Goal: Check status: Check status

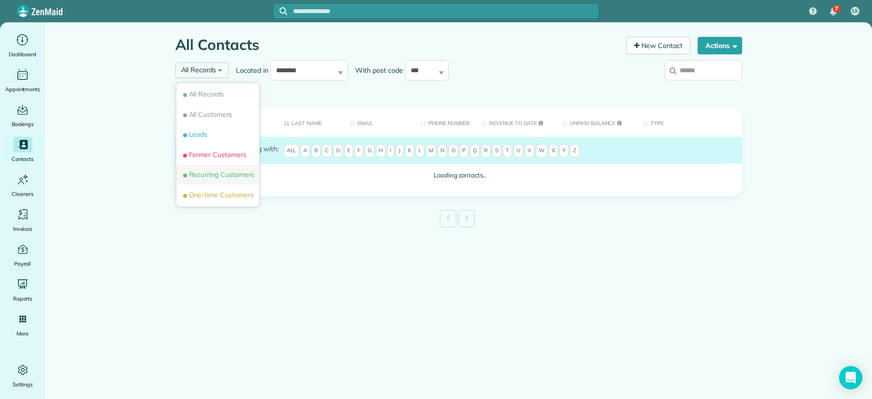
click at [229, 171] on span "Recurring Customers" at bounding box center [217, 175] width 73 height 10
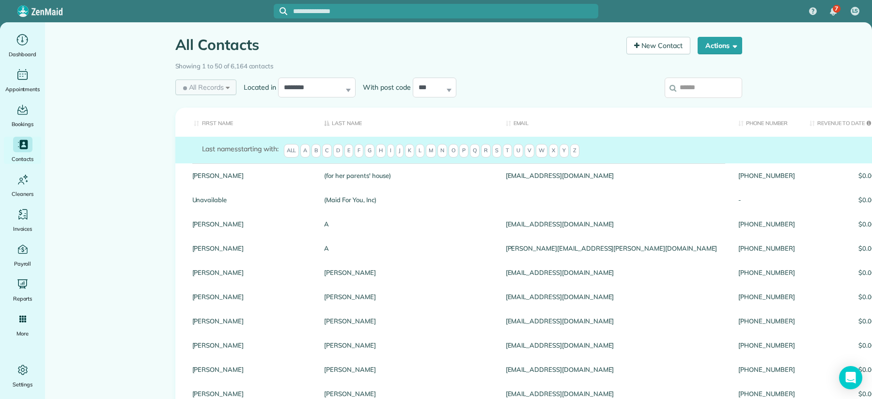
click at [212, 85] on span "All Records" at bounding box center [202, 87] width 43 height 10
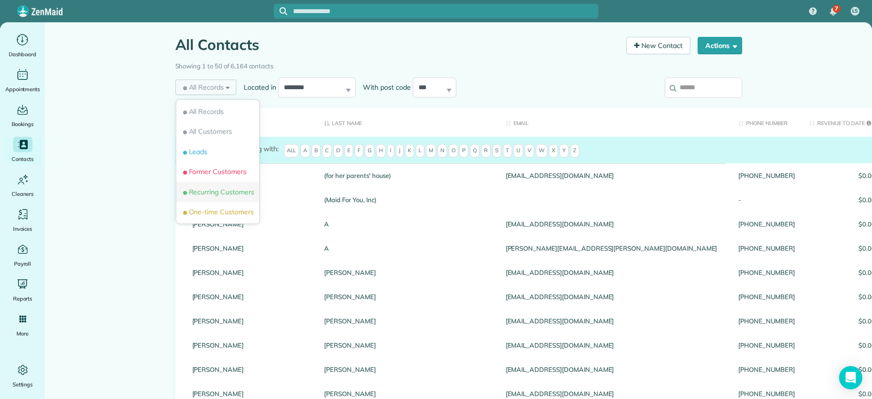
click at [227, 185] on li "Recurring Customers" at bounding box center [217, 192] width 83 height 20
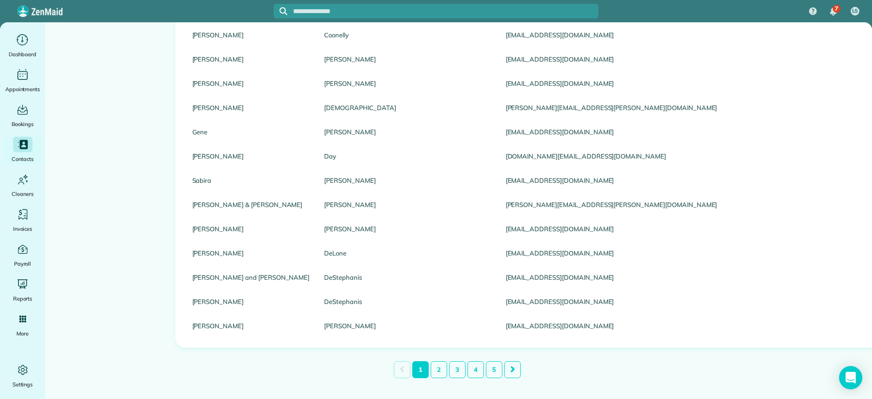
scroll to position [1064, 0]
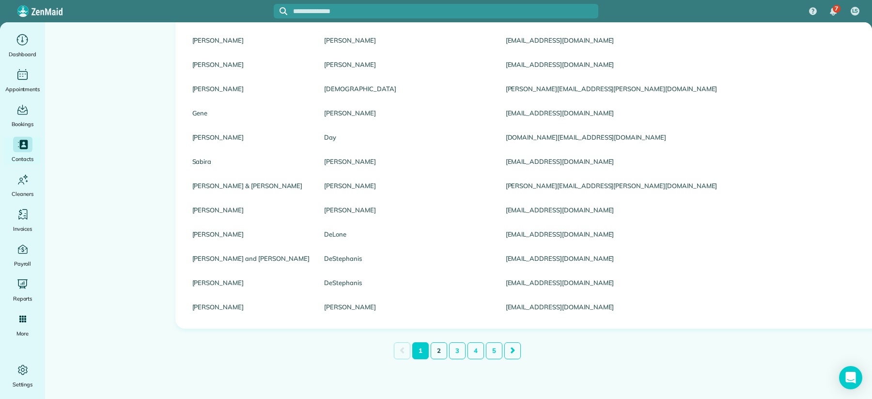
click at [436, 342] on link "2" at bounding box center [439, 350] width 16 height 17
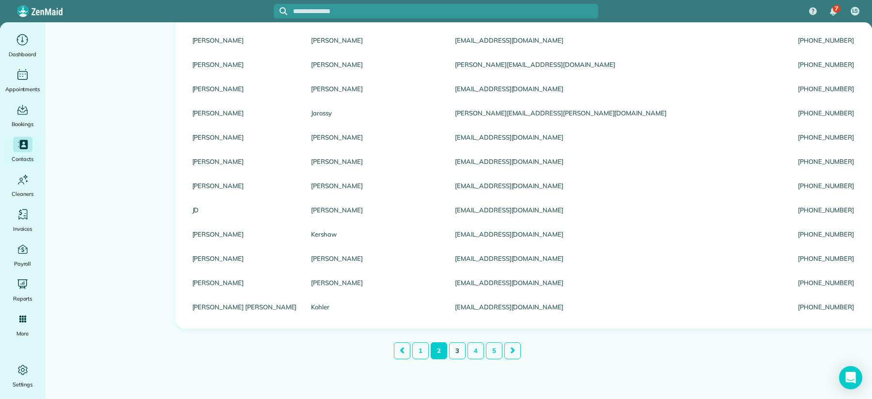
click at [453, 345] on link "3" at bounding box center [457, 350] width 16 height 17
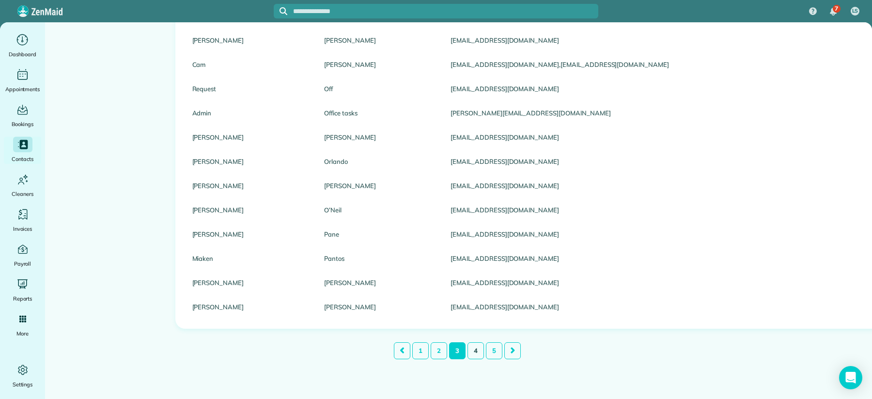
click at [472, 346] on link "4" at bounding box center [475, 350] width 16 height 17
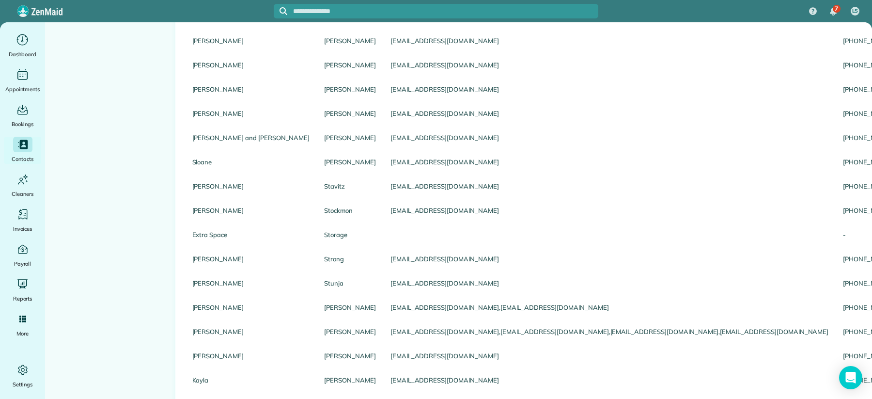
scroll to position [715, 0]
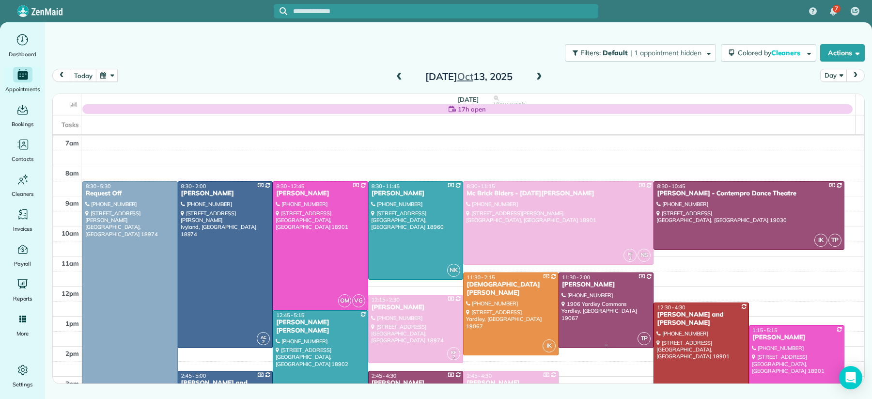
scroll to position [44, 0]
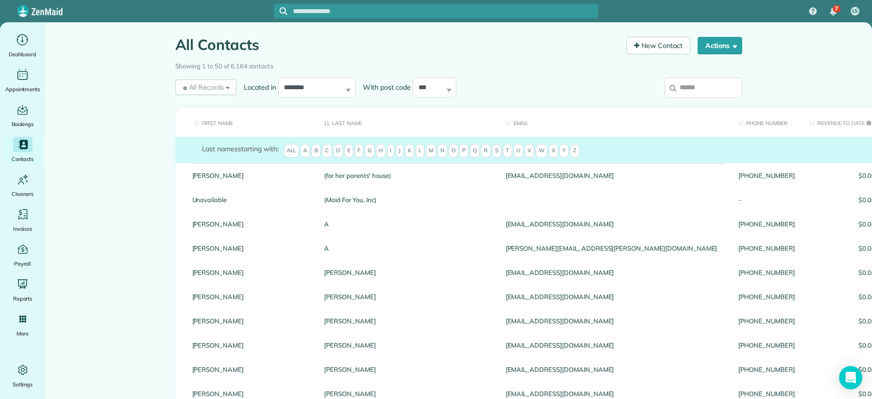
drag, startPoint x: 697, startPoint y: 96, endPoint x: 697, endPoint y: 89, distance: 6.8
click at [697, 95] on input "search" at bounding box center [703, 87] width 77 height 20
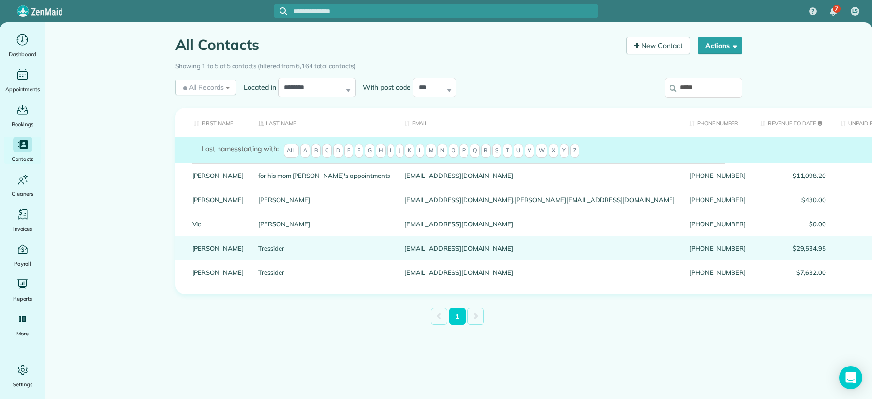
type input "*****"
click at [260, 246] on link "Tressider" at bounding box center [324, 248] width 132 height 7
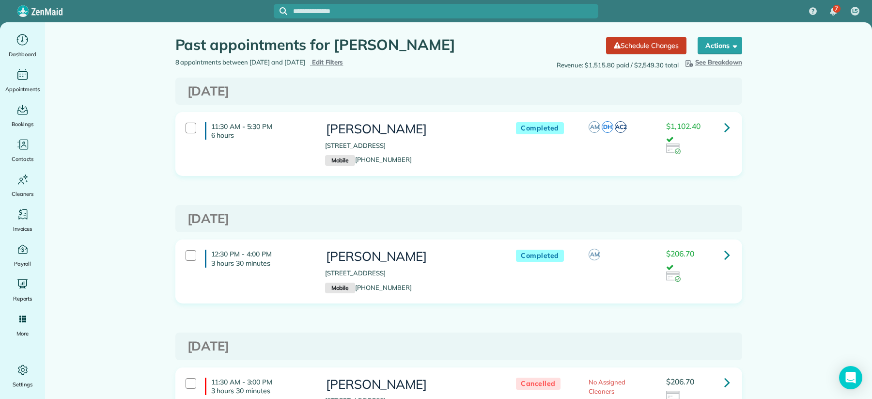
click at [724, 126] on icon at bounding box center [727, 127] width 6 height 17
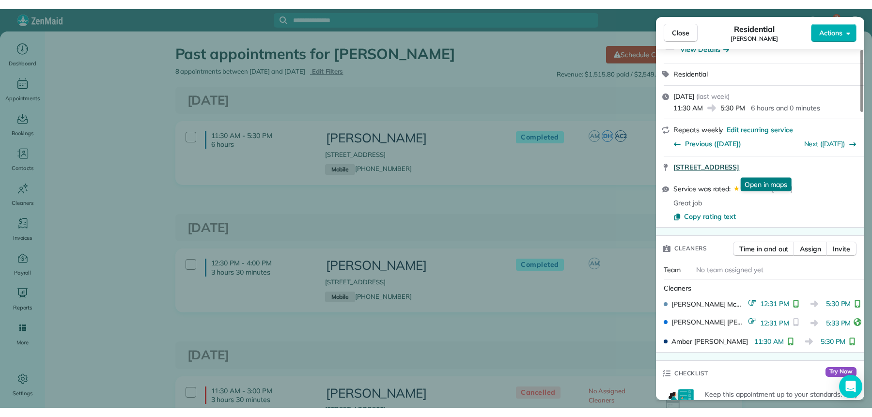
scroll to position [98, 0]
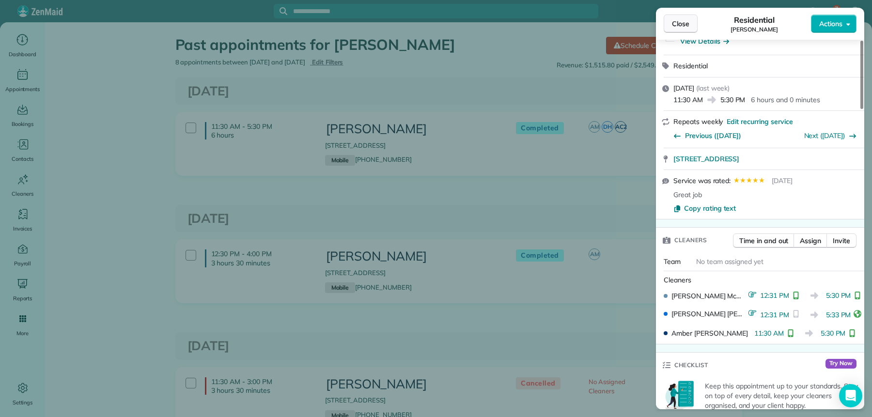
click at [676, 27] on span "Close" at bounding box center [680, 24] width 17 height 10
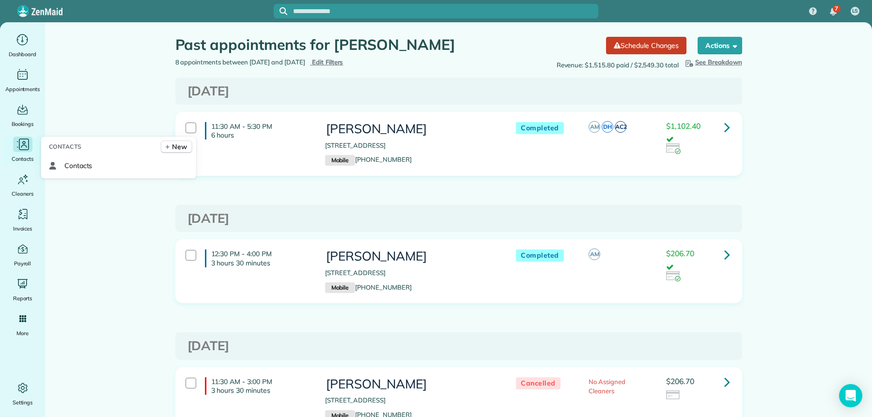
click at [17, 159] on span "Contacts" at bounding box center [23, 159] width 22 height 10
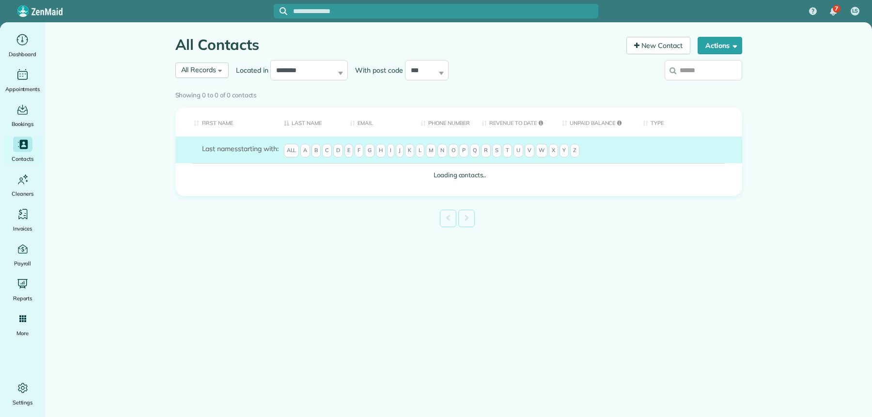
click at [695, 70] on input "search" at bounding box center [703, 70] width 77 height 20
type input "****"
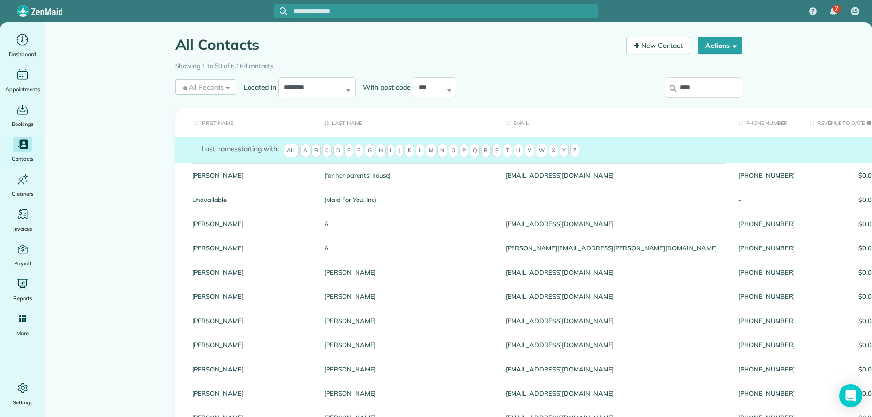
click at [711, 83] on input "****" at bounding box center [703, 87] width 77 height 20
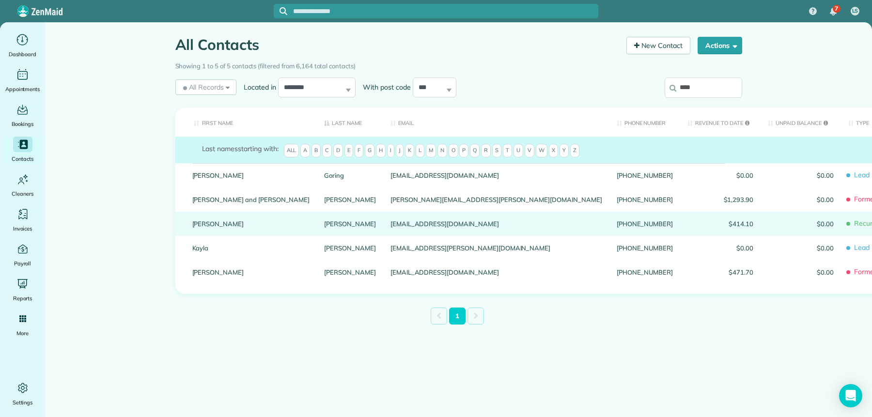
click at [216, 224] on link "[PERSON_NAME]" at bounding box center [251, 223] width 118 height 7
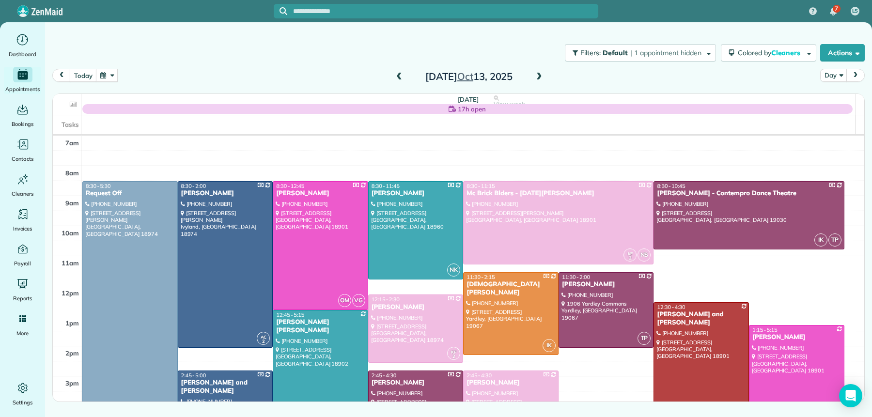
scroll to position [44, 0]
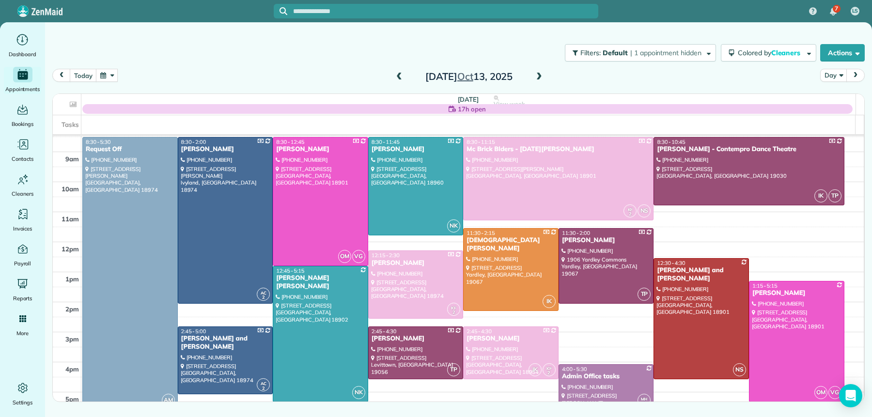
click at [109, 77] on button "button" at bounding box center [107, 75] width 22 height 13
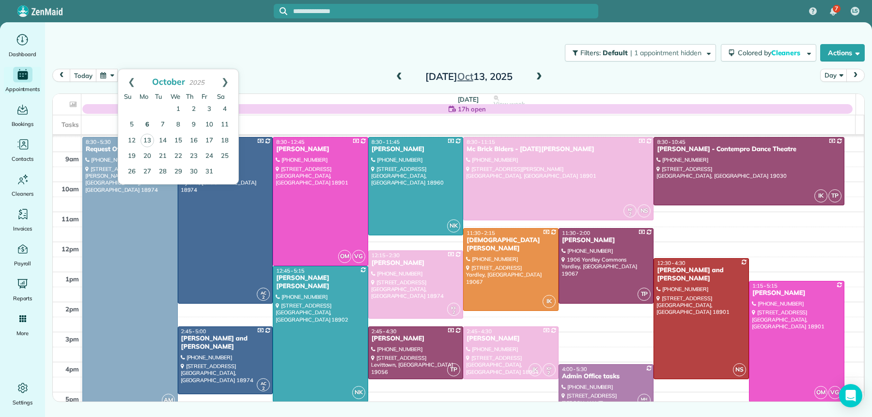
click at [147, 125] on link "6" at bounding box center [146, 124] width 15 height 15
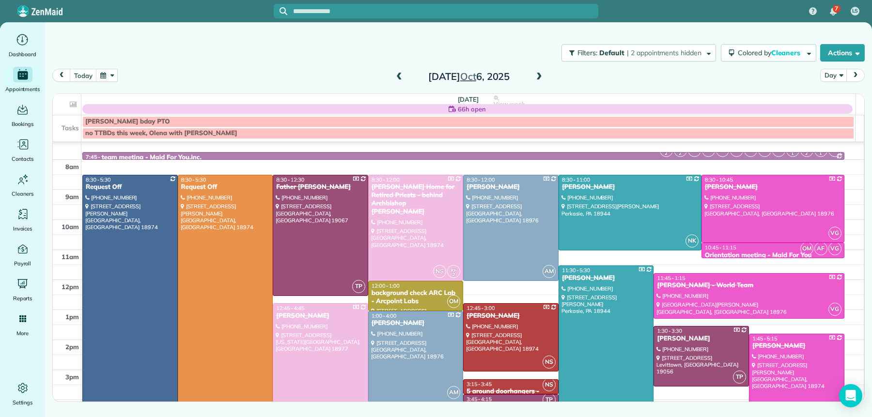
scroll to position [16, 0]
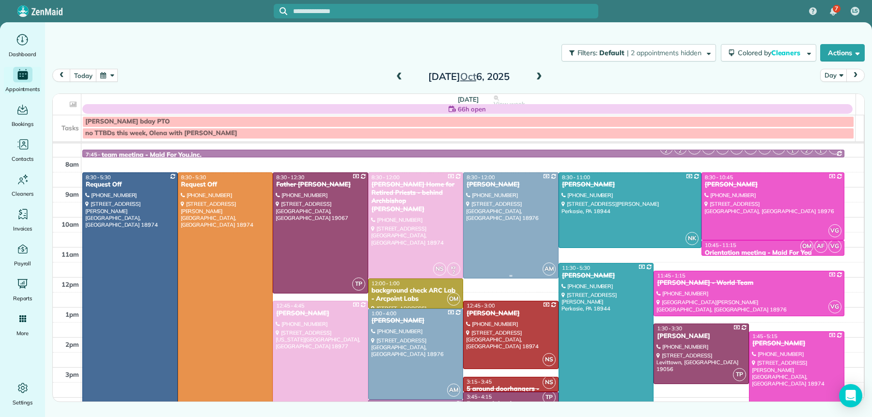
click at [487, 185] on div "[PERSON_NAME]" at bounding box center [511, 185] width 90 height 8
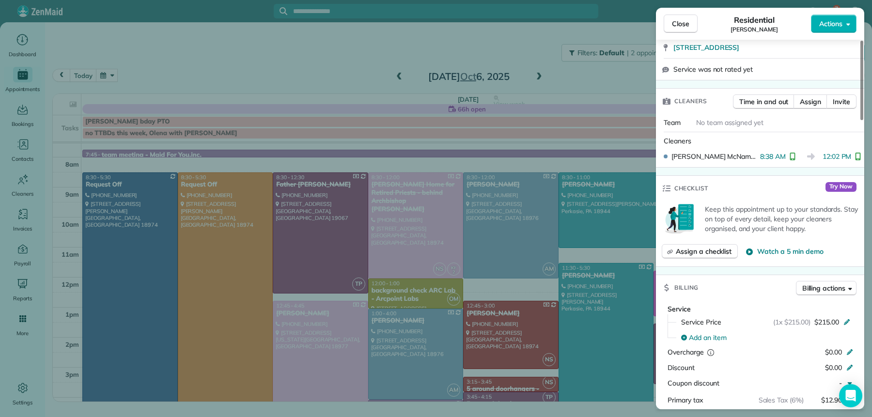
scroll to position [211, 0]
click at [684, 28] on span "Close" at bounding box center [680, 24] width 17 height 10
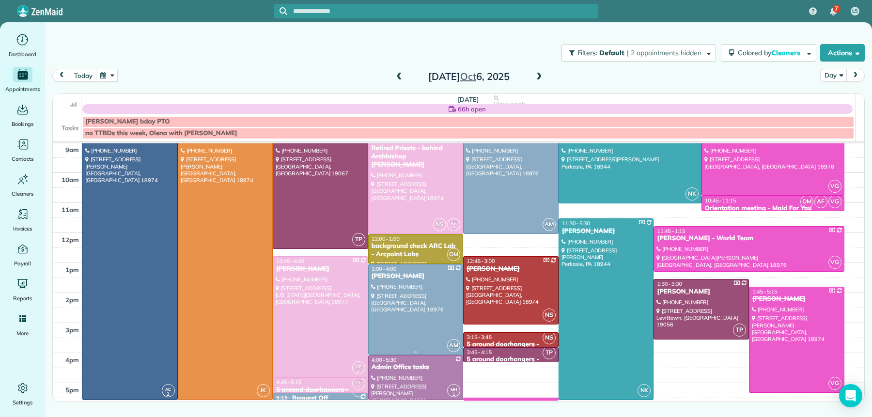
scroll to position [80, 0]
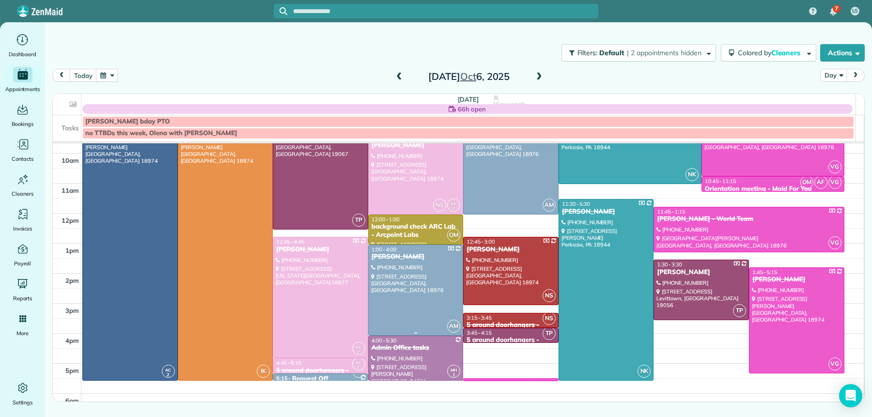
click at [413, 258] on div "[PERSON_NAME]" at bounding box center [416, 257] width 90 height 8
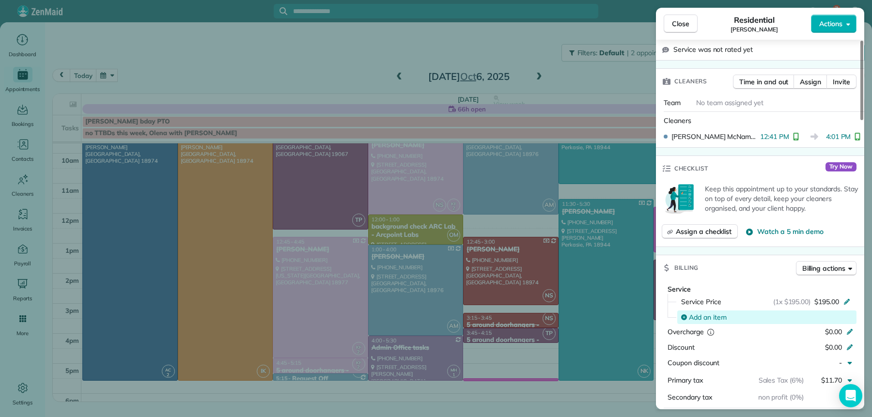
scroll to position [334, 0]
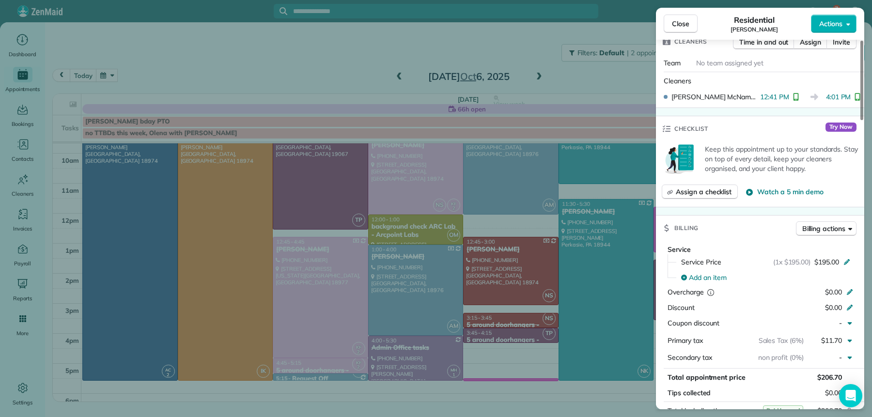
click at [672, 25] on span "Close" at bounding box center [680, 24] width 17 height 10
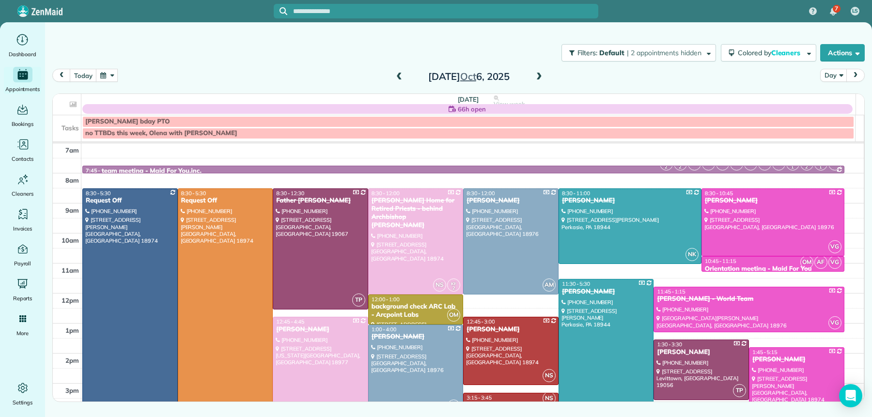
click at [540, 78] on span at bounding box center [539, 77] width 11 height 9
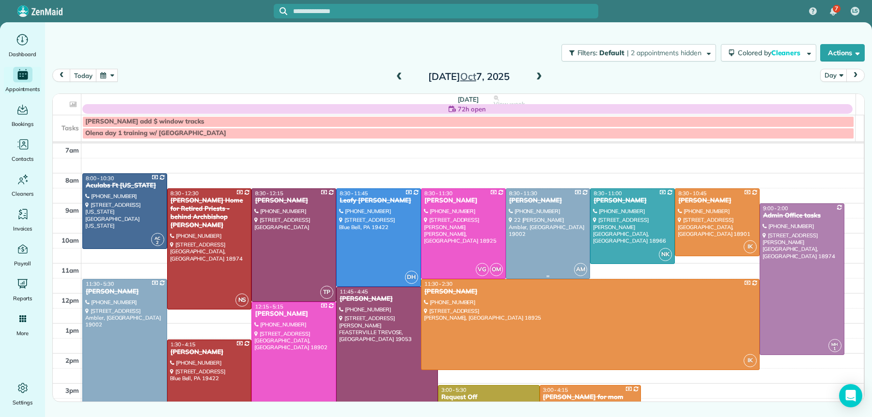
click at [509, 201] on div "[PERSON_NAME]" at bounding box center [548, 201] width 79 height 8
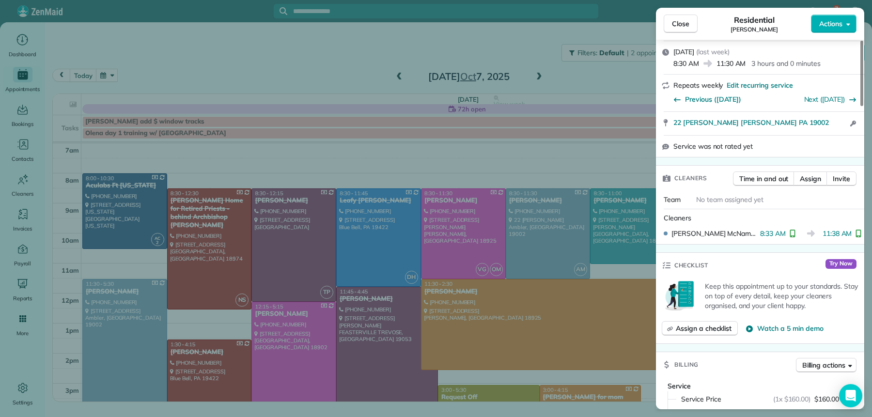
scroll to position [361, 0]
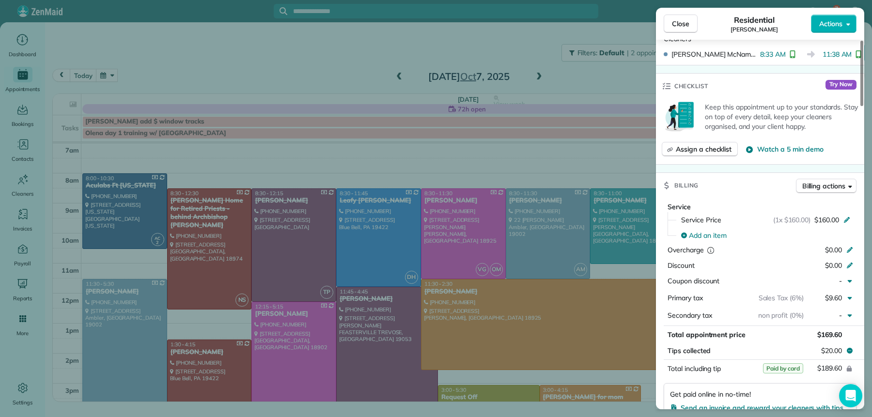
click at [669, 30] on button "Close" at bounding box center [681, 24] width 34 height 18
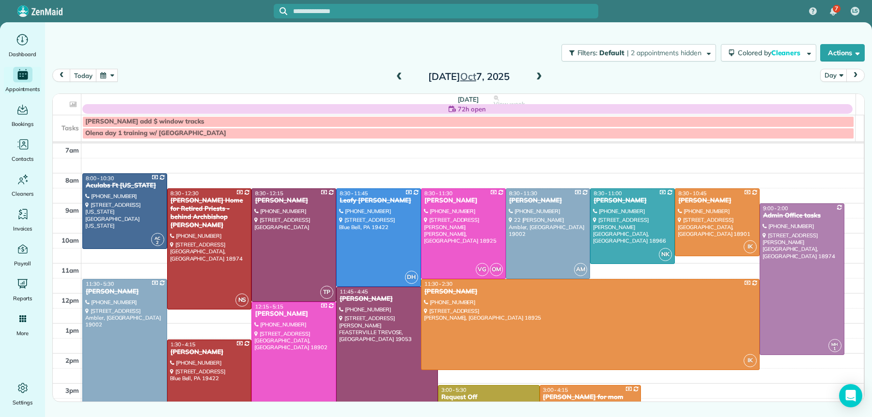
click at [112, 315] on div at bounding box center [125, 369] width 84 height 181
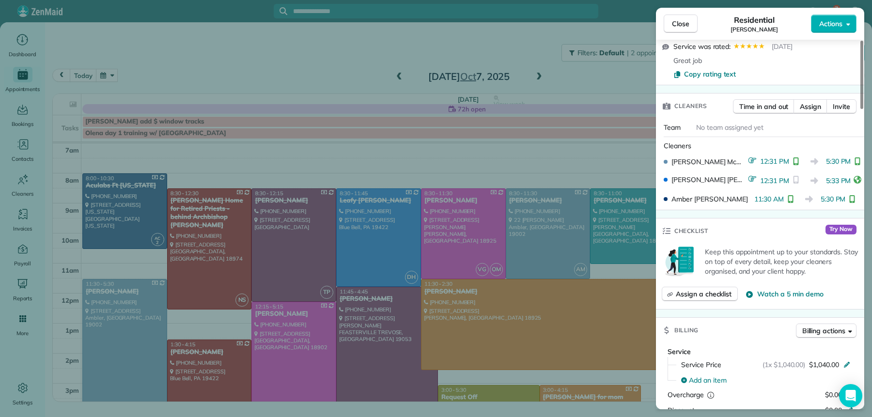
scroll to position [235, 0]
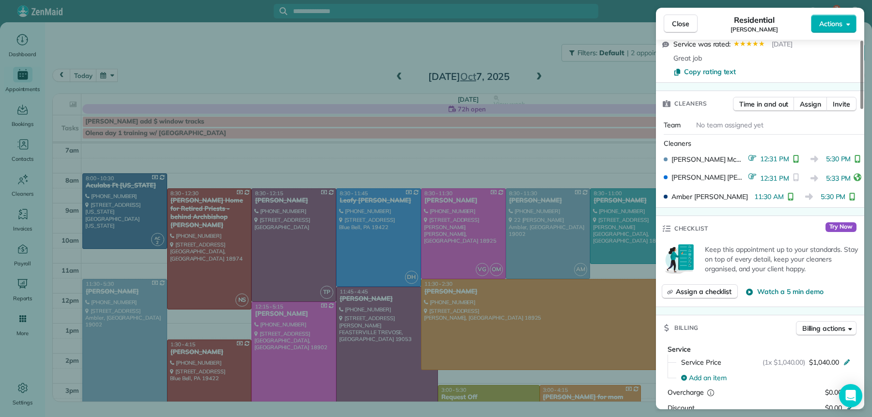
drag, startPoint x: 672, startPoint y: 3, endPoint x: 675, endPoint y: 8, distance: 5.6
click at [672, 4] on div "Close Residential [PERSON_NAME] Actions Status Completed [PERSON_NAME] · Open p…" at bounding box center [436, 208] width 872 height 417
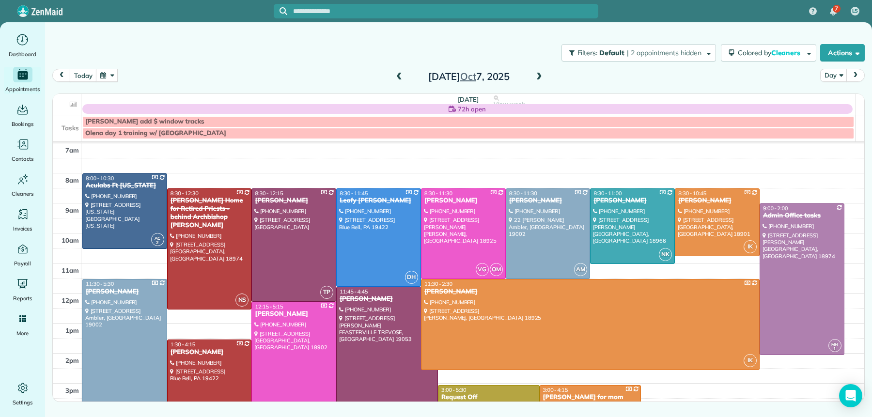
click at [537, 84] on div "[DATE] Day [DATE]" at bounding box center [458, 78] width 812 height 18
drag, startPoint x: 540, startPoint y: 76, endPoint x: 543, endPoint y: 91, distance: 15.5
click at [540, 76] on span at bounding box center [539, 77] width 11 height 9
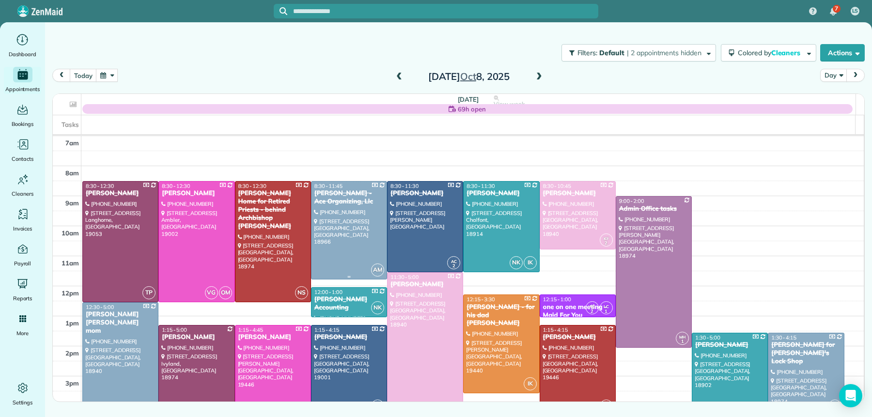
click at [339, 198] on div "[PERSON_NAME] - Ace Organizing, Llc" at bounding box center [349, 197] width 70 height 16
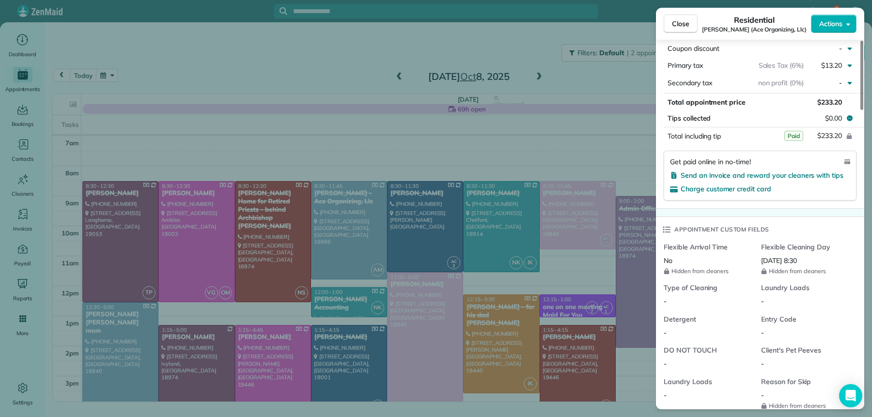
scroll to position [375, 0]
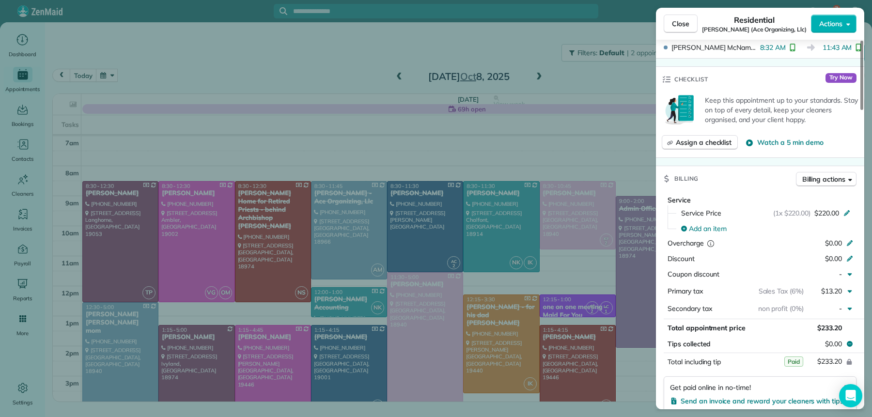
click at [680, 25] on span "Close" at bounding box center [680, 24] width 17 height 10
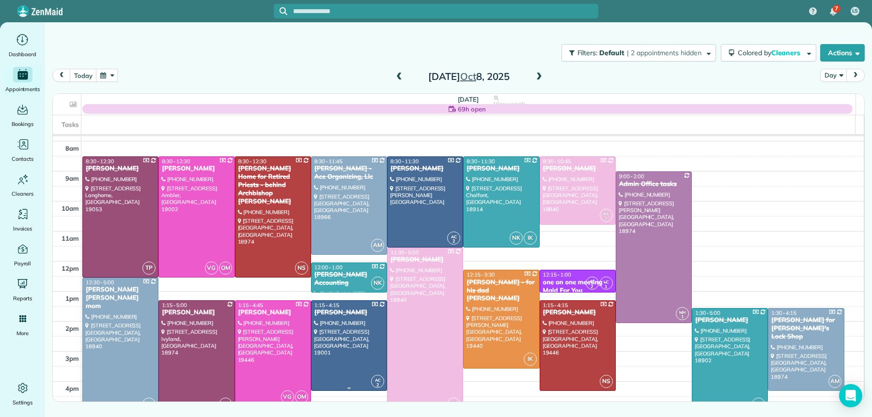
scroll to position [88, 0]
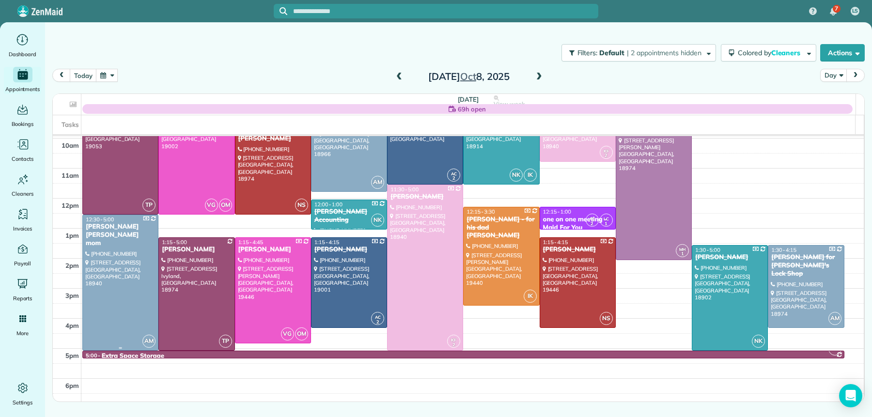
click at [129, 233] on div "[PERSON_NAME] [PERSON_NAME] mom" at bounding box center [120, 235] width 70 height 25
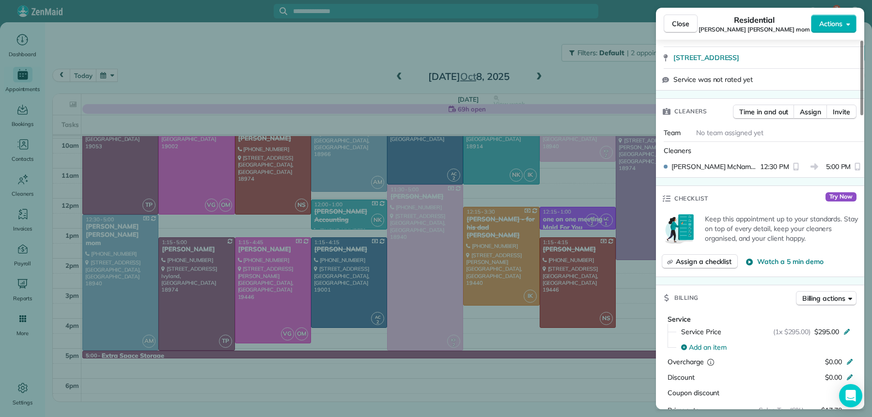
scroll to position [293, 0]
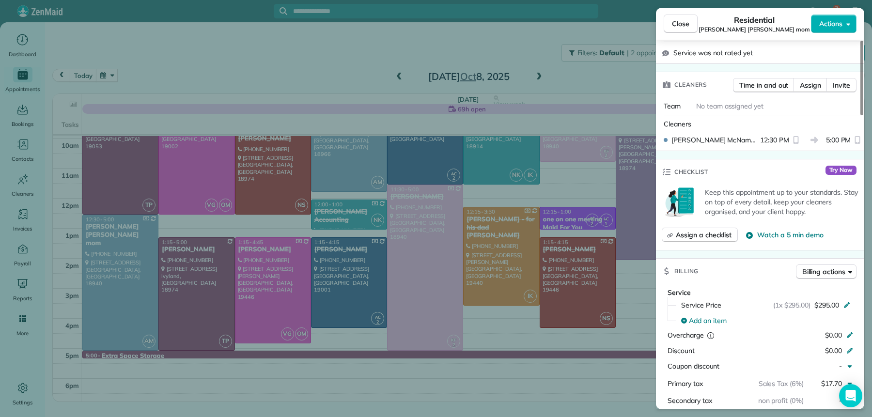
drag, startPoint x: 690, startPoint y: 22, endPoint x: 678, endPoint y: 25, distance: 12.5
click at [690, 22] on button "Close" at bounding box center [681, 24] width 34 height 18
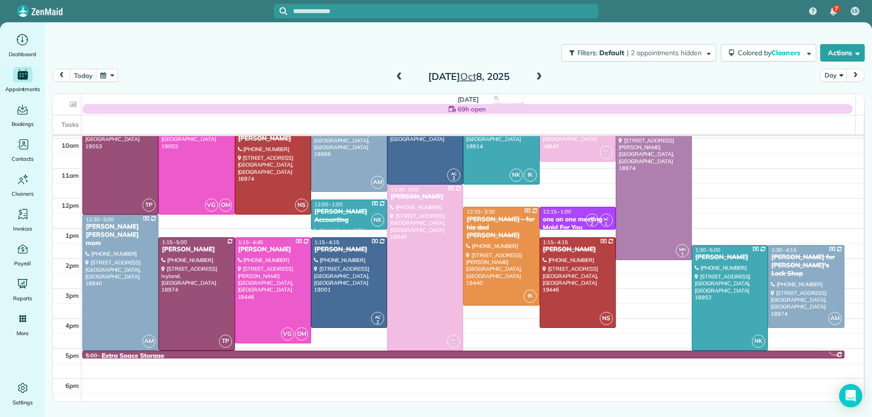
click at [540, 79] on span at bounding box center [539, 77] width 11 height 9
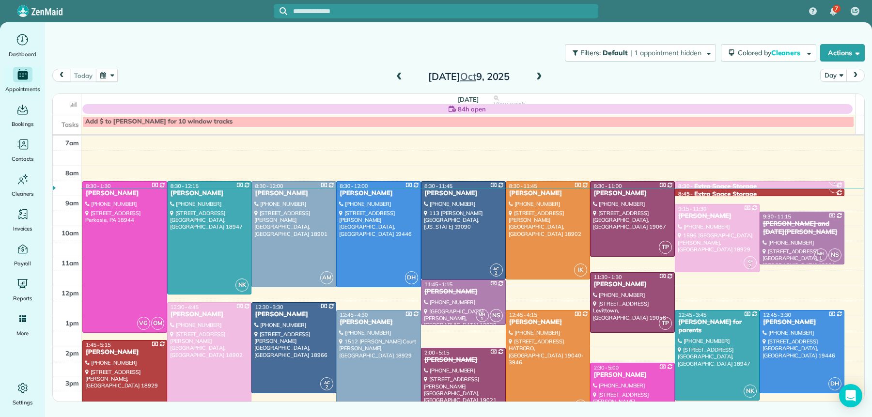
click at [403, 73] on span at bounding box center [399, 77] width 11 height 9
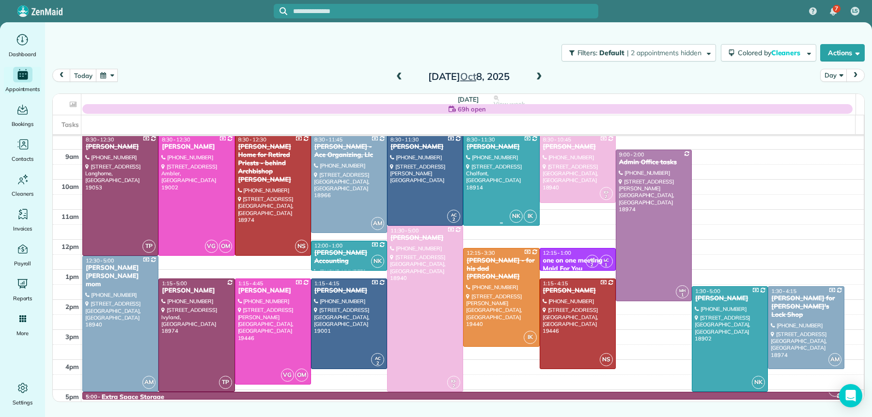
scroll to position [46, 0]
click at [783, 304] on div "[PERSON_NAME] for [PERSON_NAME]'s Lock Shop" at bounding box center [806, 307] width 70 height 25
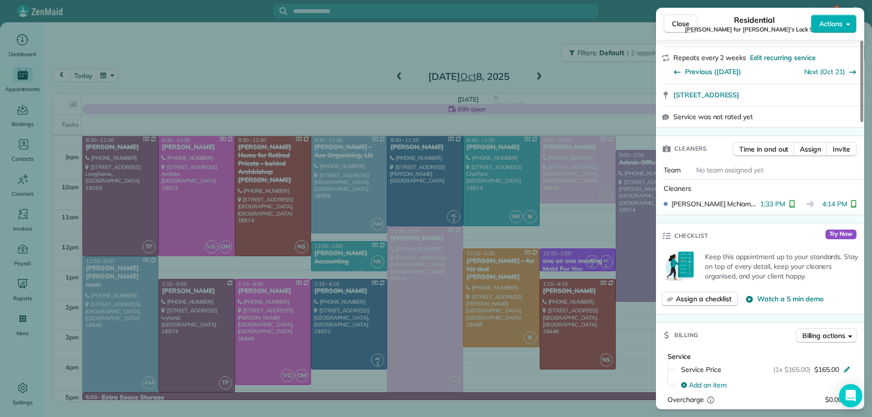
scroll to position [246, 0]
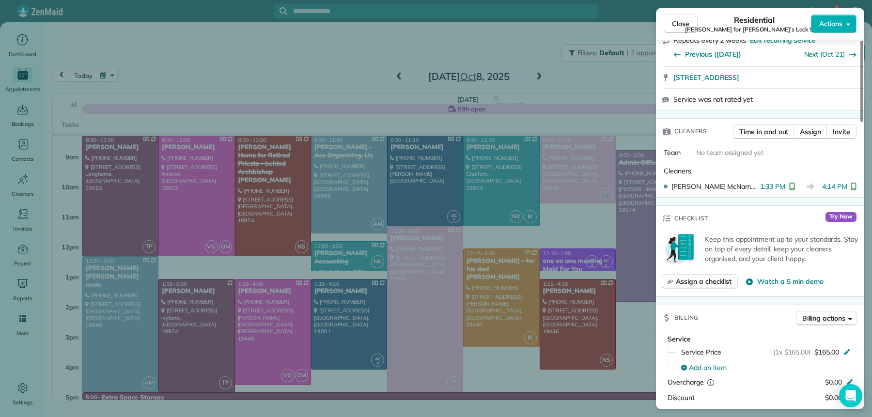
drag, startPoint x: 683, startPoint y: 32, endPoint x: 683, endPoint y: 38, distance: 5.8
click at [683, 32] on button "Close" at bounding box center [681, 24] width 34 height 18
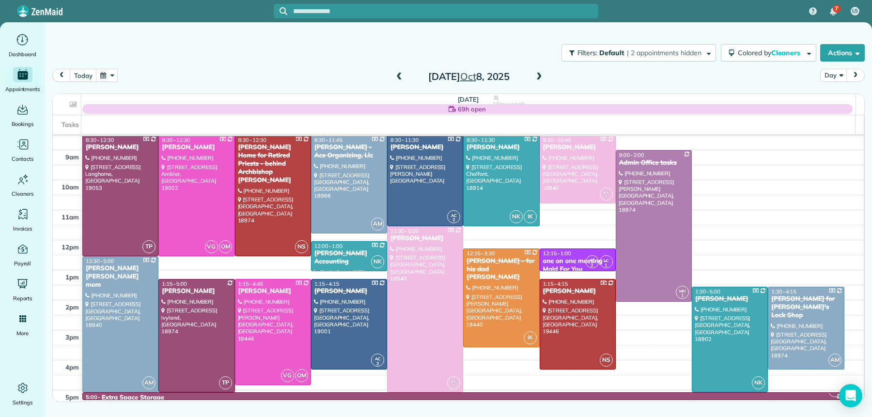
click at [542, 73] on span at bounding box center [539, 77] width 11 height 9
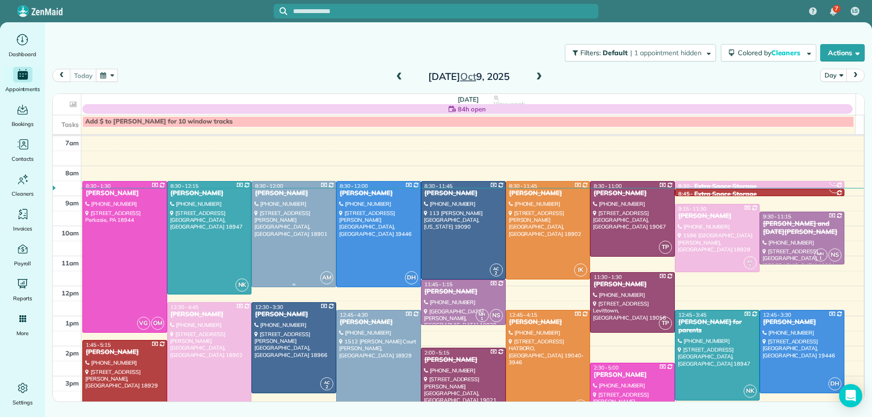
click at [283, 200] on div at bounding box center [294, 234] width 84 height 105
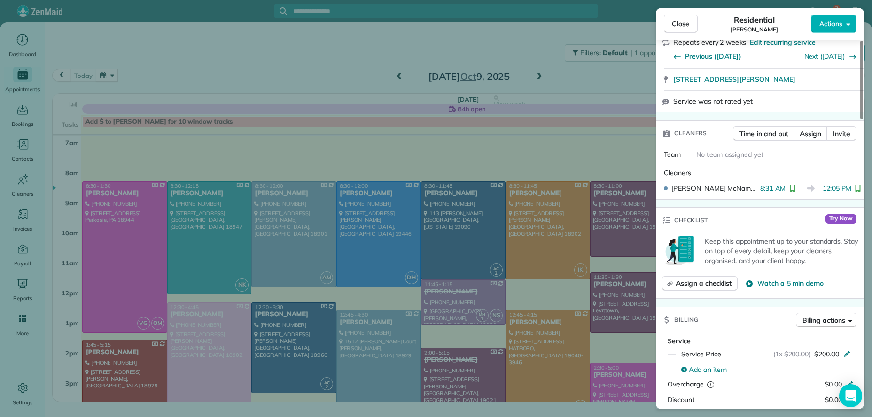
scroll to position [204, 0]
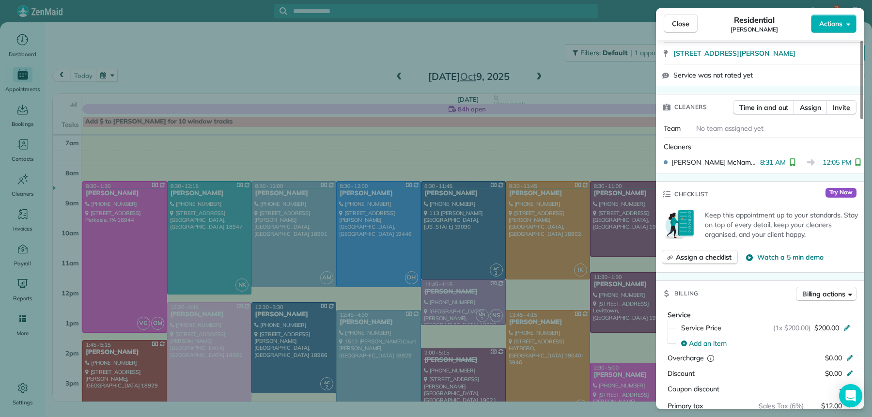
click at [673, 23] on span "Close" at bounding box center [680, 24] width 17 height 10
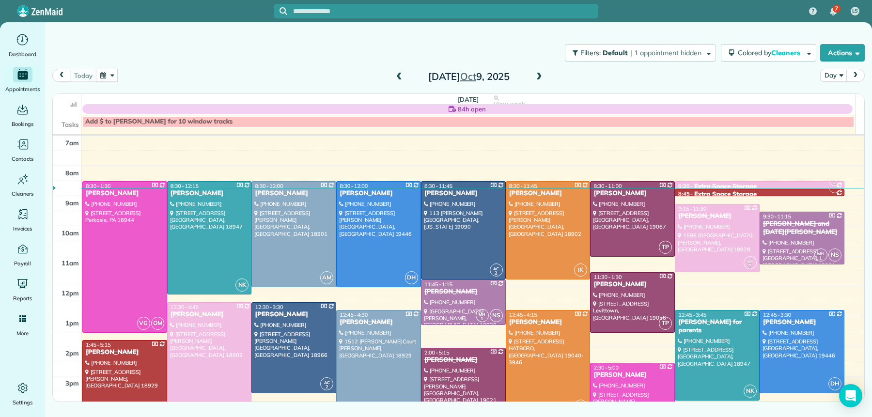
click at [355, 322] on div "[PERSON_NAME]" at bounding box center [378, 322] width 79 height 8
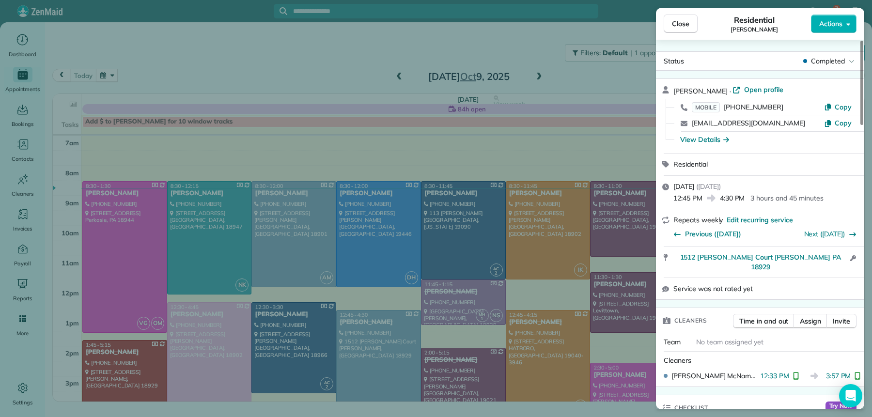
scroll to position [313, 0]
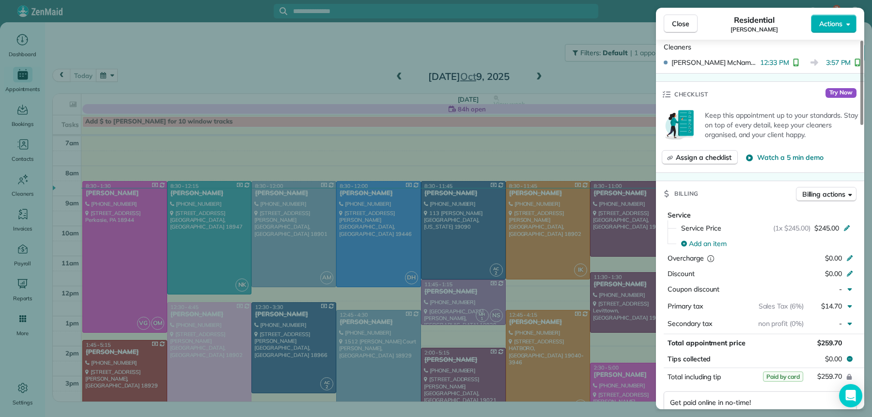
drag, startPoint x: 687, startPoint y: 23, endPoint x: 671, endPoint y: 71, distance: 50.1
click at [687, 24] on span "Close" at bounding box center [680, 24] width 17 height 10
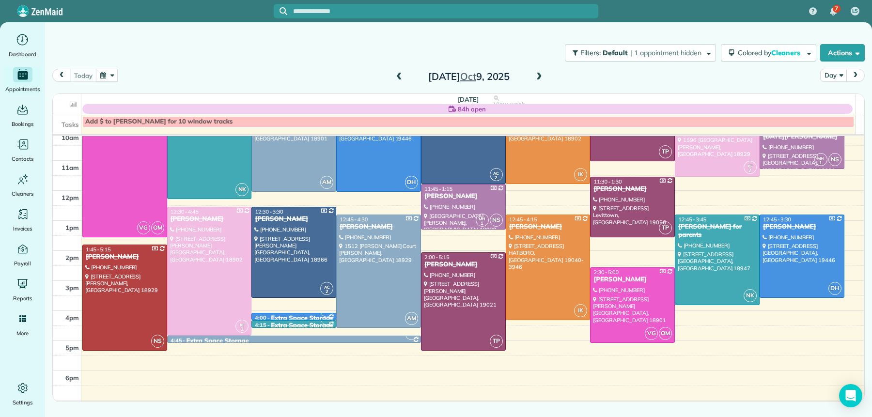
scroll to position [97, 0]
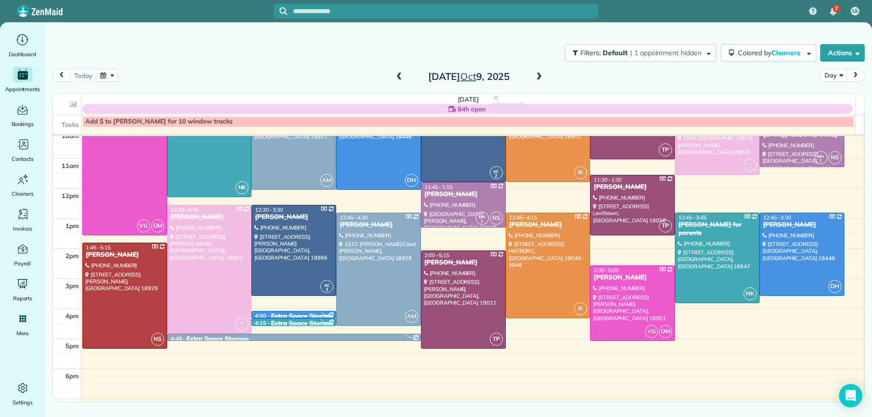
click at [540, 76] on span at bounding box center [539, 77] width 11 height 9
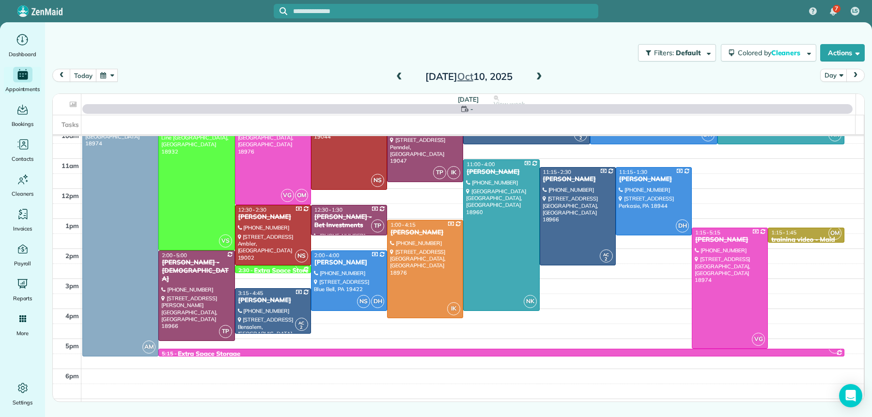
scroll to position [0, 0]
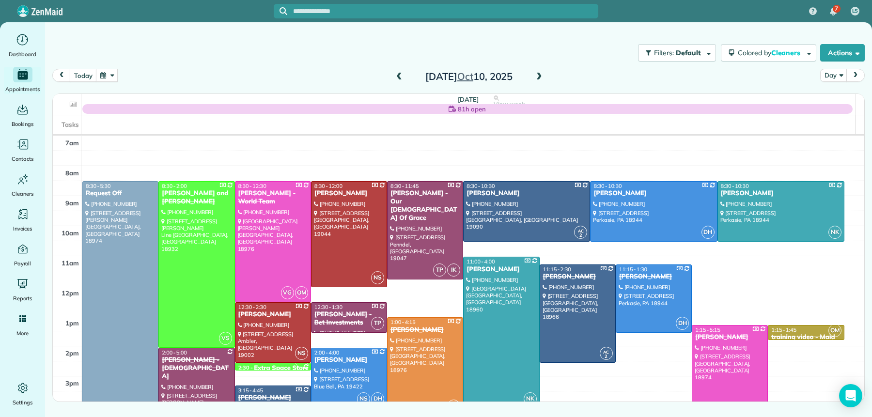
click at [398, 78] on span at bounding box center [399, 77] width 11 height 9
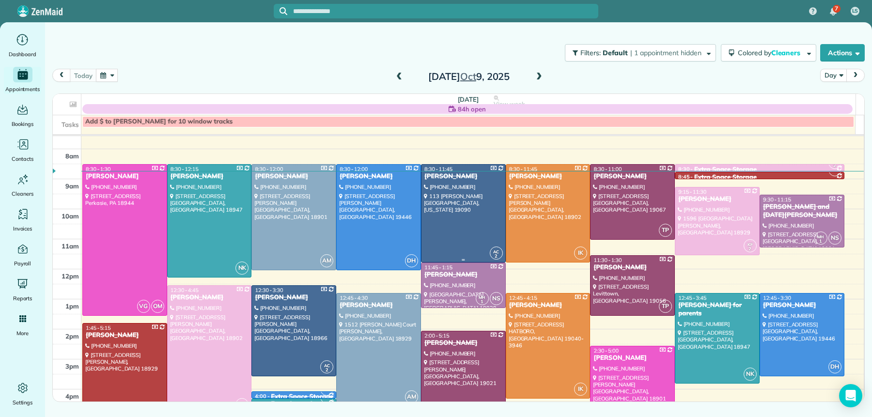
scroll to position [143, 0]
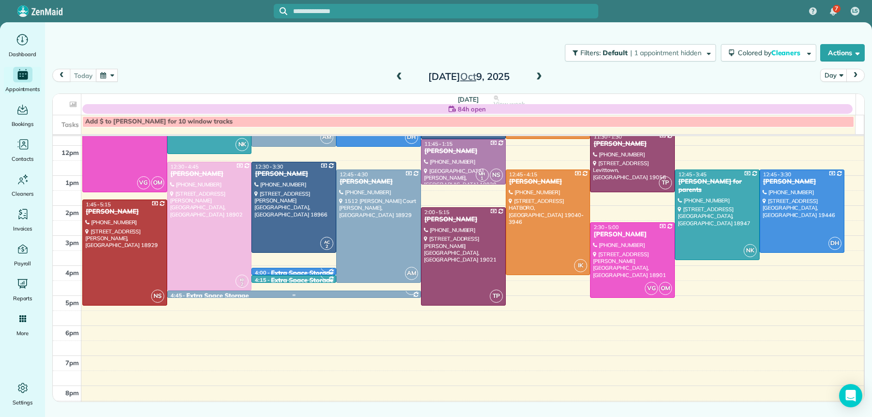
click at [197, 291] on div at bounding box center [294, 294] width 253 height 7
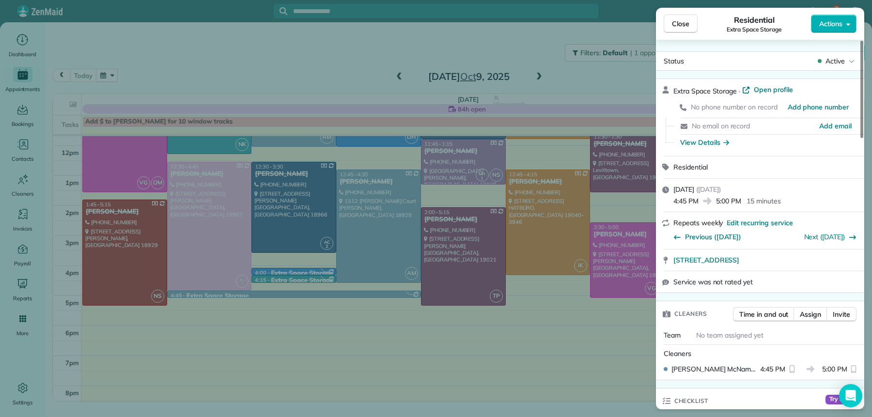
drag, startPoint x: 672, startPoint y: 24, endPoint x: 620, endPoint y: 68, distance: 68.5
click at [672, 24] on span "Close" at bounding box center [680, 24] width 17 height 10
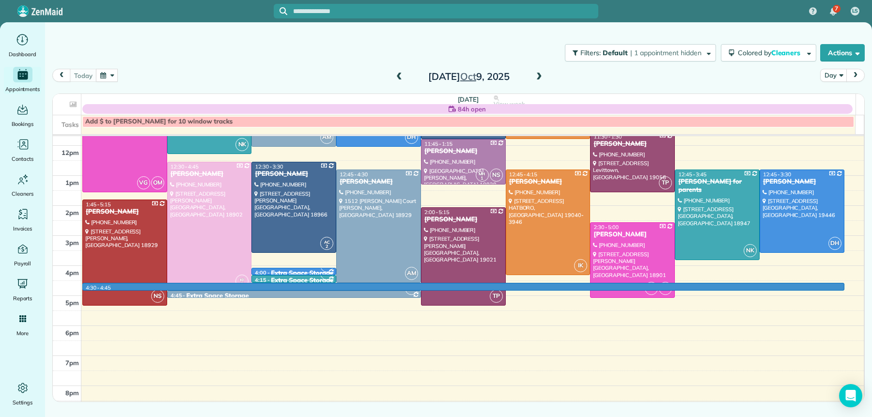
click at [301, 281] on div "7am 8am 9am 10am 11am 12pm 1pm 2pm 3pm 4pm 5pm 6pm 7pm 8pm 4:30 - 4:45 VG OM 8:…" at bounding box center [458, 206] width 811 height 420
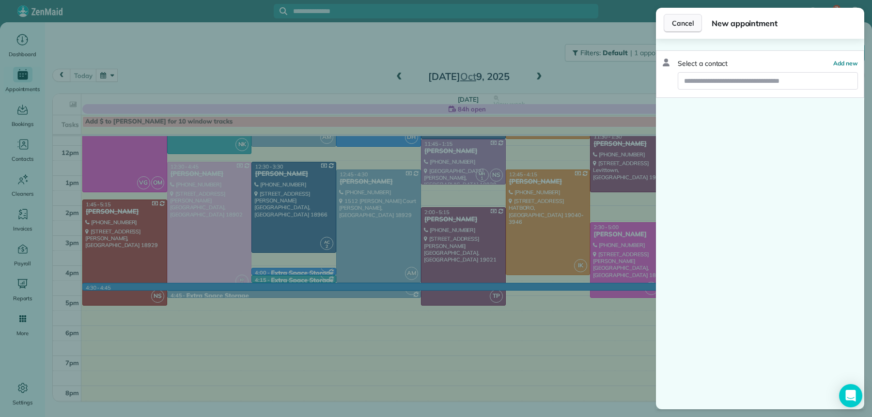
drag, startPoint x: 665, startPoint y: 27, endPoint x: 682, endPoint y: 22, distance: 17.6
click at [674, 24] on div "Cancel New appointment" at bounding box center [760, 23] width 208 height 31
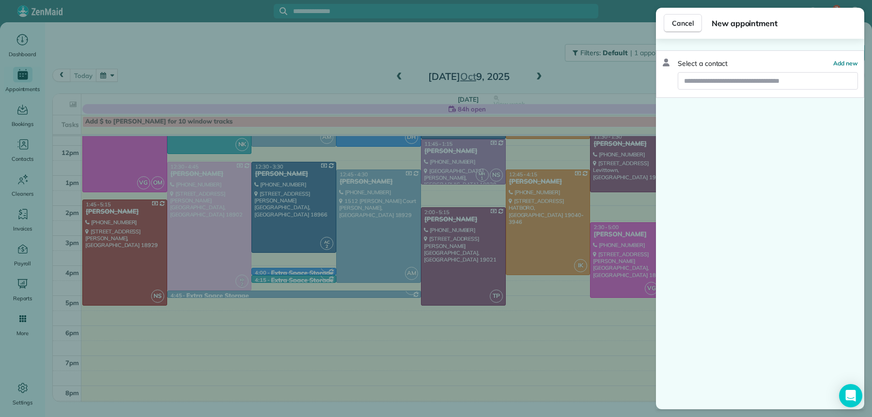
click at [681, 26] on span "Cancel" at bounding box center [683, 23] width 22 height 10
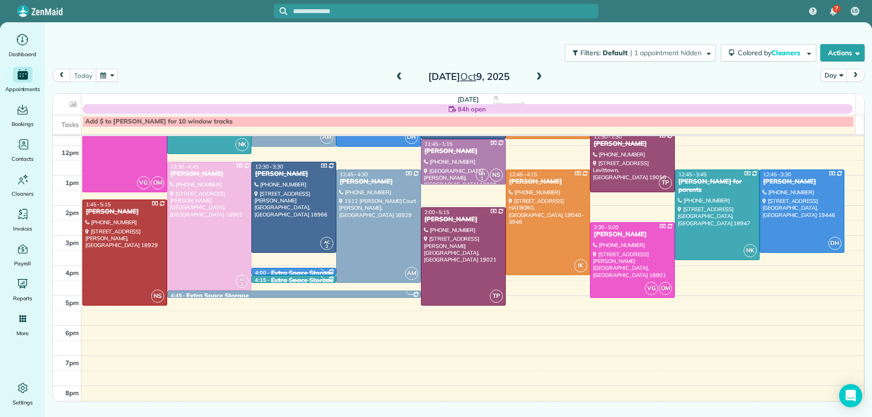
click at [296, 277] on div "Extra Space Storage" at bounding box center [302, 281] width 62 height 8
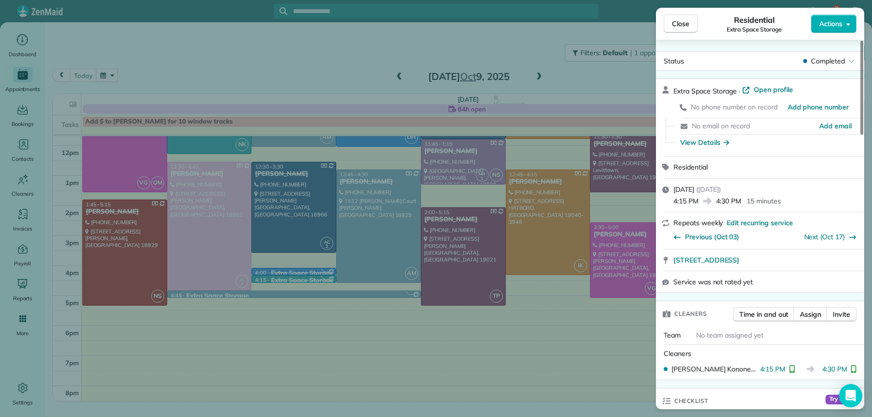
click at [682, 23] on span "Close" at bounding box center [680, 24] width 17 height 10
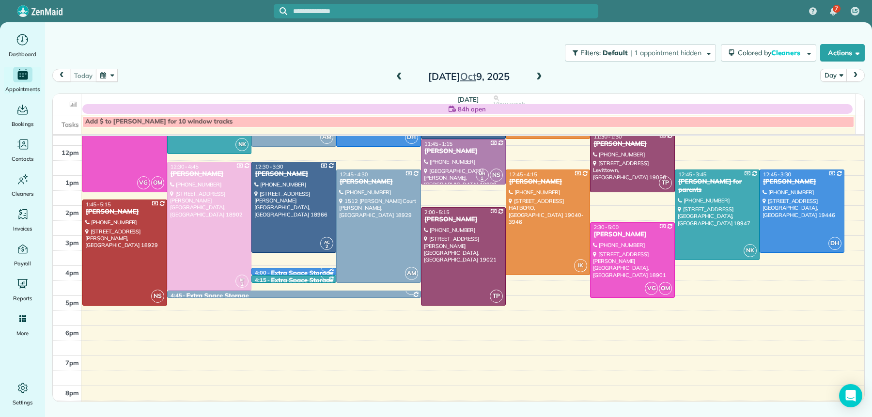
click at [316, 281] on td at bounding box center [472, 288] width 783 height 15
click at [299, 280] on link "NK 4:15 - 4:30 Extra Space Storage [STREET_ADDRESS]" at bounding box center [293, 279] width 85 height 8
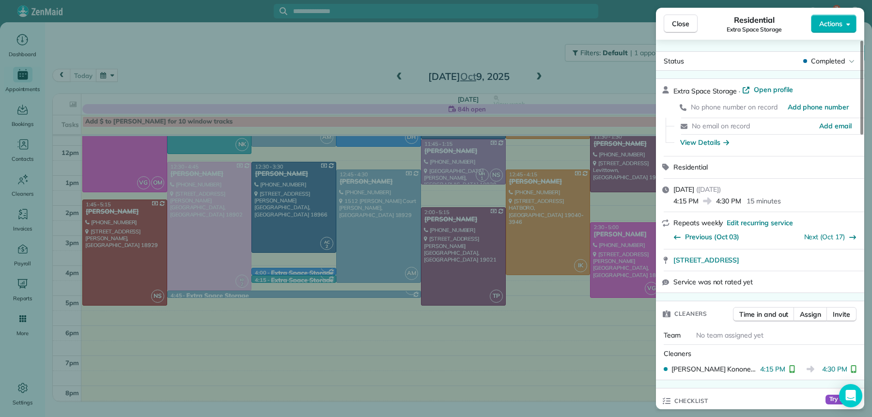
click at [692, 19] on button "Close" at bounding box center [681, 24] width 34 height 18
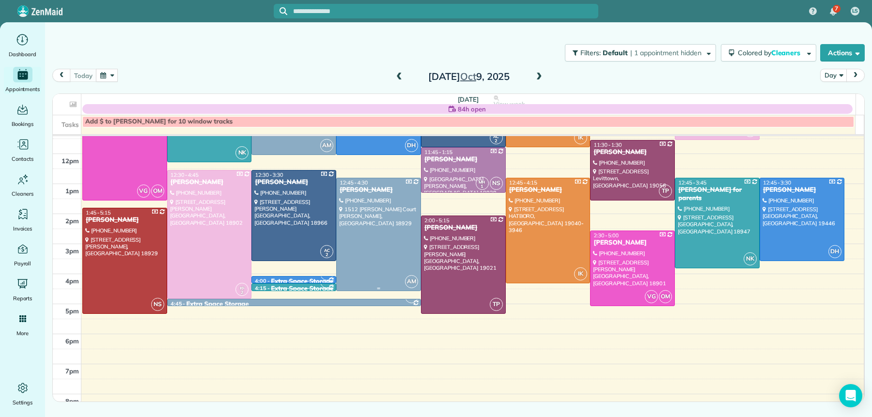
scroll to position [120, 0]
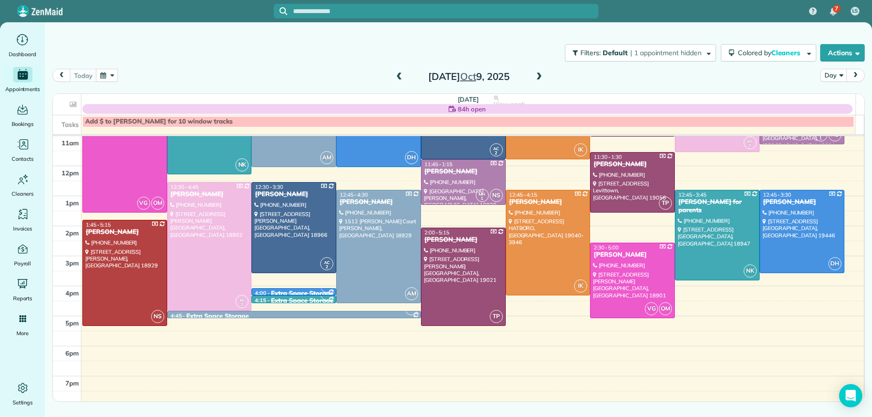
click at [536, 77] on span at bounding box center [539, 77] width 11 height 9
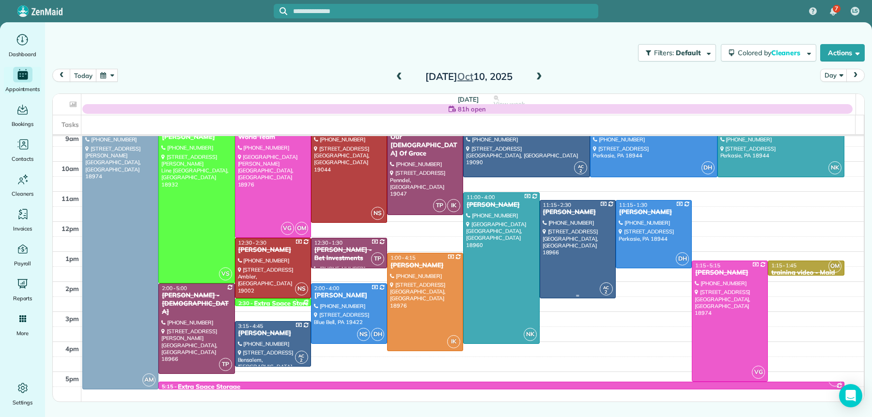
scroll to position [91, 0]
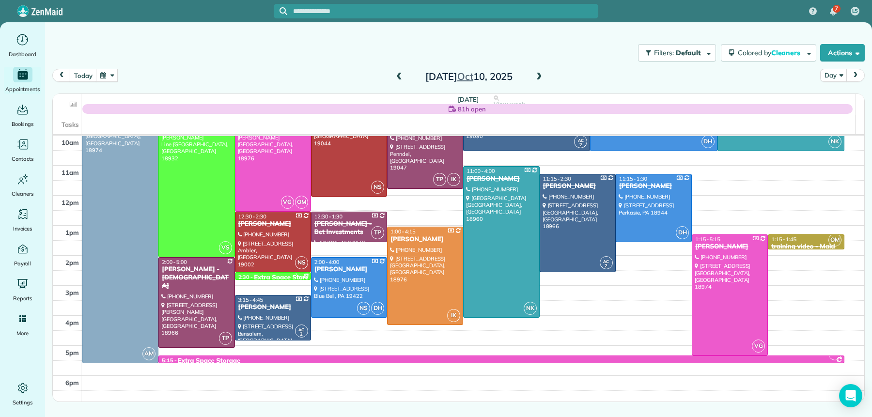
click at [400, 78] on span at bounding box center [399, 77] width 11 height 9
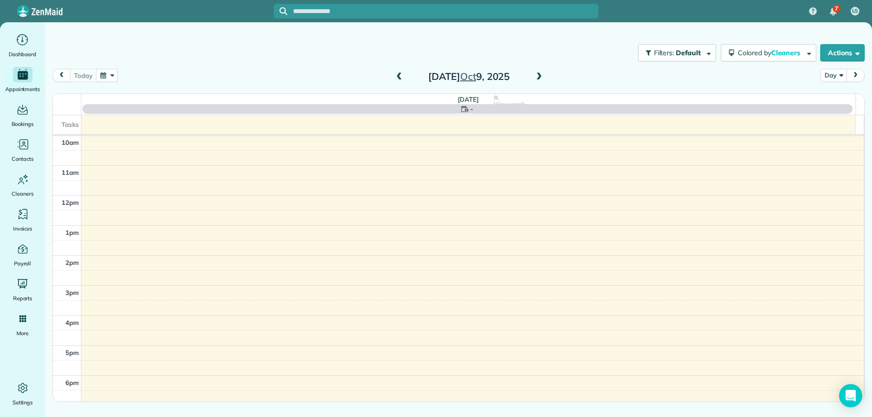
scroll to position [0, 0]
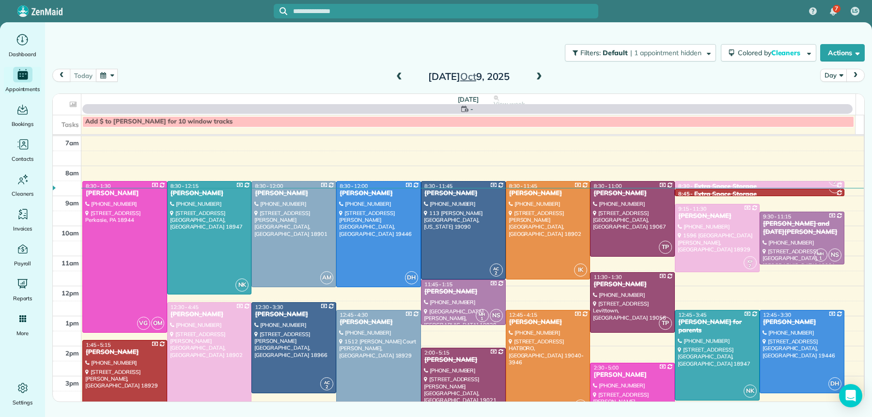
click at [400, 78] on span at bounding box center [399, 77] width 11 height 9
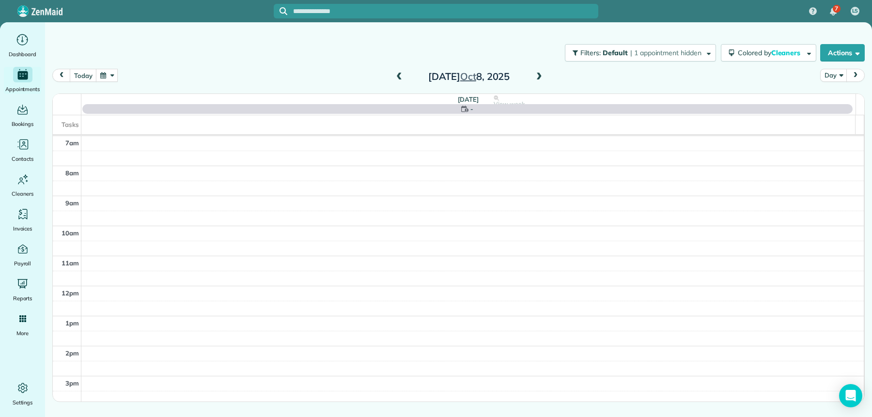
click at [400, 78] on span at bounding box center [399, 77] width 11 height 9
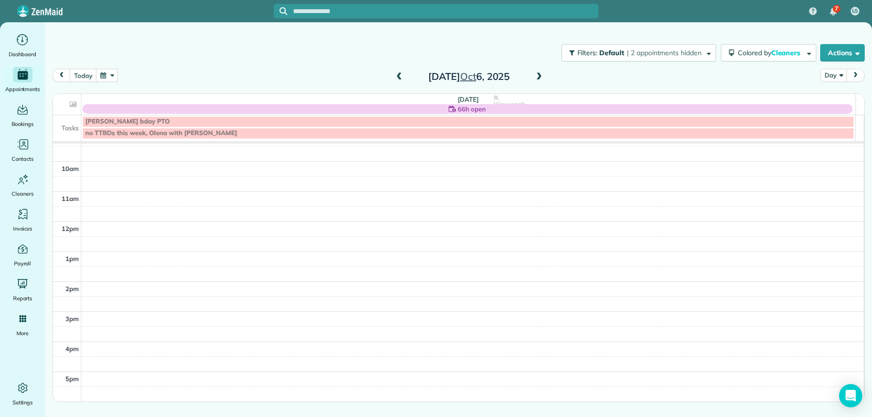
scroll to position [51, 0]
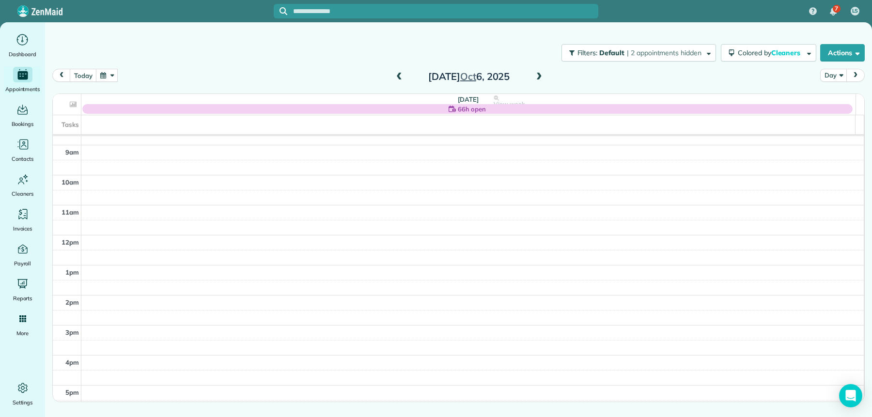
click at [535, 79] on span at bounding box center [539, 77] width 11 height 9
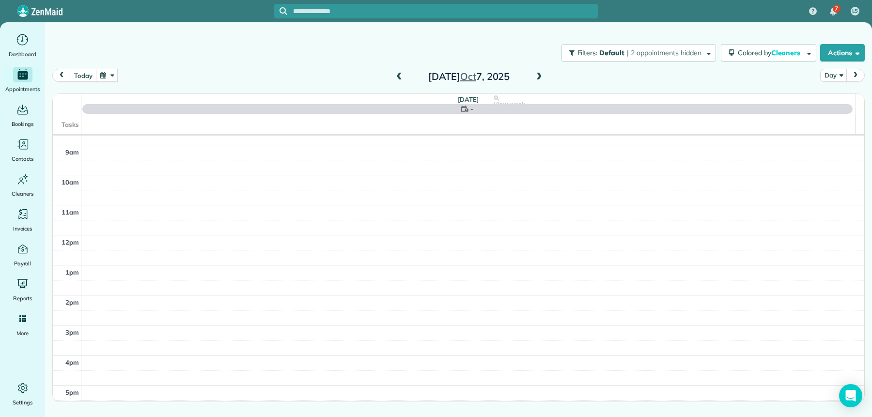
scroll to position [0, 0]
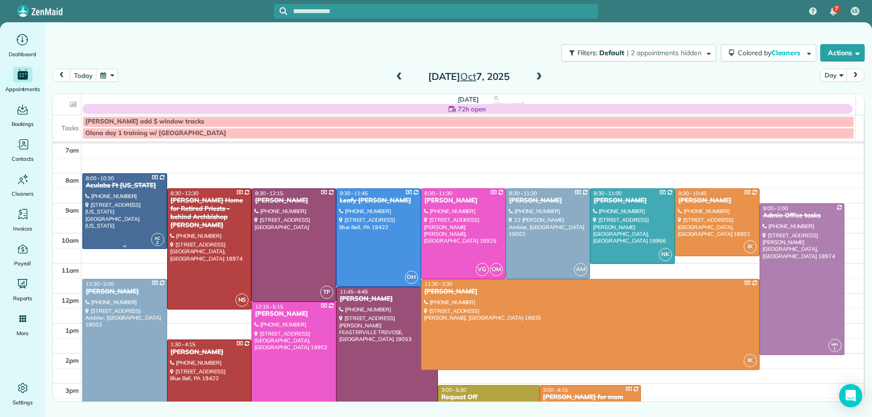
click at [123, 188] on div "Aculabs Ft [US_STATE]" at bounding box center [124, 186] width 79 height 8
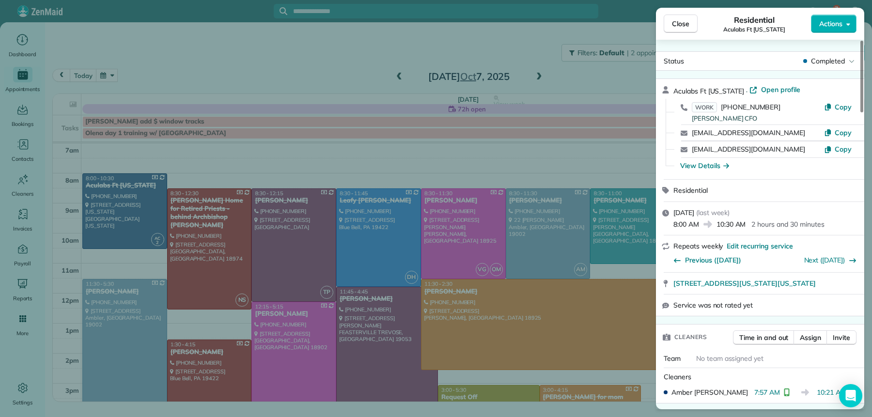
scroll to position [243, 0]
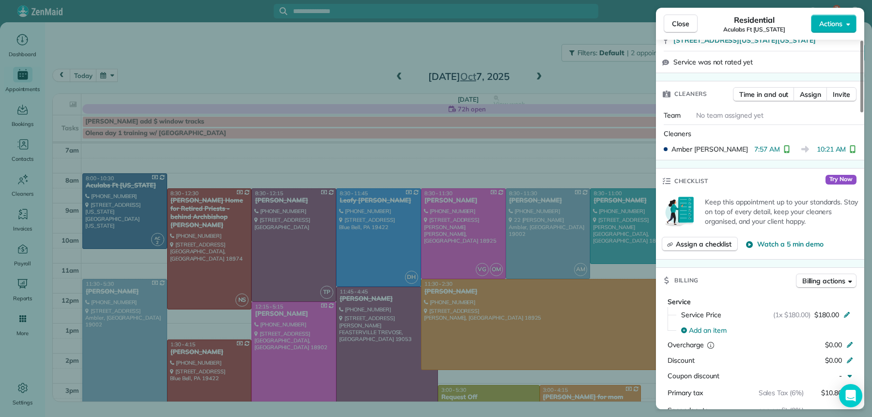
click at [688, 26] on span "Close" at bounding box center [680, 24] width 17 height 10
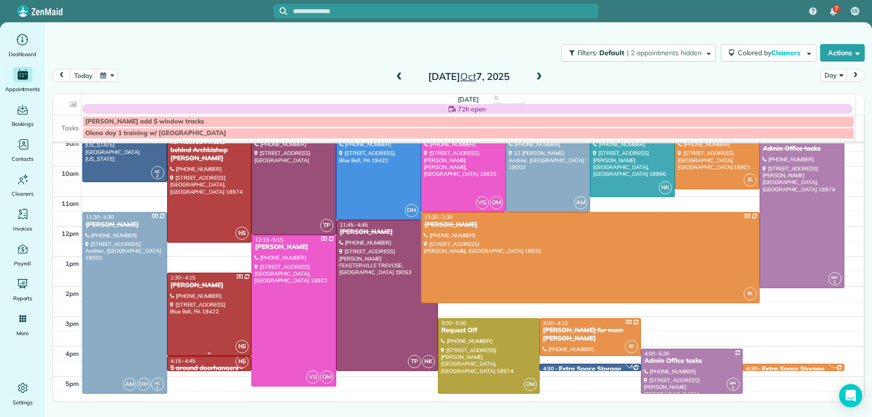
scroll to position [66, 0]
click at [97, 222] on div "[PERSON_NAME]" at bounding box center [124, 225] width 79 height 8
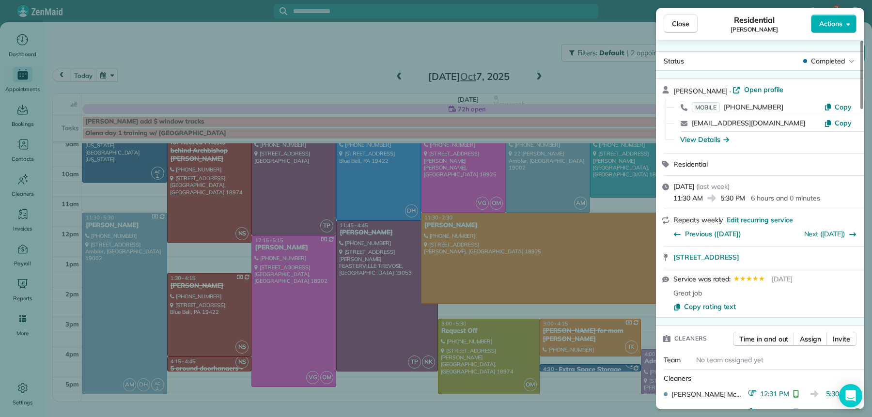
scroll to position [178, 0]
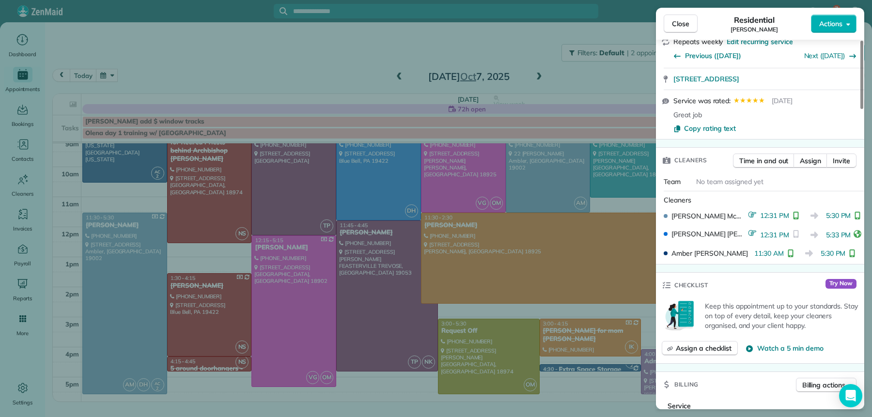
drag, startPoint x: 681, startPoint y: 24, endPoint x: 682, endPoint y: 40, distance: 15.5
click at [681, 25] on span "Close" at bounding box center [680, 24] width 17 height 10
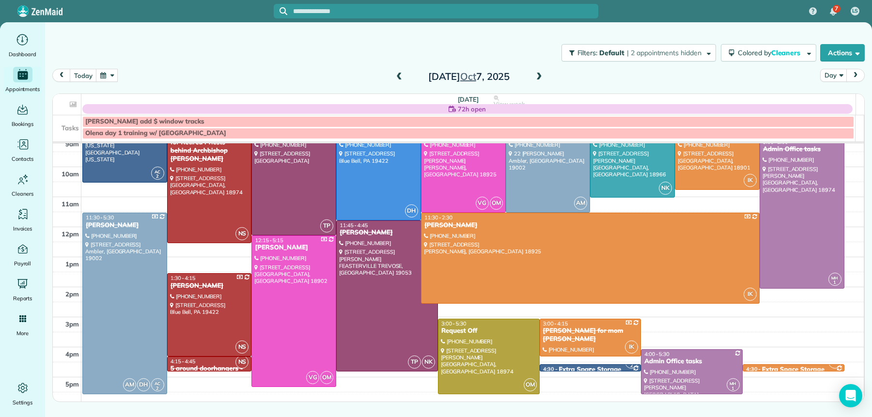
click at [625, 369] on small "2" at bounding box center [631, 365] width 12 height 9
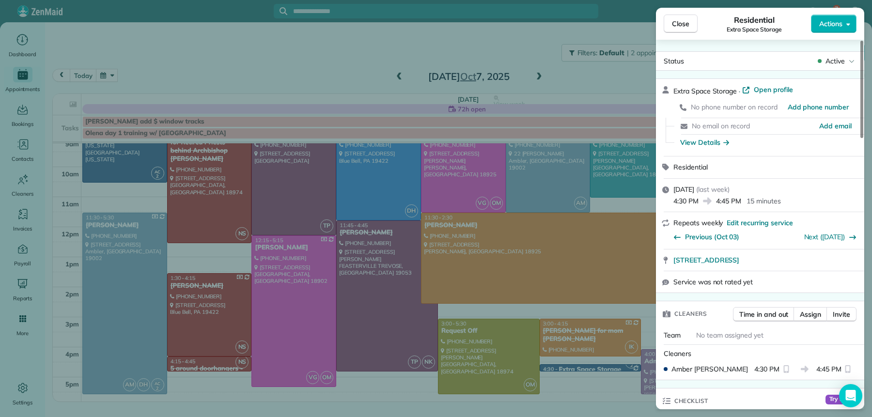
click at [675, 22] on span "Close" at bounding box center [680, 24] width 17 height 10
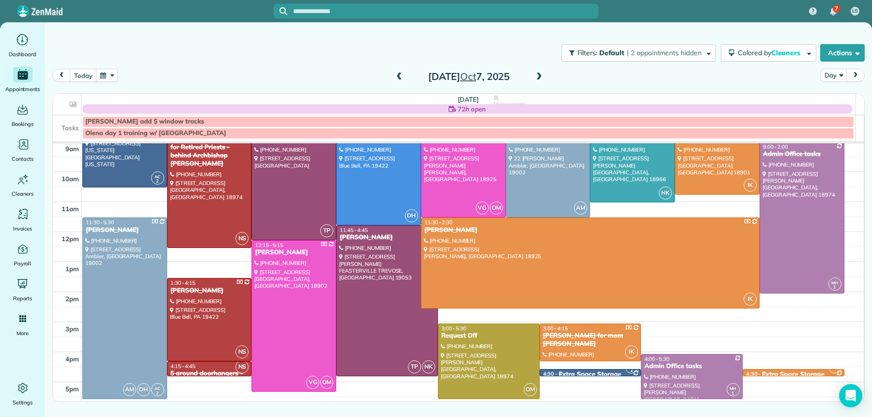
scroll to position [59, 0]
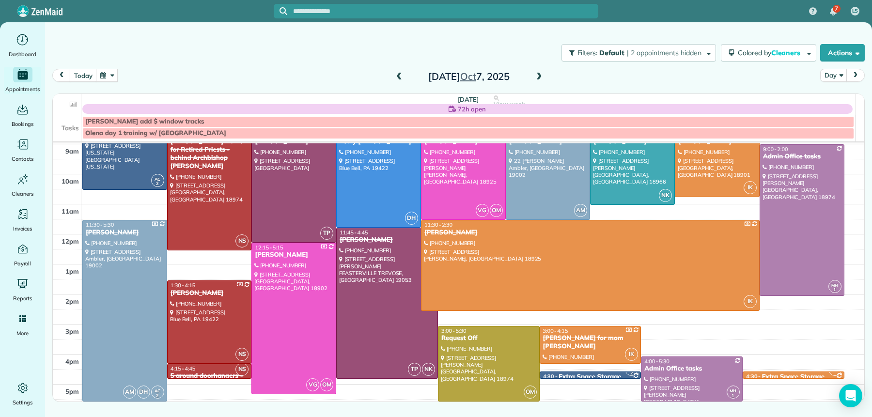
click at [537, 74] on span at bounding box center [539, 77] width 11 height 9
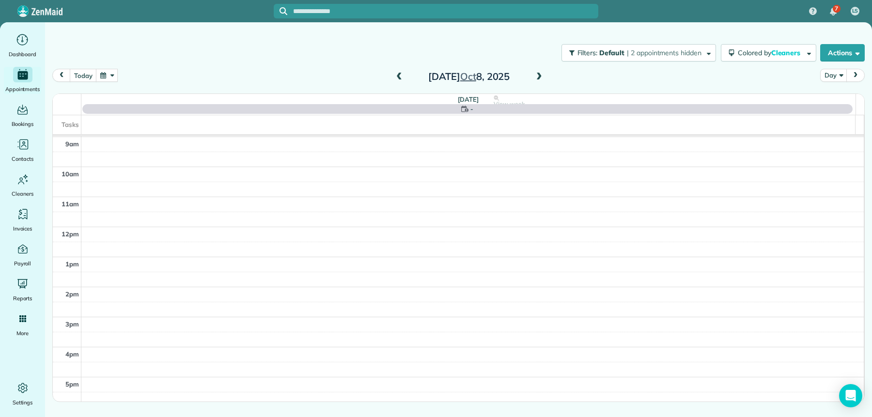
scroll to position [0, 0]
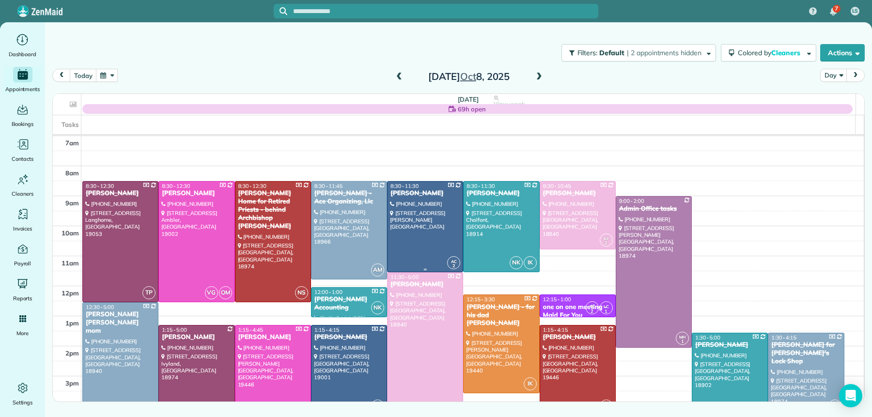
click at [425, 193] on div "[PERSON_NAME]" at bounding box center [425, 193] width 70 height 8
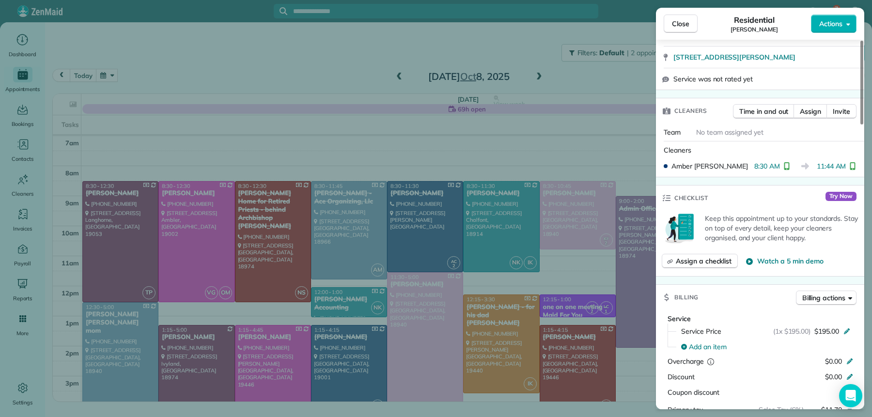
scroll to position [219, 0]
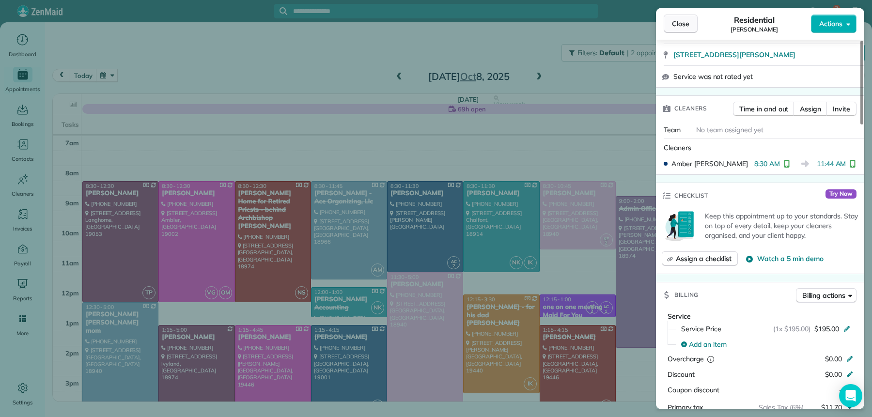
click at [683, 23] on span "Close" at bounding box center [680, 24] width 17 height 10
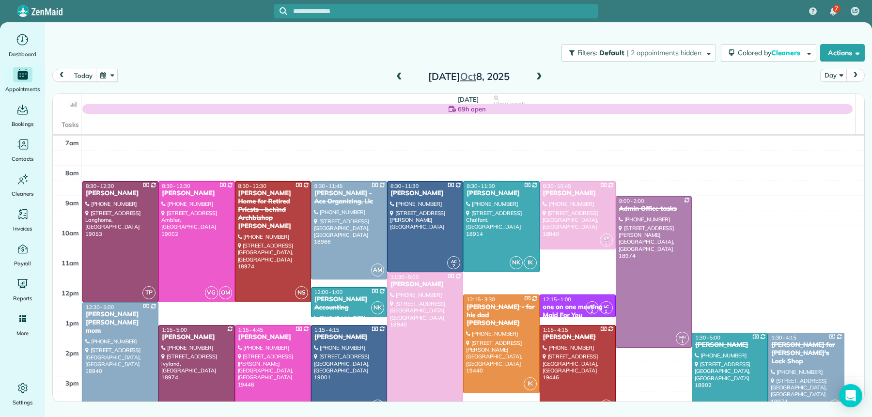
click at [336, 338] on div "[PERSON_NAME]" at bounding box center [349, 337] width 70 height 8
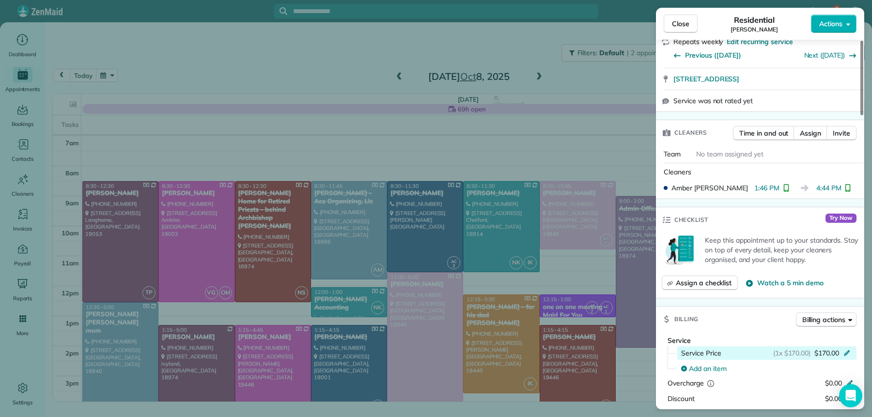
scroll to position [219, 0]
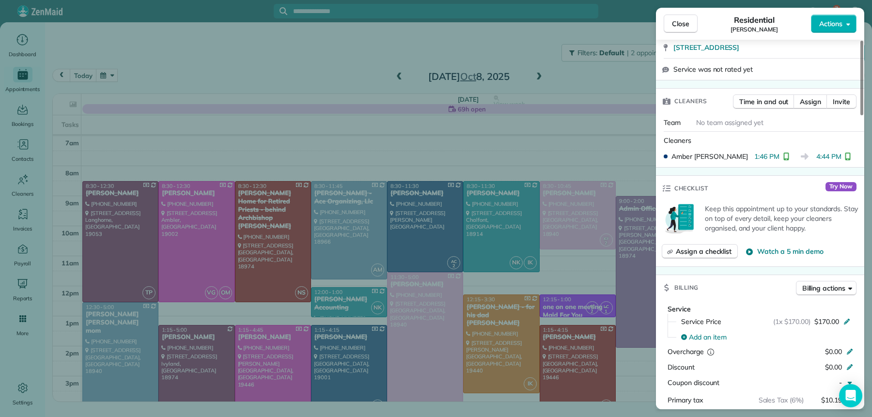
drag, startPoint x: 681, startPoint y: 28, endPoint x: 683, endPoint y: 59, distance: 31.5
click at [681, 28] on span "Close" at bounding box center [680, 24] width 17 height 10
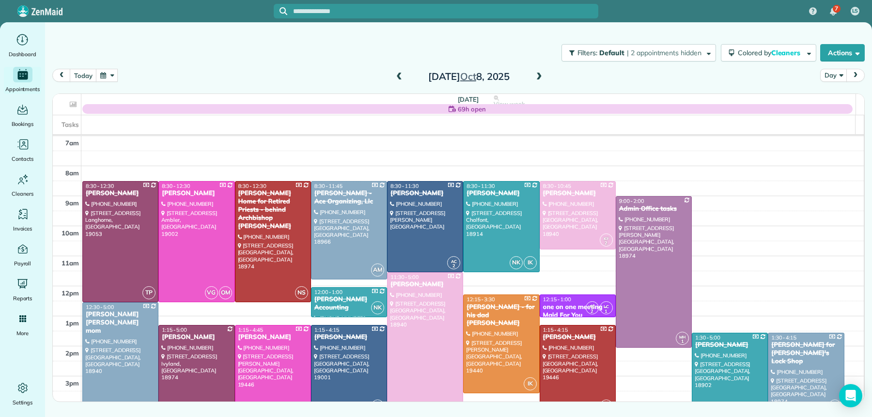
click at [534, 82] on span at bounding box center [539, 77] width 11 height 15
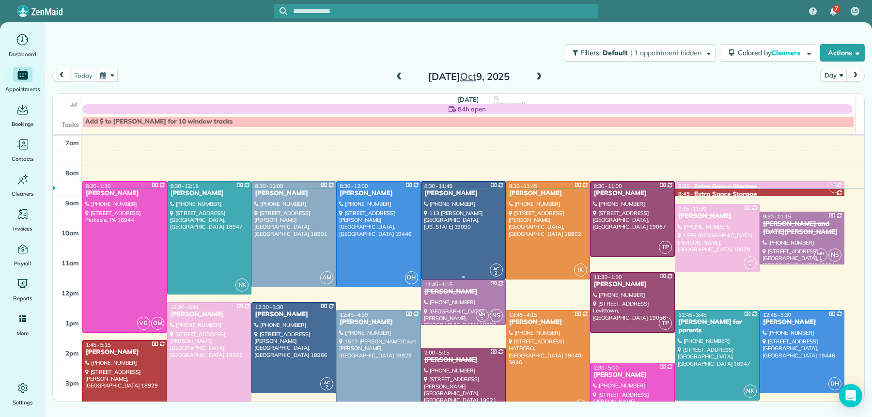
click at [460, 192] on div "[PERSON_NAME]" at bounding box center [463, 193] width 79 height 8
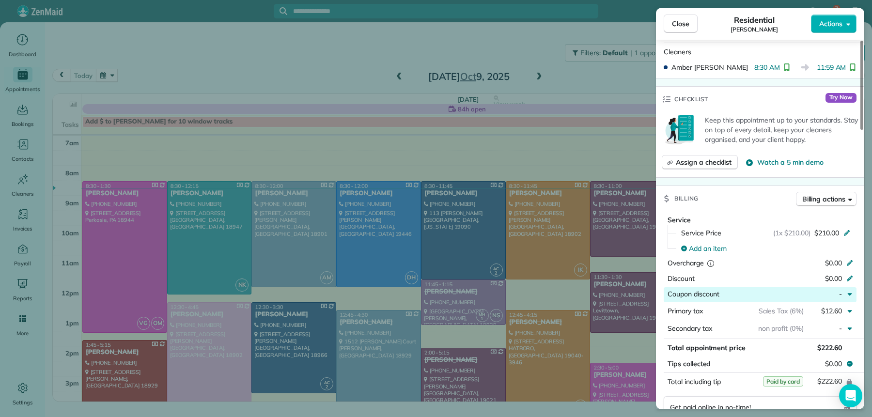
scroll to position [302, 0]
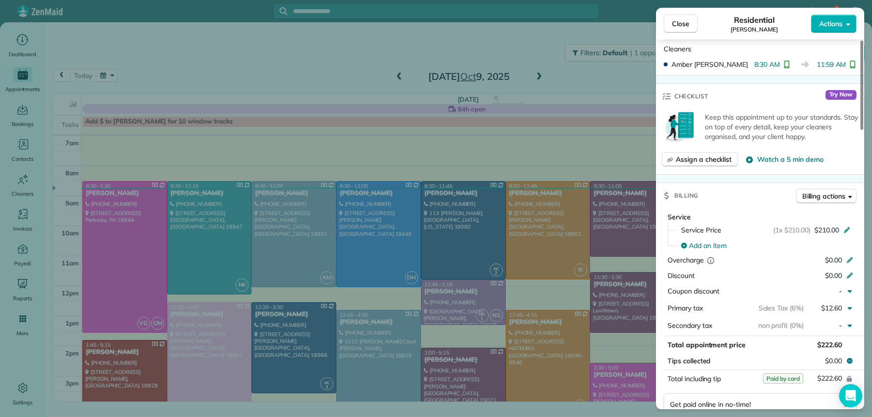
click at [688, 24] on span "Close" at bounding box center [680, 24] width 17 height 10
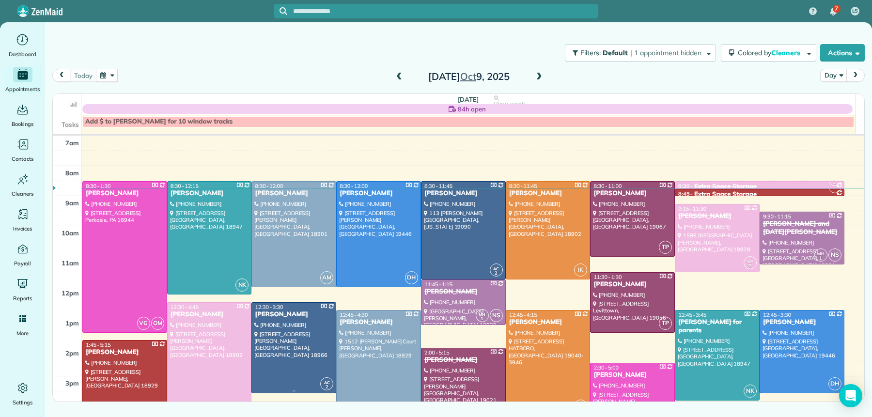
click at [263, 317] on div "[PERSON_NAME]" at bounding box center [293, 314] width 79 height 8
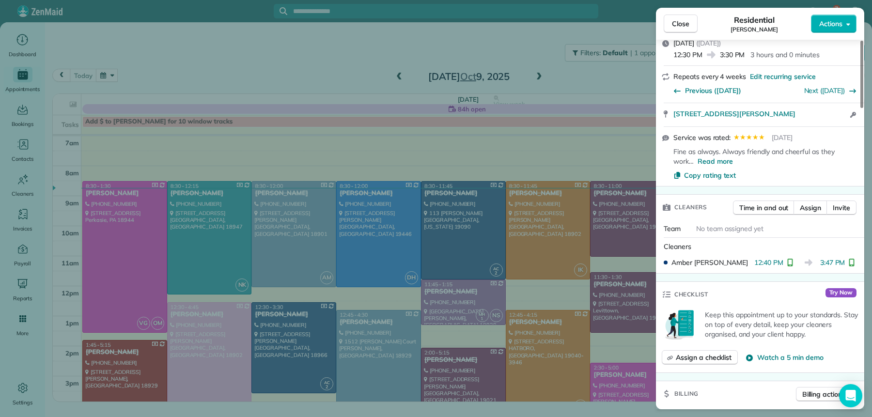
scroll to position [260, 0]
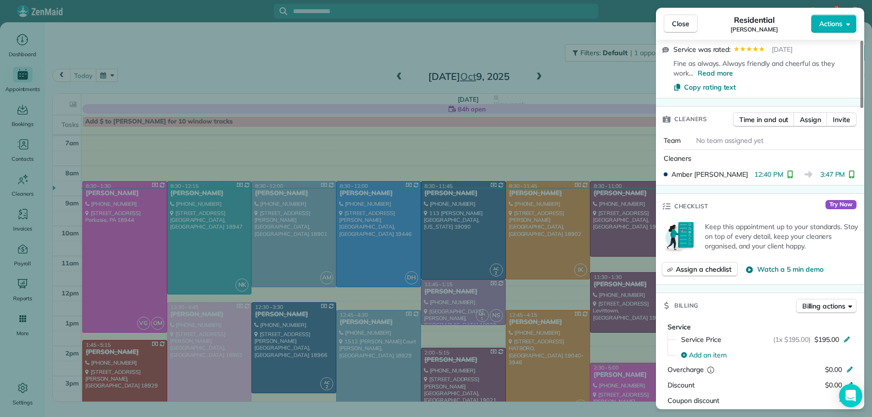
click at [679, 21] on span "Close" at bounding box center [680, 24] width 17 height 10
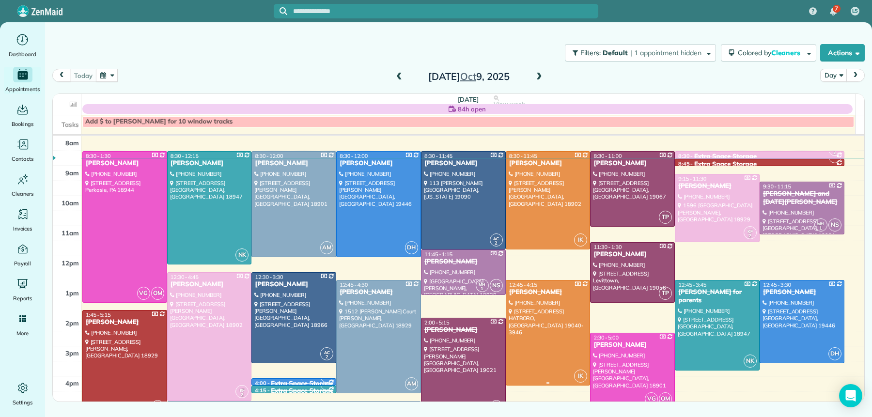
scroll to position [28, 0]
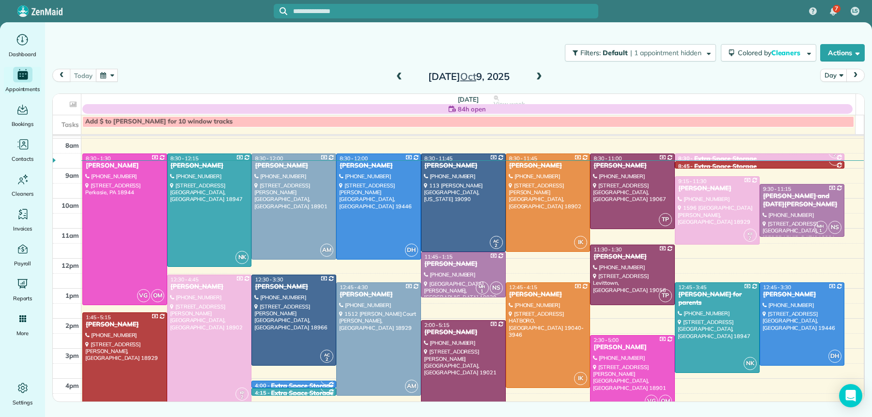
click at [543, 73] on span at bounding box center [539, 77] width 11 height 9
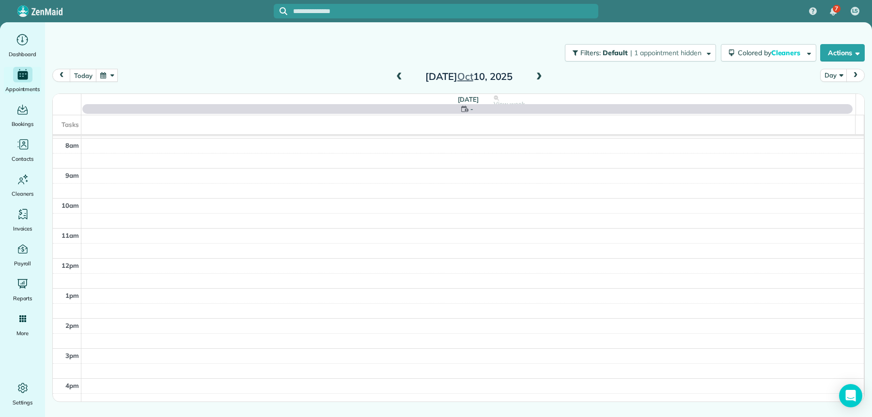
scroll to position [0, 0]
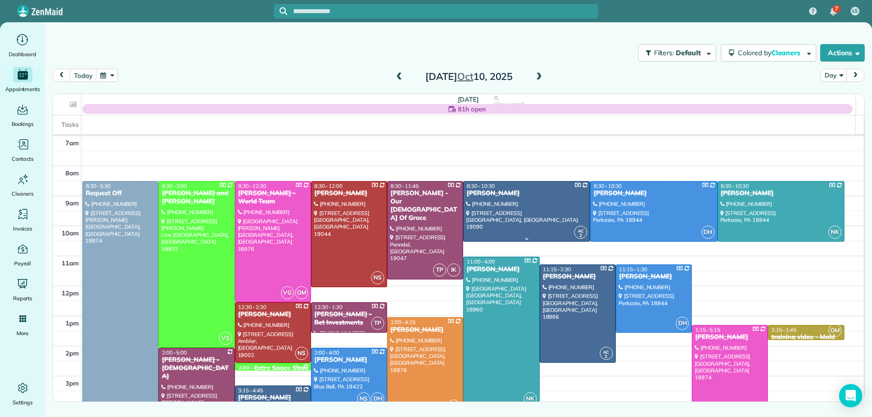
click at [491, 193] on div "[PERSON_NAME]" at bounding box center [526, 193] width 121 height 8
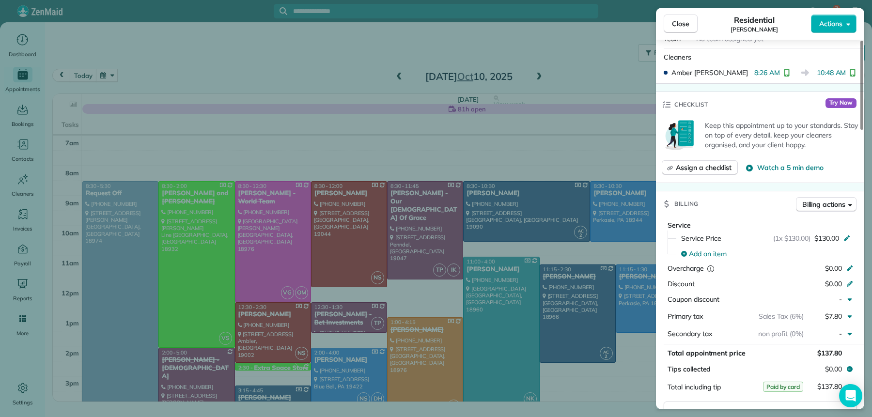
scroll to position [300, 0]
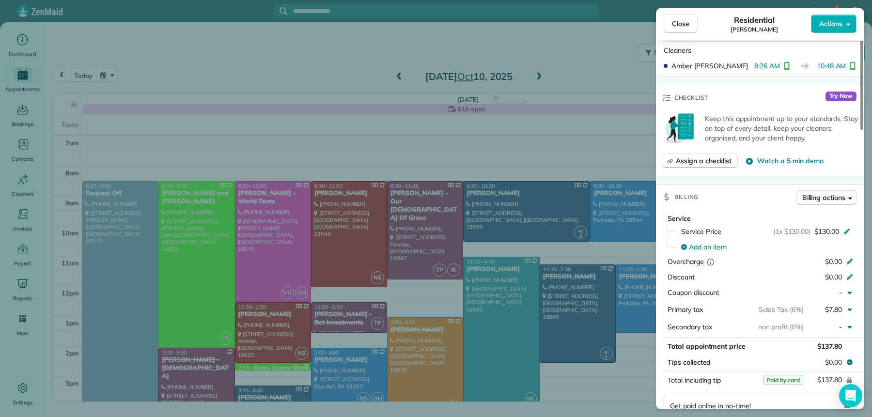
click at [668, 28] on button "Close" at bounding box center [681, 24] width 34 height 18
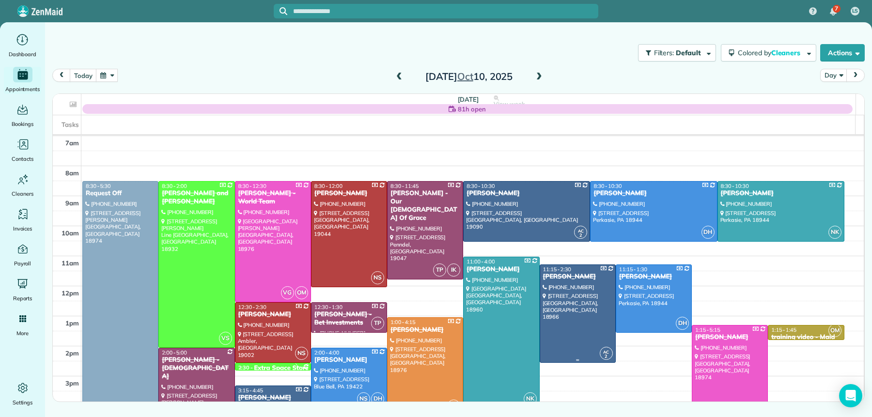
click at [559, 276] on div "[PERSON_NAME]" at bounding box center [577, 277] width 70 height 8
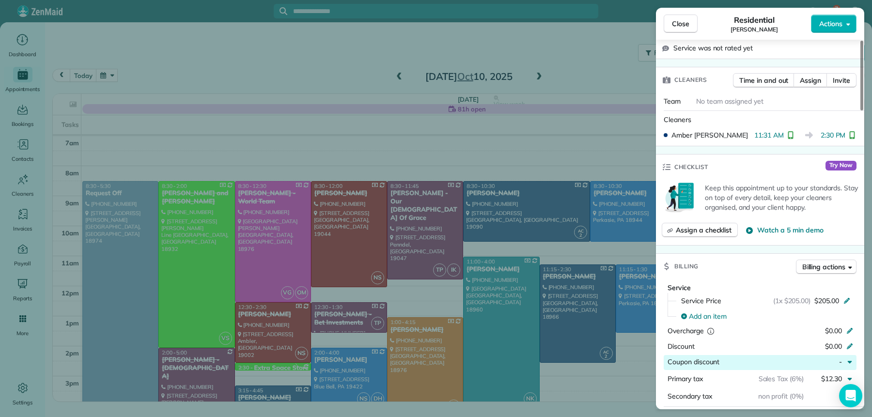
scroll to position [303, 0]
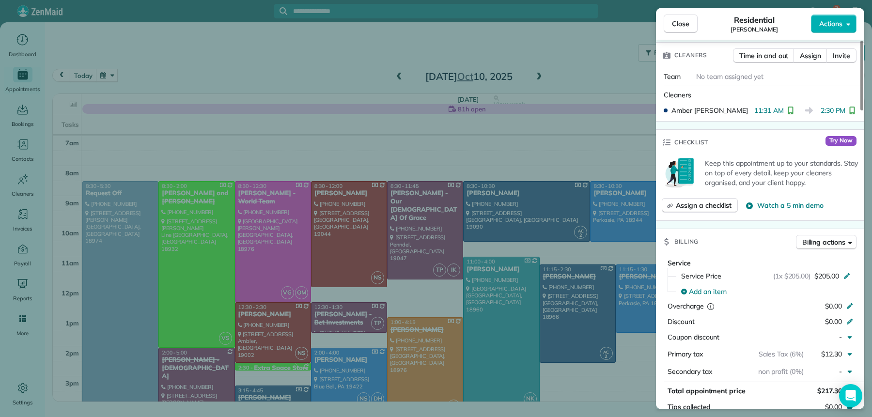
drag, startPoint x: 694, startPoint y: 25, endPoint x: 691, endPoint y: 60, distance: 35.4
click at [694, 25] on button "Close" at bounding box center [681, 24] width 34 height 18
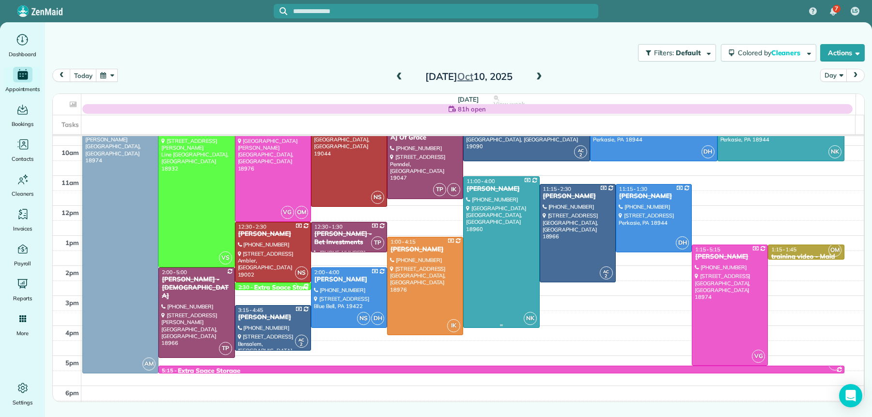
scroll to position [88, 0]
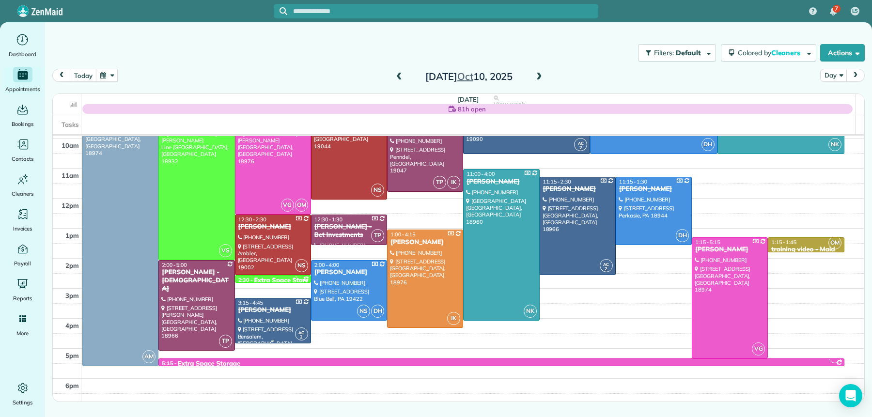
click at [257, 315] on div at bounding box center [272, 320] width 75 height 45
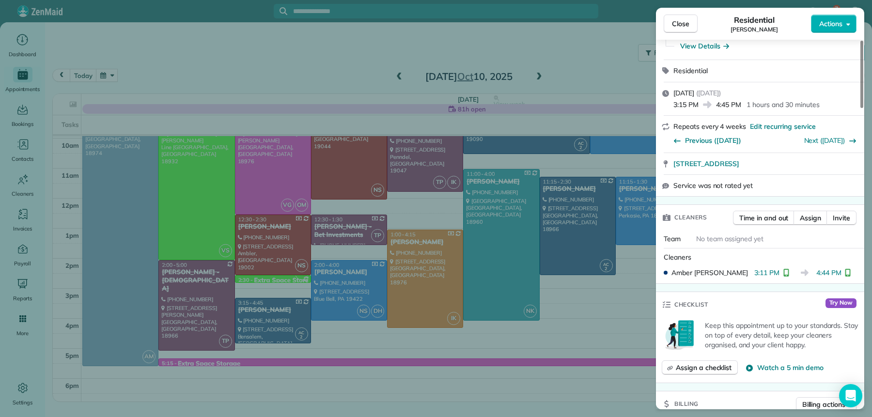
scroll to position [327, 0]
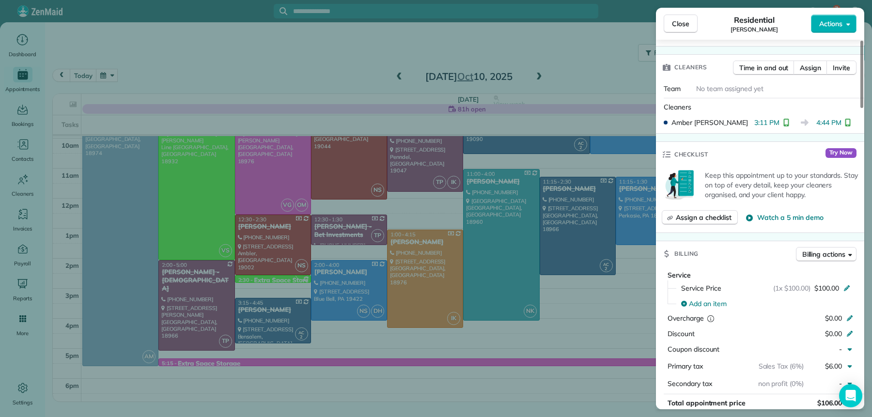
click at [676, 25] on span "Close" at bounding box center [680, 24] width 17 height 10
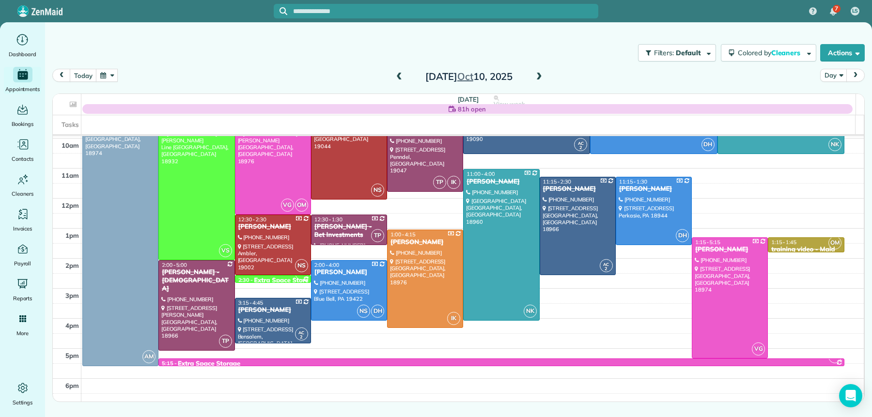
click at [535, 78] on span at bounding box center [539, 77] width 11 height 9
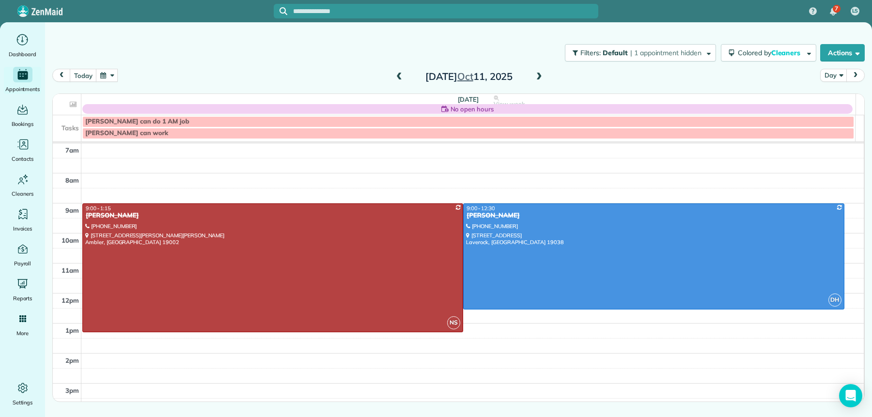
click at [400, 76] on span at bounding box center [399, 77] width 11 height 9
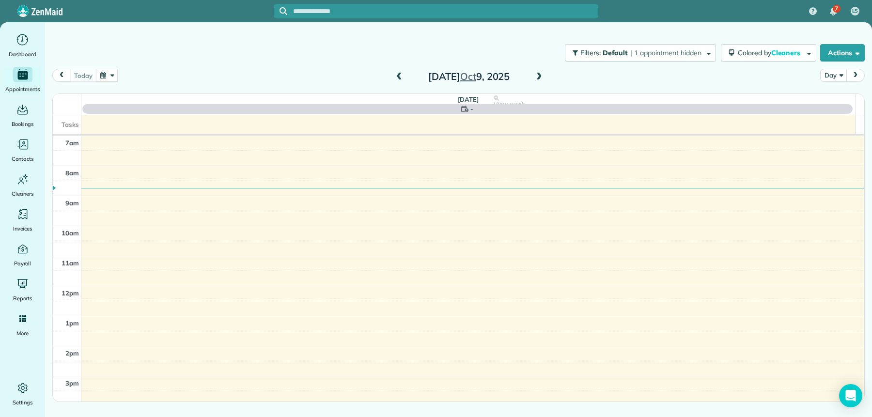
click at [400, 76] on span at bounding box center [399, 77] width 11 height 9
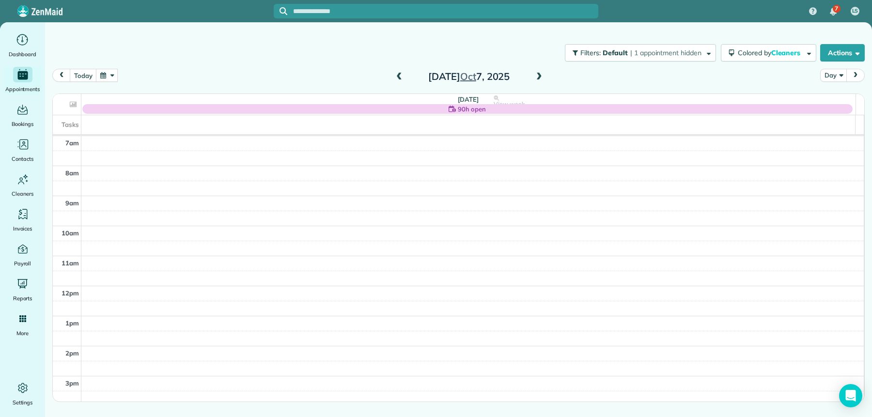
click at [400, 76] on span at bounding box center [399, 77] width 11 height 9
click at [397, 77] on span at bounding box center [399, 77] width 11 height 9
click at [537, 77] on span at bounding box center [539, 77] width 11 height 9
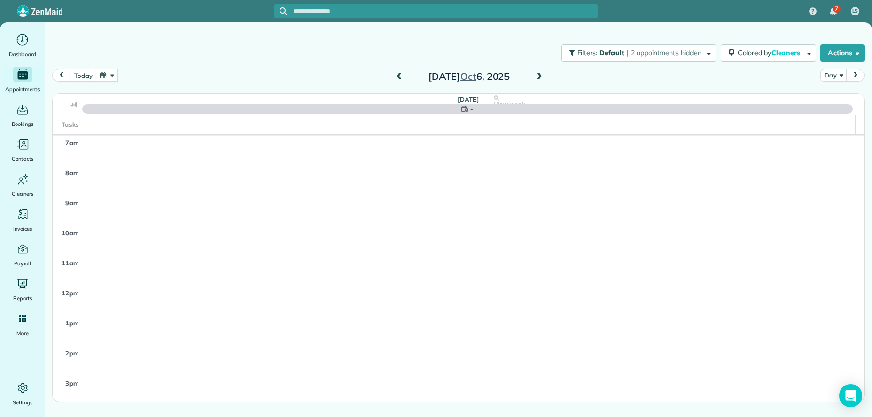
click at [535, 76] on span at bounding box center [539, 77] width 11 height 9
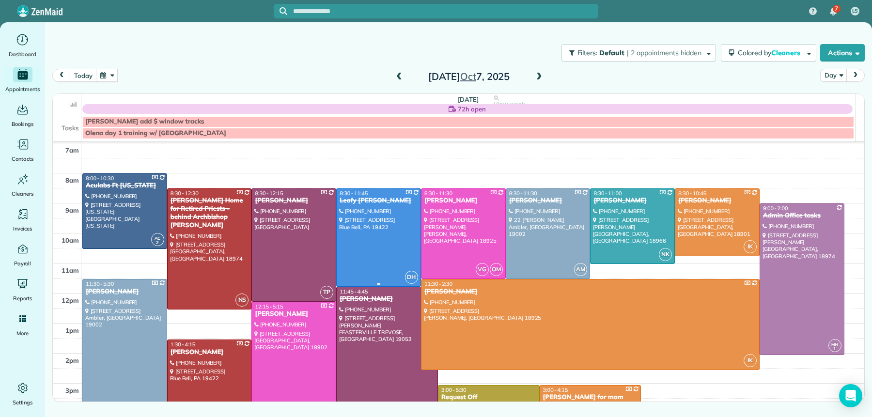
click at [376, 223] on div at bounding box center [379, 237] width 84 height 97
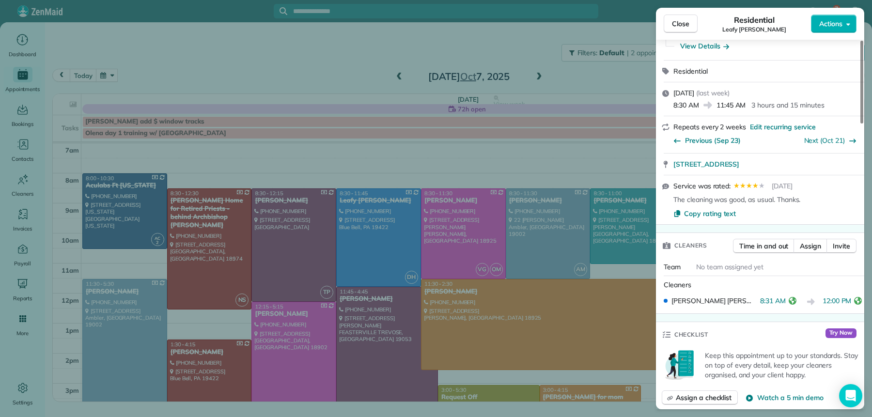
scroll to position [406, 0]
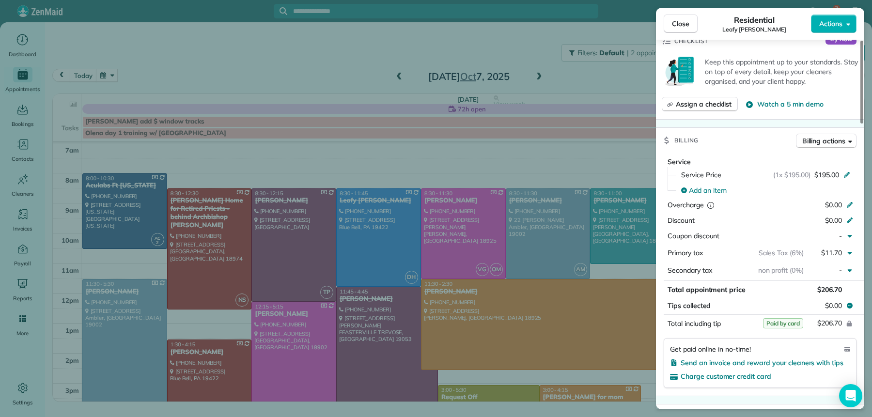
click at [689, 35] on div "Close Residential Leafy [PERSON_NAME] Actions" at bounding box center [760, 24] width 208 height 32
click at [684, 29] on button "Close" at bounding box center [681, 24] width 34 height 18
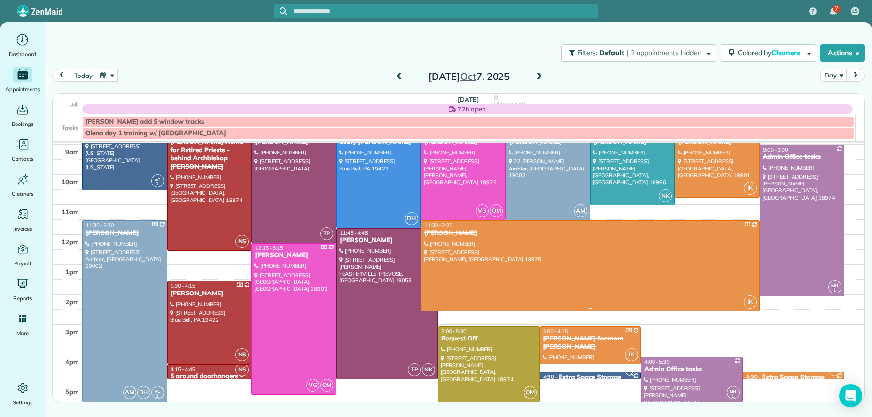
scroll to position [78, 0]
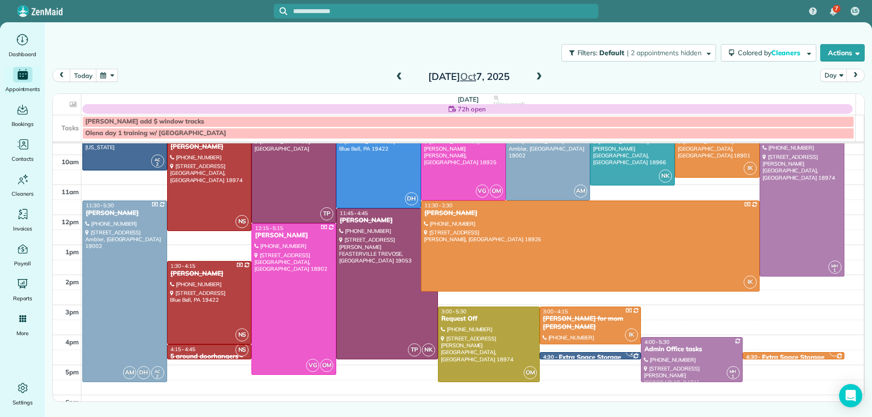
click at [540, 75] on span at bounding box center [539, 77] width 11 height 9
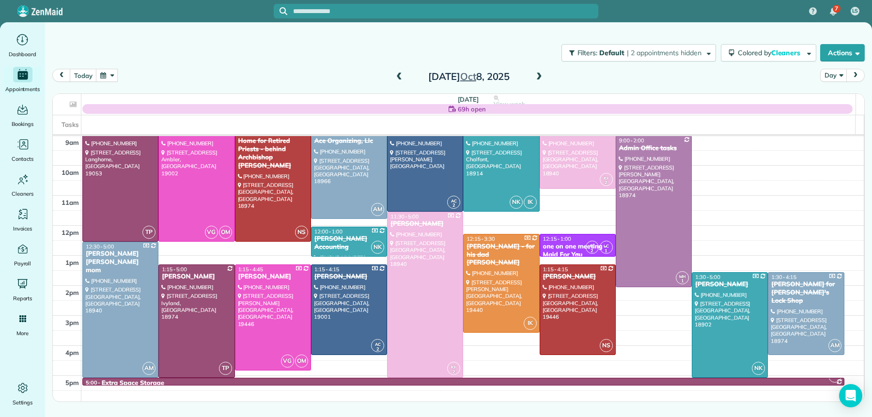
scroll to position [66, 0]
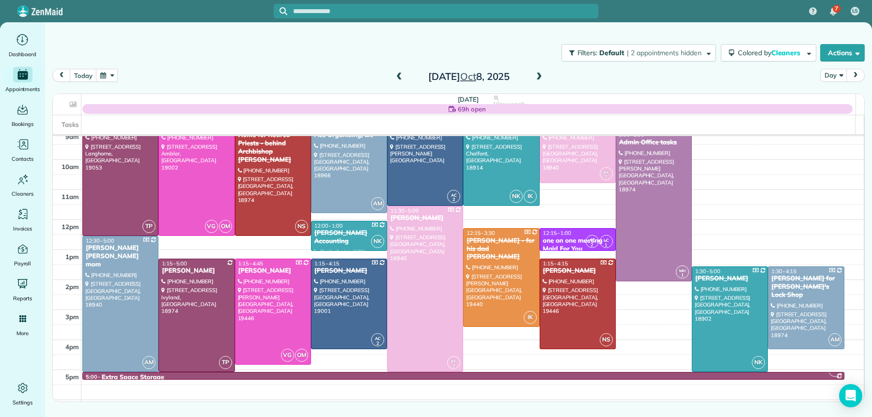
drag, startPoint x: 538, startPoint y: 76, endPoint x: 550, endPoint y: 72, distance: 12.4
click at [546, 73] on div "[DATE]" at bounding box center [468, 76] width 155 height 15
click at [539, 75] on span at bounding box center [539, 77] width 11 height 9
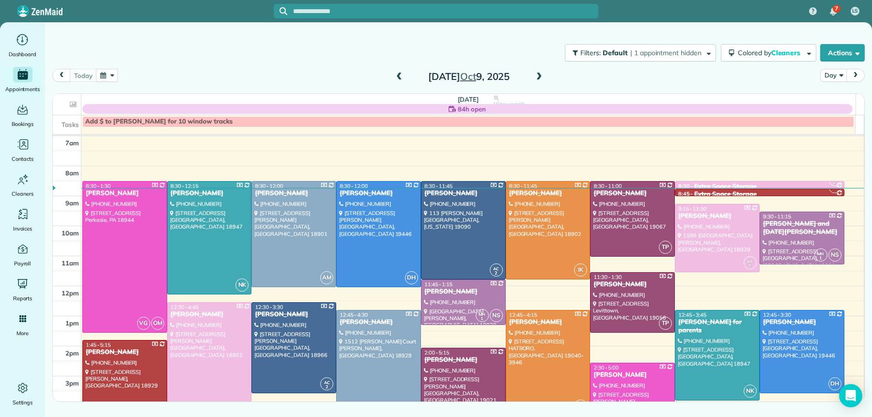
scroll to position [18, 0]
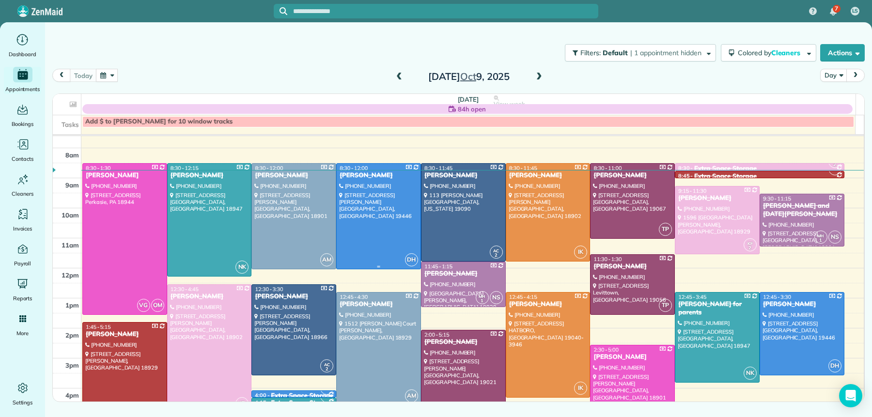
click at [358, 179] on div "[PERSON_NAME]" at bounding box center [378, 175] width 79 height 8
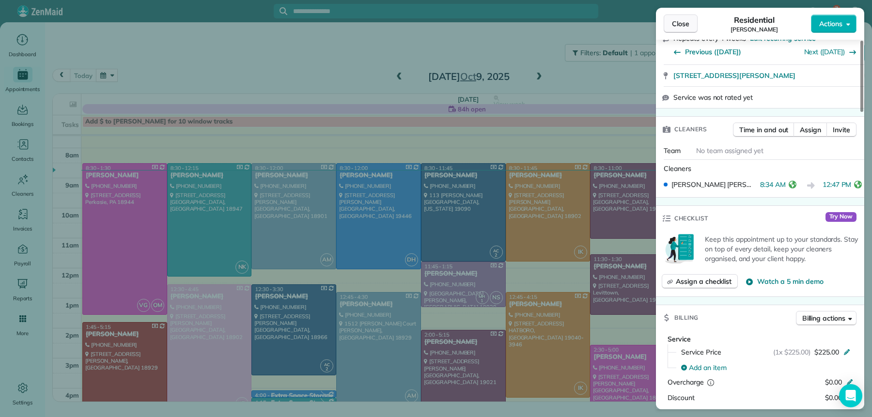
click at [677, 30] on button "Close" at bounding box center [681, 24] width 34 height 18
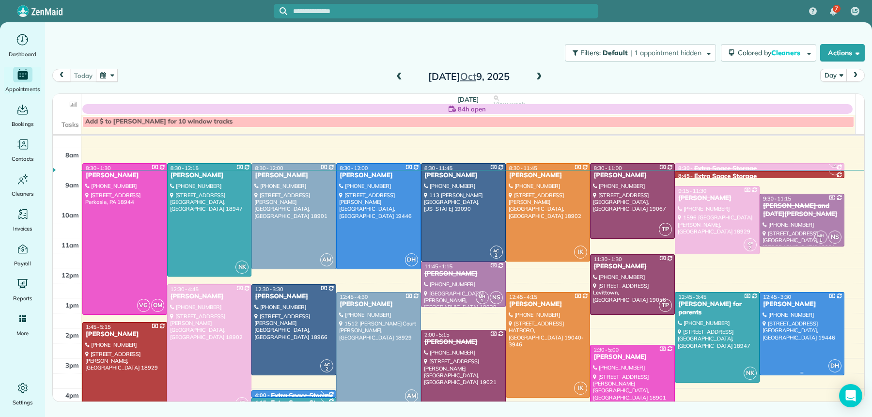
click at [806, 325] on div at bounding box center [802, 334] width 84 height 82
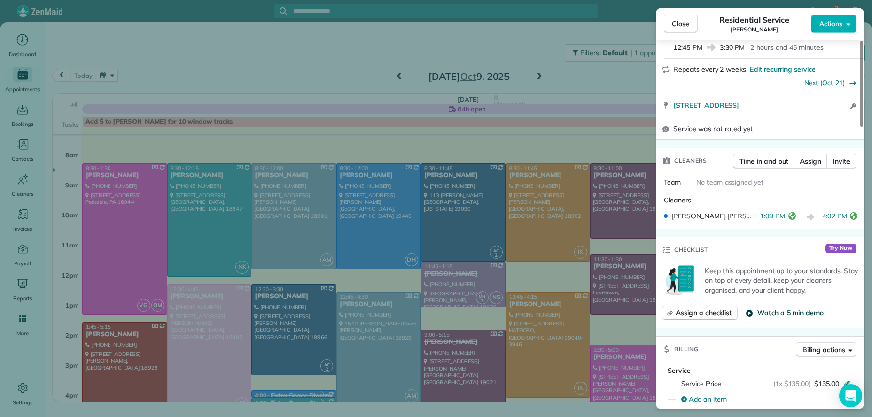
scroll to position [274, 0]
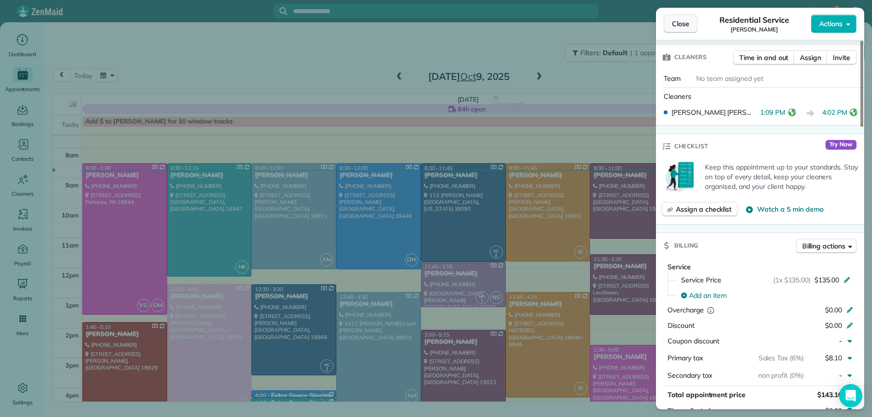
click at [688, 22] on span "Close" at bounding box center [680, 24] width 17 height 10
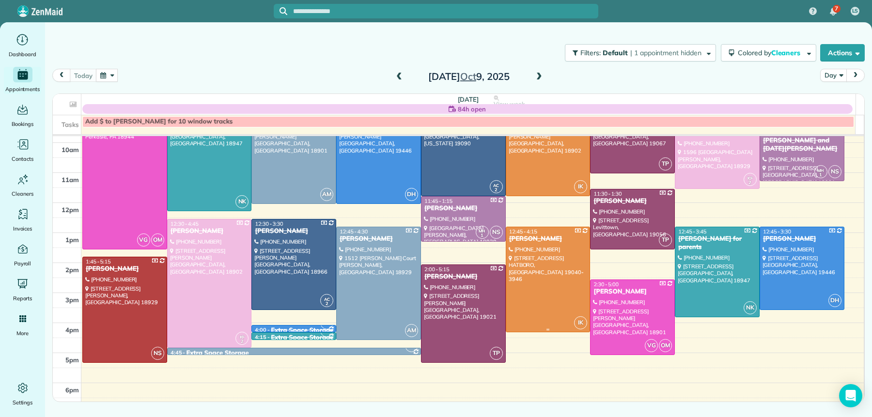
scroll to position [93, 0]
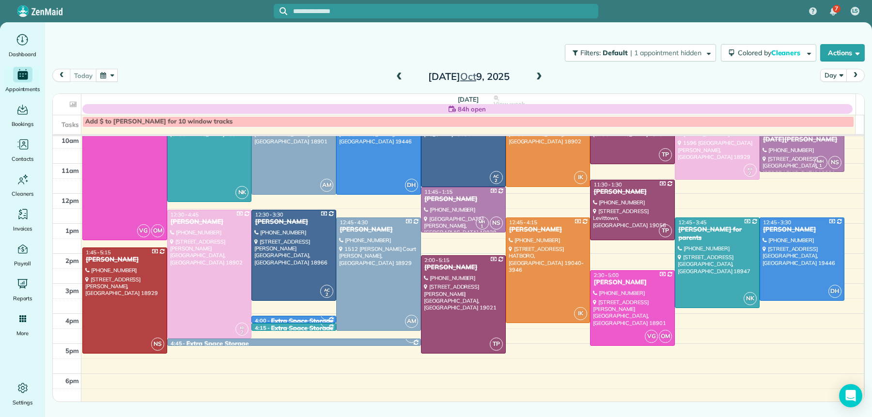
click at [271, 318] on div "Extra Space Storage" at bounding box center [302, 321] width 62 height 8
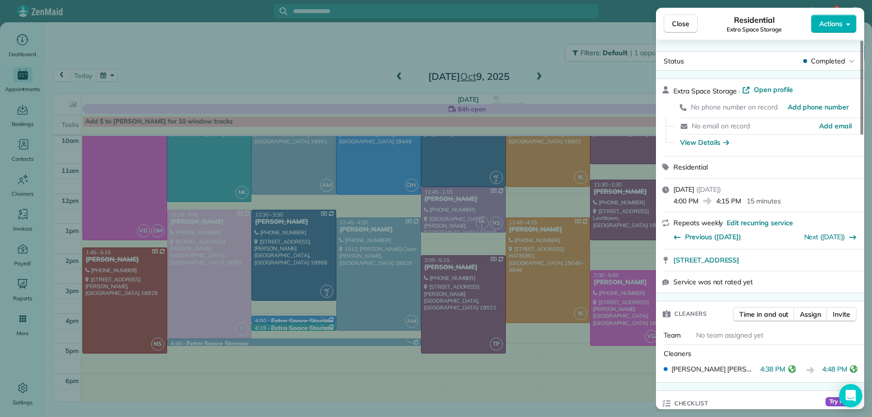
scroll to position [19, 0]
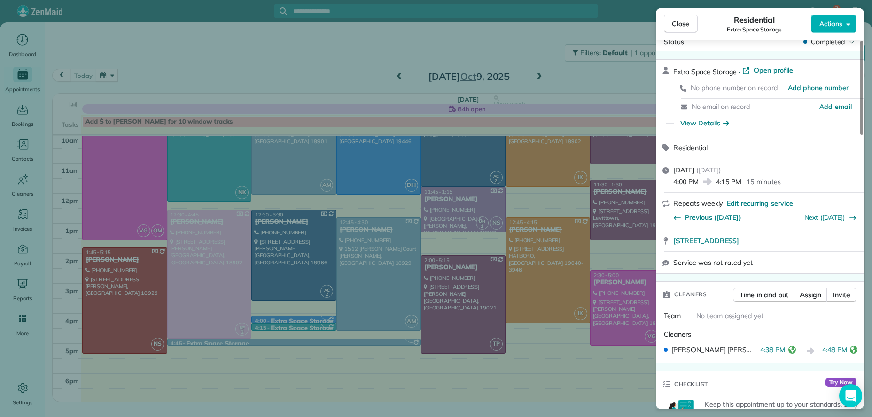
click at [685, 23] on span "Close" at bounding box center [680, 24] width 17 height 10
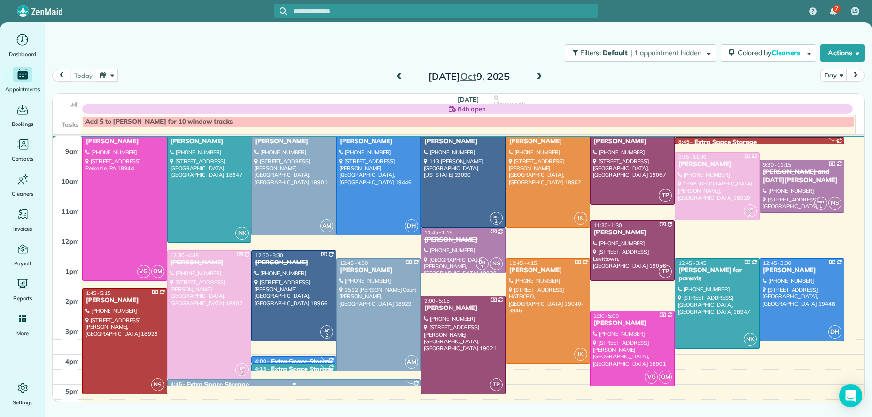
scroll to position [51, 0]
click at [546, 76] on div "[DATE] Day [DATE]" at bounding box center [458, 78] width 812 height 18
click at [540, 75] on span at bounding box center [539, 77] width 11 height 9
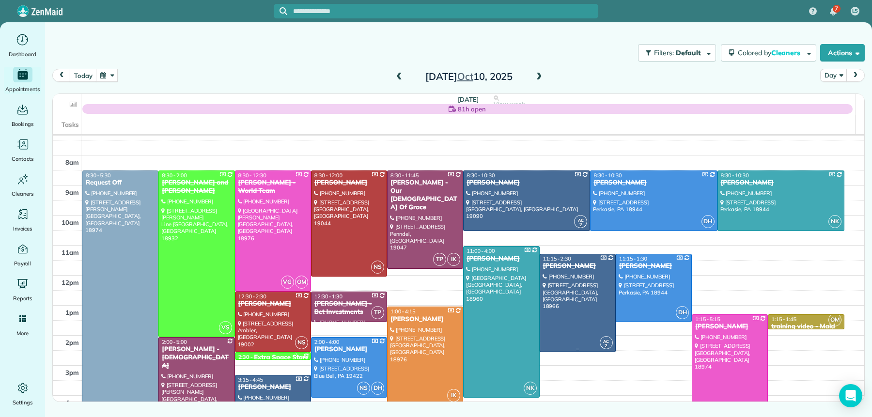
scroll to position [15, 0]
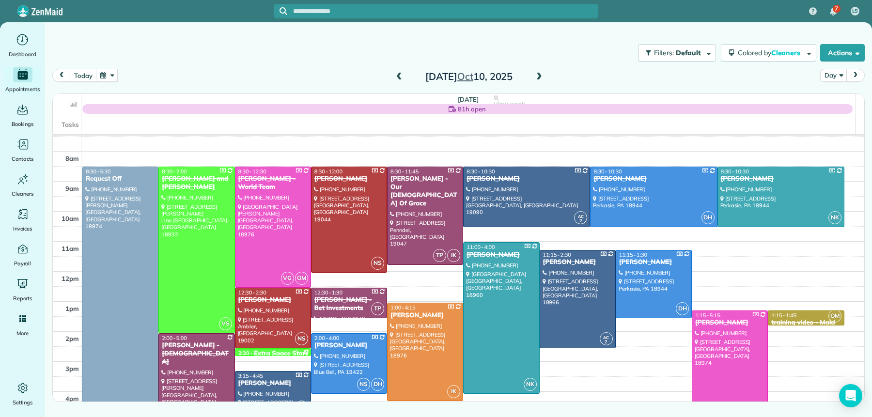
click at [611, 176] on div "[PERSON_NAME]" at bounding box center [653, 179] width 121 height 8
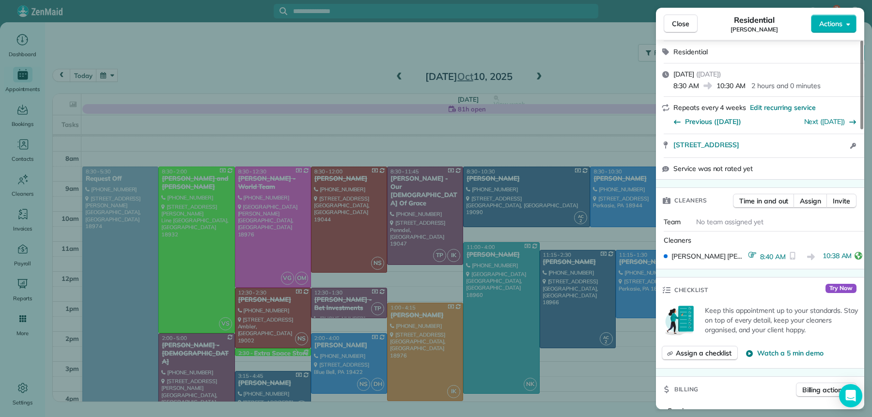
scroll to position [373, 0]
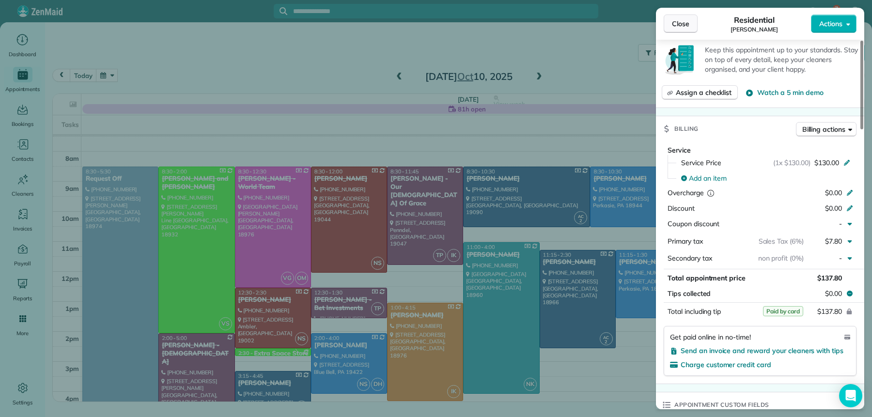
click at [693, 18] on button "Close" at bounding box center [681, 24] width 34 height 18
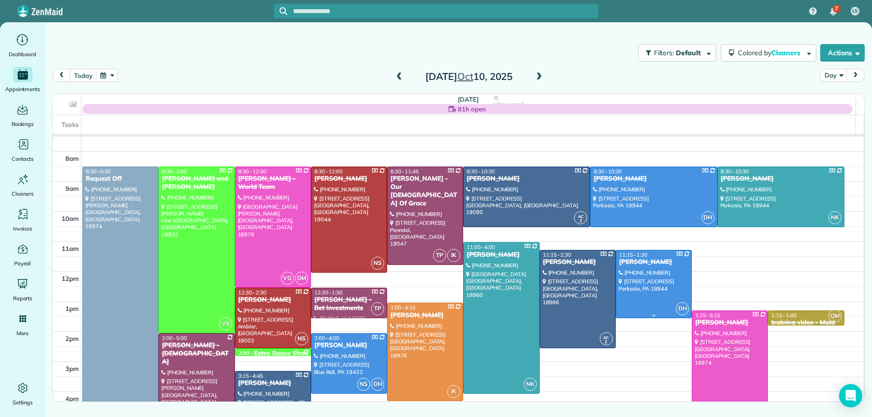
click at [630, 262] on div "[PERSON_NAME]" at bounding box center [654, 262] width 70 height 8
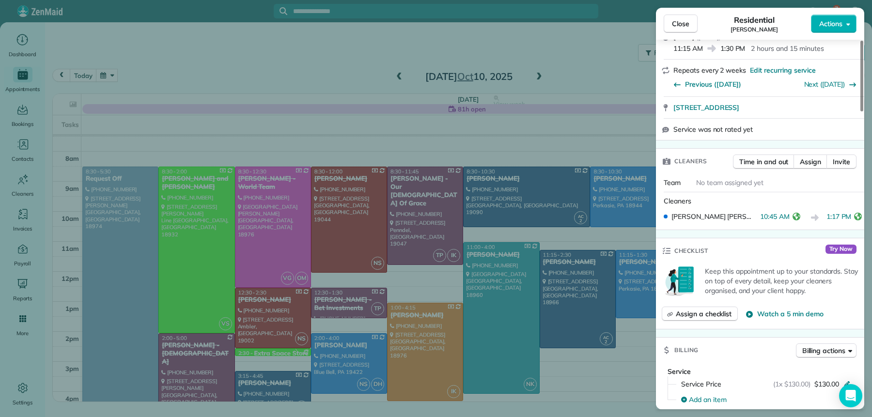
scroll to position [446, 0]
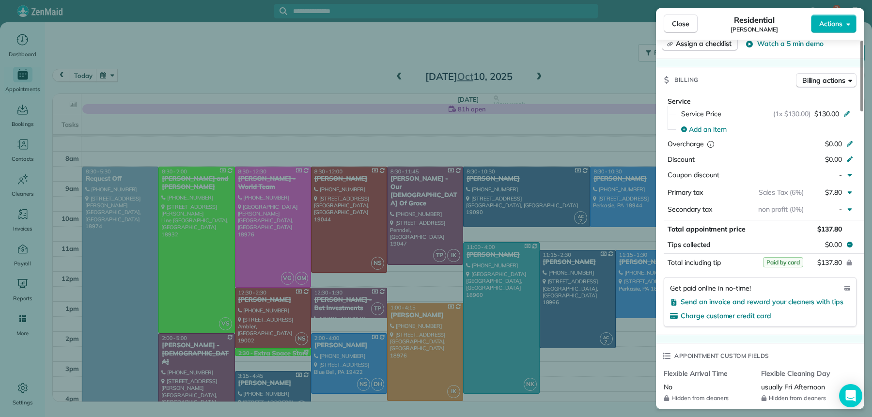
drag, startPoint x: 692, startPoint y: 26, endPoint x: 674, endPoint y: 67, distance: 45.3
click at [692, 26] on button "Close" at bounding box center [681, 24] width 34 height 18
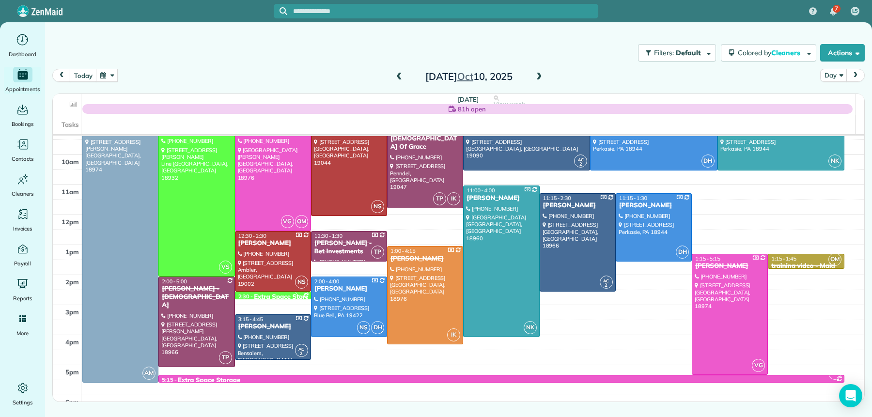
scroll to position [120, 0]
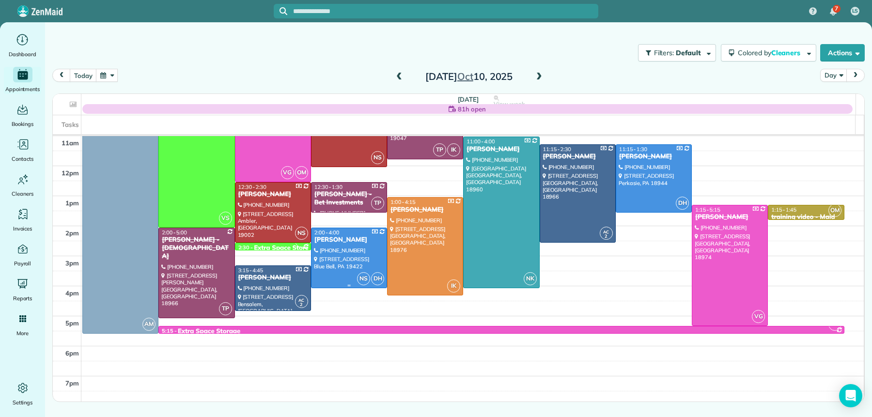
click at [325, 242] on div "[PERSON_NAME]" at bounding box center [349, 240] width 70 height 8
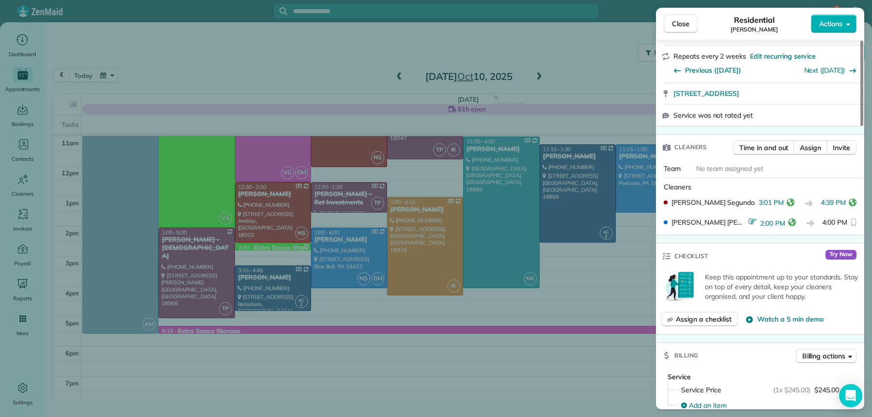
scroll to position [184, 0]
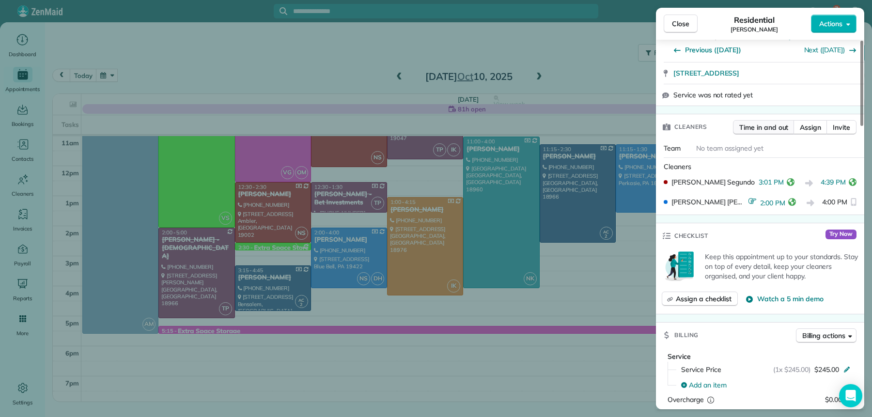
click at [766, 129] on span "Time in and out" at bounding box center [763, 128] width 49 height 10
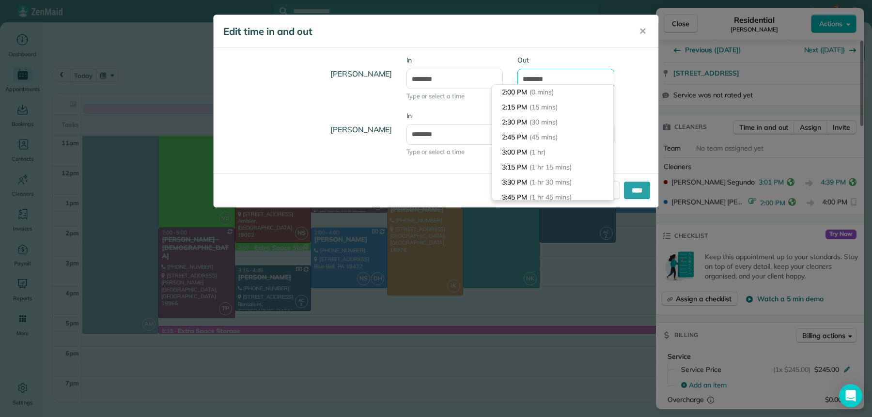
click at [536, 77] on input "*******" at bounding box center [565, 79] width 97 height 20
type input "*******"
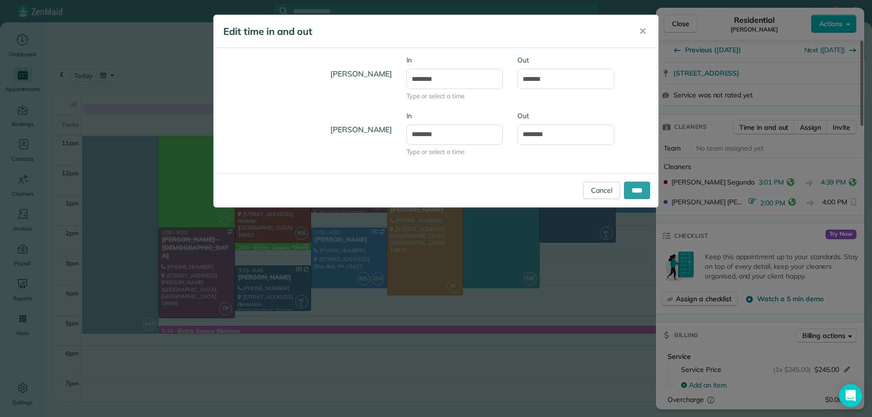
click at [642, 118] on div "[PERSON_NAME] In ******* Type or select a time Out *******" at bounding box center [436, 139] width 445 height 56
click at [646, 194] on input "****" at bounding box center [637, 190] width 26 height 17
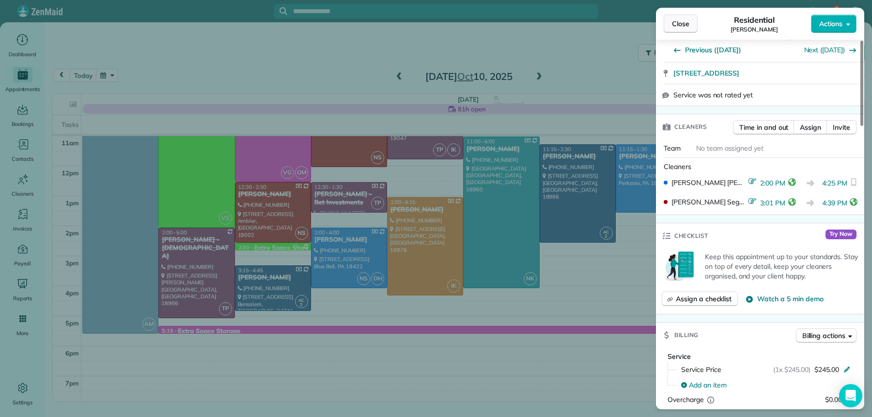
click at [689, 24] on button "Close" at bounding box center [681, 24] width 34 height 18
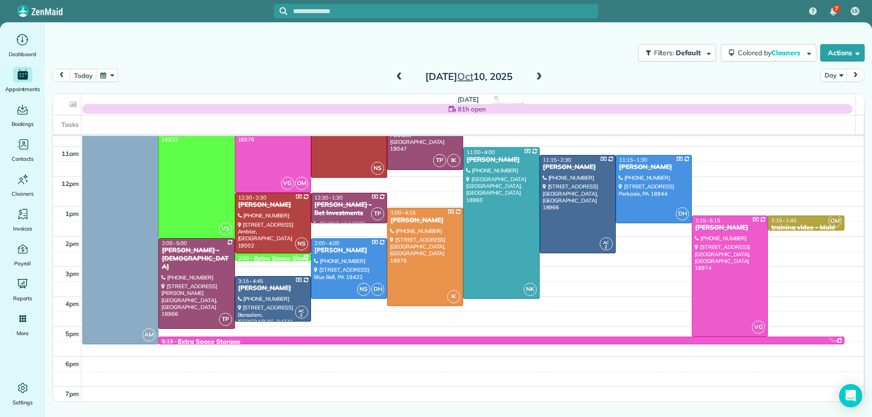
scroll to position [100, 0]
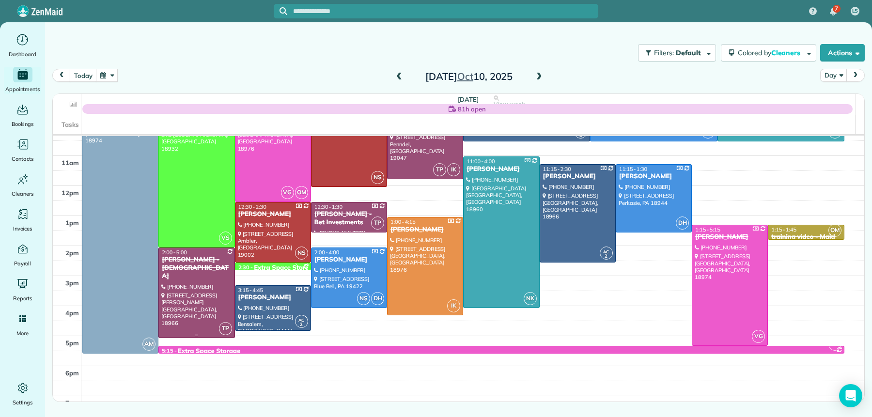
click at [192, 272] on div "[PERSON_NAME] - [DEMOGRAPHIC_DATA]" at bounding box center [196, 268] width 70 height 25
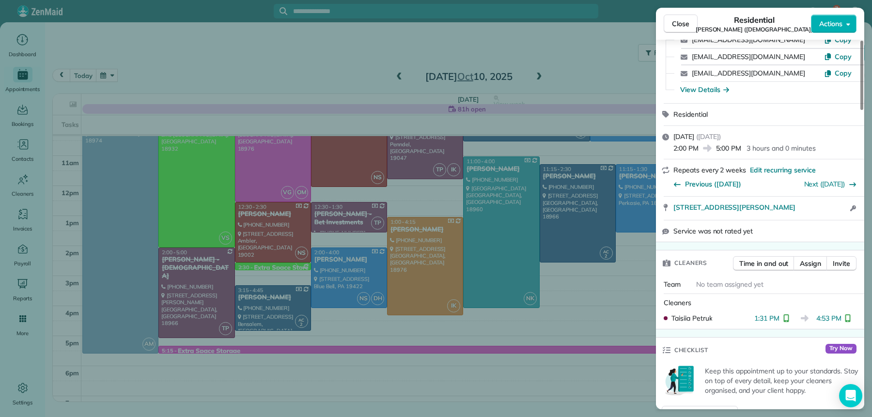
scroll to position [151, 0]
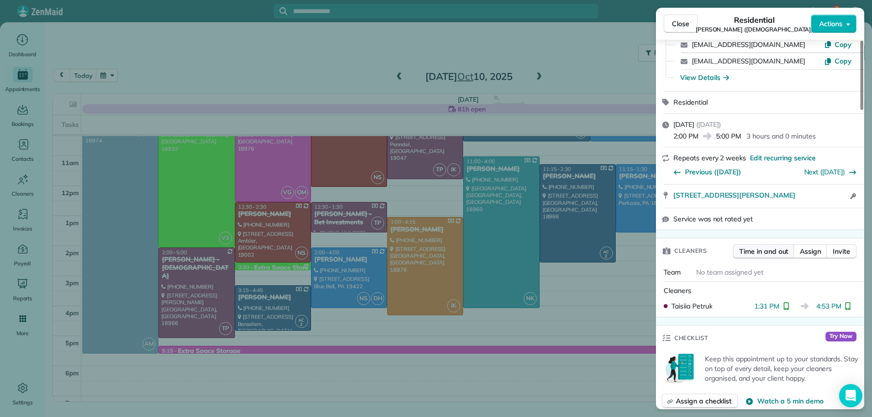
click at [771, 252] on span "Time in and out" at bounding box center [763, 252] width 49 height 10
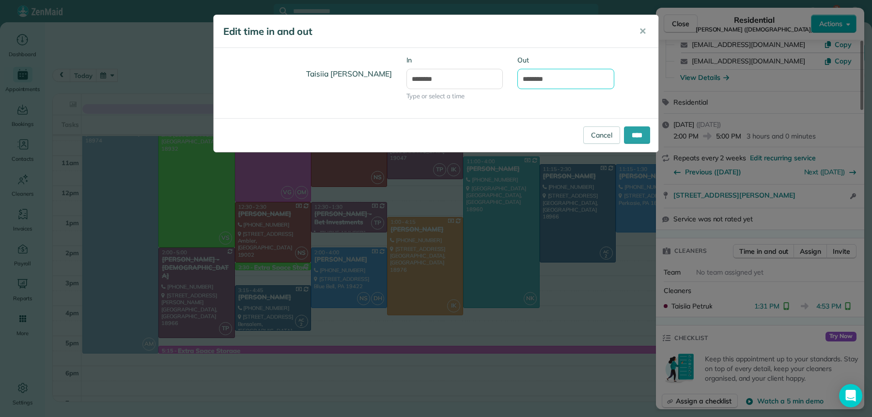
click at [535, 77] on input "*******" at bounding box center [565, 79] width 97 height 20
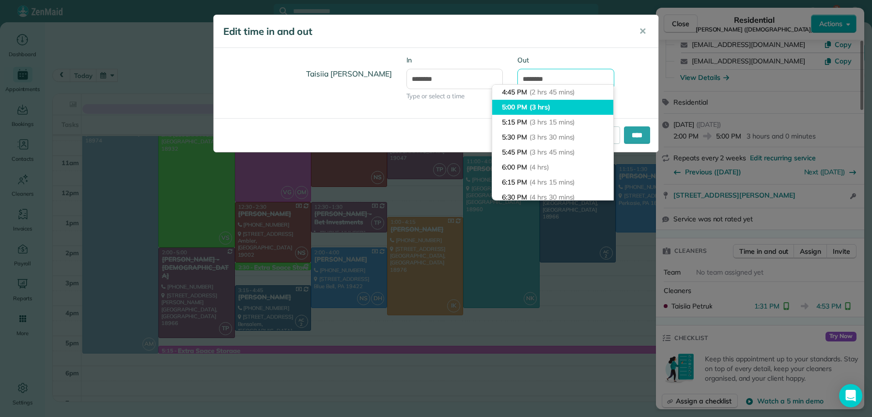
scroll to position [135, 0]
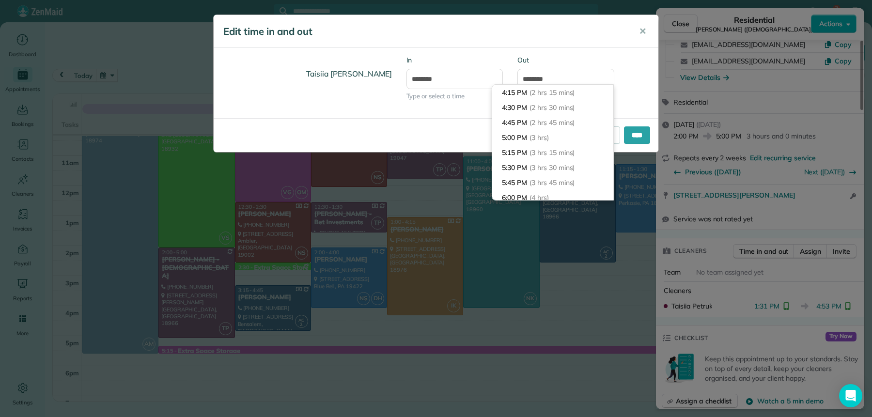
type input "*******"
click at [642, 74] on div "Taisiia [PERSON_NAME] In ******* Type or select a time Out *******" at bounding box center [436, 83] width 445 height 56
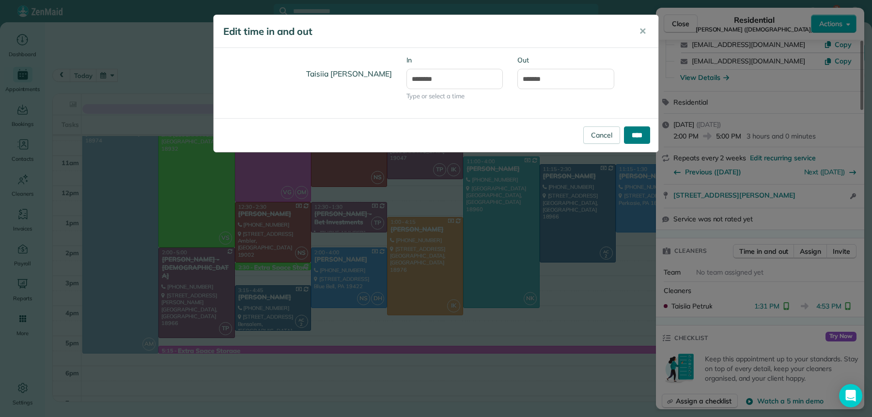
click at [637, 127] on input "****" at bounding box center [637, 134] width 26 height 17
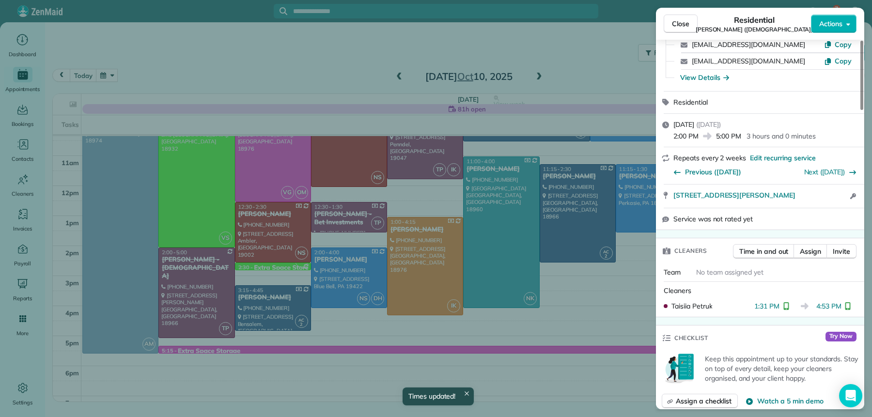
click at [685, 20] on span "Close" at bounding box center [680, 24] width 17 height 10
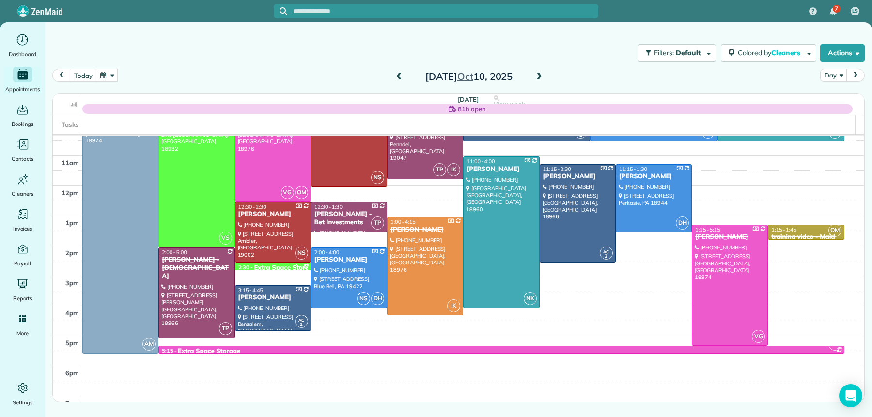
click at [536, 76] on span at bounding box center [539, 77] width 11 height 9
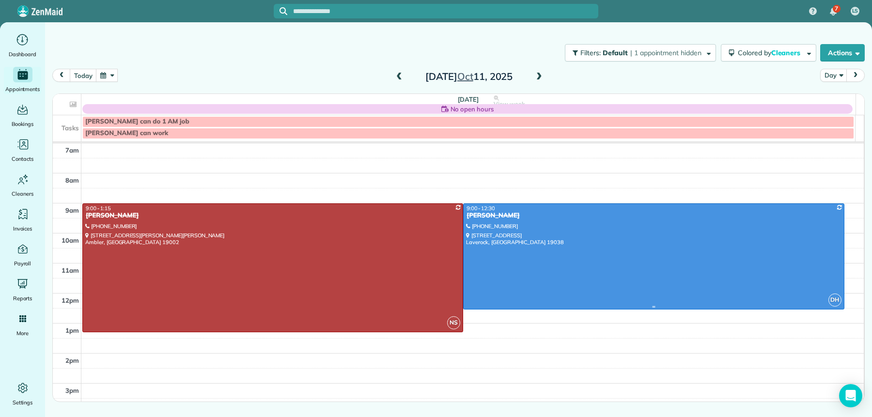
click at [499, 215] on div "[PERSON_NAME]" at bounding box center [653, 216] width 375 height 8
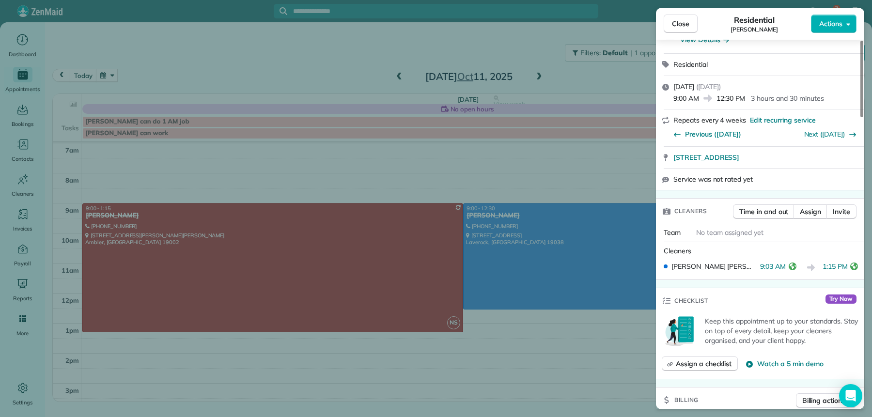
scroll to position [279, 0]
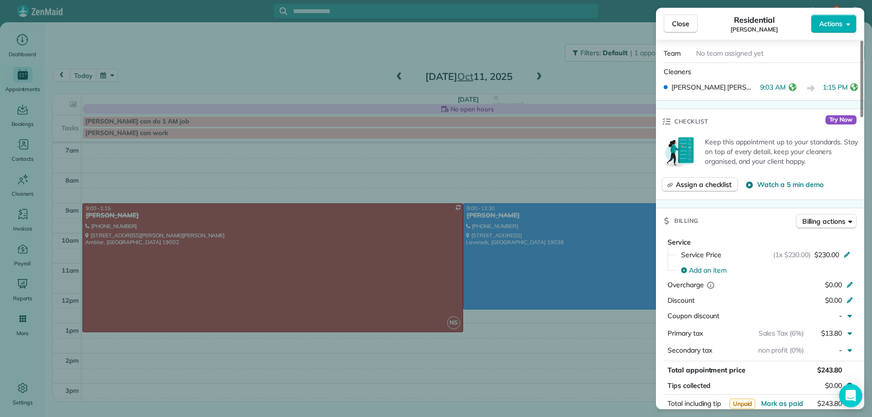
drag, startPoint x: 679, startPoint y: 20, endPoint x: 625, endPoint y: 50, distance: 61.3
click at [679, 20] on span "Close" at bounding box center [680, 24] width 17 height 10
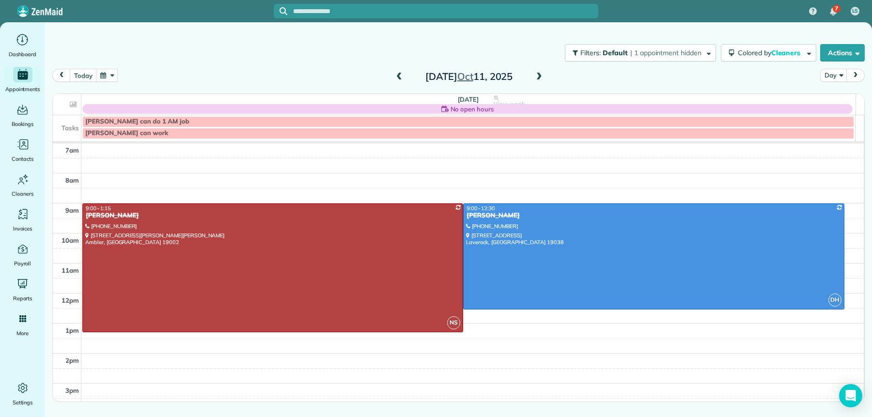
click at [402, 77] on span at bounding box center [399, 77] width 11 height 9
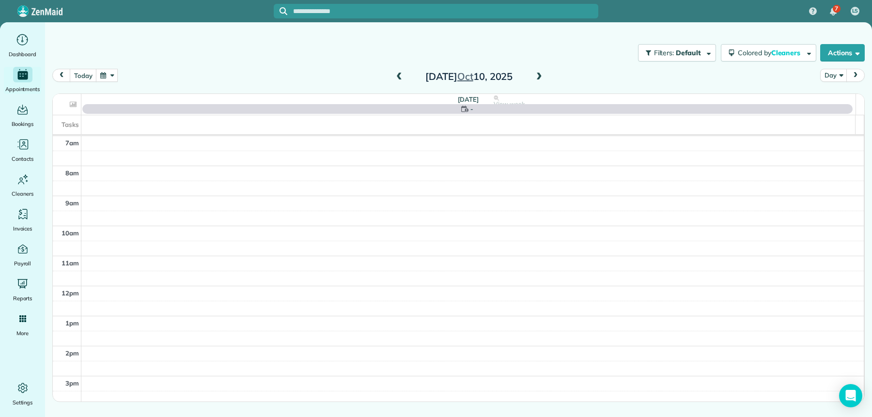
click at [402, 77] on span at bounding box center [399, 77] width 11 height 9
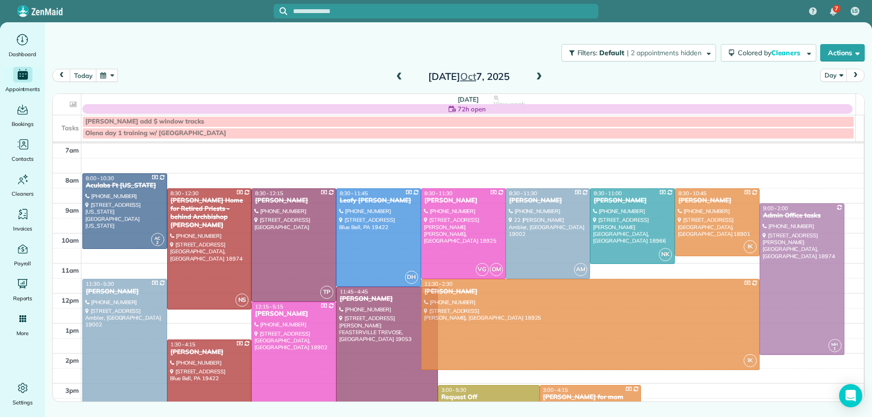
click at [402, 77] on span at bounding box center [399, 77] width 11 height 9
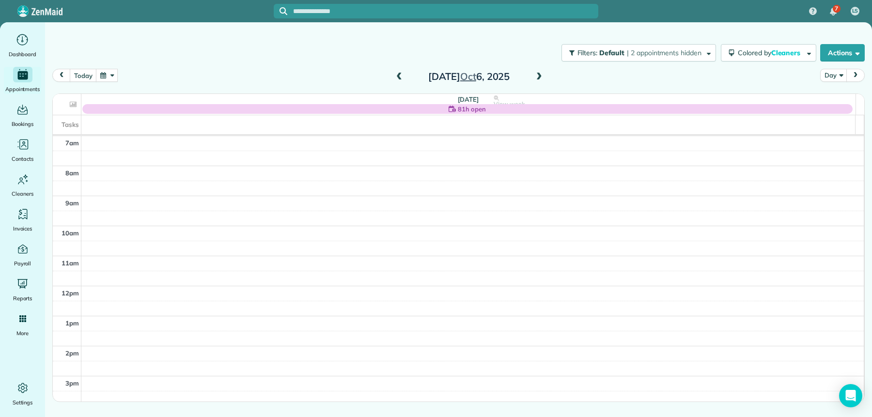
click at [400, 77] on span at bounding box center [399, 77] width 11 height 9
click at [549, 75] on div "[DATE] Day [DATE]" at bounding box center [458, 78] width 812 height 18
click at [539, 75] on span at bounding box center [539, 77] width 11 height 9
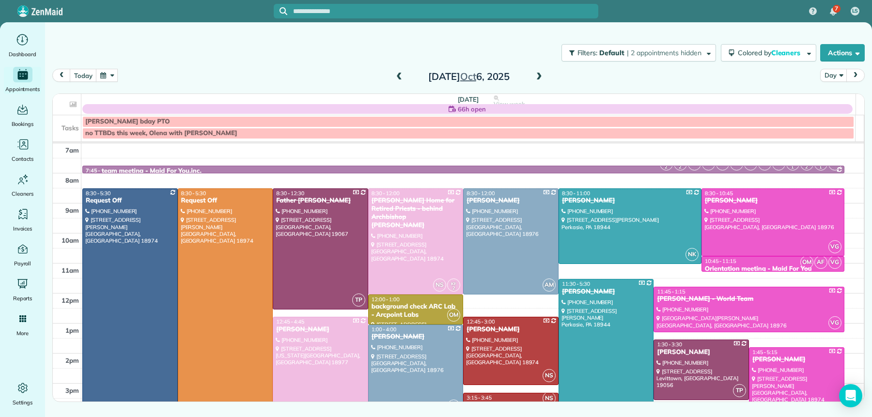
click at [543, 72] on span at bounding box center [539, 77] width 11 height 15
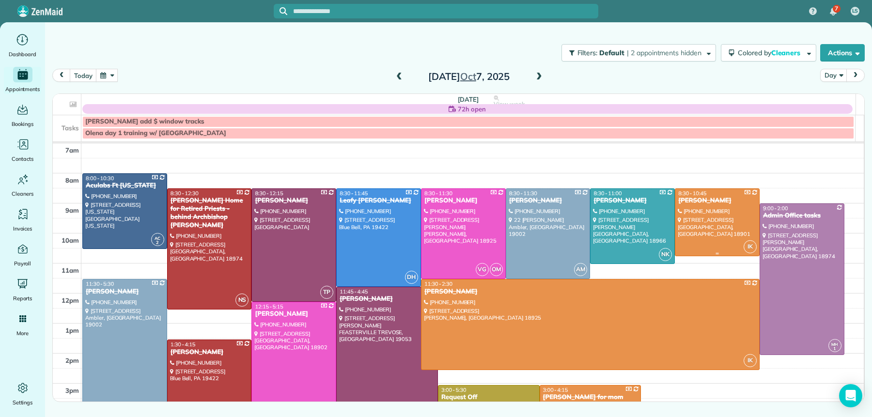
click at [704, 211] on div at bounding box center [717, 222] width 84 height 67
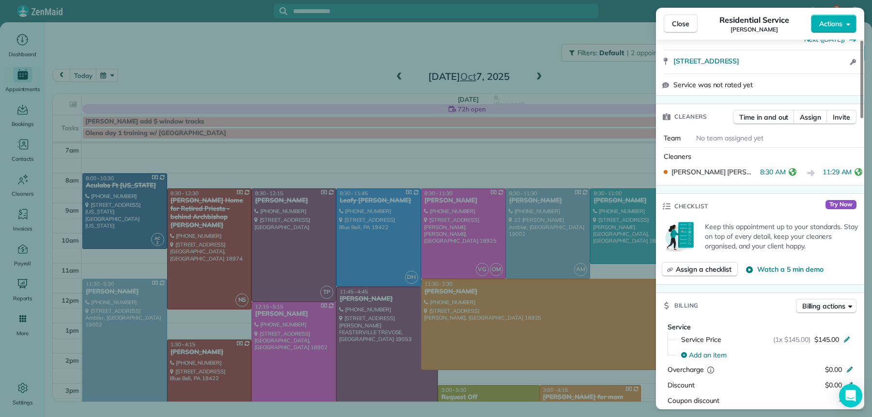
scroll to position [218, 0]
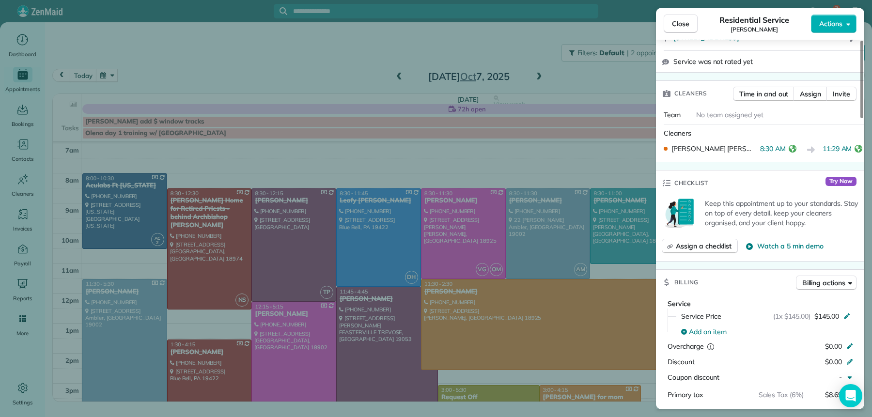
click at [687, 22] on span "Close" at bounding box center [680, 24] width 17 height 10
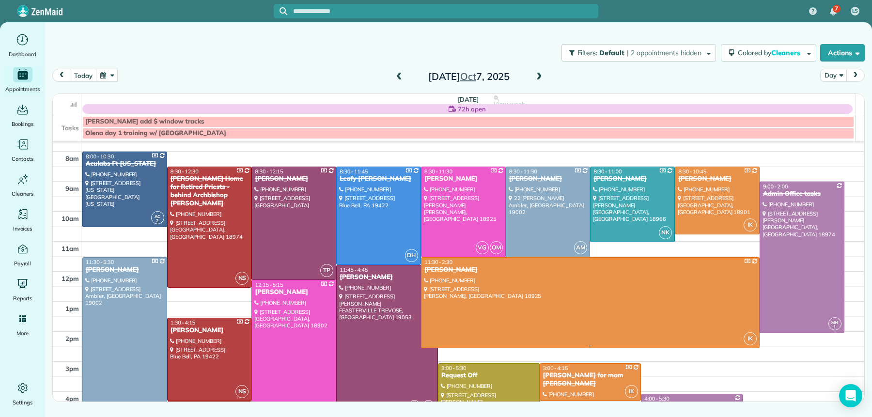
scroll to position [96, 0]
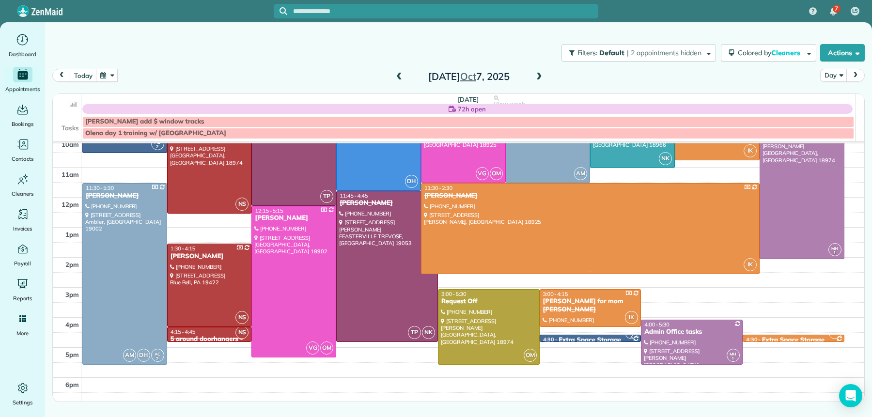
click at [439, 206] on div at bounding box center [590, 229] width 338 height 90
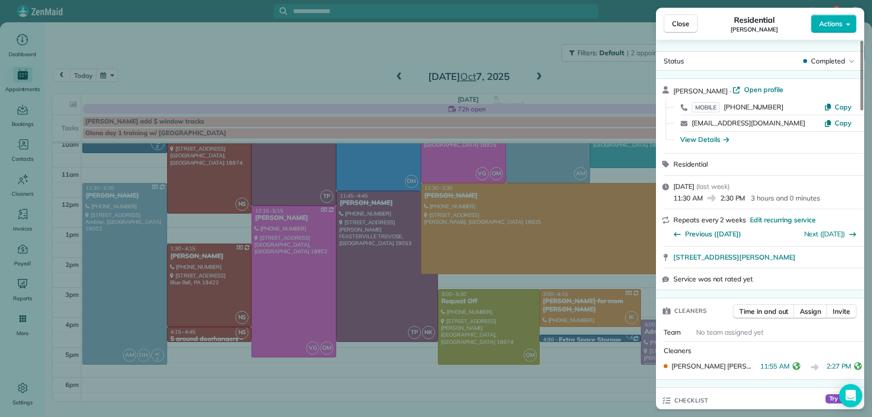
scroll to position [366, 0]
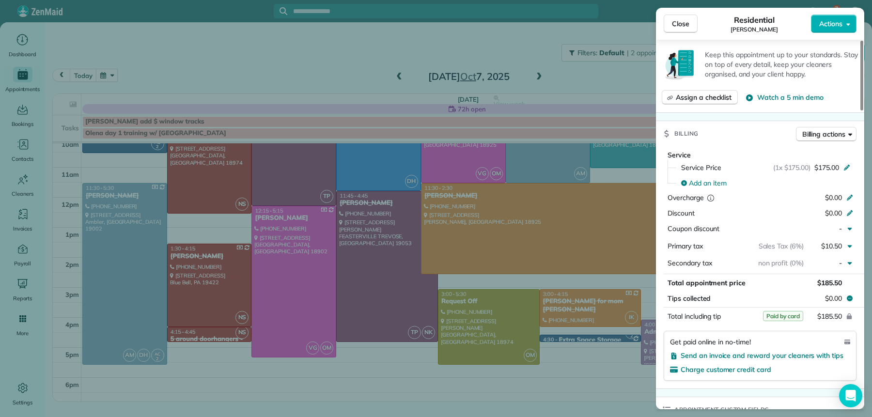
click at [690, 20] on button "Close" at bounding box center [681, 24] width 34 height 18
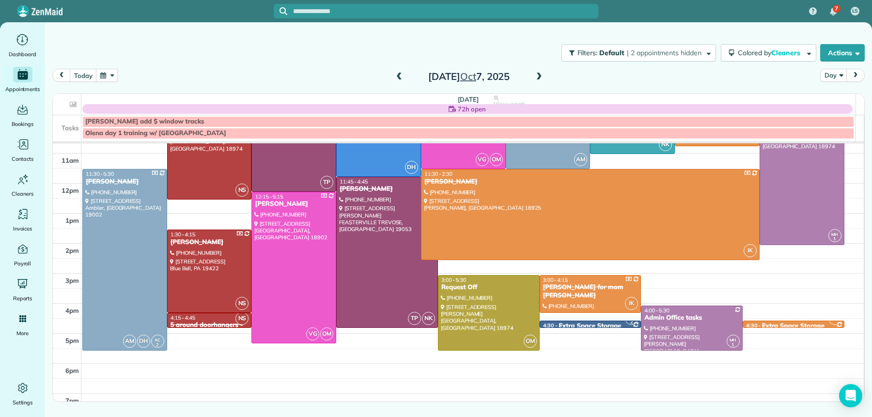
scroll to position [112, 0]
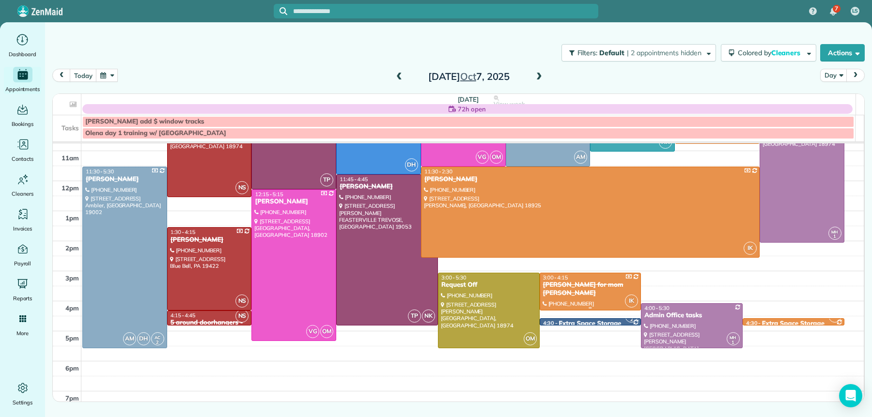
click at [566, 294] on div "[PERSON_NAME] for mom [PERSON_NAME]" at bounding box center [590, 289] width 96 height 16
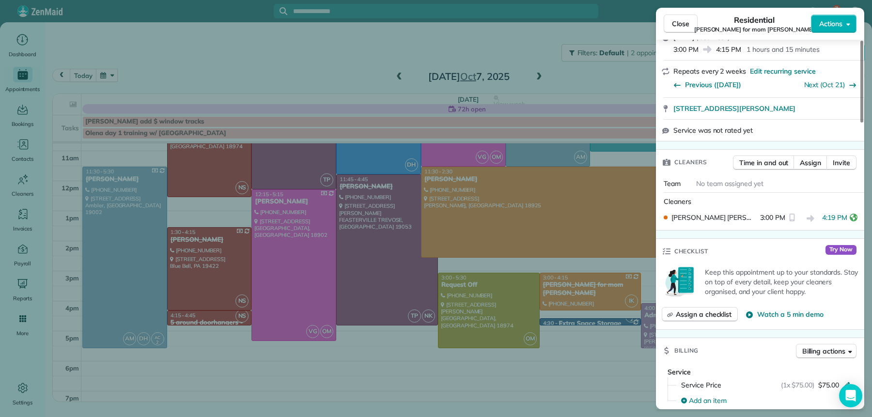
scroll to position [235, 0]
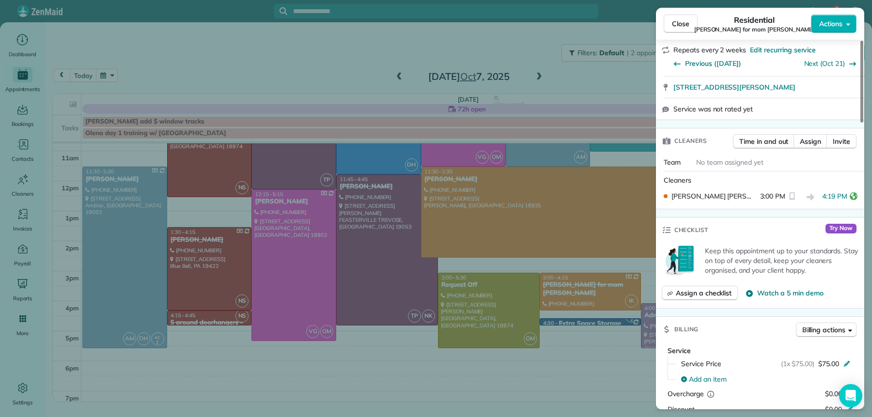
click at [687, 19] on button "Close" at bounding box center [681, 24] width 34 height 18
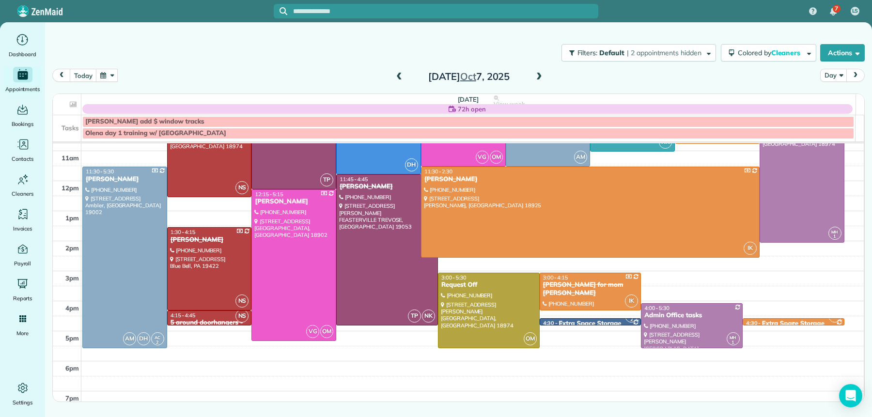
click at [787, 321] on div "Extra Space Storage" at bounding box center [793, 324] width 62 height 8
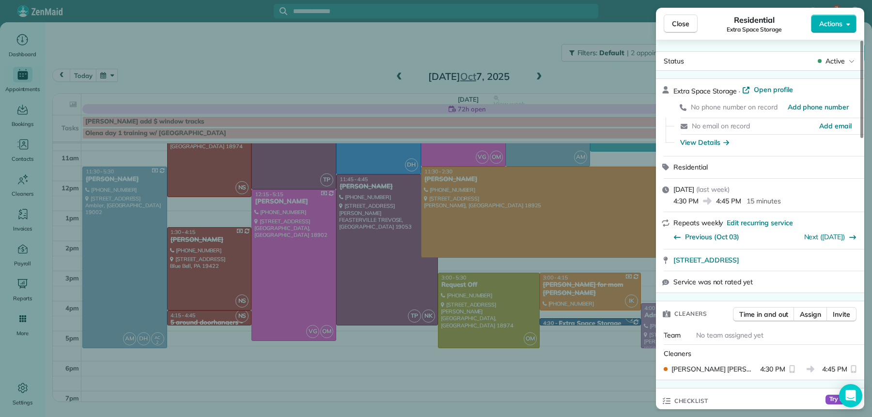
click at [683, 22] on span "Close" at bounding box center [680, 24] width 17 height 10
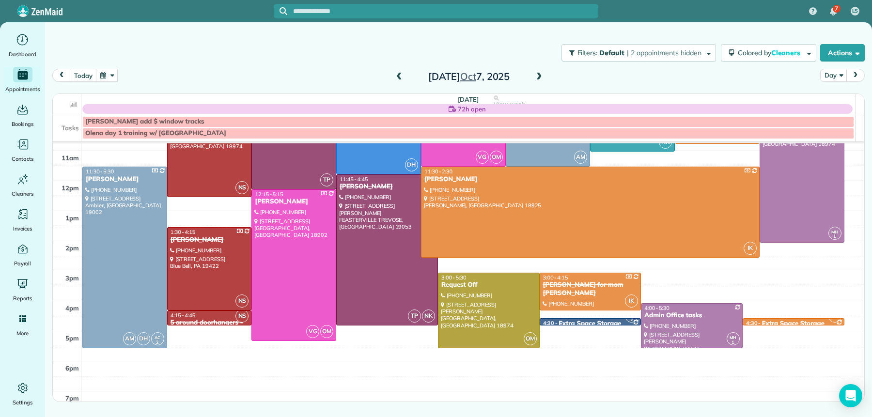
click at [538, 77] on span at bounding box center [539, 77] width 11 height 9
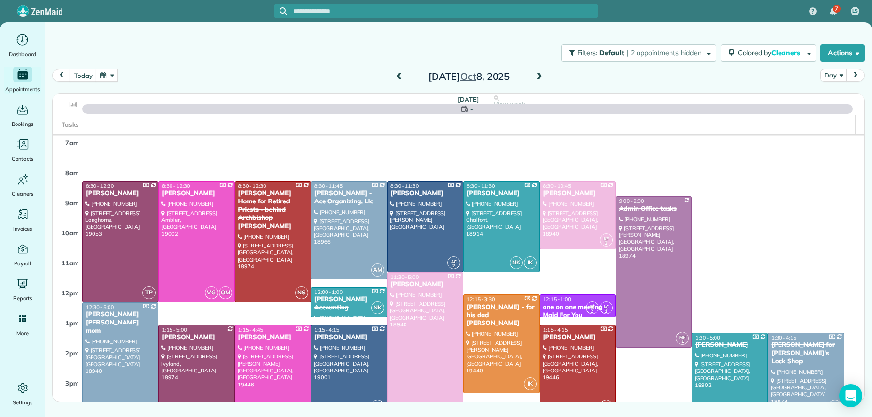
drag, startPoint x: 541, startPoint y: 70, endPoint x: 536, endPoint y: 77, distance: 8.7
click at [536, 77] on span at bounding box center [539, 77] width 11 height 9
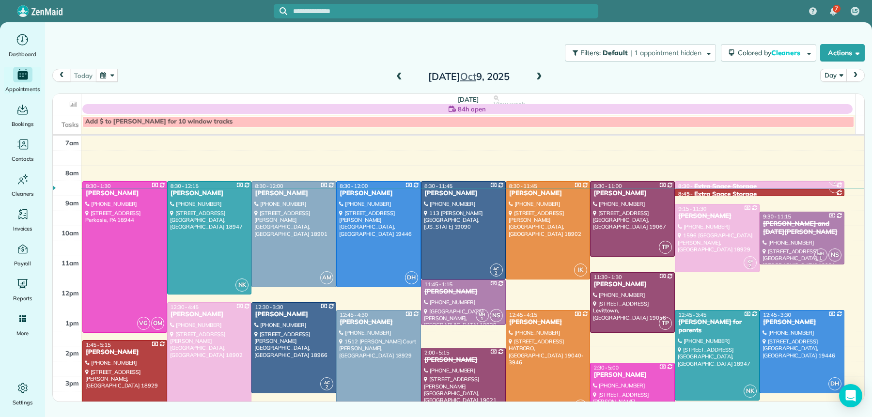
click at [396, 77] on span at bounding box center [399, 77] width 11 height 9
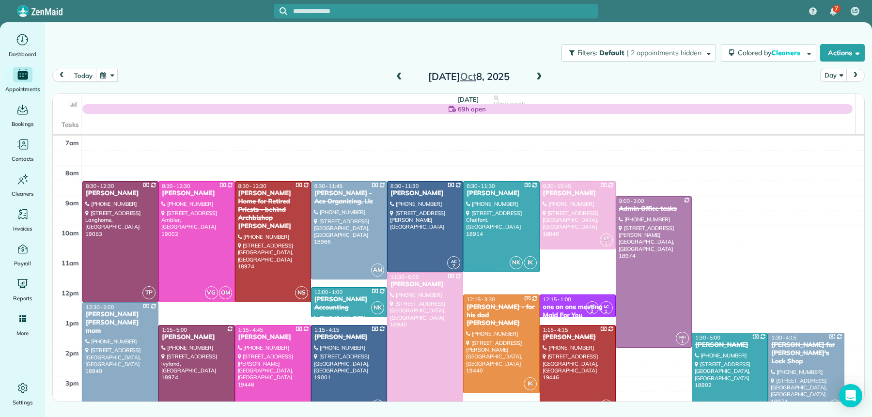
click at [490, 190] on div "[PERSON_NAME]" at bounding box center [501, 193] width 70 height 8
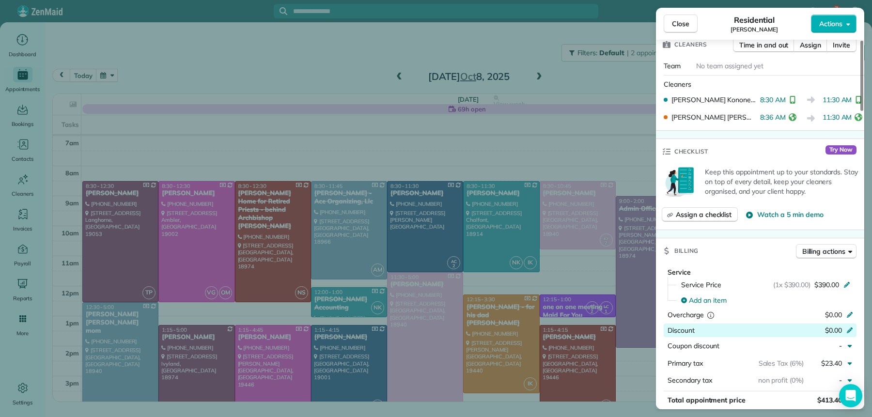
scroll to position [284, 0]
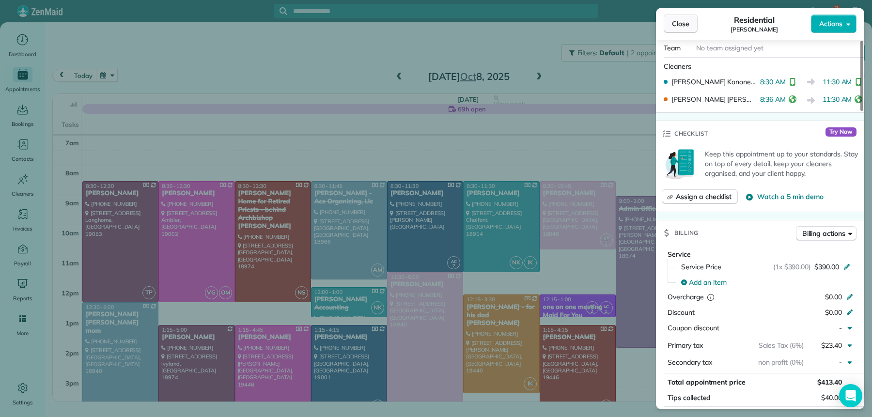
click at [684, 19] on span "Close" at bounding box center [680, 24] width 17 height 10
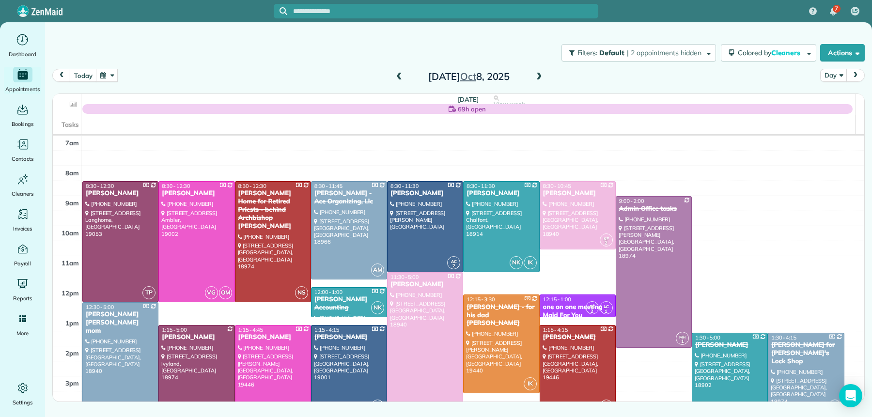
click at [350, 306] on div "[PERSON_NAME] Accounting" at bounding box center [349, 303] width 70 height 16
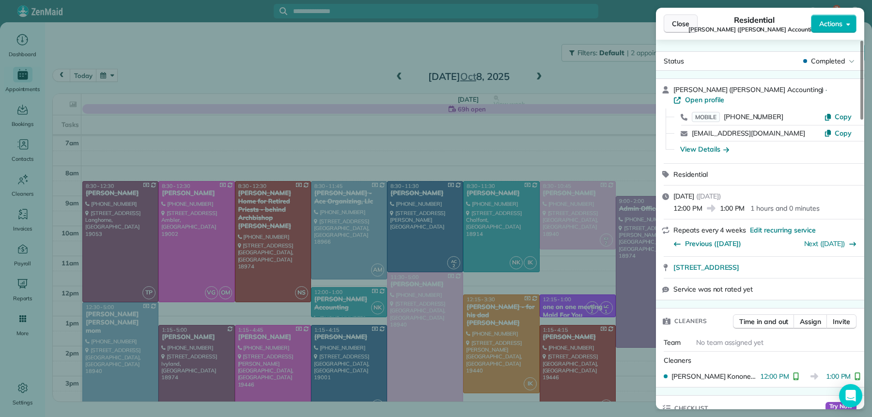
click at [683, 29] on button "Close" at bounding box center [681, 24] width 34 height 18
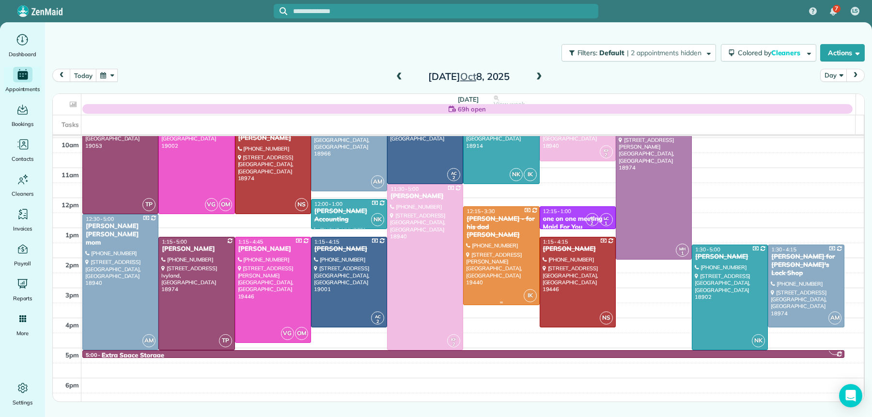
scroll to position [90, 0]
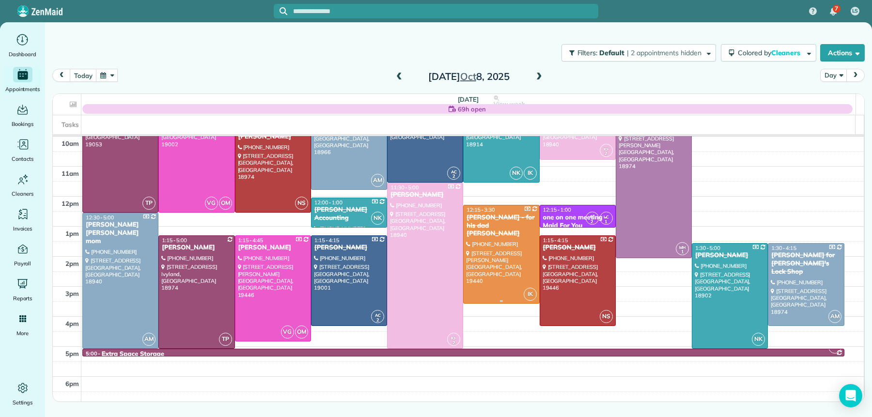
click at [487, 225] on div "[PERSON_NAME] - for his dad [PERSON_NAME]" at bounding box center [501, 226] width 70 height 25
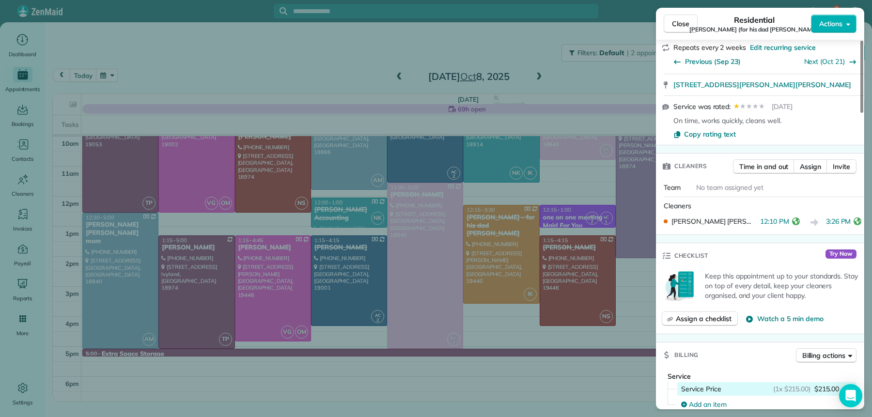
scroll to position [312, 0]
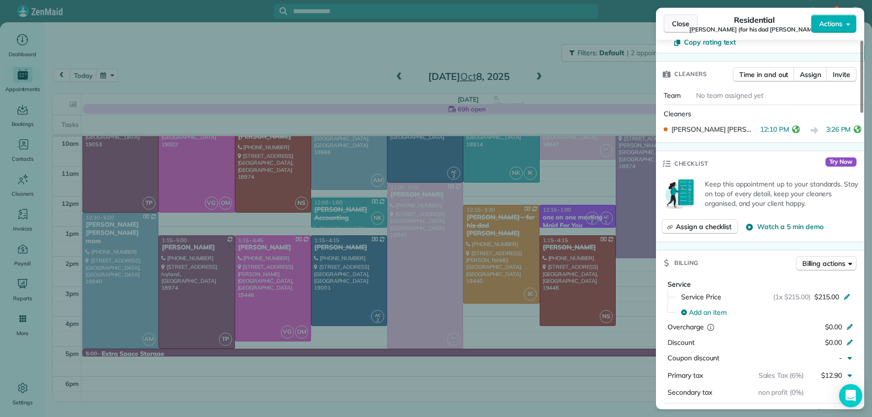
click at [684, 24] on span "Close" at bounding box center [680, 24] width 17 height 10
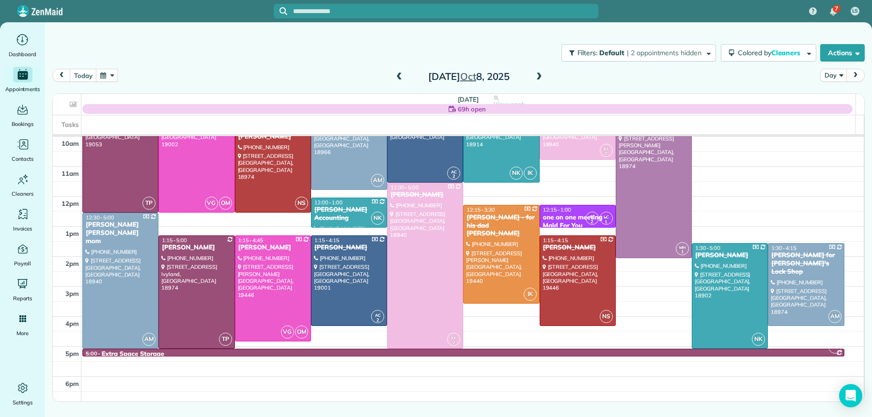
click at [541, 75] on span at bounding box center [539, 77] width 11 height 9
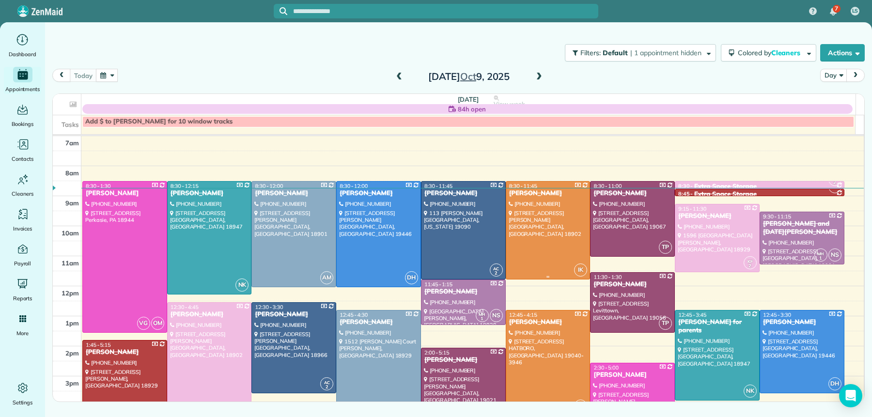
click at [543, 200] on div at bounding box center [548, 230] width 84 height 97
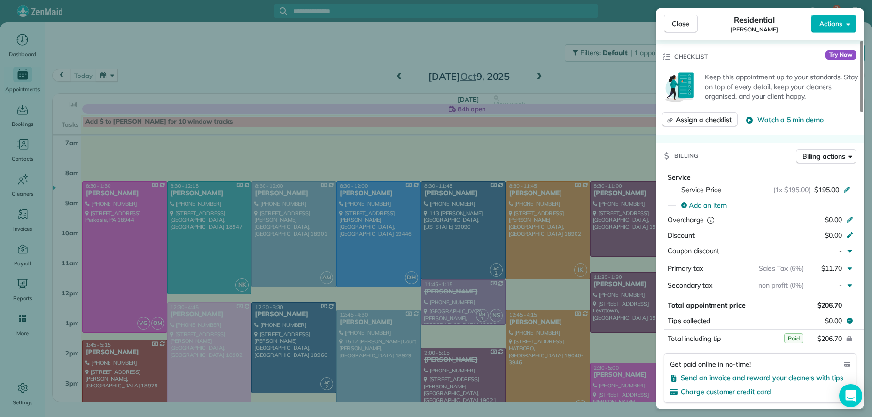
scroll to position [346, 0]
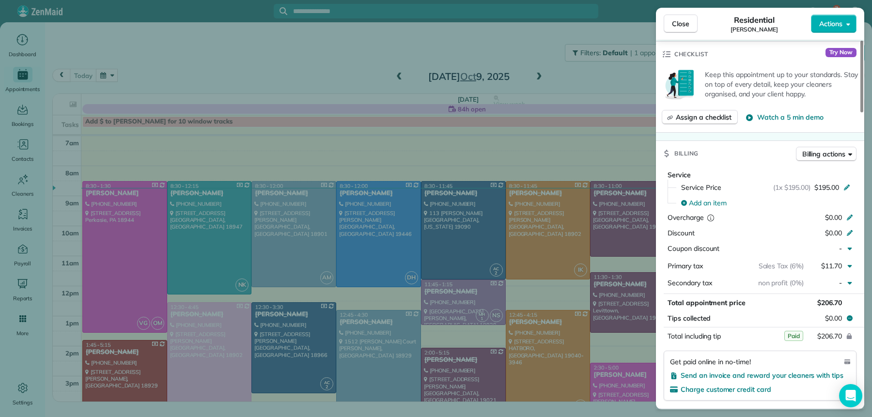
drag, startPoint x: 688, startPoint y: 21, endPoint x: 685, endPoint y: 31, distance: 10.1
click at [688, 21] on span "Close" at bounding box center [680, 24] width 17 height 10
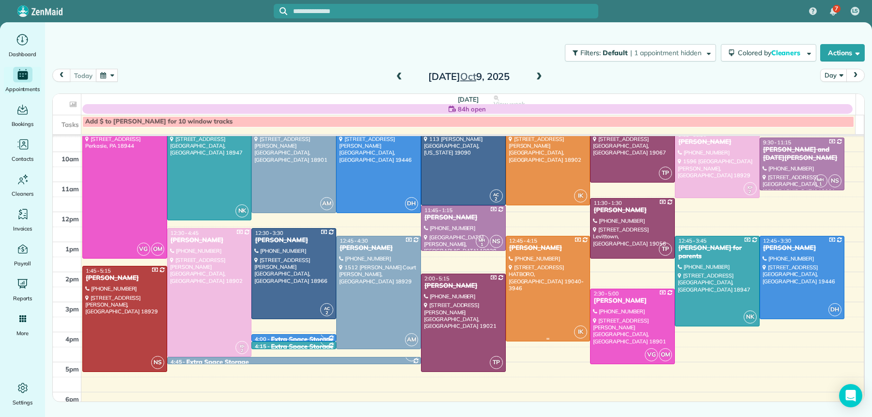
scroll to position [76, 0]
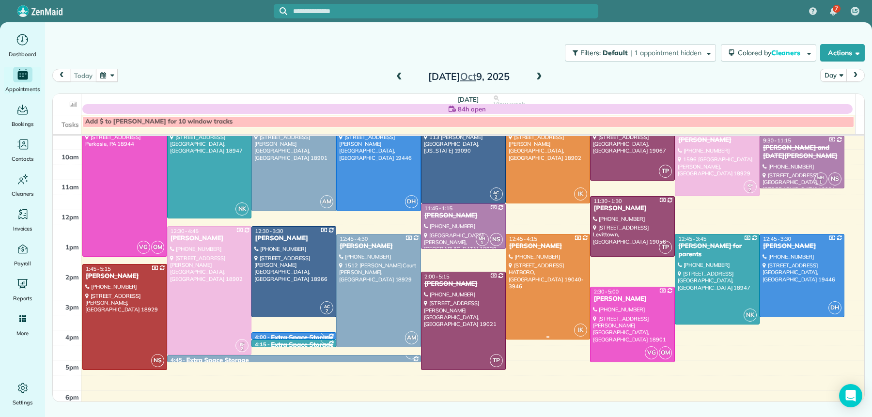
click at [523, 245] on div "[PERSON_NAME]" at bounding box center [548, 246] width 79 height 8
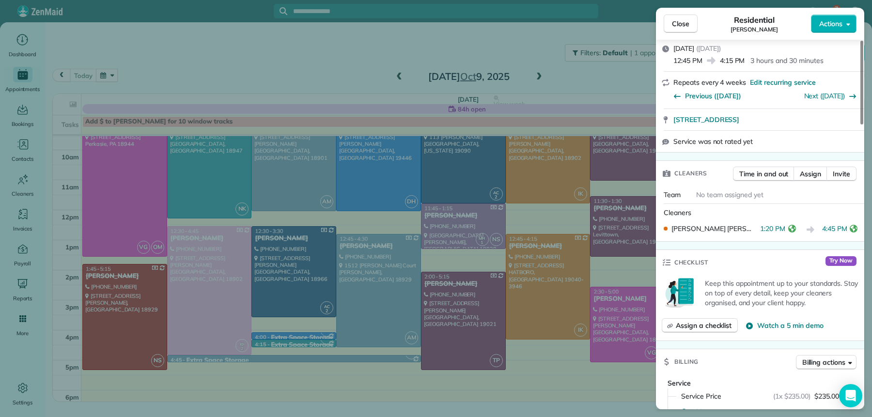
scroll to position [264, 0]
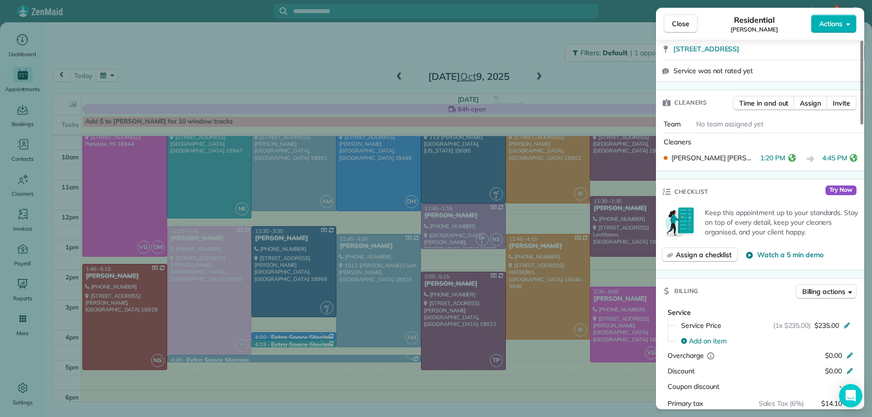
drag, startPoint x: 685, startPoint y: 23, endPoint x: 683, endPoint y: 48, distance: 24.7
click at [685, 23] on span "Close" at bounding box center [680, 24] width 17 height 10
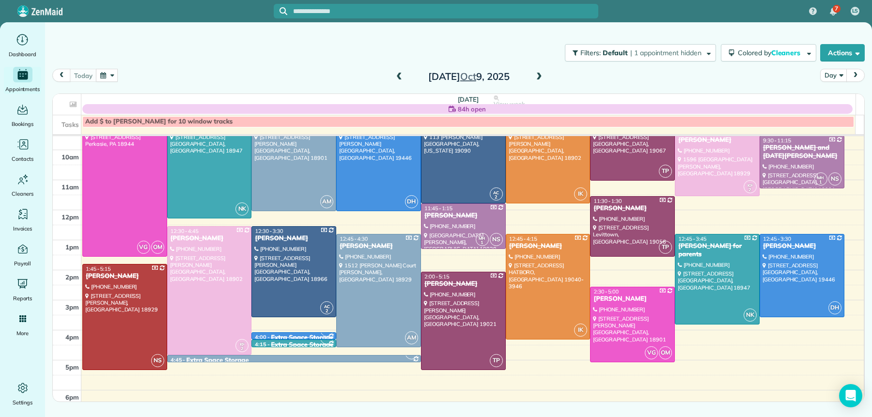
click at [541, 74] on span at bounding box center [539, 77] width 11 height 9
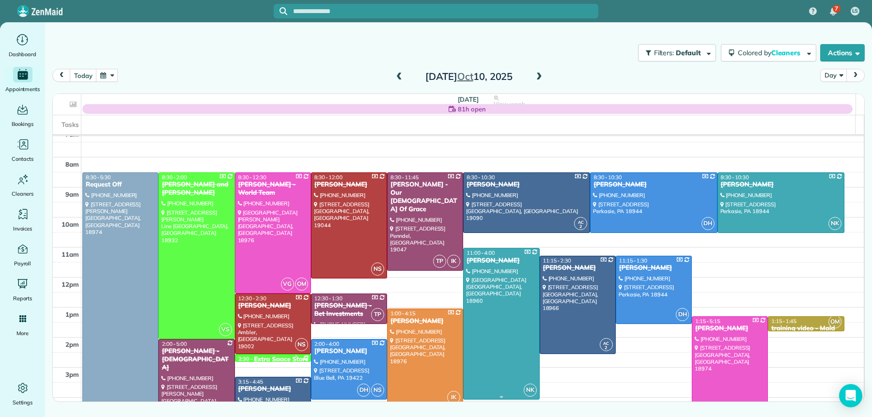
scroll to position [18, 0]
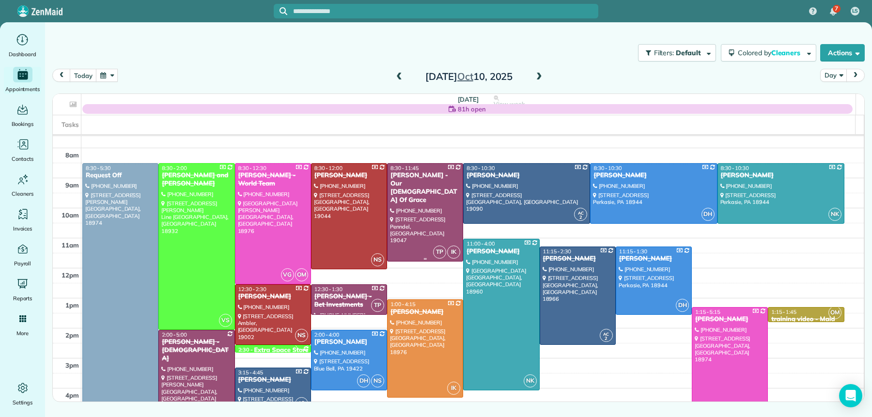
click at [398, 186] on div "[PERSON_NAME] - Our [DEMOGRAPHIC_DATA] Of Grace" at bounding box center [425, 187] width 70 height 33
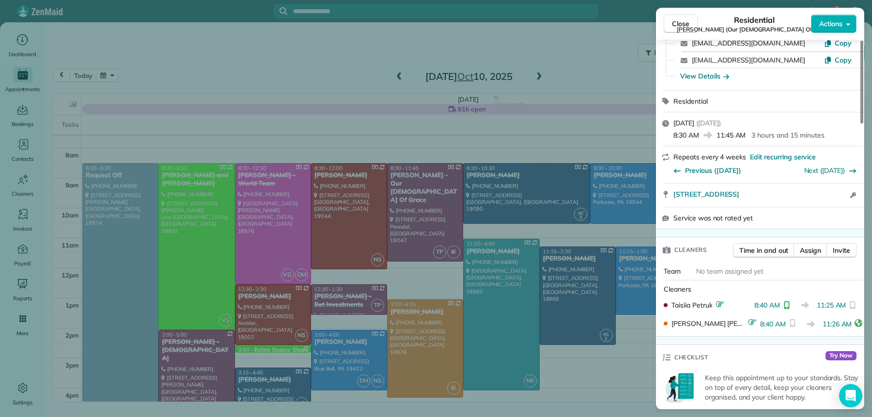
scroll to position [98, 0]
click at [674, 27] on span "Close" at bounding box center [680, 24] width 17 height 10
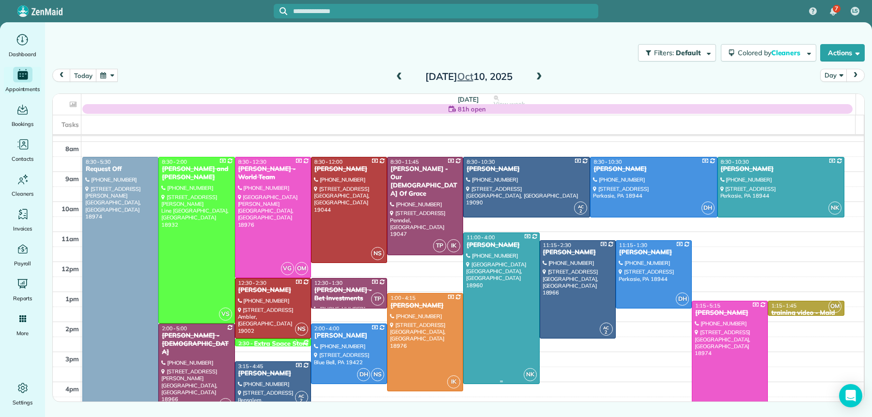
scroll to position [23, 0]
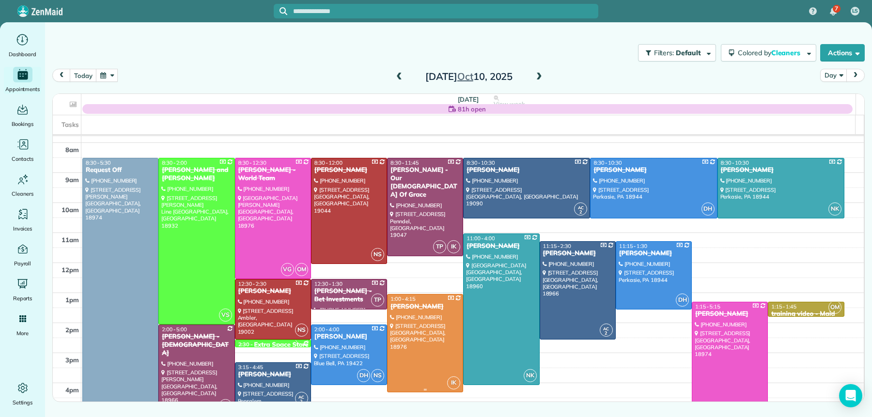
click at [409, 304] on div "[PERSON_NAME]" at bounding box center [425, 307] width 70 height 8
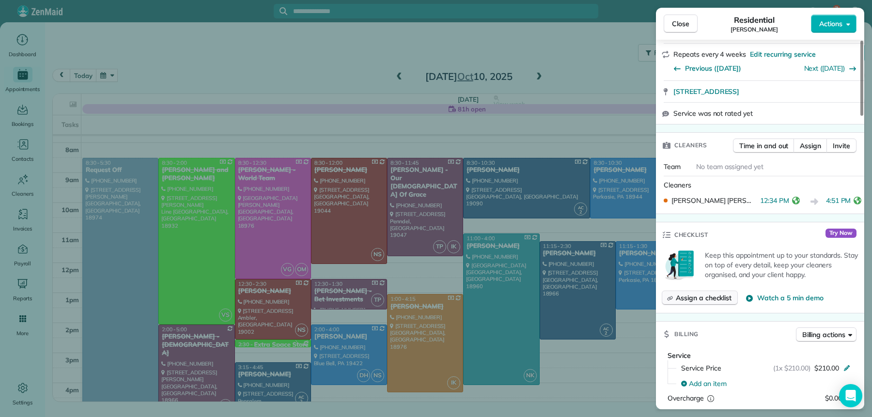
scroll to position [168, 0]
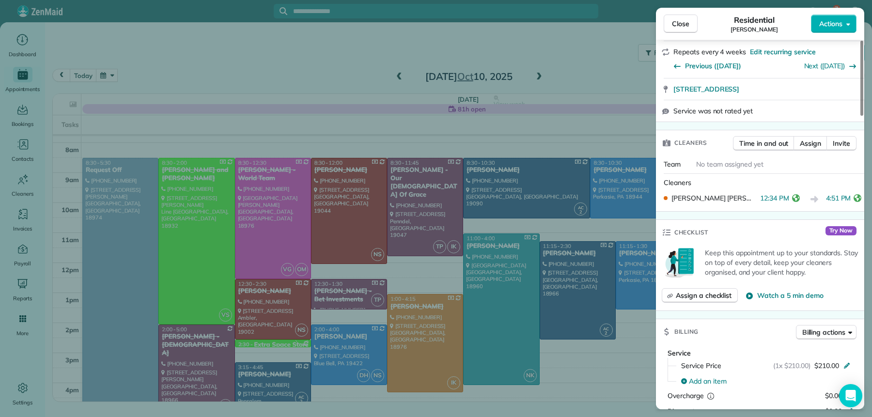
click at [683, 29] on button "Close" at bounding box center [681, 24] width 34 height 18
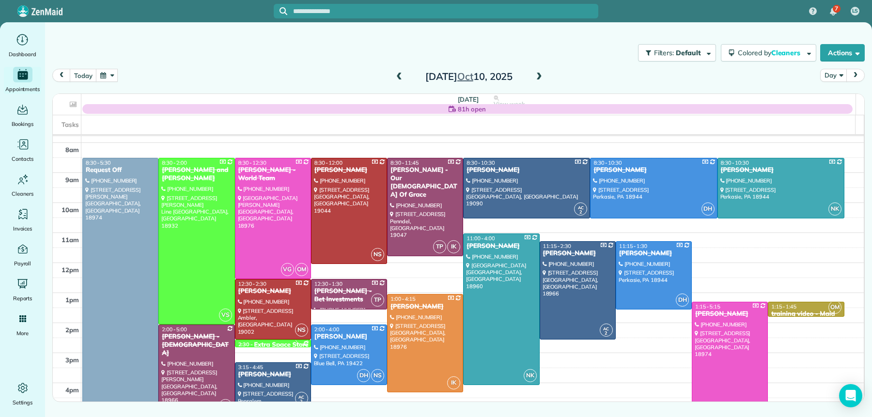
click at [396, 76] on span at bounding box center [399, 77] width 11 height 9
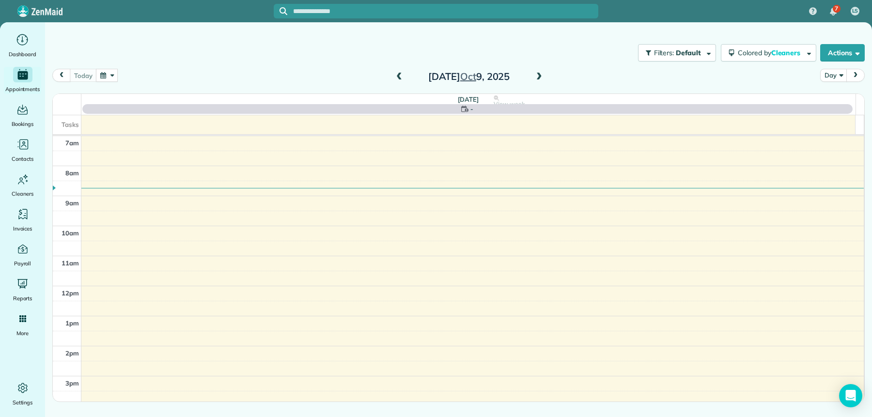
click at [396, 76] on span at bounding box center [399, 77] width 11 height 9
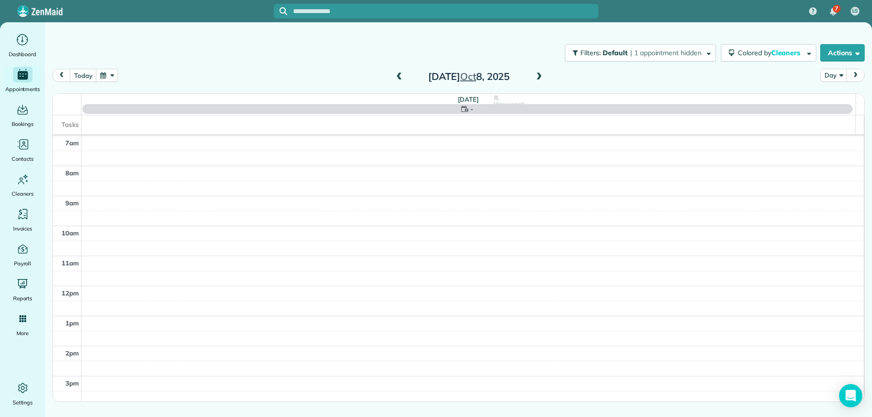
click at [396, 76] on span at bounding box center [399, 77] width 11 height 9
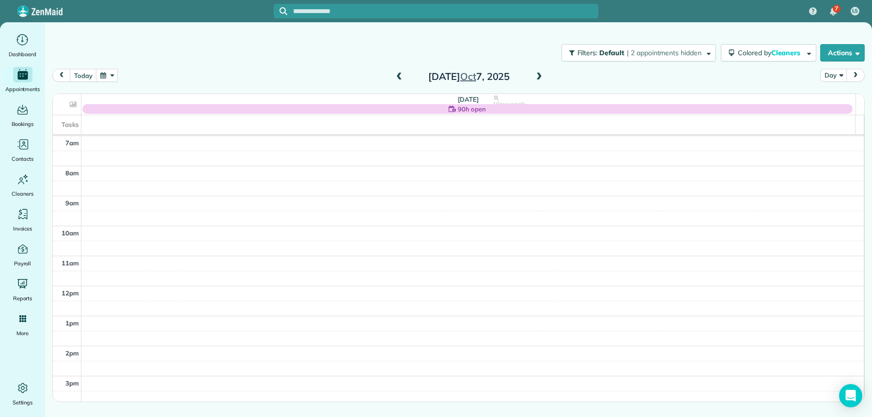
click at [396, 76] on span at bounding box center [399, 77] width 11 height 9
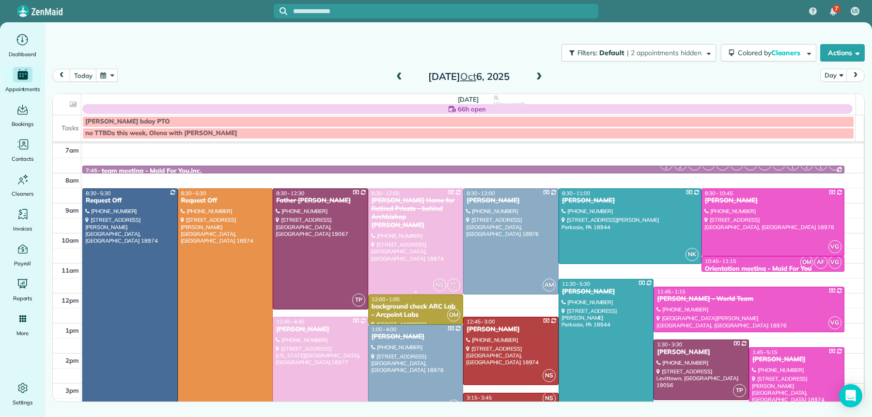
click at [400, 213] on div "[PERSON_NAME] Home for Retired Priests - behind Archbishop [PERSON_NAME]" at bounding box center [416, 213] width 90 height 33
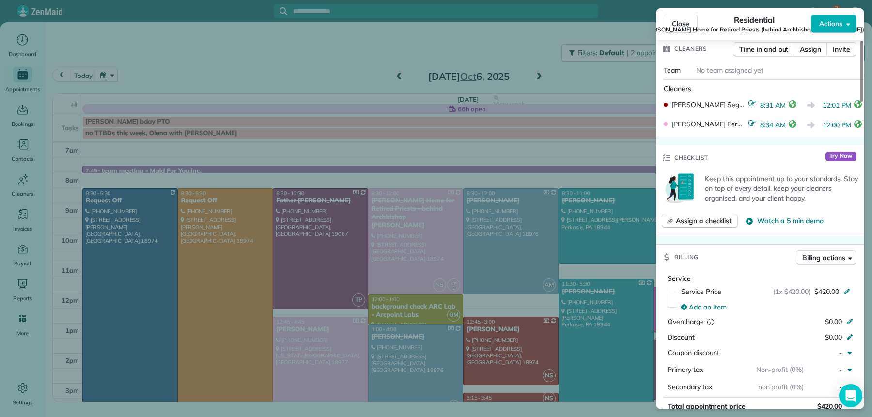
scroll to position [507, 0]
click at [680, 23] on span "Close" at bounding box center [680, 24] width 17 height 10
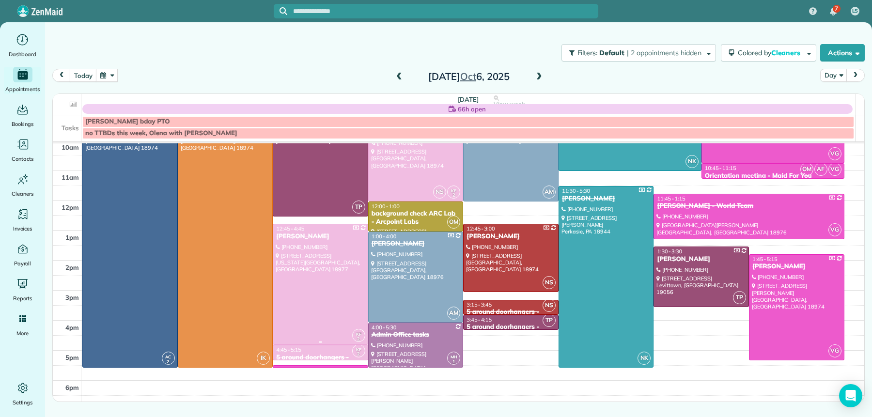
scroll to position [98, 0]
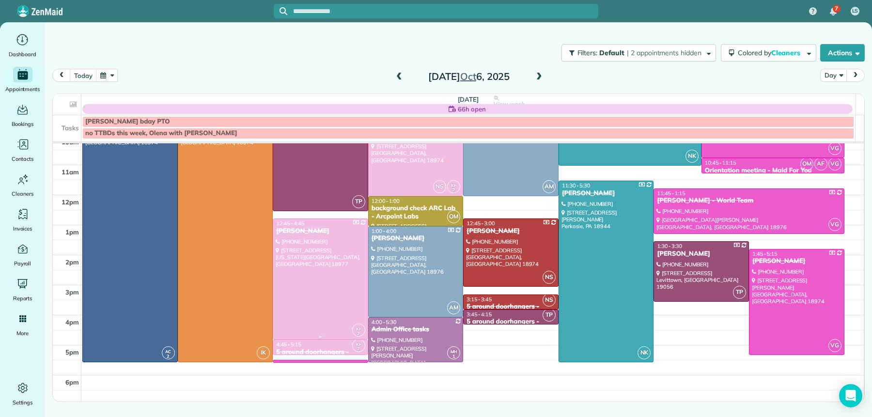
click at [308, 231] on div "[PERSON_NAME]" at bounding box center [321, 231] width 90 height 8
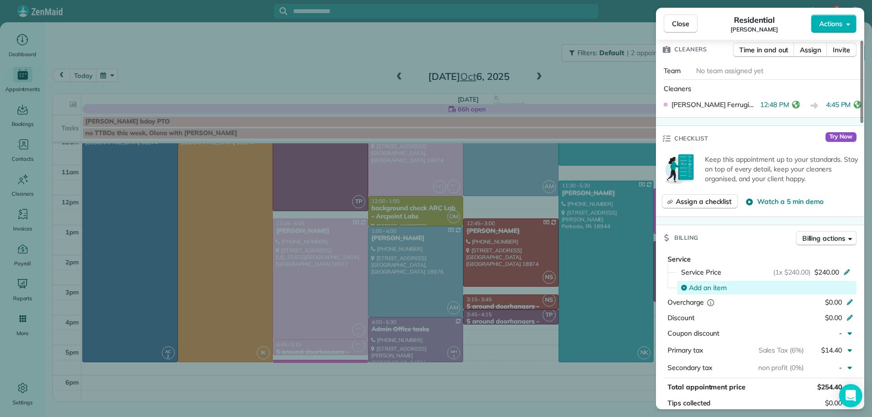
scroll to position [337, 0]
click at [681, 19] on span "Close" at bounding box center [680, 24] width 17 height 10
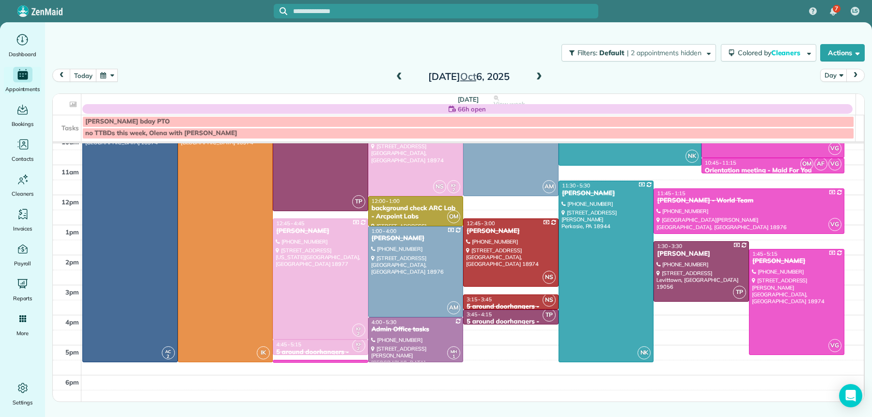
click at [294, 346] on span "4:45 - 5:15" at bounding box center [288, 344] width 25 height 7
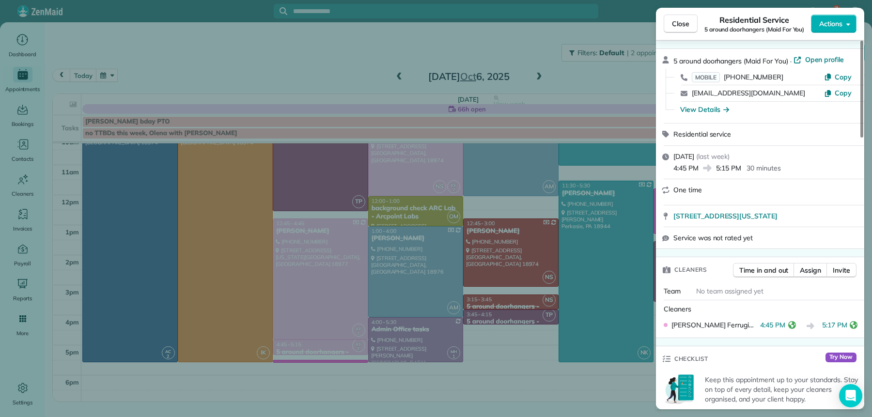
scroll to position [34, 0]
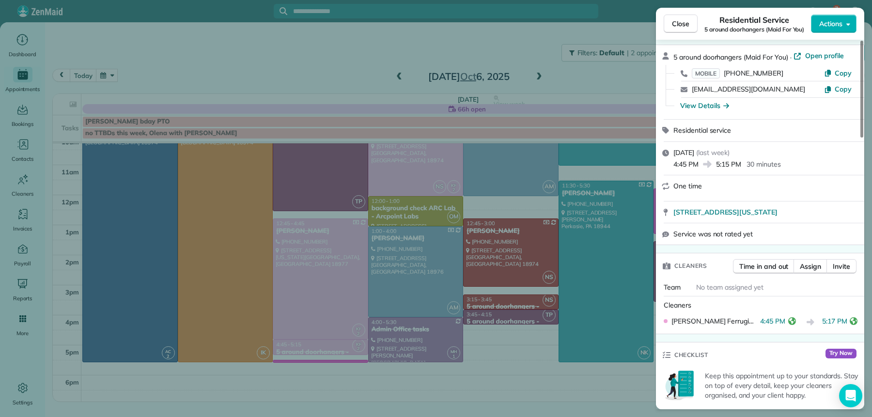
click at [678, 27] on span "Close" at bounding box center [680, 24] width 17 height 10
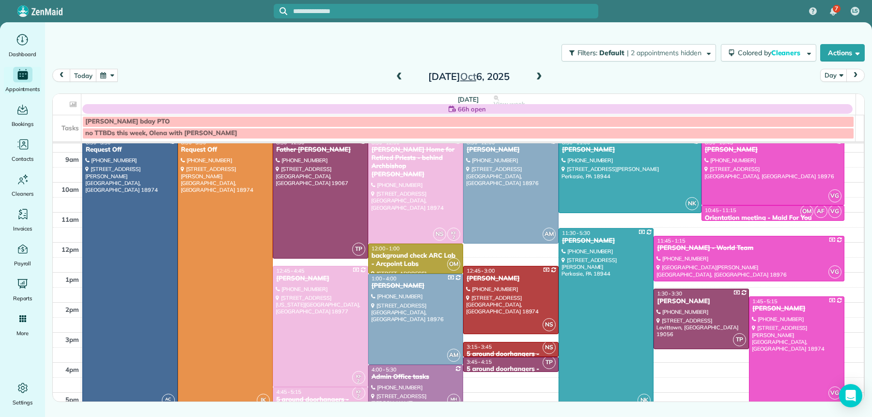
scroll to position [48, 0]
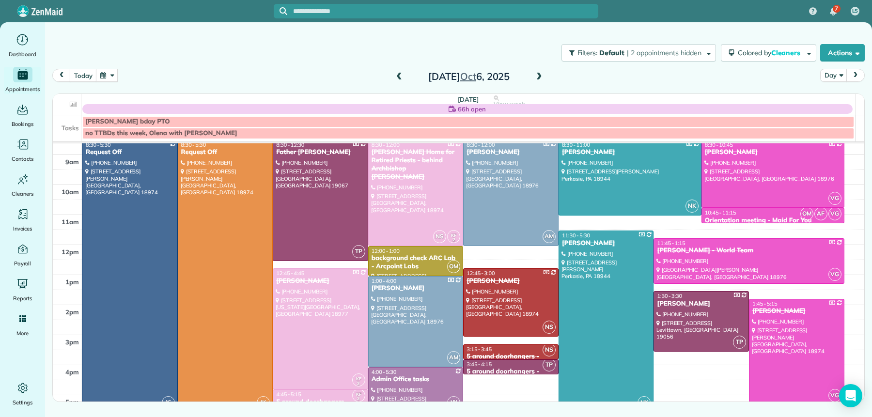
click at [535, 76] on span at bounding box center [539, 77] width 11 height 9
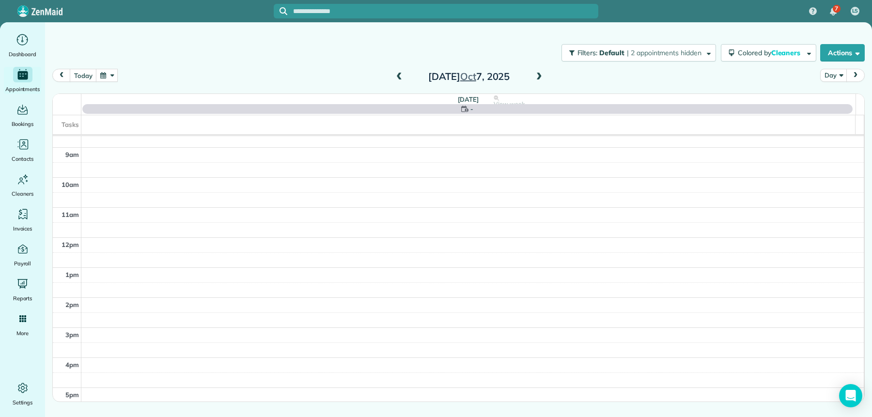
scroll to position [0, 0]
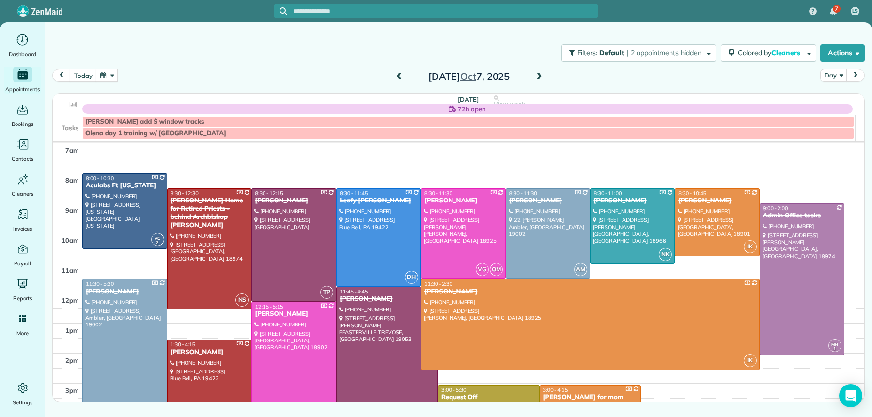
click at [540, 81] on span at bounding box center [539, 77] width 11 height 9
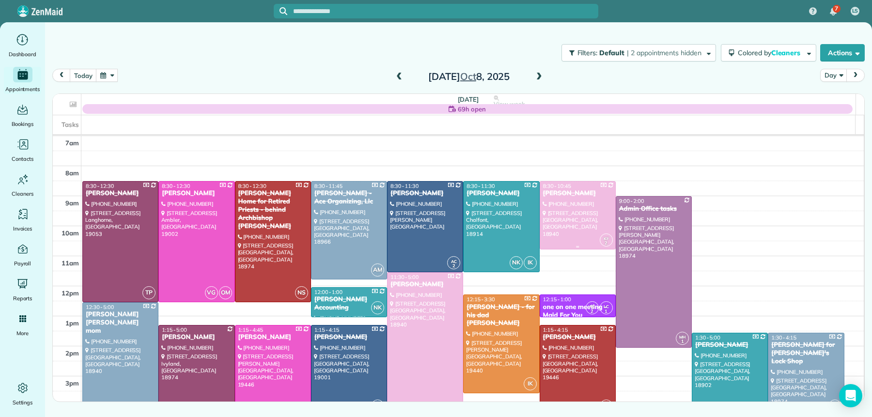
click at [577, 198] on div "[PERSON_NAME]" at bounding box center [577, 193] width 70 height 8
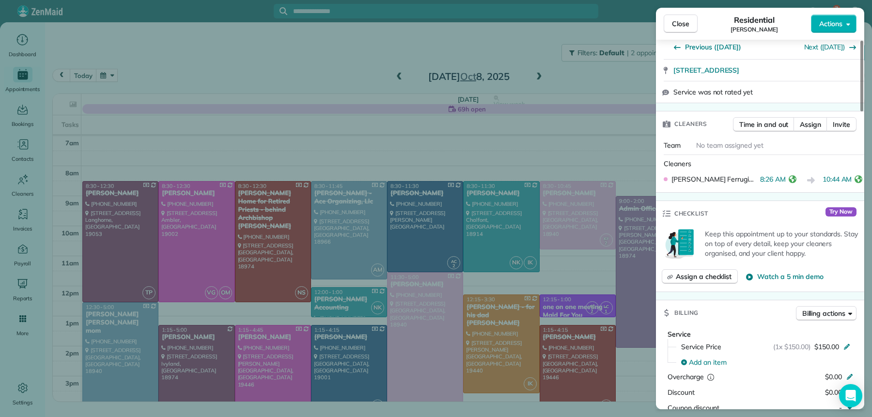
scroll to position [300, 0]
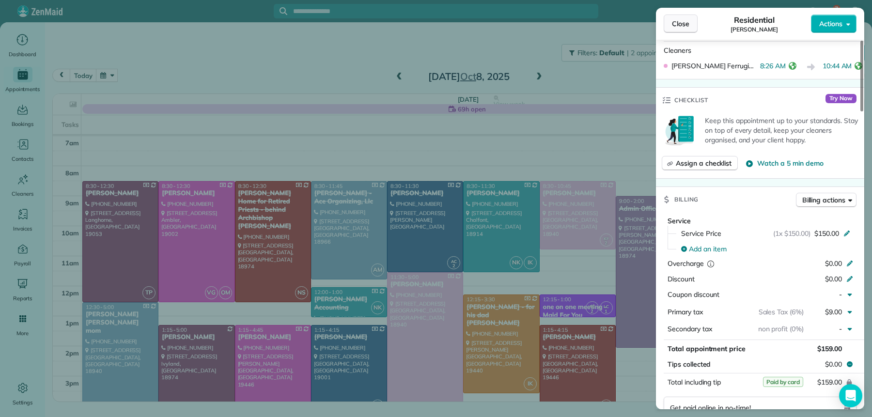
click at [684, 26] on span "Close" at bounding box center [680, 24] width 17 height 10
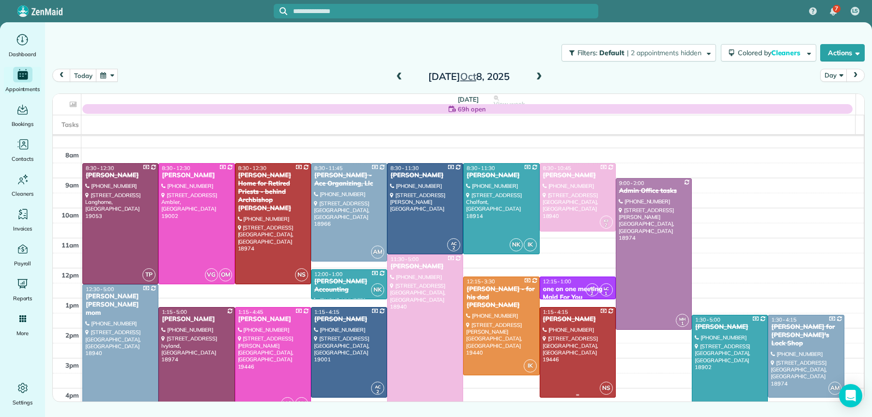
scroll to position [36, 0]
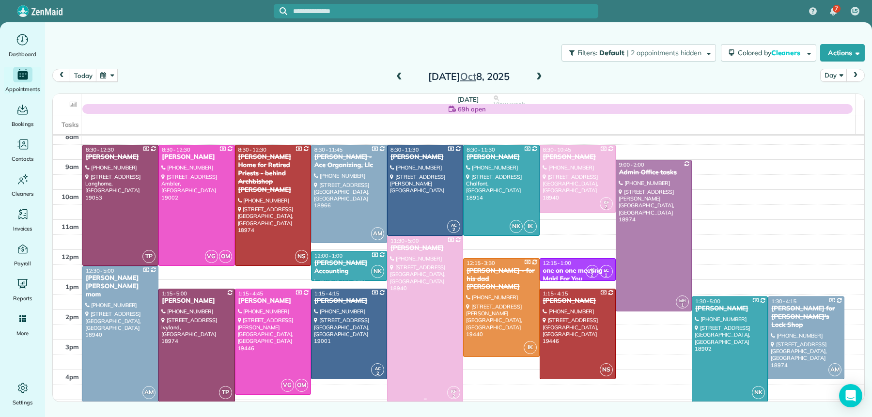
click at [404, 252] on div "[PERSON_NAME]" at bounding box center [425, 248] width 70 height 8
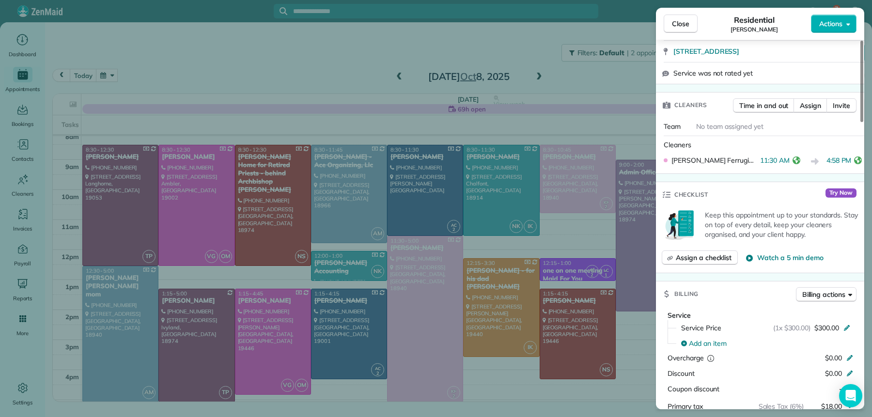
scroll to position [218, 0]
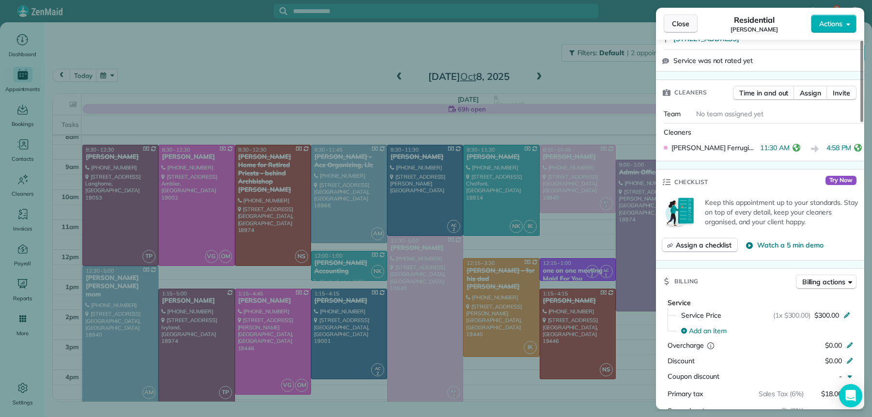
click at [675, 28] on span "Close" at bounding box center [680, 24] width 17 height 10
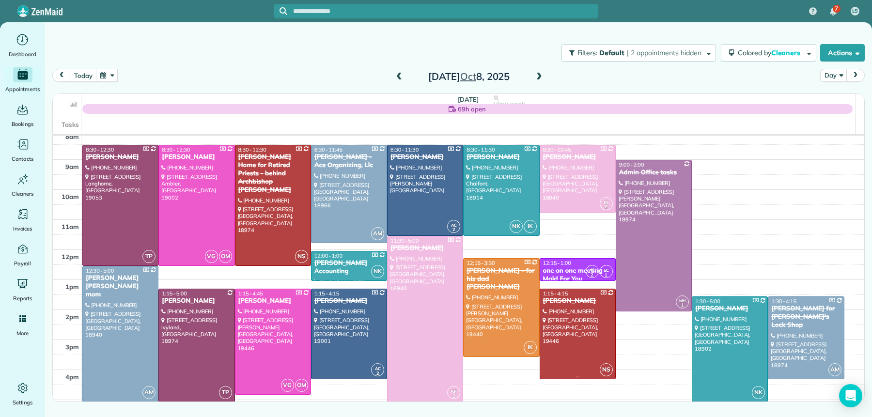
scroll to position [60, 0]
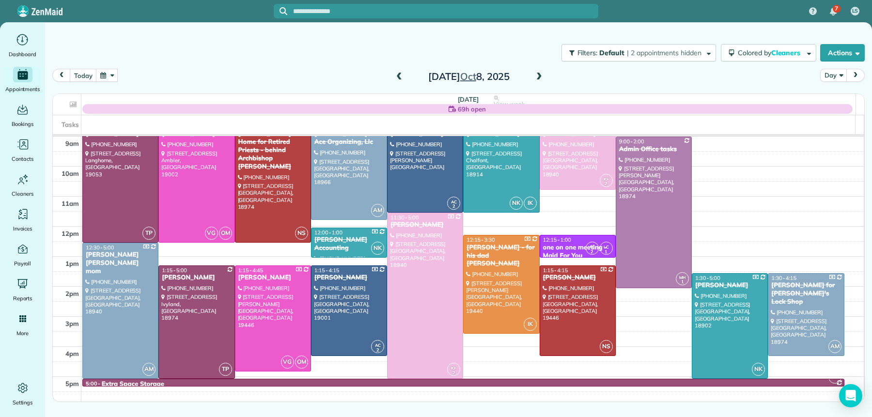
click at [544, 75] on span at bounding box center [539, 77] width 11 height 9
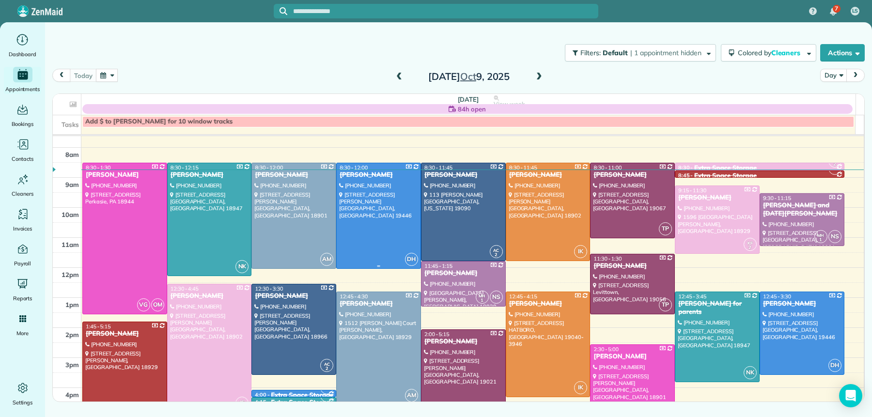
scroll to position [25, 0]
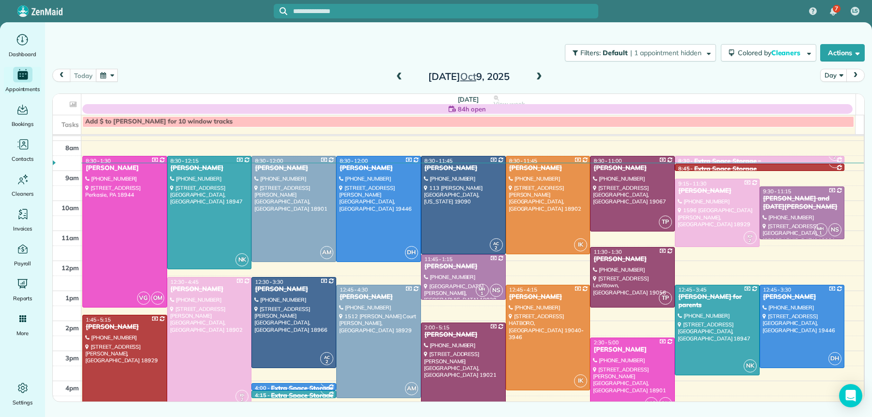
click at [689, 156] on link "KF 2 8:30 - 8:45 Extra Space Storage [STREET_ADDRESS]" at bounding box center [759, 160] width 169 height 8
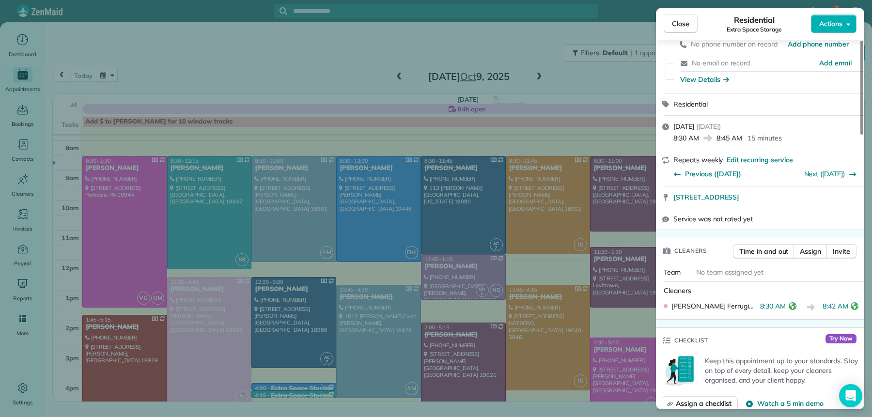
scroll to position [73, 0]
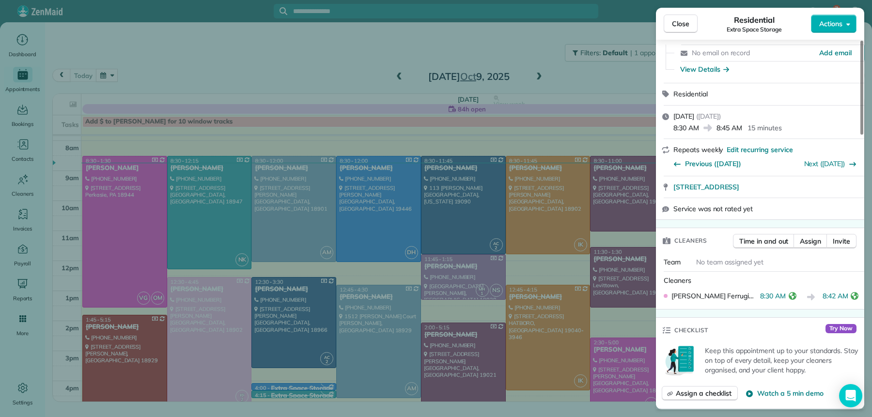
click at [670, 23] on button "Close" at bounding box center [681, 24] width 34 height 18
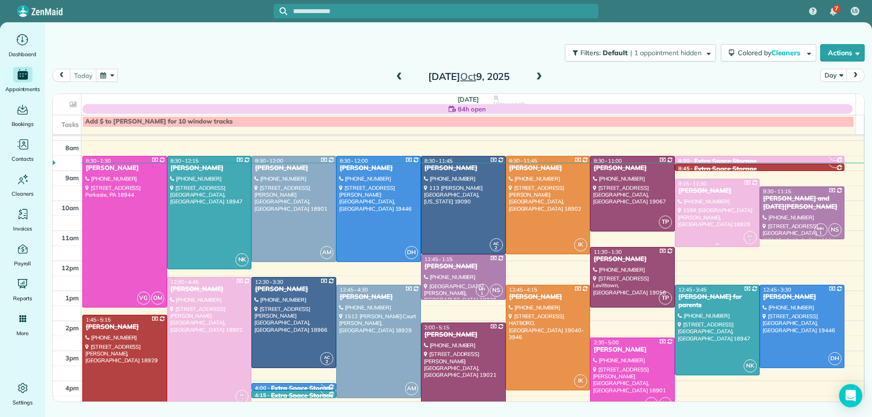
click at [697, 194] on div "[PERSON_NAME]" at bounding box center [717, 191] width 79 height 8
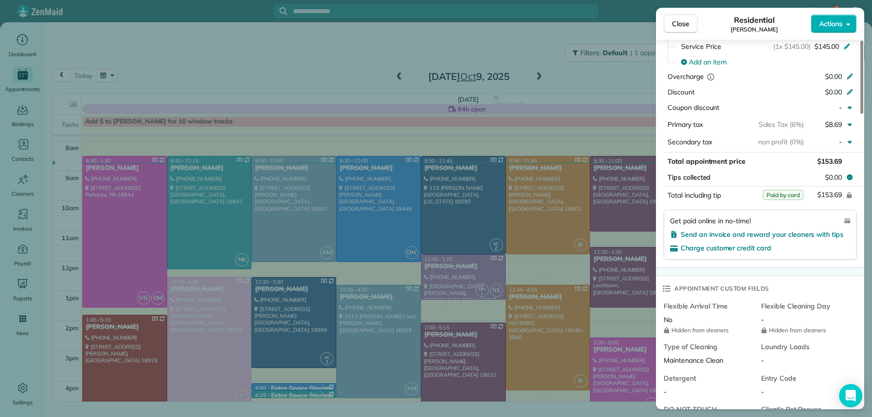
scroll to position [417, 0]
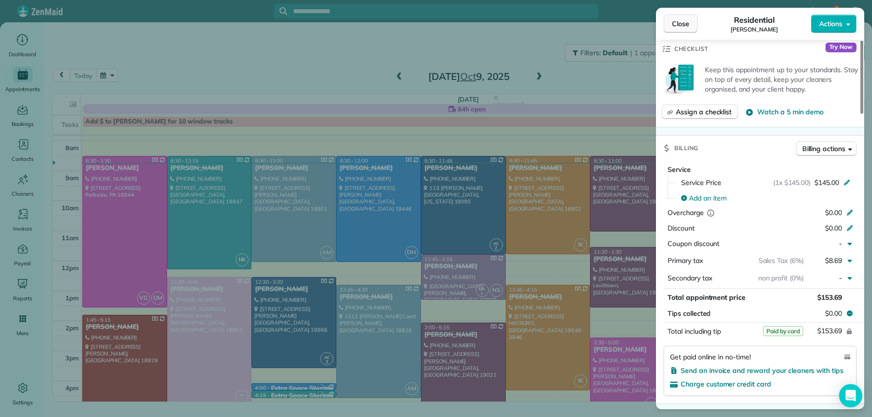
click at [673, 24] on span "Close" at bounding box center [680, 24] width 17 height 10
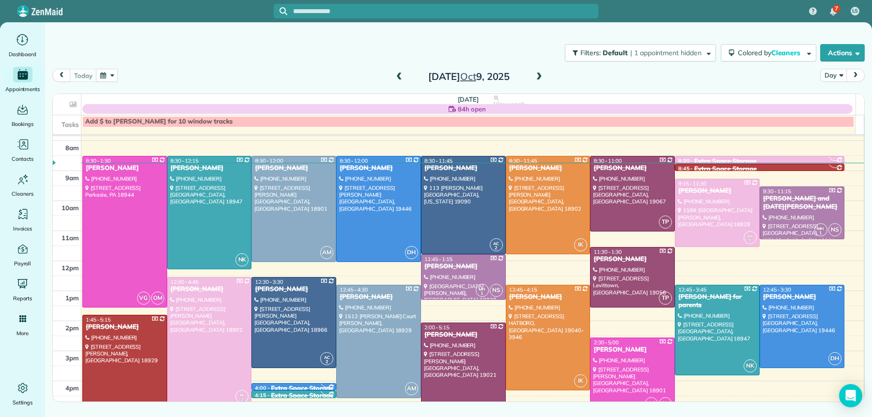
click at [222, 321] on div at bounding box center [210, 342] width 84 height 128
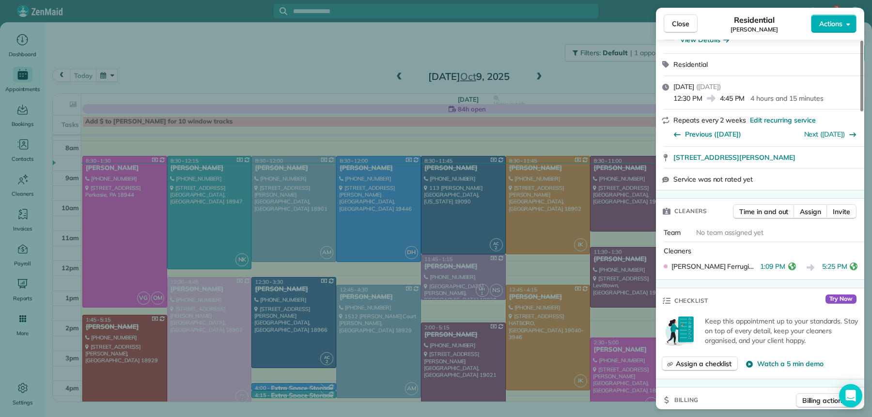
scroll to position [270, 0]
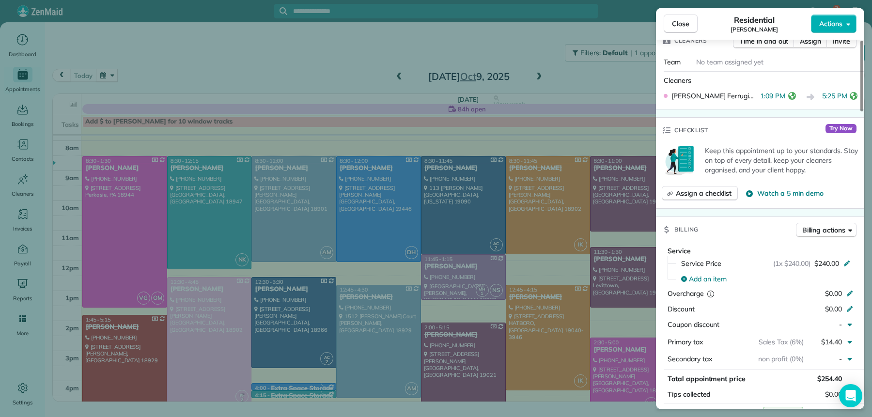
drag, startPoint x: 682, startPoint y: 21, endPoint x: 681, endPoint y: 32, distance: 11.2
click at [682, 21] on span "Close" at bounding box center [680, 24] width 17 height 10
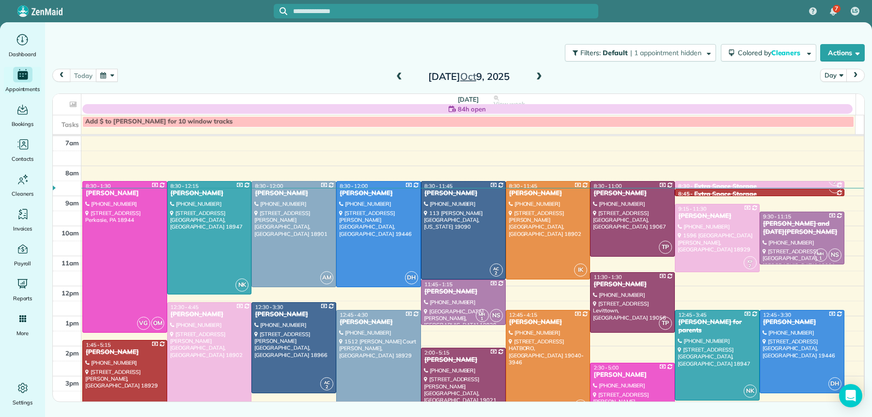
click at [539, 77] on span at bounding box center [539, 77] width 11 height 9
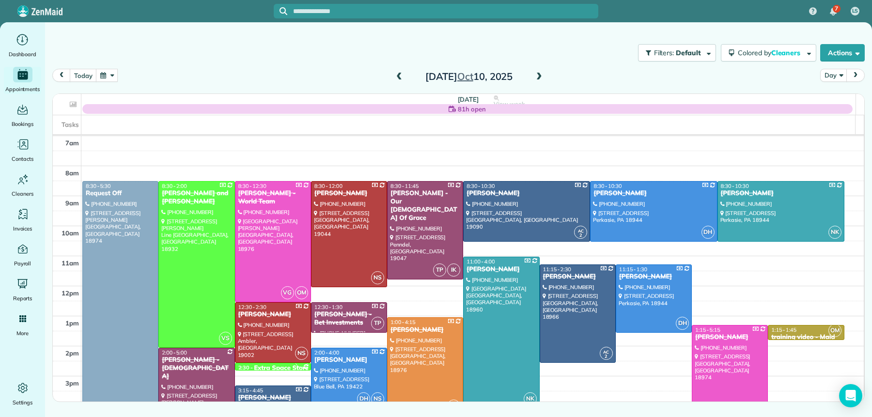
click at [400, 77] on span at bounding box center [399, 77] width 11 height 9
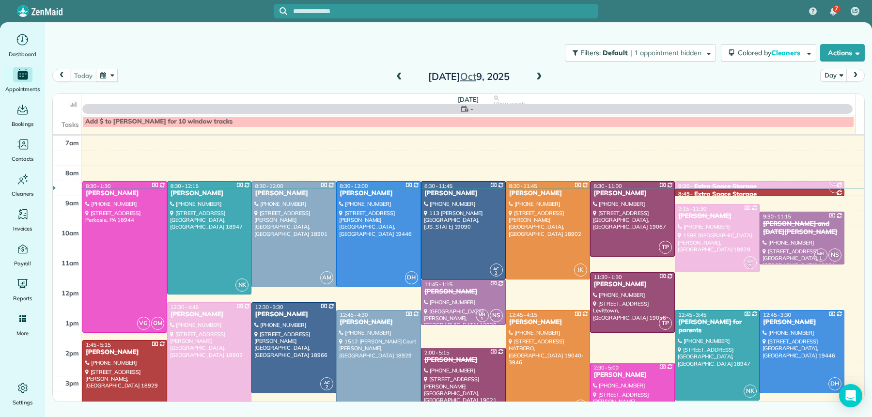
click at [400, 76] on span at bounding box center [399, 77] width 11 height 9
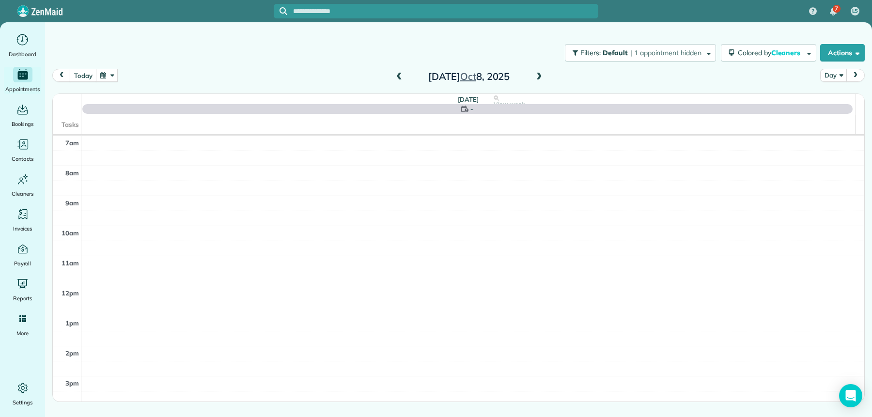
click at [400, 76] on span at bounding box center [399, 77] width 11 height 9
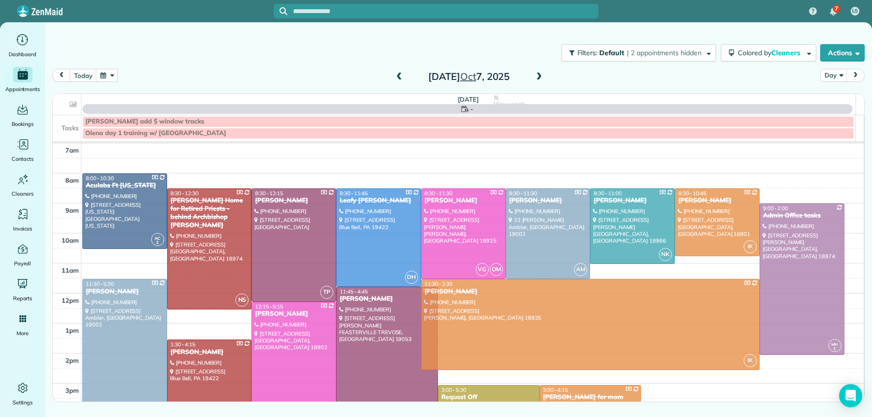
click at [400, 76] on span at bounding box center [399, 77] width 11 height 9
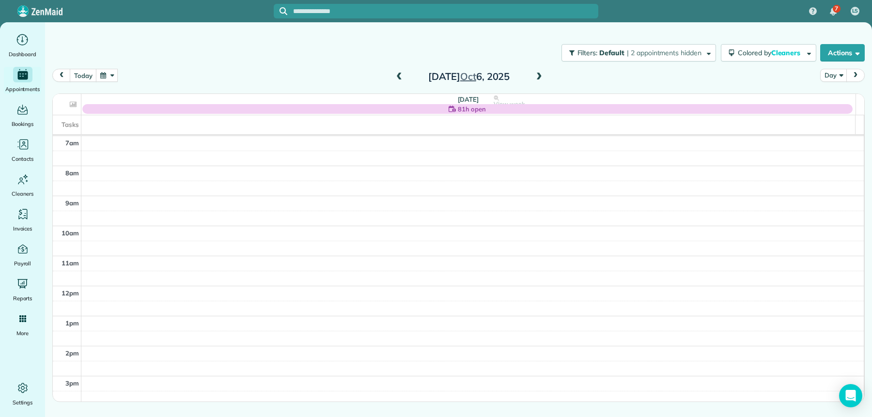
drag, startPoint x: 400, startPoint y: 75, endPoint x: 419, endPoint y: 75, distance: 18.9
click at [400, 75] on span at bounding box center [399, 77] width 11 height 9
click at [540, 76] on span at bounding box center [539, 77] width 11 height 9
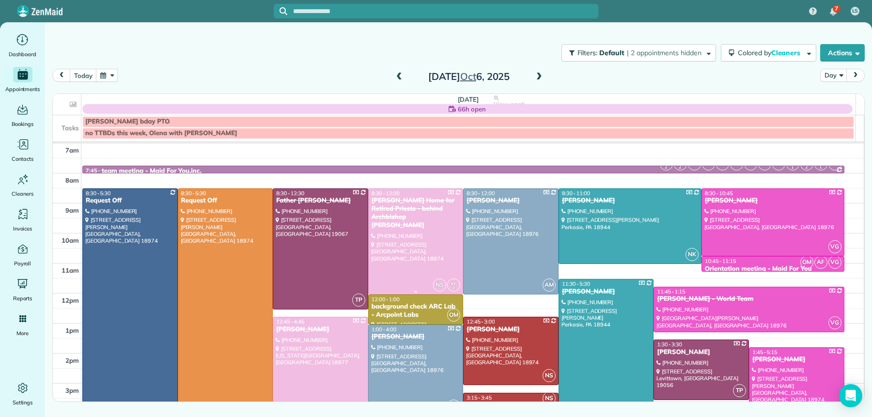
scroll to position [2, 0]
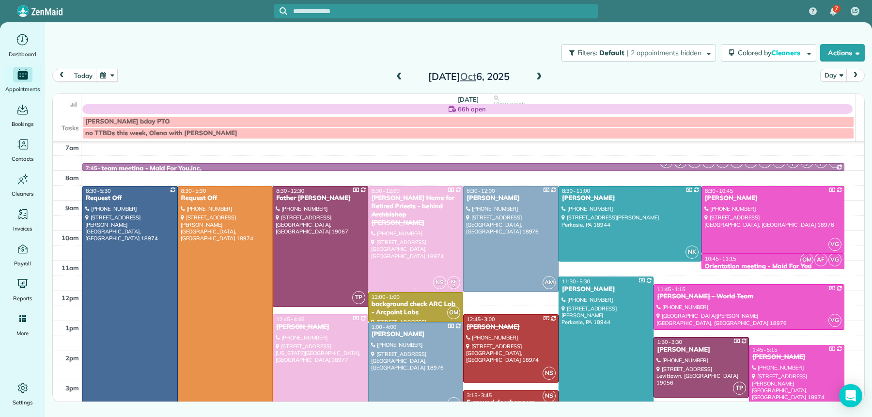
click at [388, 201] on div "[PERSON_NAME] Home for Retired Priests - behind Archbishop [PERSON_NAME]" at bounding box center [416, 210] width 90 height 33
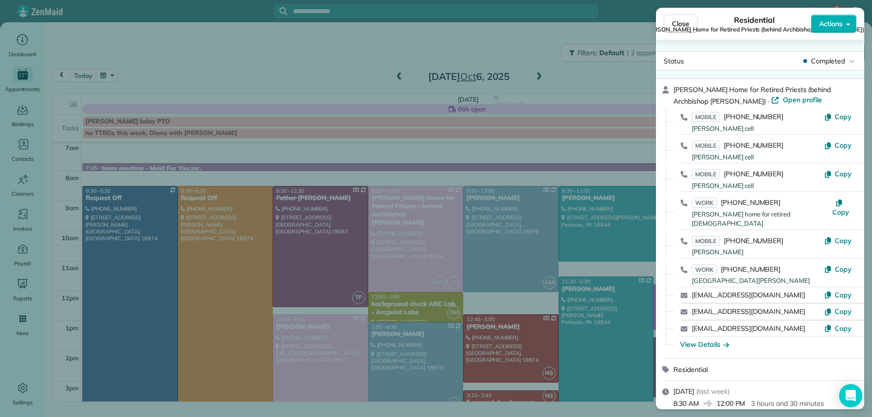
click at [672, 29] on span "[PERSON_NAME] Home for Retired Priests (behind Archbishop [PERSON_NAME])" at bounding box center [754, 30] width 220 height 8
click at [672, 20] on span "Close" at bounding box center [680, 24] width 17 height 10
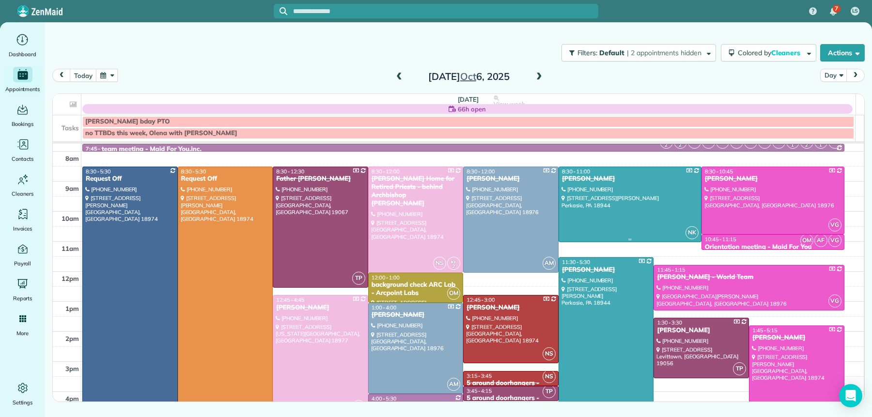
scroll to position [86, 0]
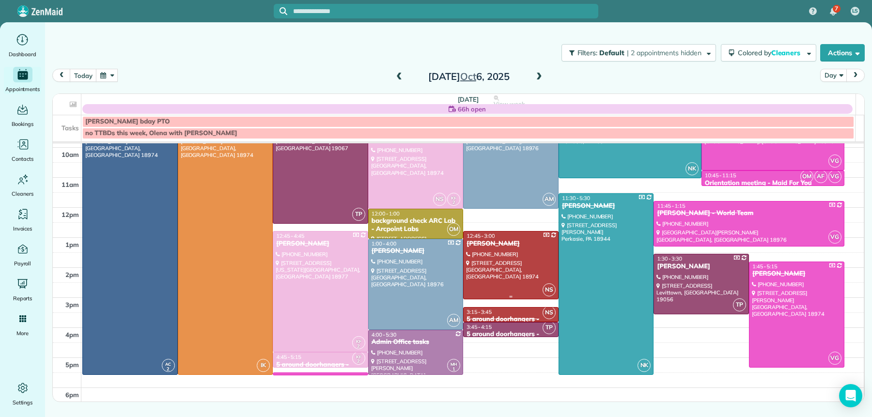
click at [486, 247] on div "[PERSON_NAME]" at bounding box center [511, 244] width 90 height 8
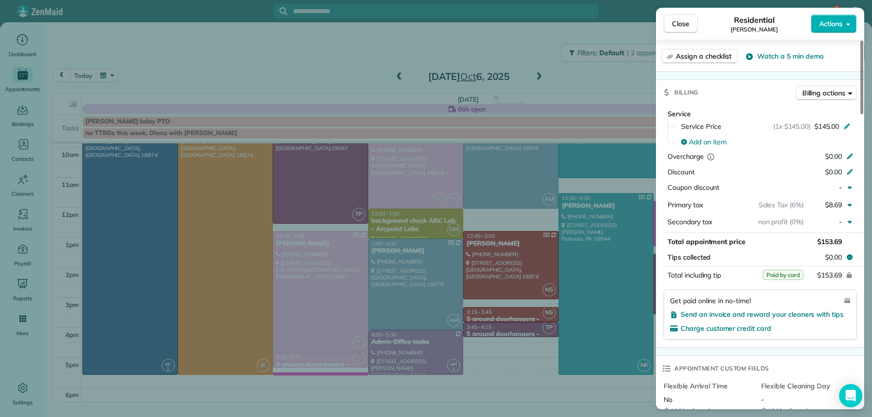
scroll to position [406, 0]
click at [683, 24] on span "Close" at bounding box center [680, 24] width 17 height 10
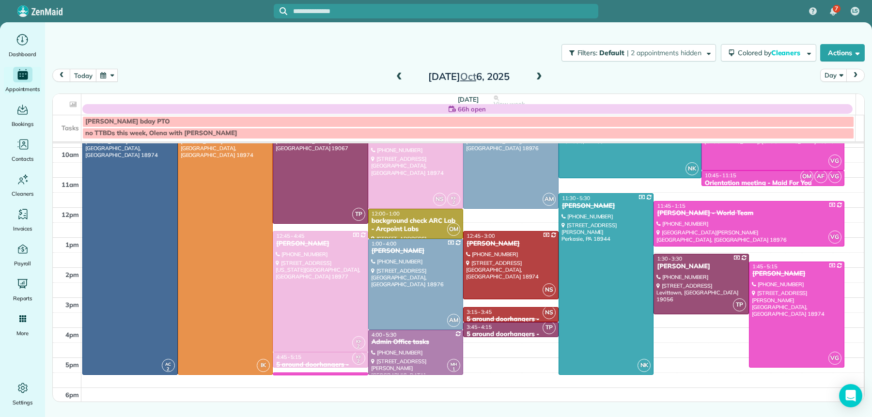
click at [499, 313] on div "3:15 - 3:45" at bounding box center [511, 312] width 90 height 7
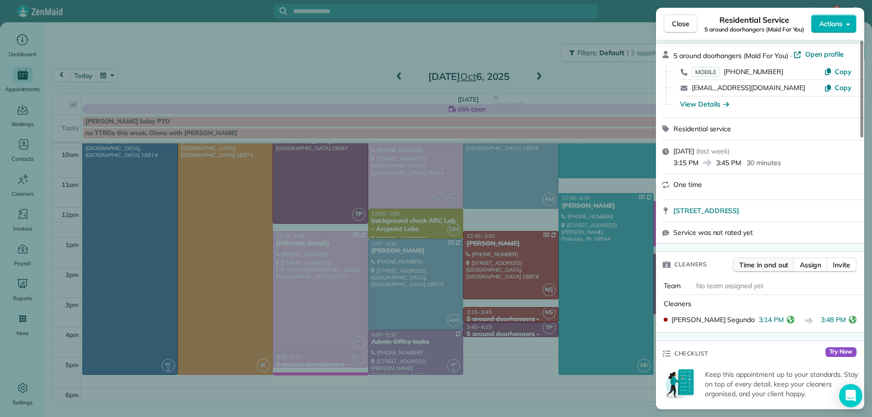
scroll to position [40, 0]
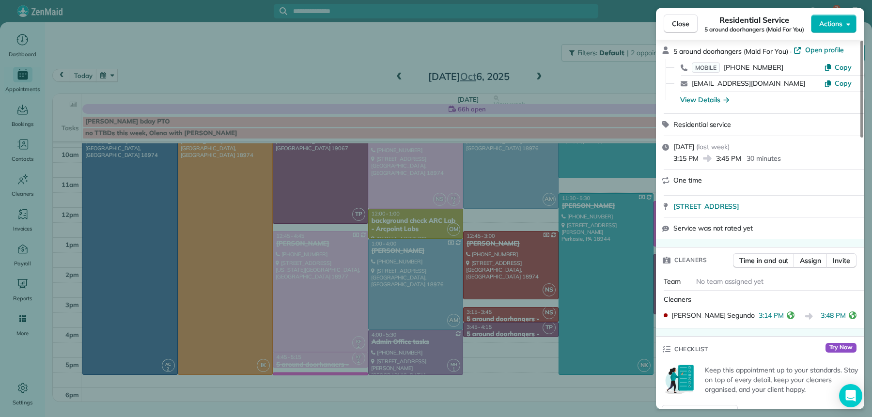
drag, startPoint x: 681, startPoint y: 30, endPoint x: 682, endPoint y: 39, distance: 9.2
click at [681, 30] on button "Close" at bounding box center [681, 24] width 34 height 18
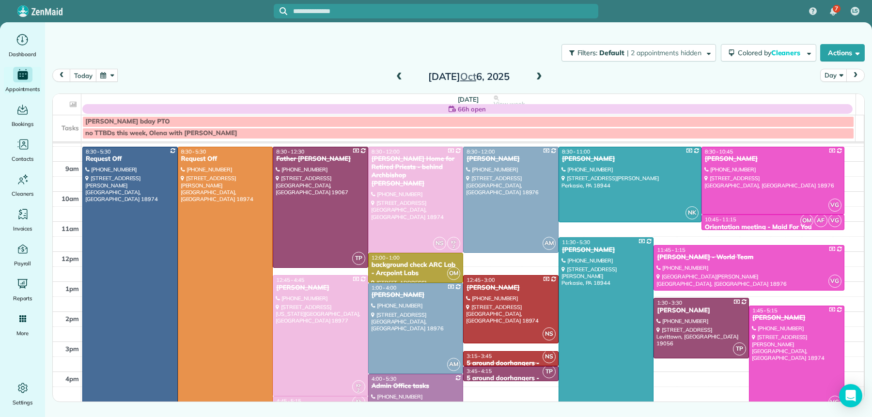
scroll to position [39, 0]
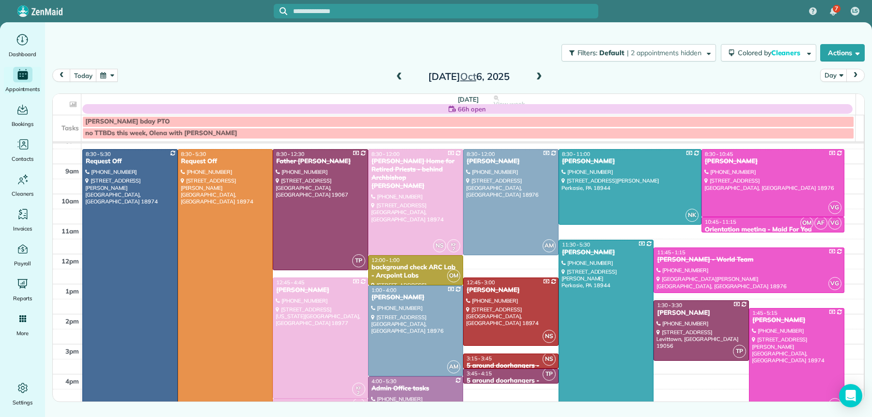
click at [540, 77] on span at bounding box center [539, 77] width 11 height 9
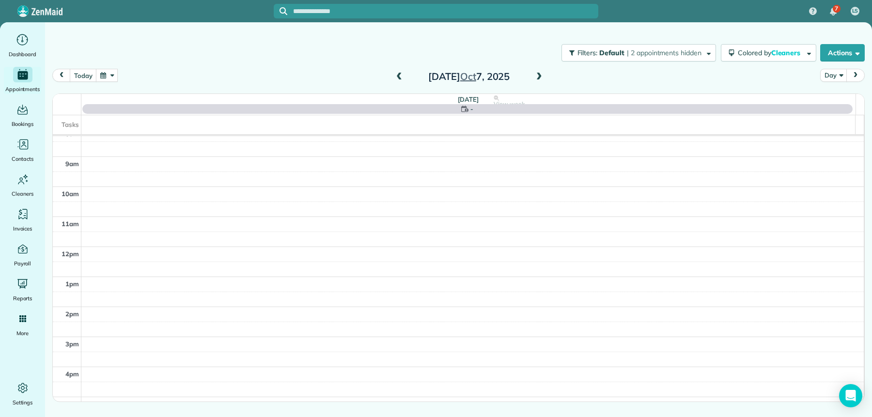
scroll to position [0, 0]
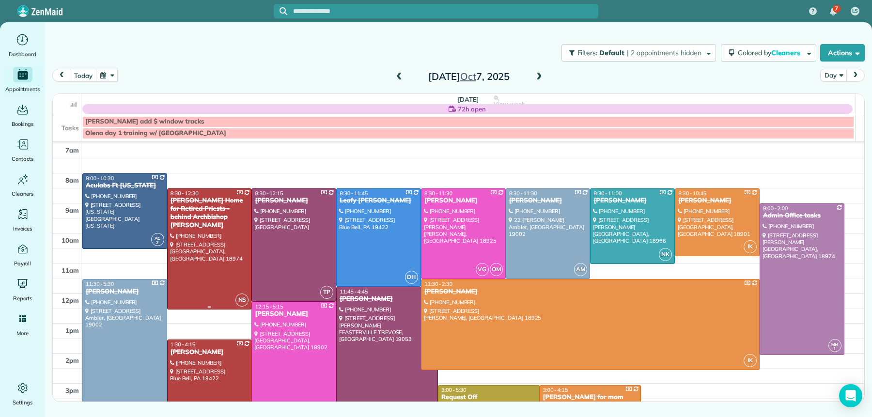
click at [206, 214] on div "[PERSON_NAME] Home for Retired Priests - behind Archbishop [PERSON_NAME]" at bounding box center [209, 213] width 79 height 33
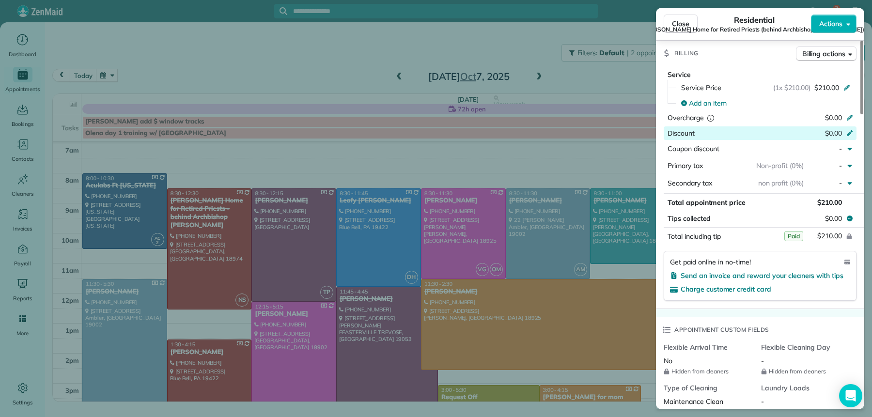
scroll to position [682, 0]
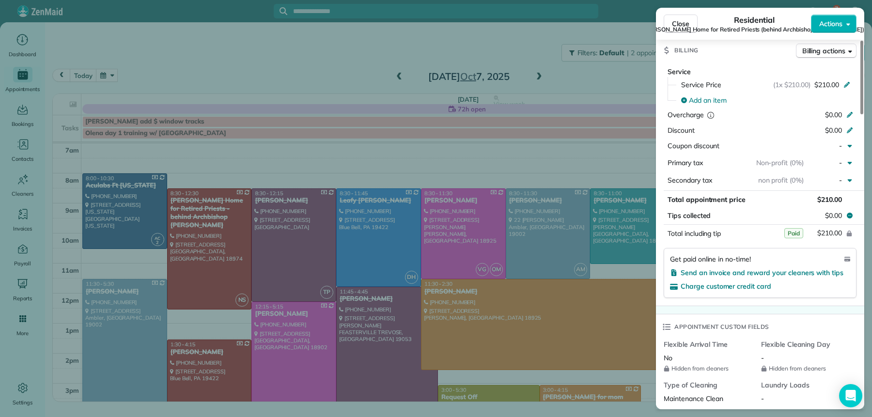
click at [672, 24] on span "Close" at bounding box center [680, 24] width 17 height 10
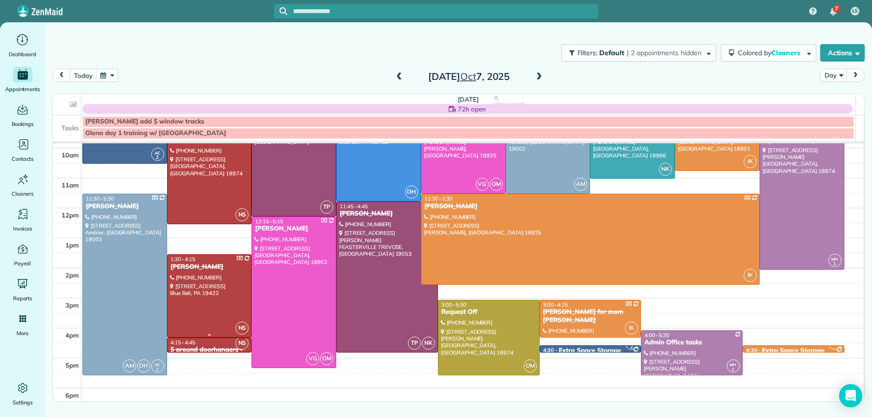
scroll to position [86, 0]
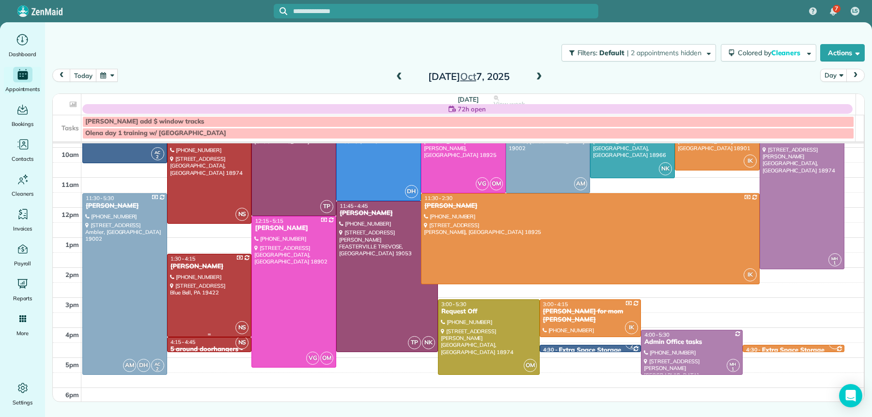
click at [208, 263] on div "[PERSON_NAME]" at bounding box center [209, 267] width 79 height 8
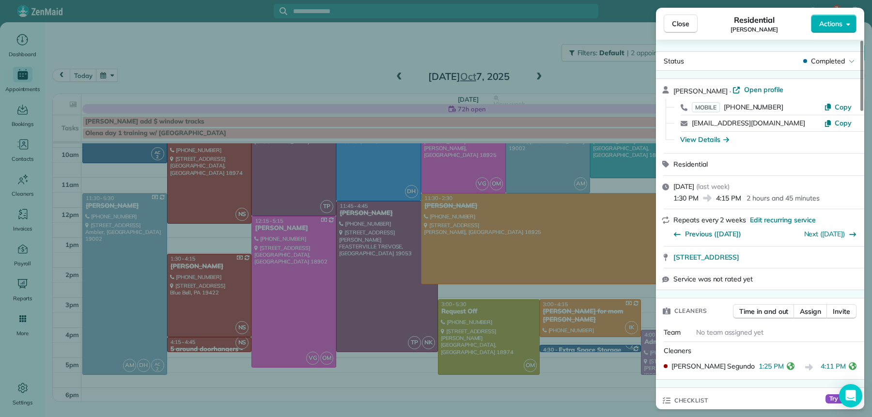
scroll to position [201, 0]
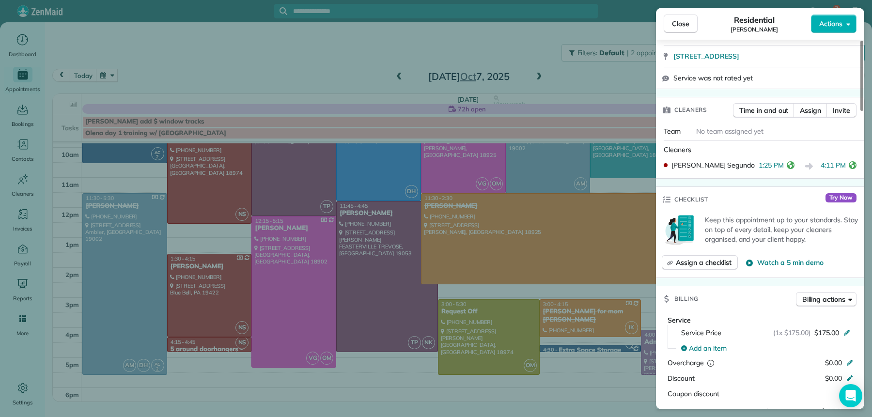
click at [680, 29] on button "Close" at bounding box center [681, 24] width 34 height 18
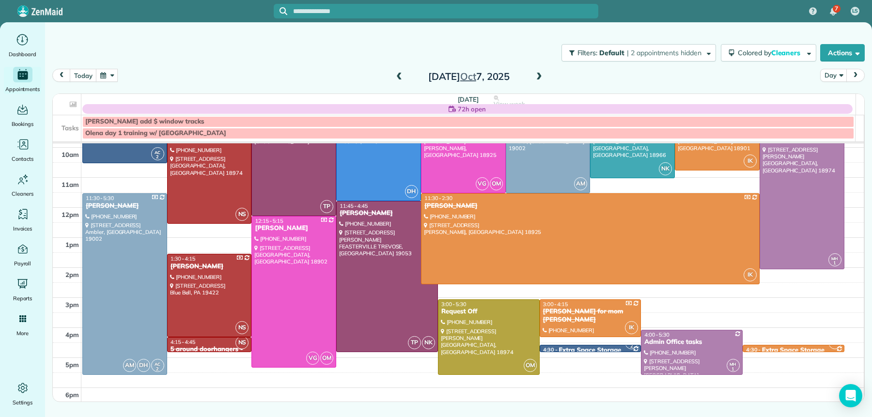
click at [197, 344] on div "4:15 - 4:45" at bounding box center [209, 342] width 79 height 7
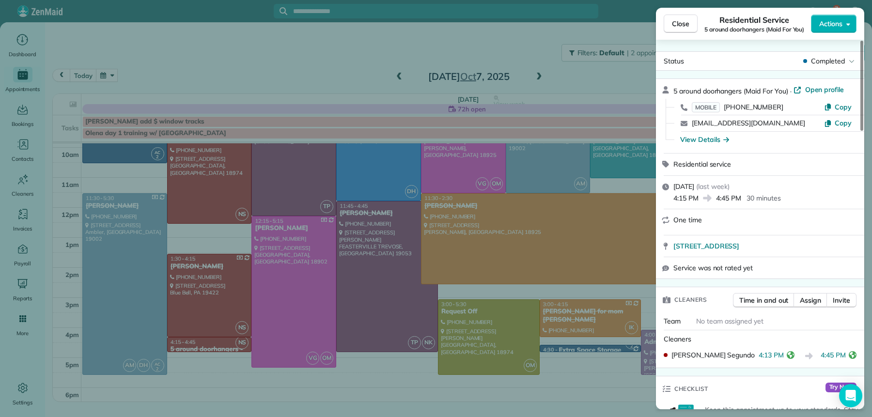
drag, startPoint x: 680, startPoint y: 21, endPoint x: 632, endPoint y: 106, distance: 97.4
click at [680, 22] on span "Close" at bounding box center [680, 24] width 17 height 10
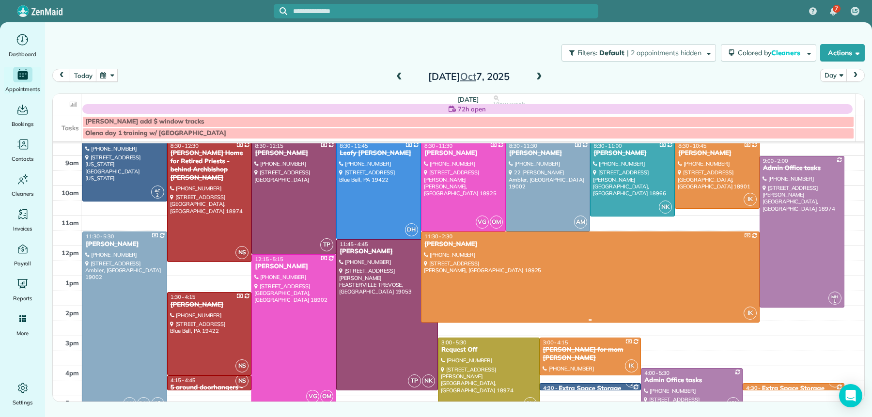
scroll to position [40, 0]
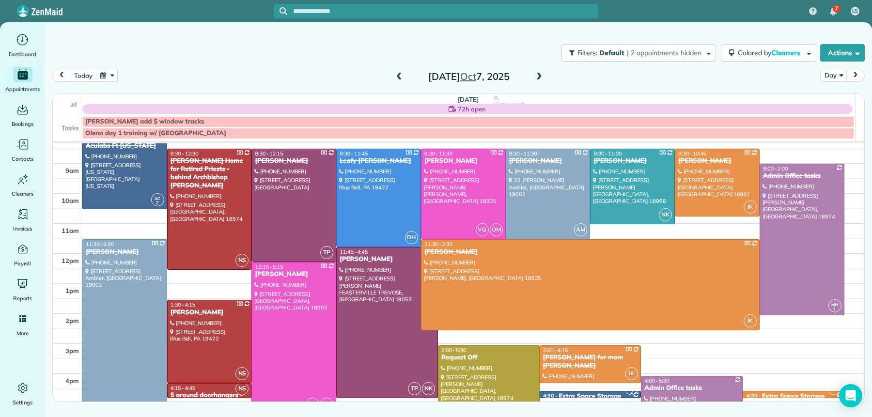
click at [541, 74] on span at bounding box center [539, 77] width 11 height 9
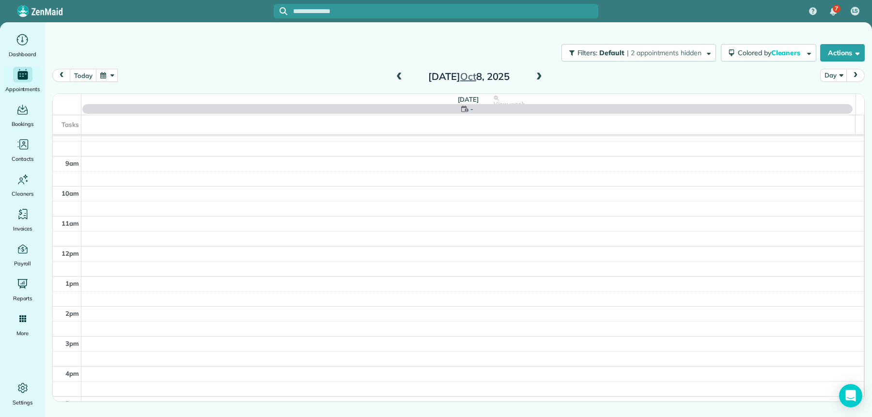
scroll to position [0, 0]
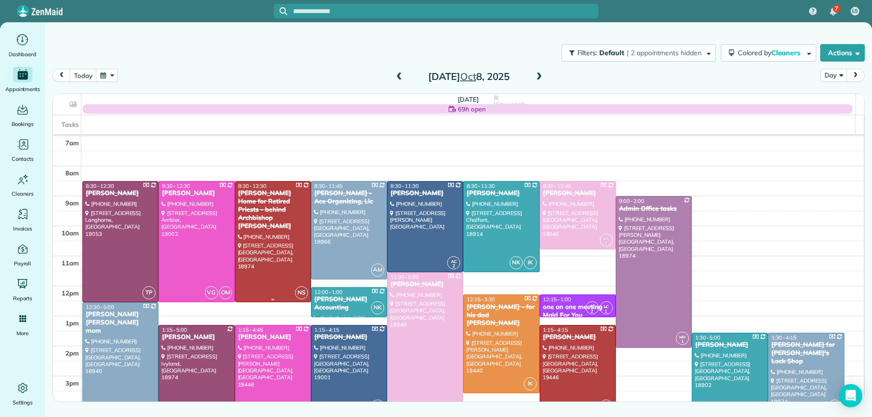
click at [263, 211] on div "[PERSON_NAME] Home for Retired Priests - behind Archbishop [PERSON_NAME]" at bounding box center [273, 209] width 70 height 41
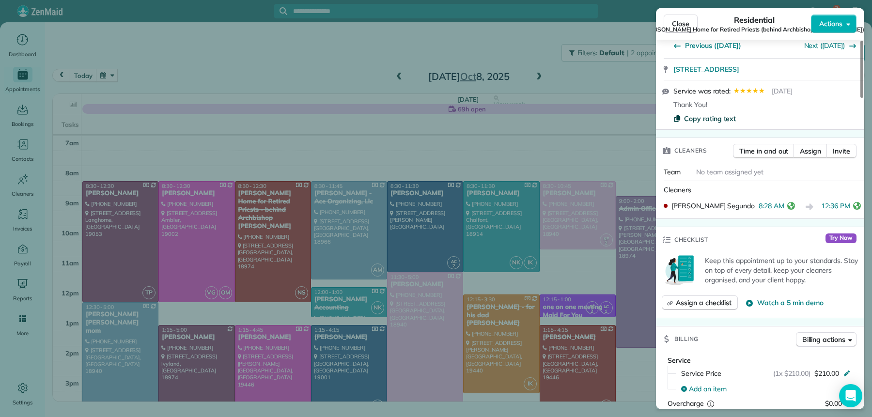
scroll to position [396, 0]
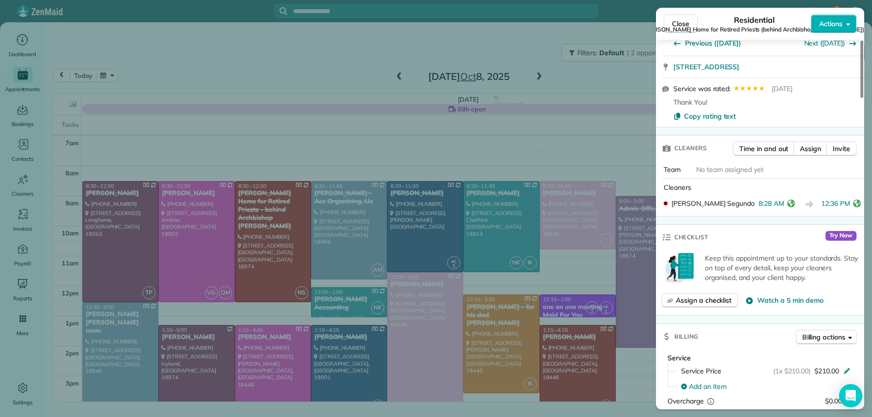
click at [685, 26] on span "[PERSON_NAME] Home for Retired Priests (behind Archbishop [PERSON_NAME])" at bounding box center [754, 30] width 220 height 8
click at [679, 26] on span "[PERSON_NAME] Home for Retired Priests (behind Archbishop [PERSON_NAME])" at bounding box center [754, 30] width 220 height 8
click at [669, 25] on div "Close Residential [PERSON_NAME] Home for Retired Priests (behind Archbishop [PE…" at bounding box center [760, 24] width 208 height 32
click at [684, 24] on span "Close" at bounding box center [680, 24] width 17 height 10
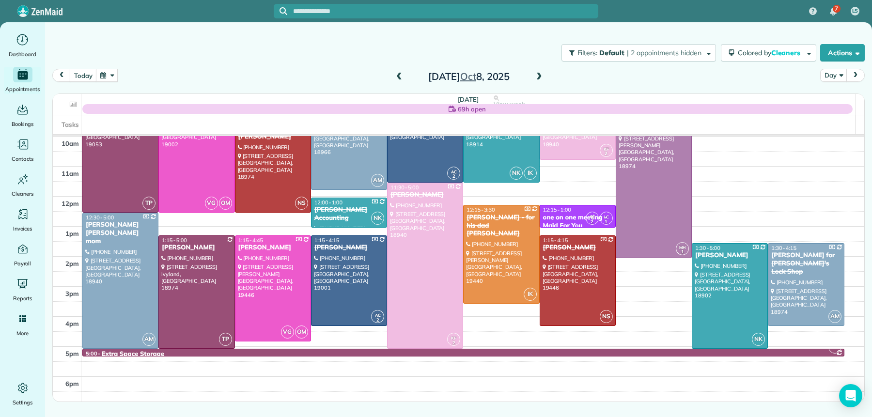
scroll to position [91, 0]
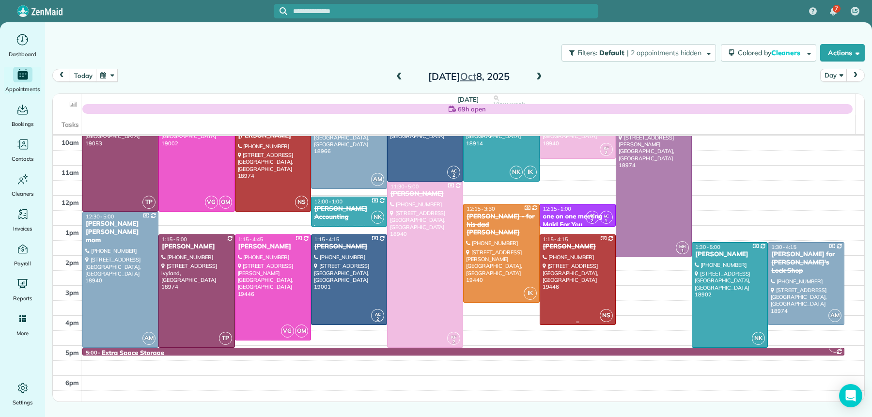
click at [566, 247] on div "[PERSON_NAME]" at bounding box center [577, 247] width 70 height 8
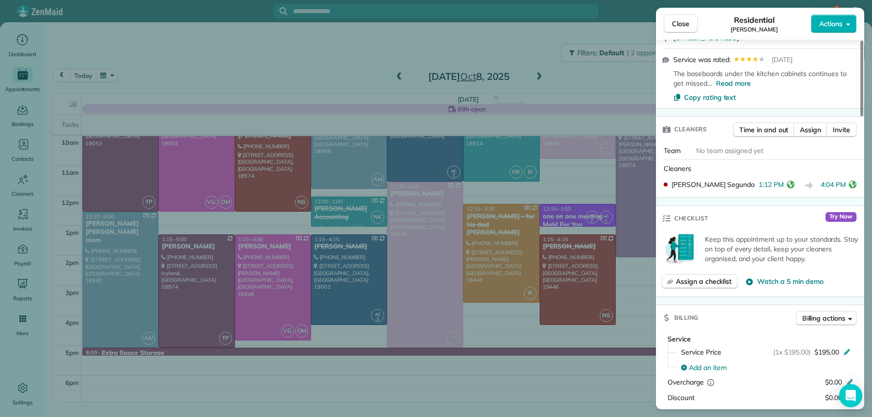
scroll to position [309, 0]
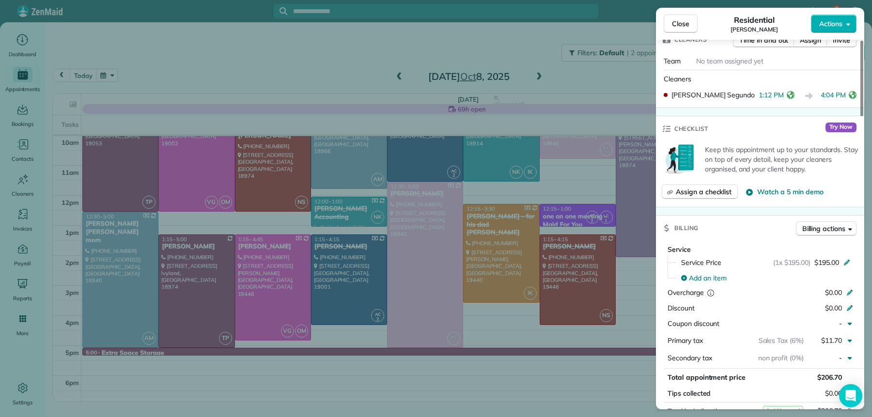
click at [684, 24] on span "Close" at bounding box center [680, 24] width 17 height 10
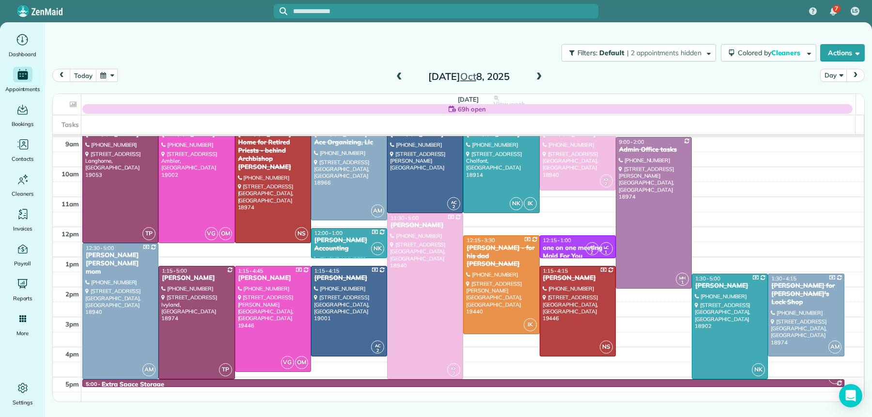
scroll to position [59, 0]
click at [538, 79] on span at bounding box center [539, 77] width 11 height 9
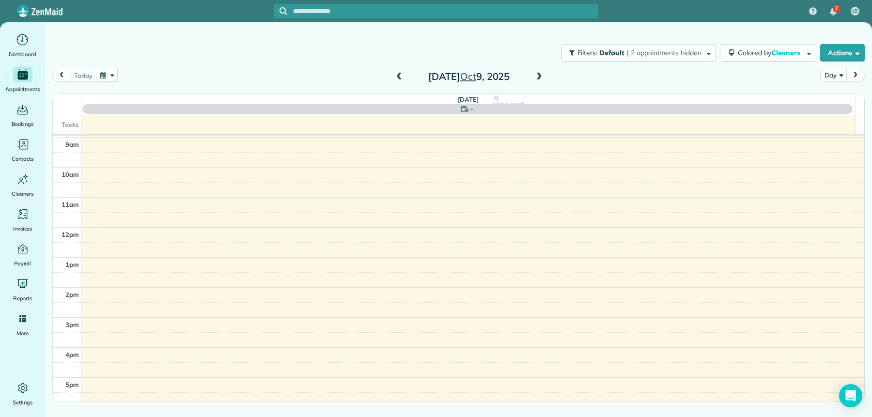
scroll to position [0, 0]
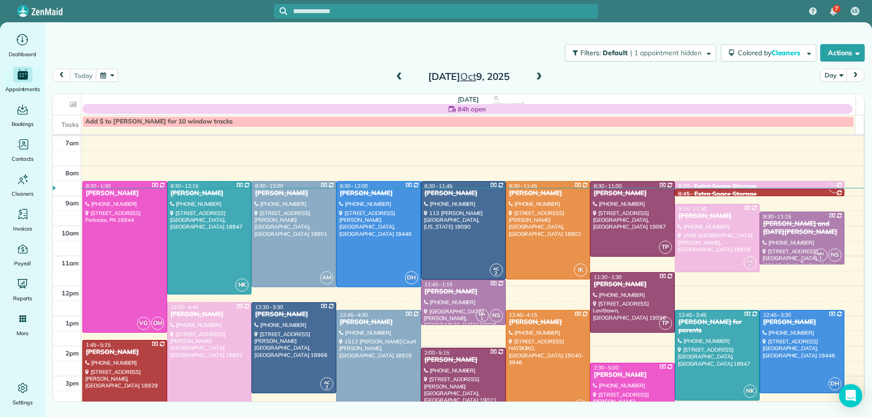
click at [792, 225] on div "[PERSON_NAME] and [DATE][PERSON_NAME]" at bounding box center [801, 228] width 79 height 16
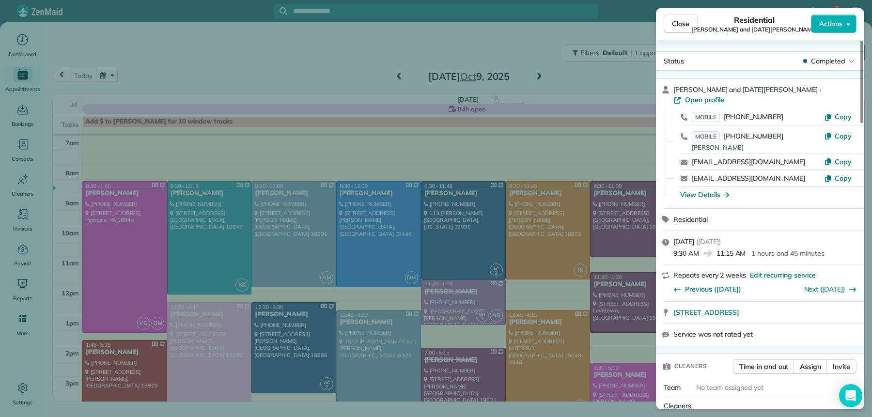
drag, startPoint x: 681, startPoint y: 24, endPoint x: 677, endPoint y: 37, distance: 13.6
click at [681, 24] on span "Close" at bounding box center [680, 24] width 17 height 10
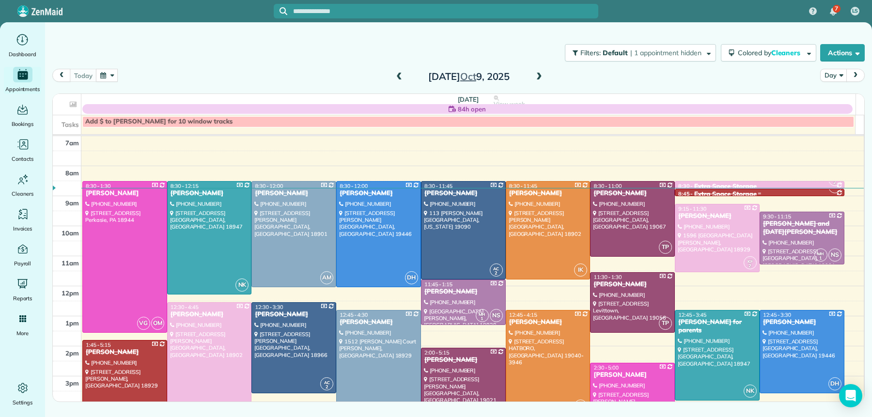
click at [710, 196] on div at bounding box center [759, 194] width 168 height 4
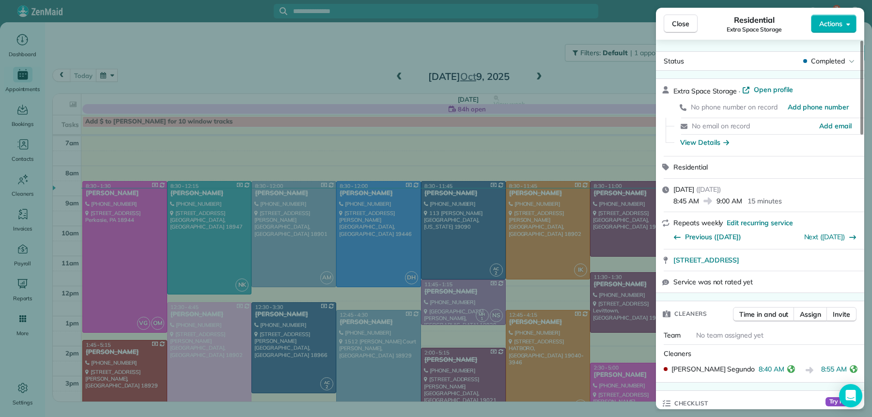
drag, startPoint x: 686, startPoint y: 25, endPoint x: 695, endPoint y: 97, distance: 72.6
click at [686, 26] on span "Close" at bounding box center [680, 24] width 17 height 10
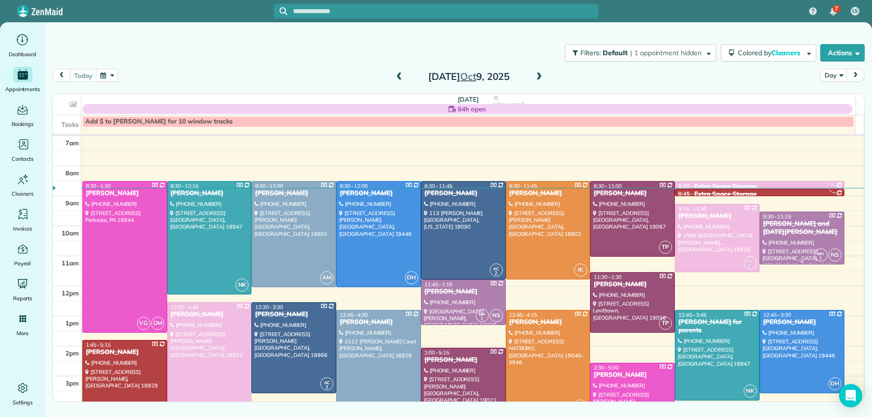
click at [775, 234] on div at bounding box center [802, 238] width 84 height 52
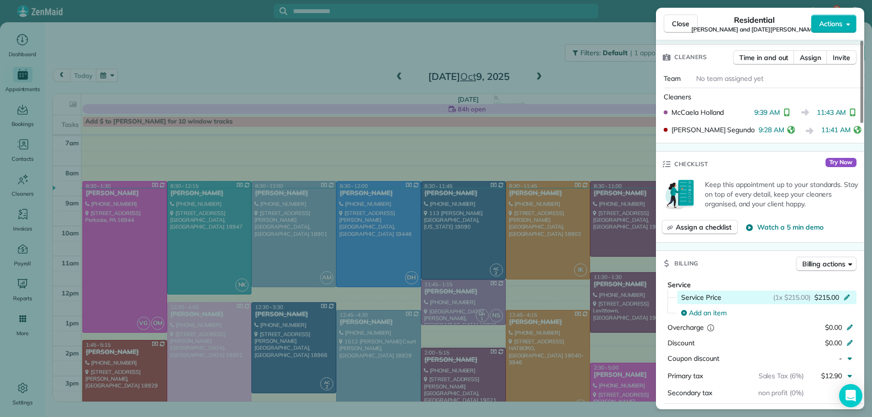
scroll to position [328, 0]
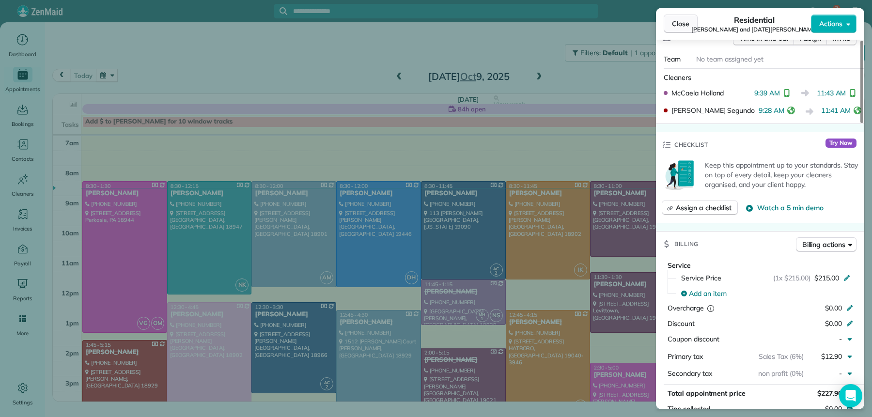
click at [682, 29] on button "Close" at bounding box center [681, 24] width 34 height 18
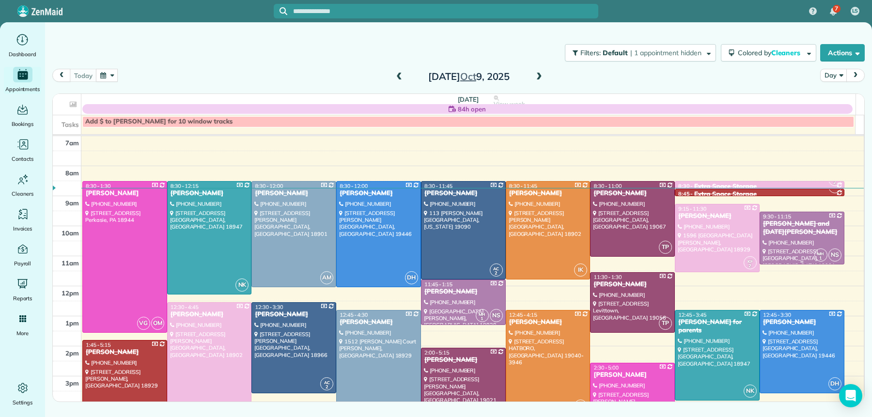
click at [779, 226] on div "[PERSON_NAME] and [DATE][PERSON_NAME]" at bounding box center [801, 228] width 79 height 16
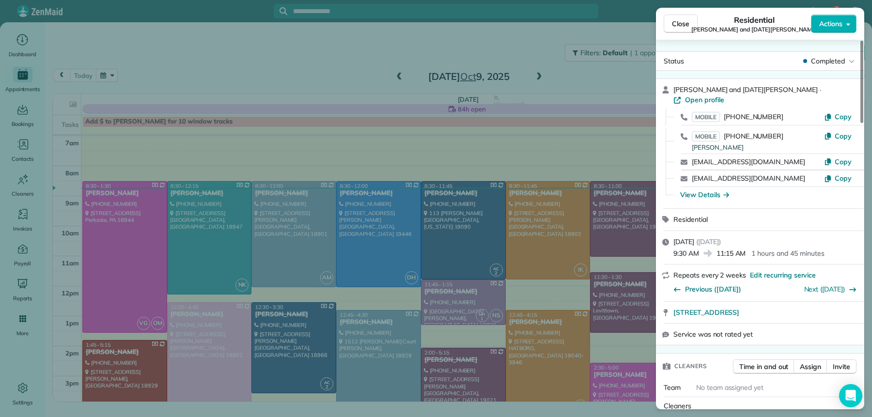
scroll to position [2, 0]
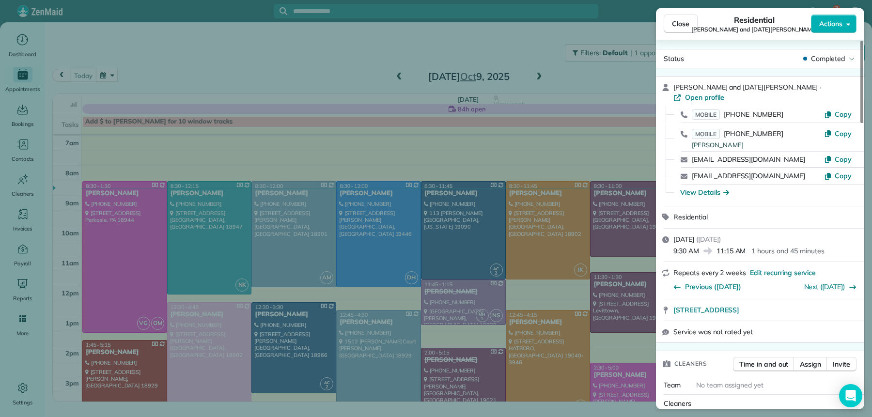
click at [681, 24] on span "Close" at bounding box center [680, 24] width 17 height 10
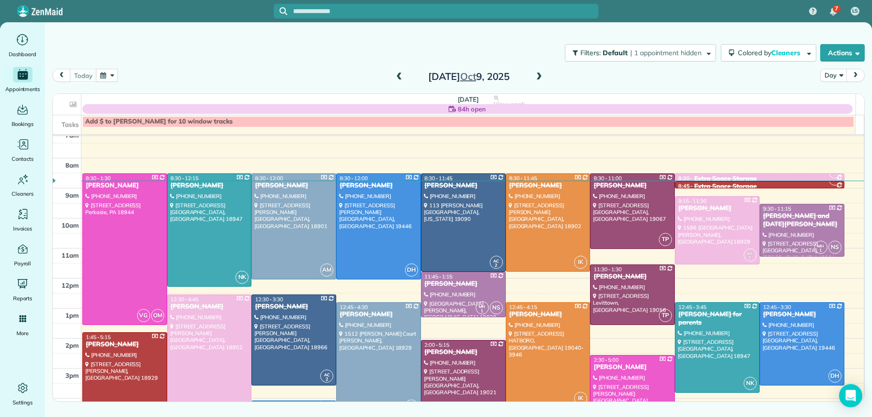
scroll to position [13, 0]
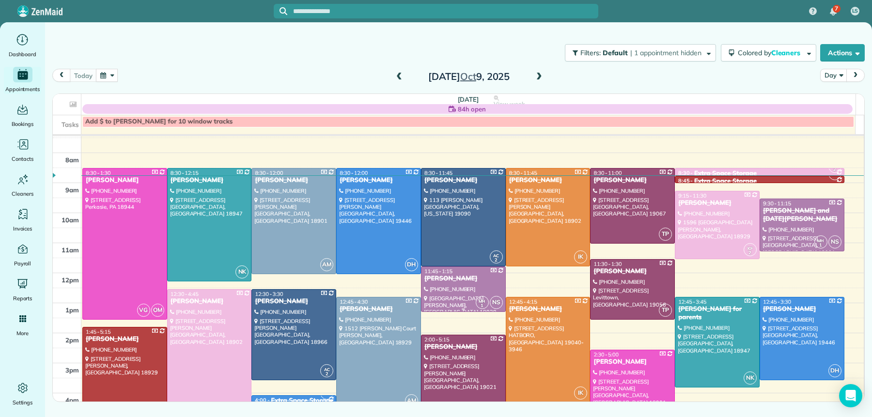
click at [435, 275] on span "11:45 - 1:15" at bounding box center [438, 271] width 28 height 7
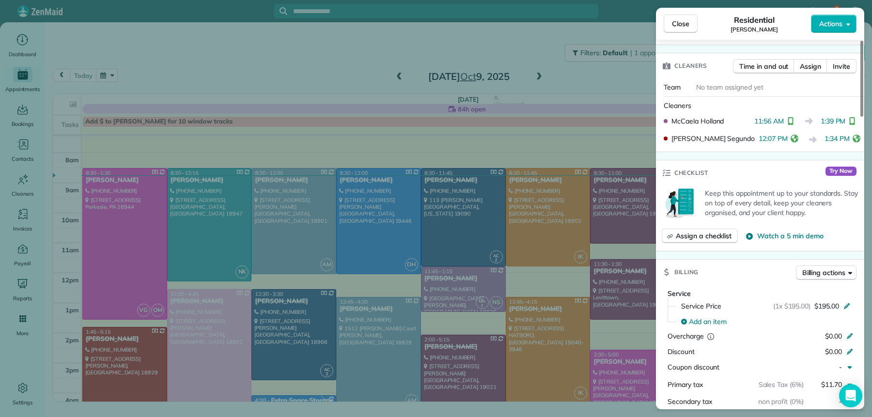
scroll to position [248, 0]
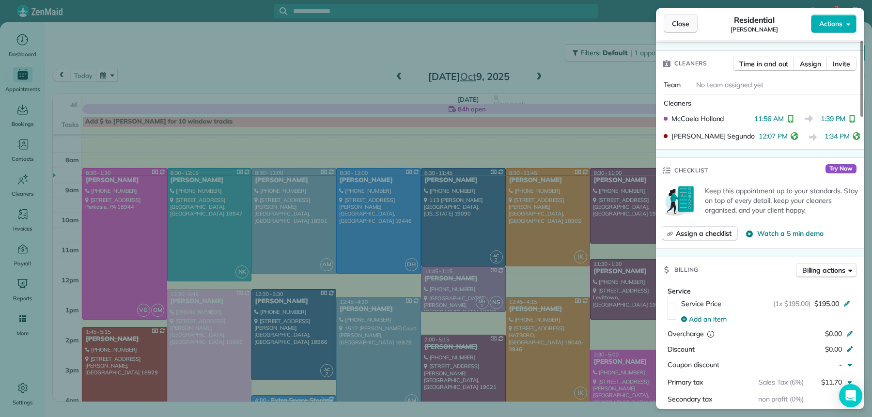
click at [680, 23] on span "Close" at bounding box center [680, 24] width 17 height 10
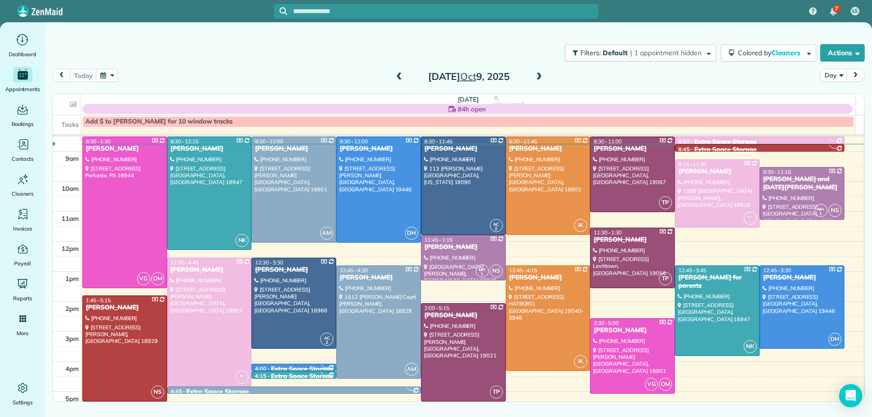
scroll to position [65, 0]
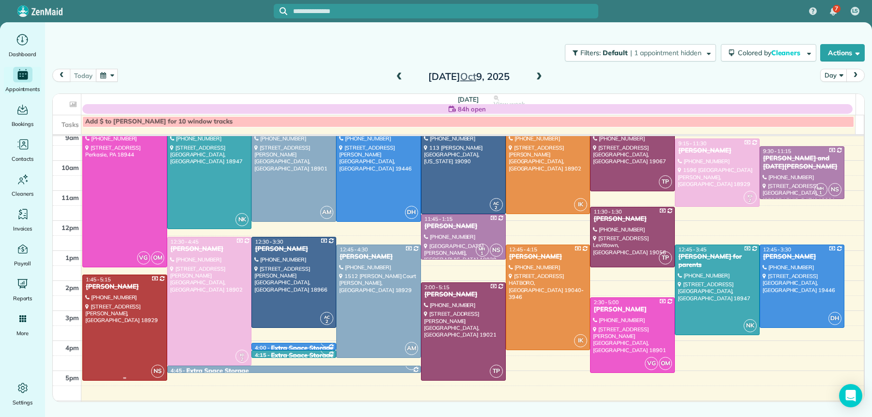
click at [122, 285] on div "[PERSON_NAME]" at bounding box center [124, 287] width 79 height 8
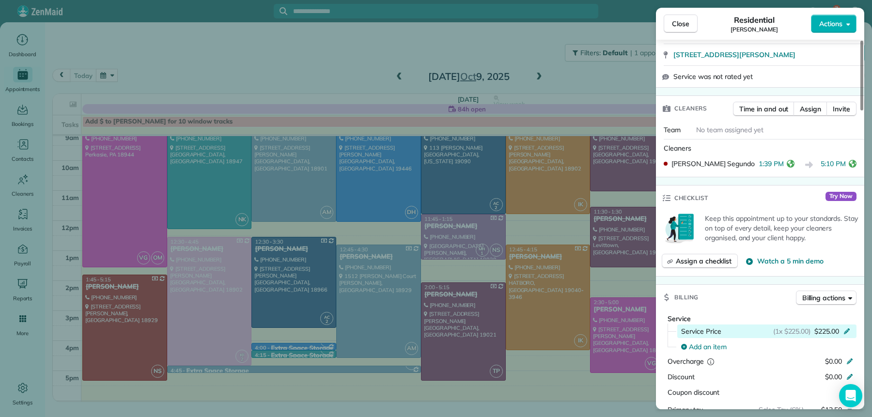
scroll to position [216, 0]
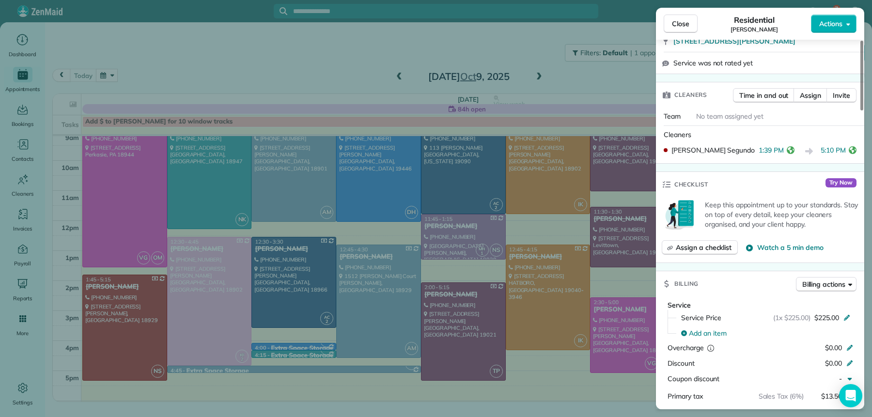
drag, startPoint x: 678, startPoint y: 24, endPoint x: 670, endPoint y: 43, distance: 20.0
click at [678, 25] on span "Close" at bounding box center [680, 24] width 17 height 10
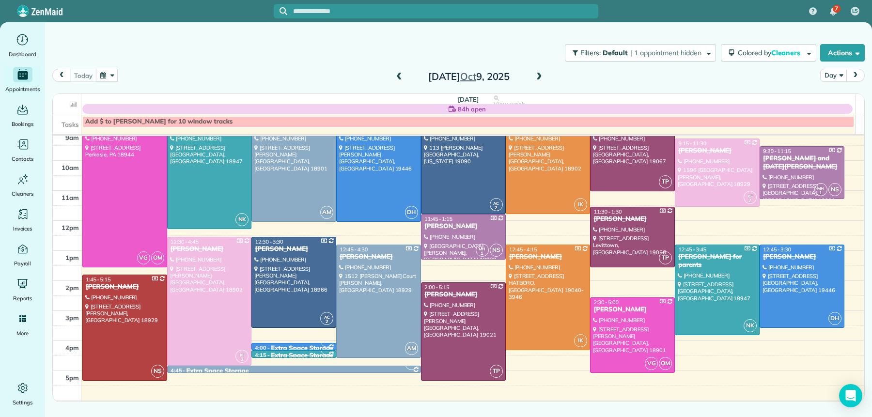
click at [538, 75] on span at bounding box center [539, 77] width 11 height 9
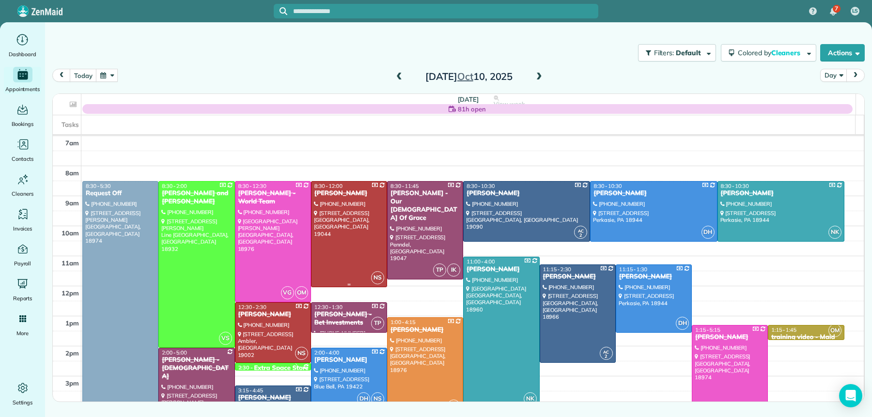
click at [360, 221] on div at bounding box center [348, 234] width 75 height 105
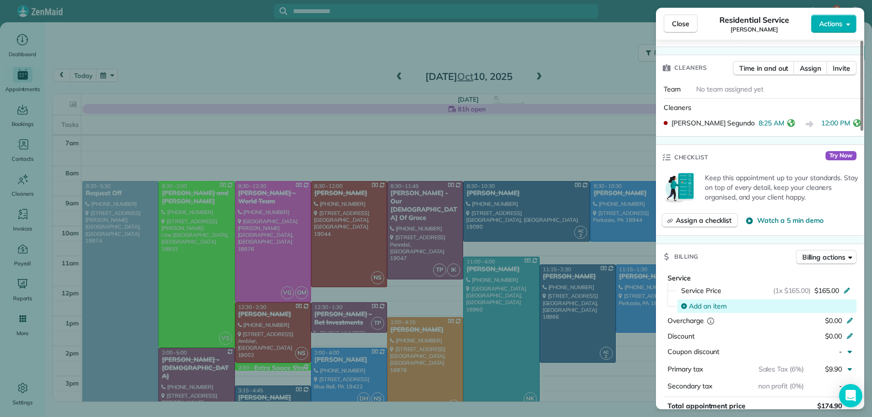
scroll to position [263, 0]
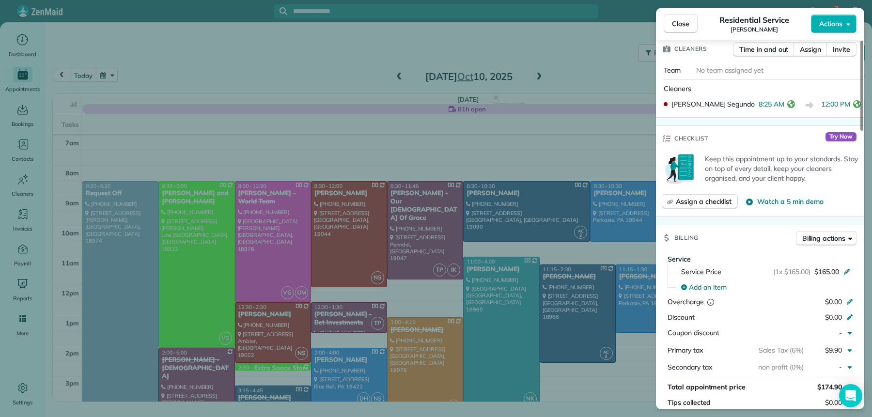
click at [676, 23] on span "Close" at bounding box center [680, 24] width 17 height 10
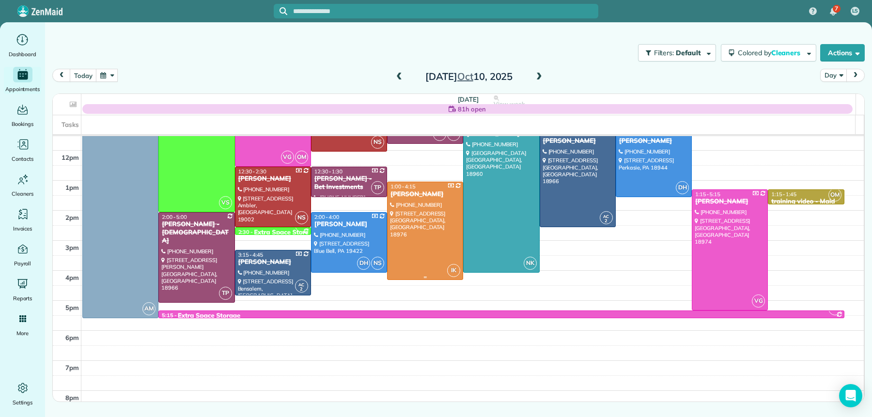
scroll to position [143, 0]
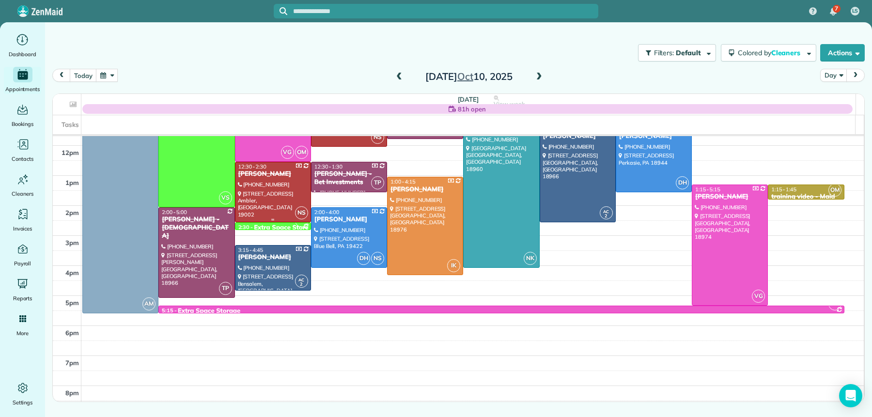
click at [259, 174] on div "[PERSON_NAME]" at bounding box center [273, 174] width 70 height 8
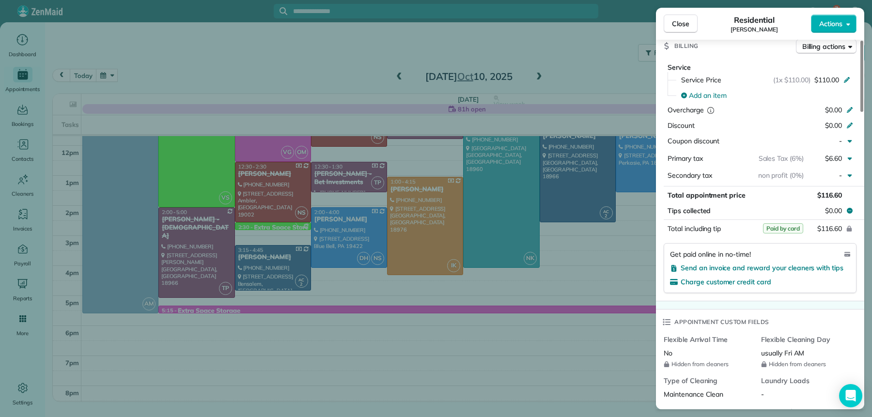
scroll to position [429, 0]
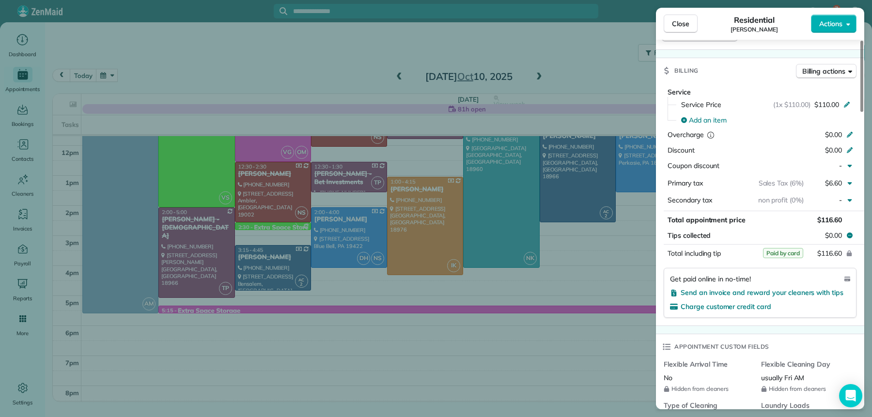
click at [679, 15] on div "Close" at bounding box center [681, 24] width 34 height 18
click at [680, 21] on span "Close" at bounding box center [680, 24] width 17 height 10
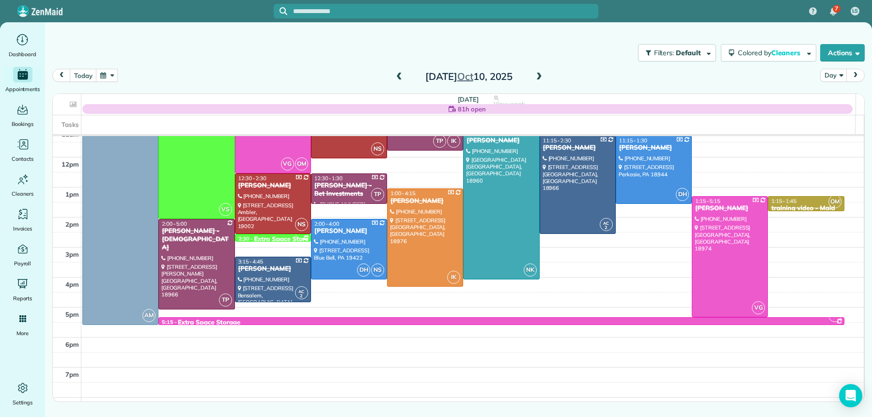
scroll to position [126, 0]
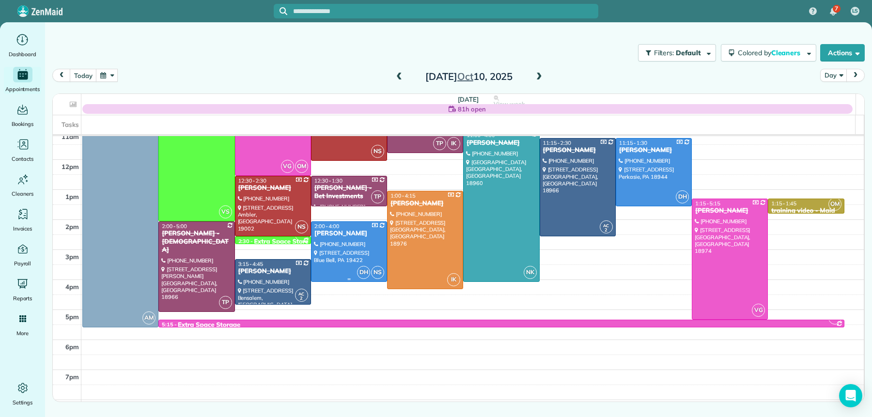
click at [320, 235] on div "[PERSON_NAME]" at bounding box center [349, 234] width 70 height 8
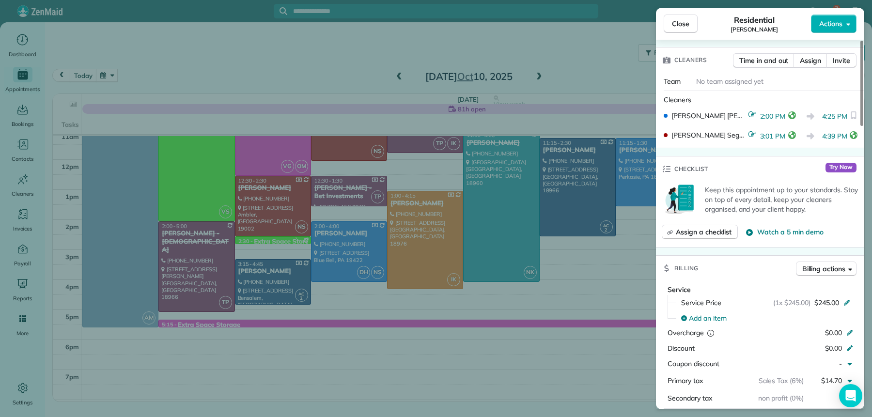
scroll to position [250, 0]
click at [670, 31] on button "Close" at bounding box center [681, 24] width 34 height 18
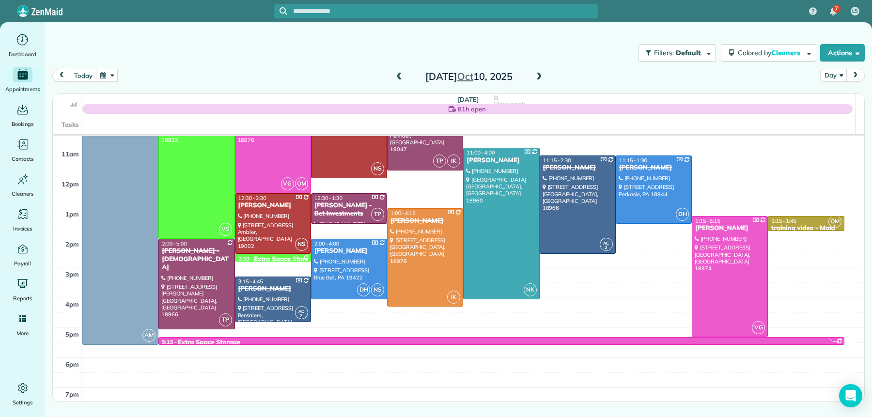
scroll to position [107, 0]
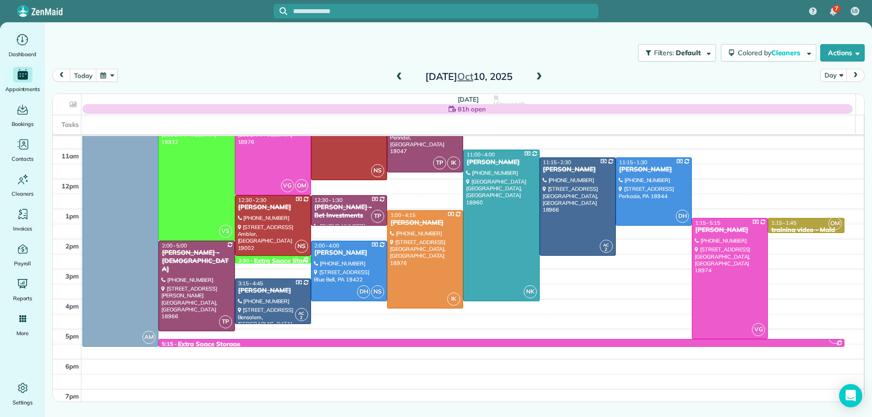
click at [542, 77] on span at bounding box center [539, 77] width 11 height 9
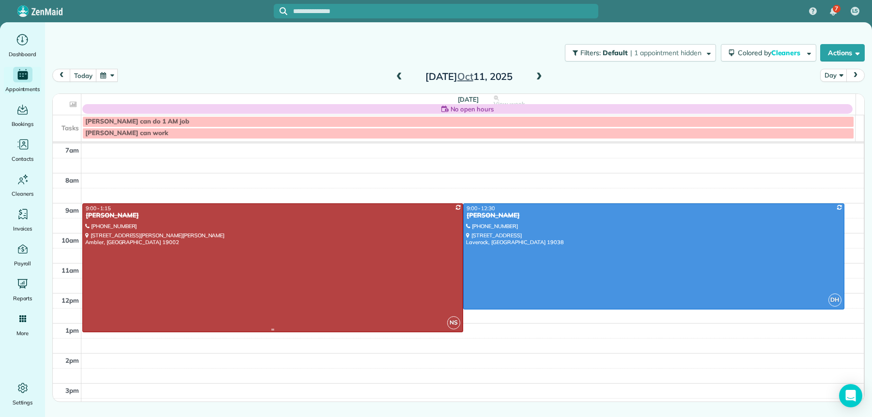
click at [255, 281] on div at bounding box center [273, 268] width 380 height 128
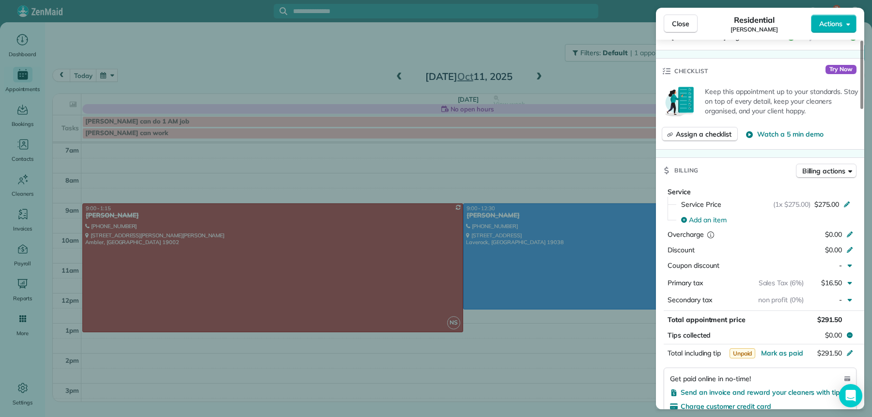
scroll to position [379, 0]
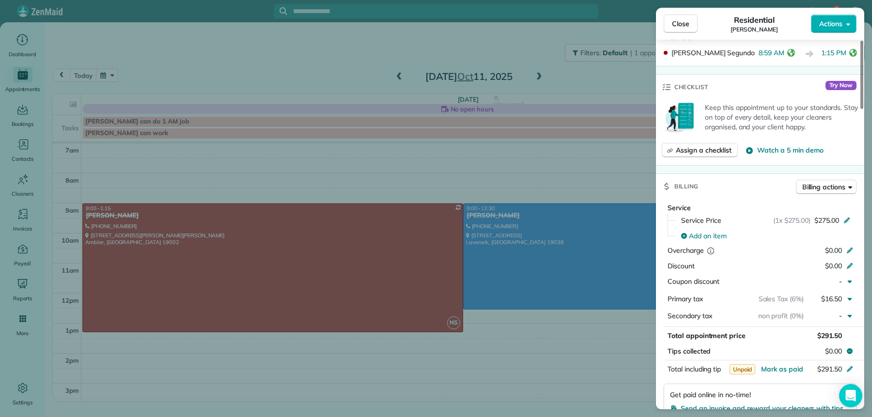
click at [676, 19] on span "Close" at bounding box center [680, 24] width 17 height 10
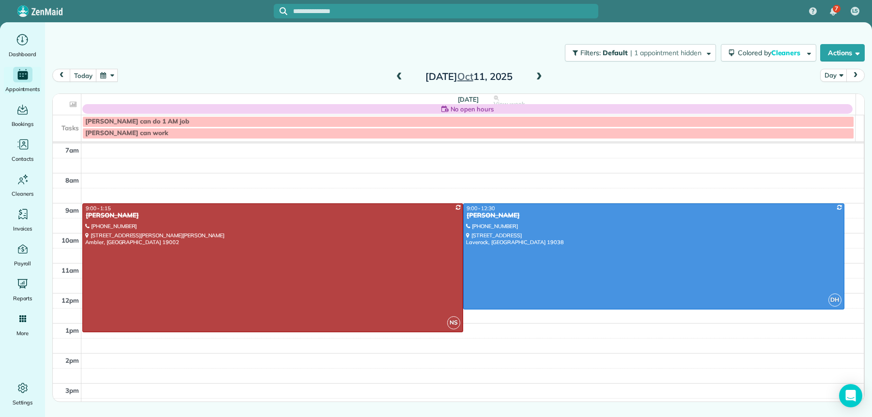
click at [402, 77] on span at bounding box center [399, 77] width 11 height 9
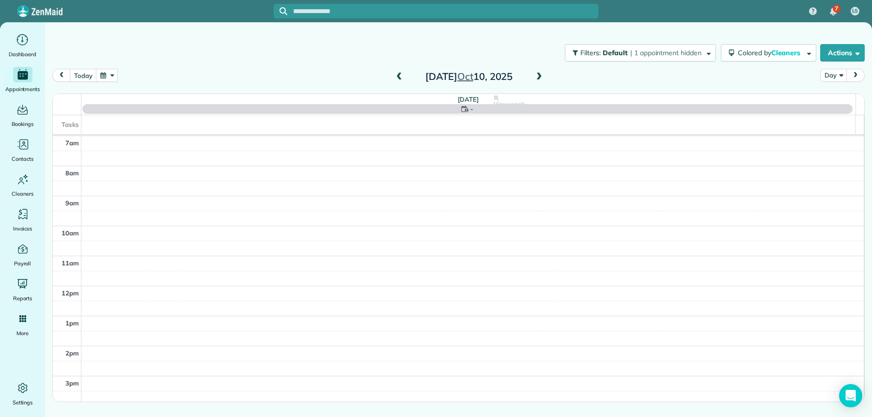
click at [402, 77] on span at bounding box center [399, 77] width 11 height 9
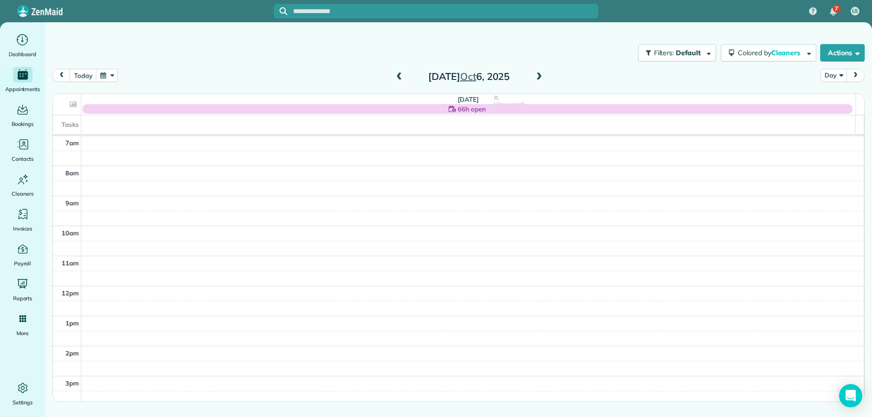
click at [395, 74] on span at bounding box center [399, 77] width 11 height 9
click at [537, 75] on span at bounding box center [539, 77] width 11 height 9
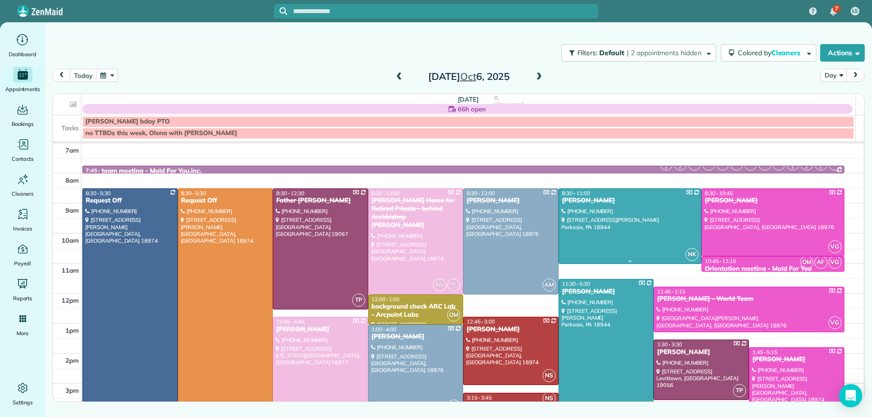
click at [613, 201] on div "[PERSON_NAME]" at bounding box center [629, 201] width 137 height 8
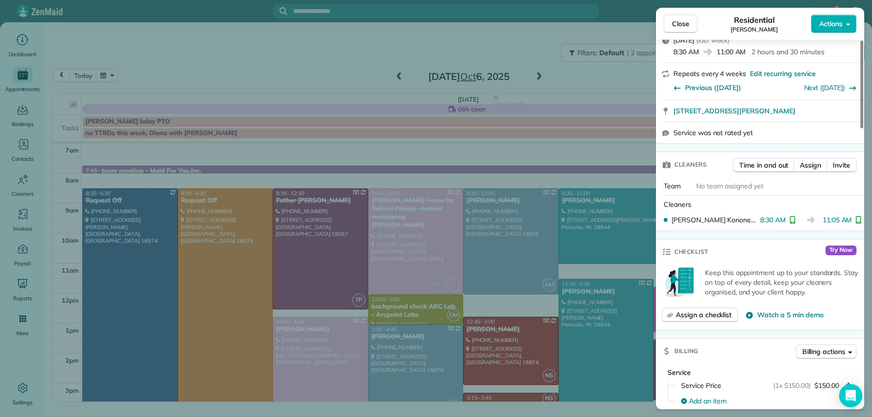
scroll to position [186, 0]
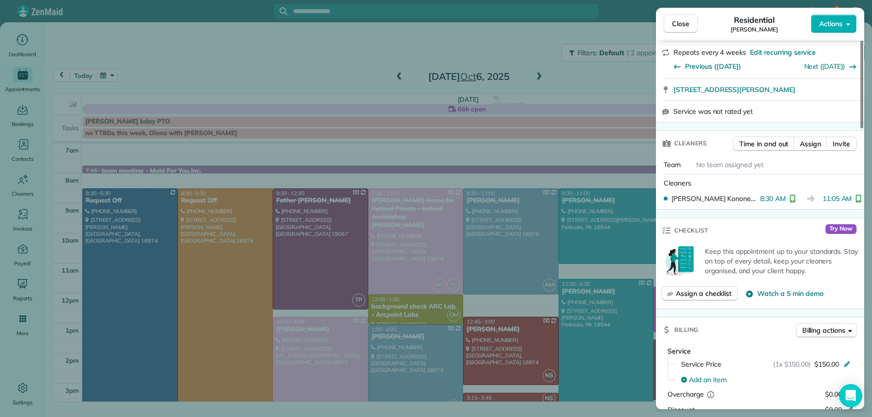
click at [681, 19] on span "Close" at bounding box center [680, 24] width 17 height 10
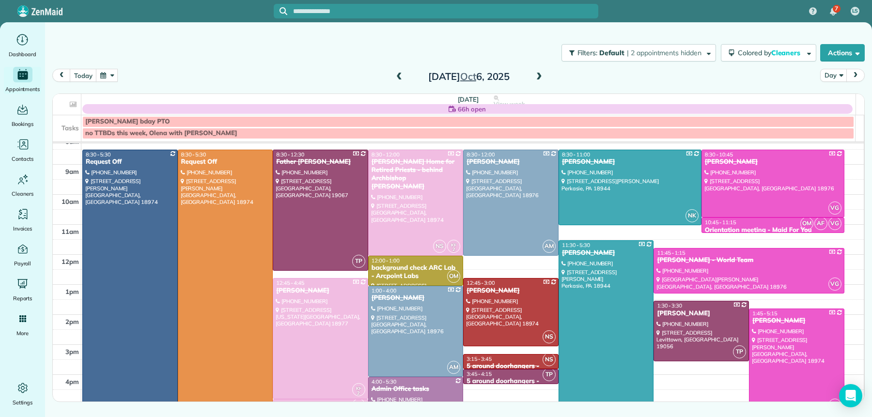
scroll to position [95, 0]
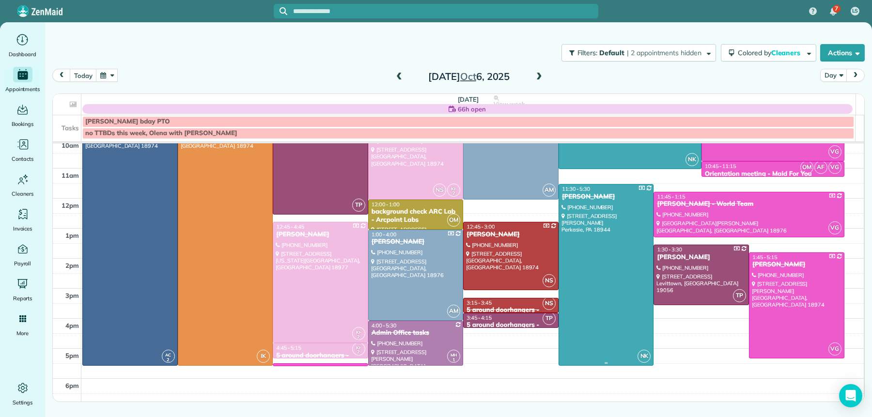
click at [589, 243] on div at bounding box center [606, 275] width 94 height 181
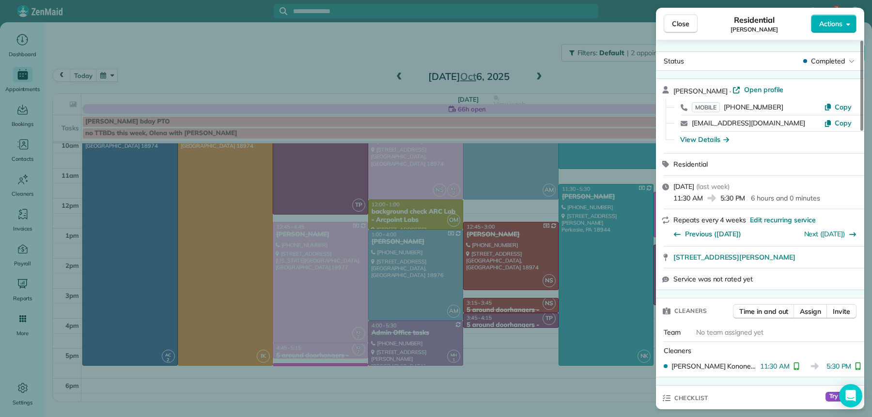
scroll to position [269, 0]
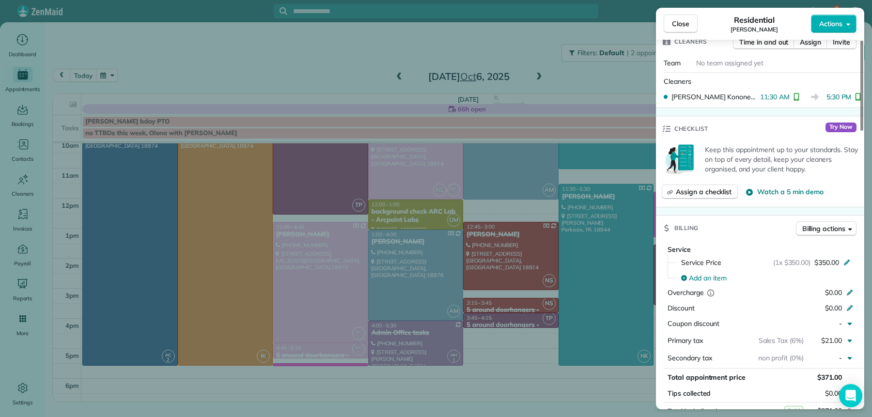
click at [681, 27] on span "Close" at bounding box center [680, 24] width 17 height 10
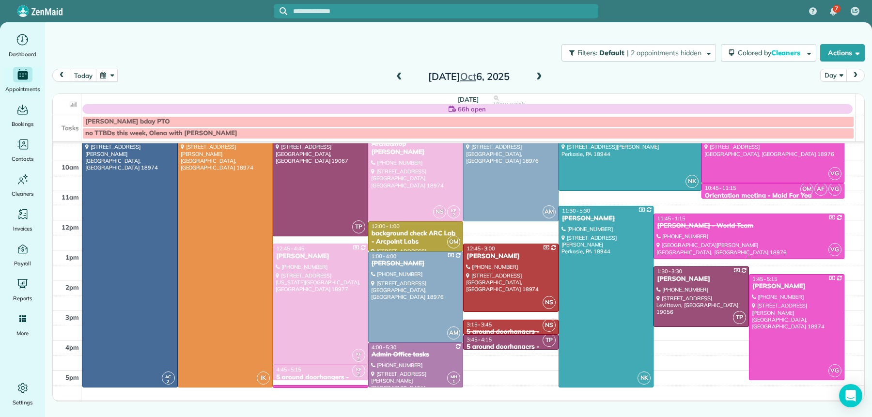
scroll to position [50, 0]
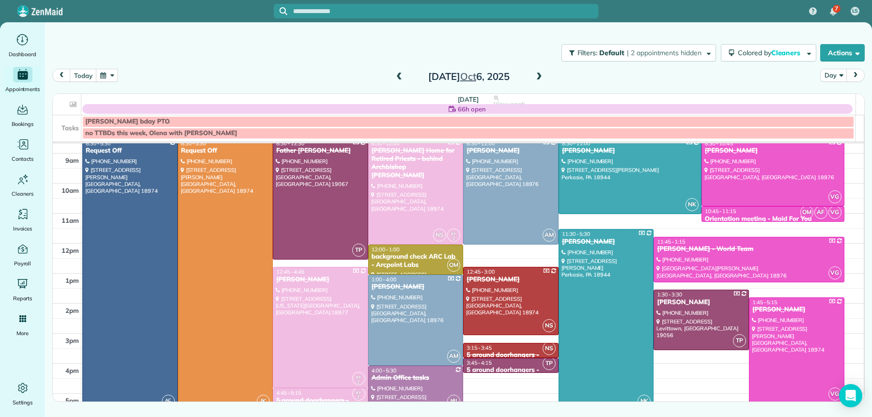
click at [541, 74] on span at bounding box center [539, 77] width 11 height 9
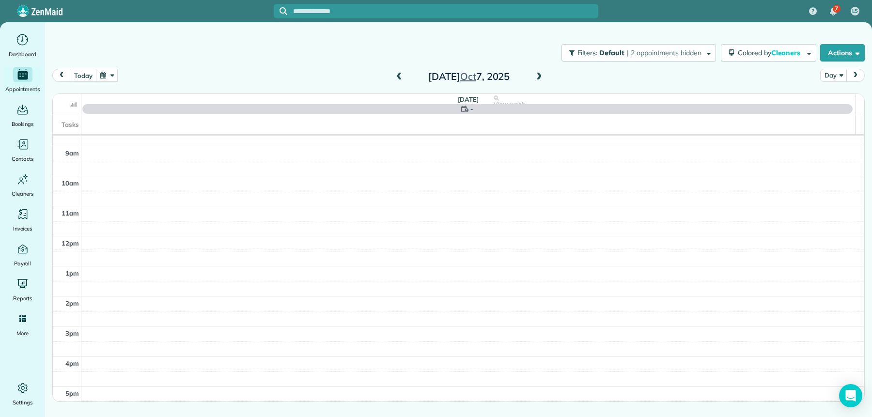
scroll to position [0, 0]
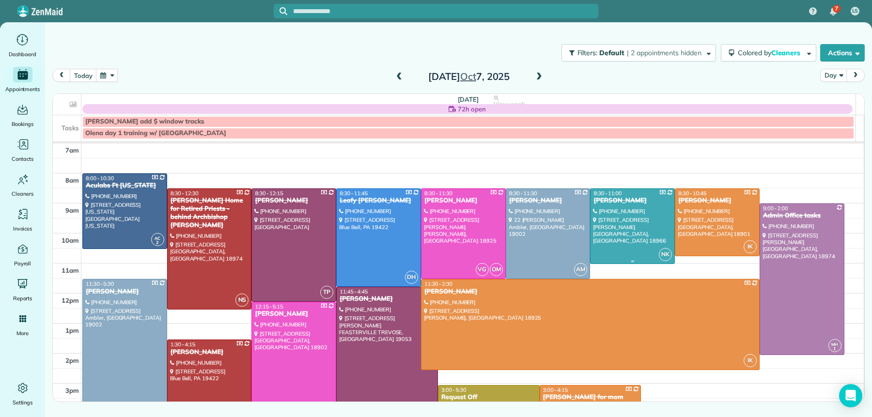
click at [621, 222] on div at bounding box center [632, 226] width 84 height 75
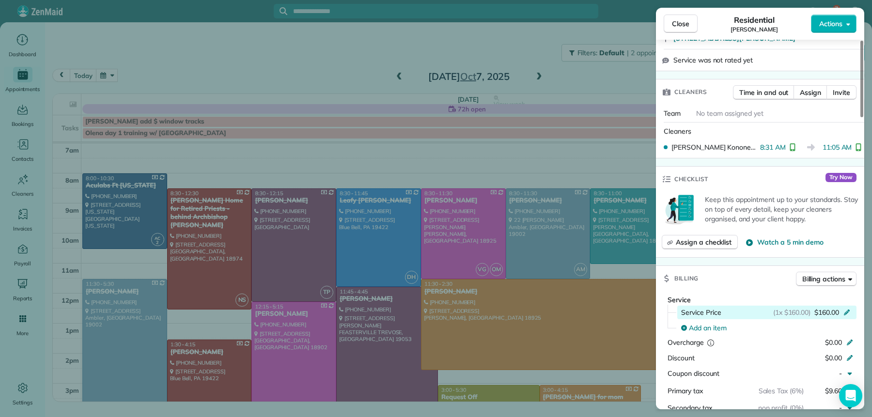
scroll to position [275, 0]
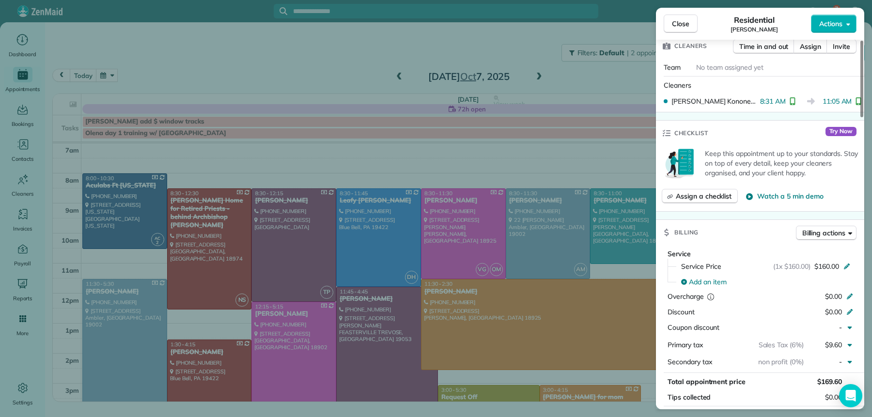
click at [685, 24] on span "Close" at bounding box center [680, 24] width 17 height 10
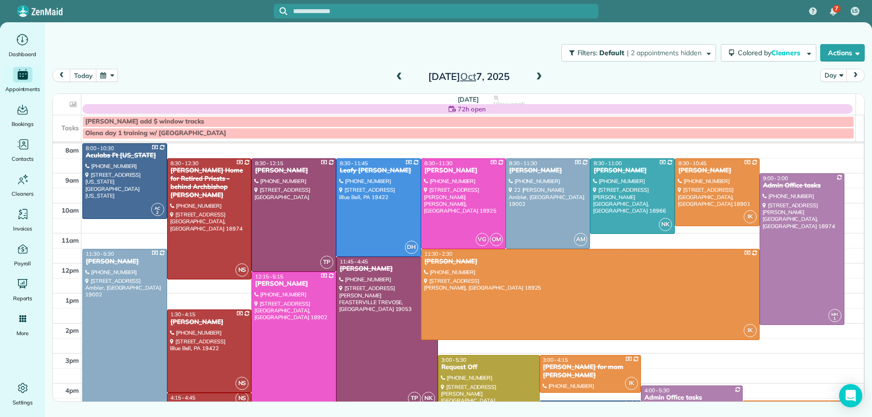
scroll to position [46, 0]
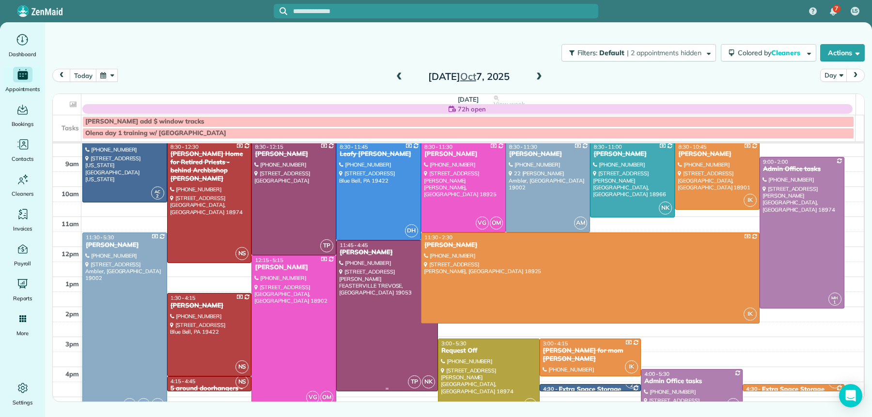
click at [355, 263] on div at bounding box center [387, 316] width 101 height 151
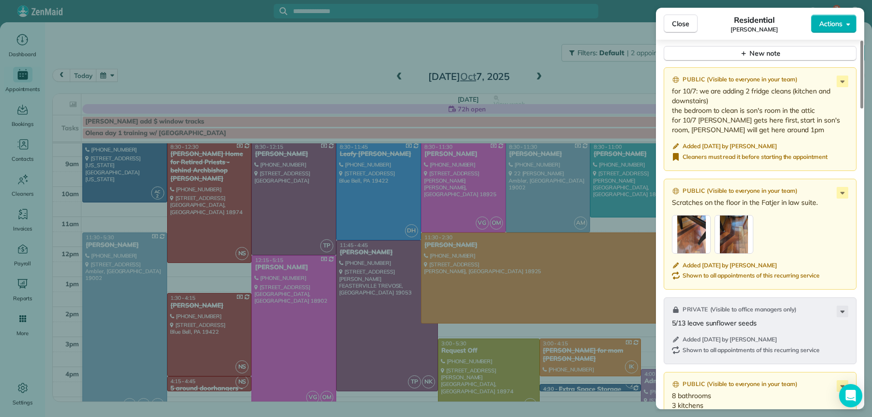
scroll to position [1031, 0]
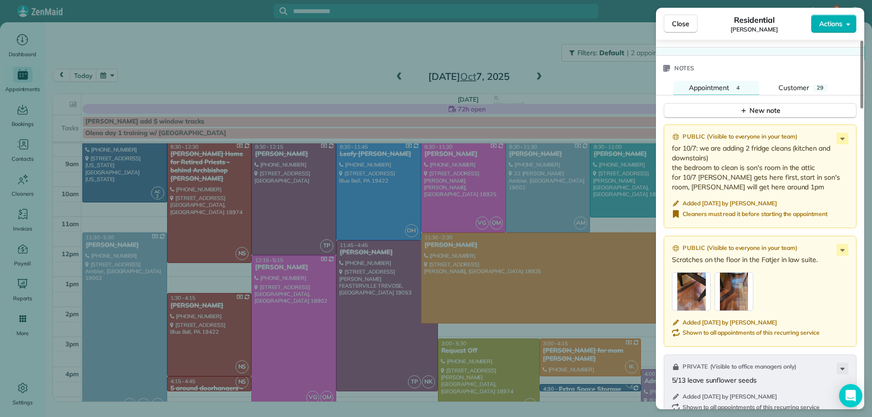
click at [672, 24] on span "Close" at bounding box center [680, 24] width 17 height 10
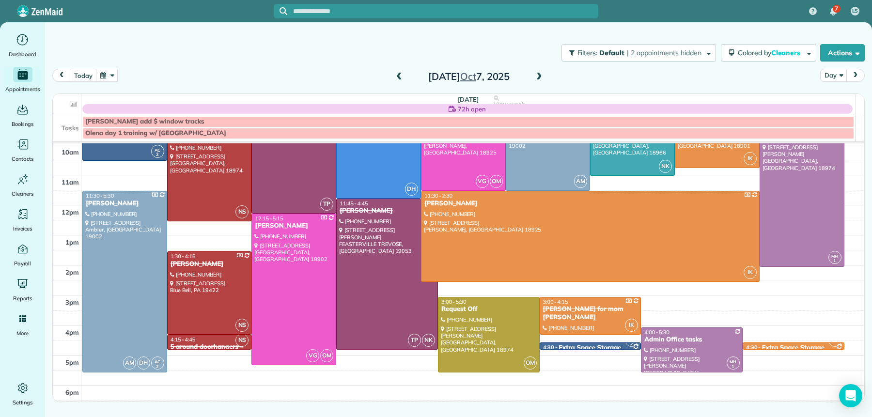
scroll to position [90, 0]
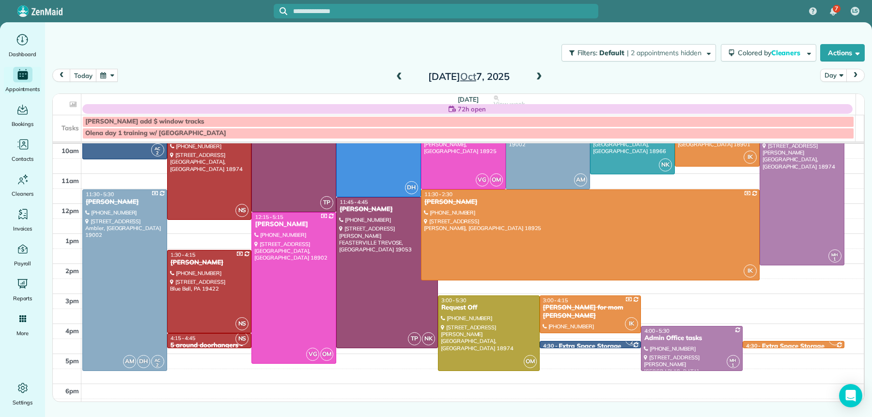
click at [542, 73] on span at bounding box center [539, 77] width 11 height 9
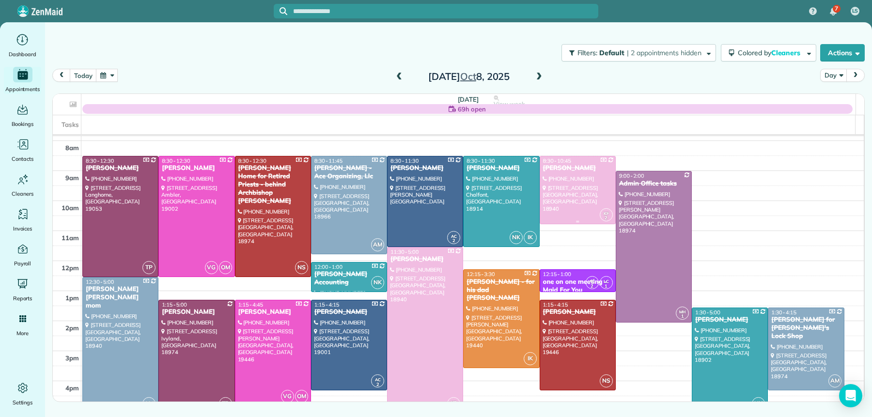
scroll to position [26, 0]
click at [477, 172] on div at bounding box center [501, 201] width 75 height 90
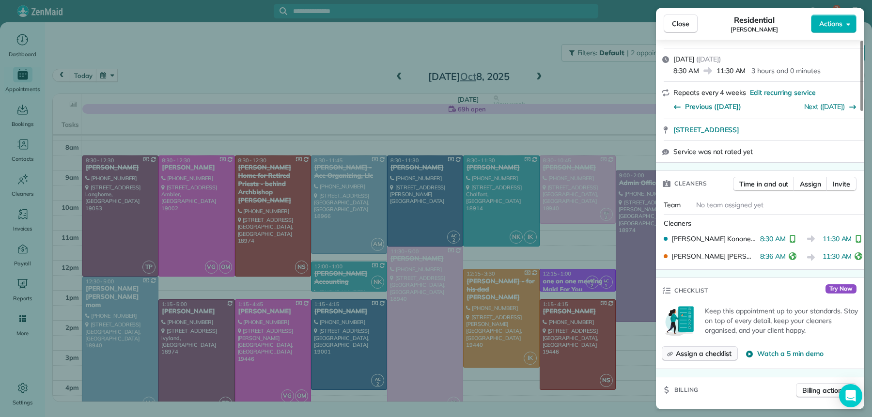
scroll to position [201, 0]
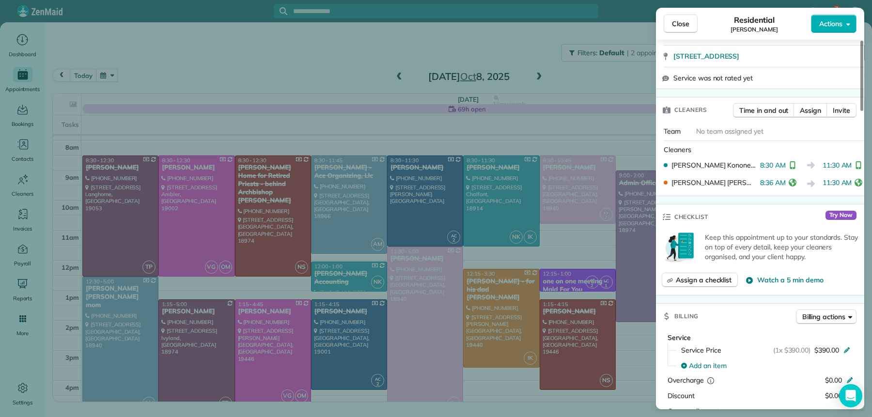
click at [685, 28] on span "Close" at bounding box center [680, 24] width 17 height 10
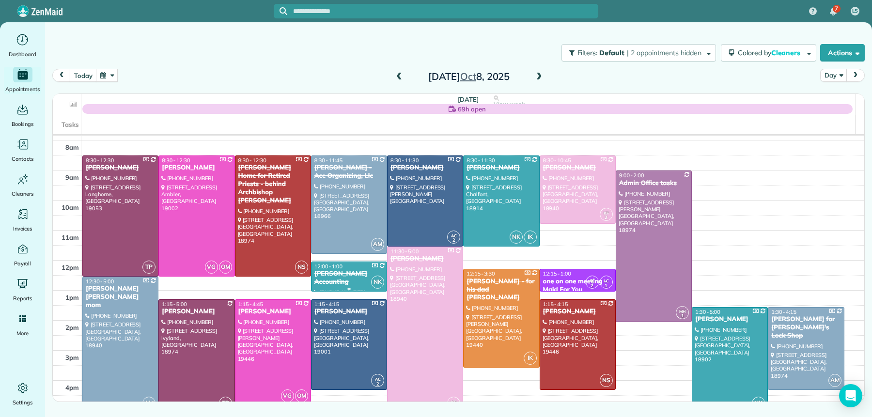
click at [334, 276] on div "[PERSON_NAME] Accounting" at bounding box center [349, 278] width 70 height 16
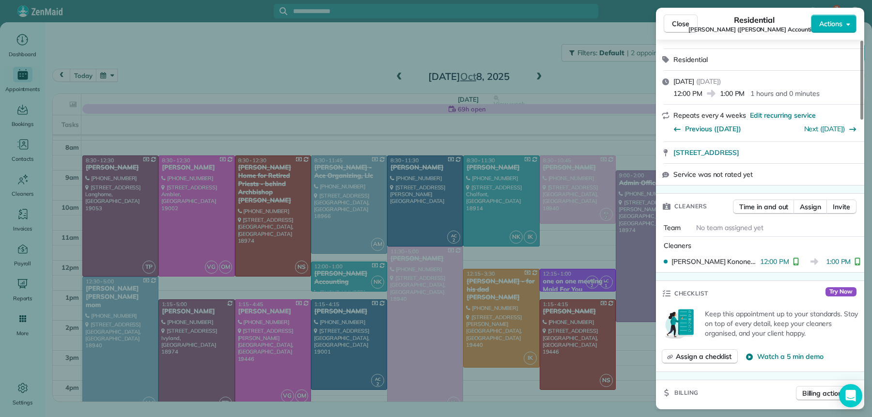
scroll to position [235, 0]
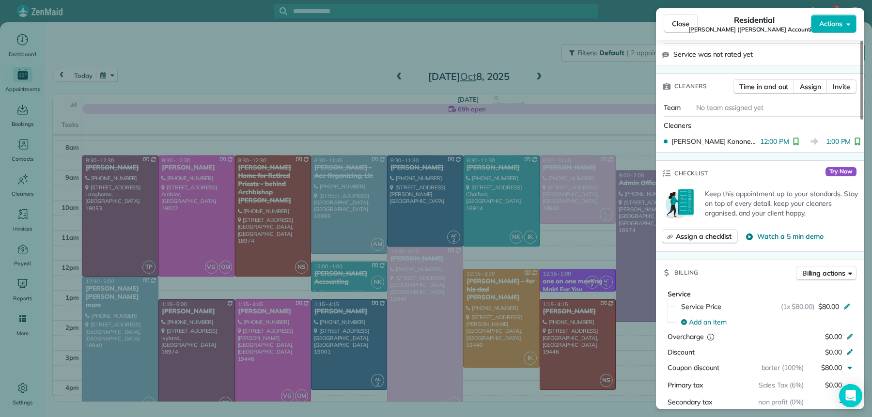
click at [680, 26] on span "Close" at bounding box center [680, 24] width 17 height 10
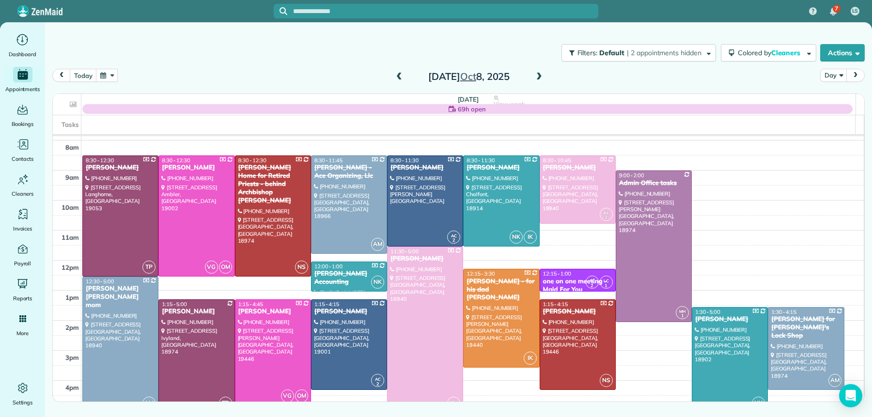
click at [708, 329] on div at bounding box center [729, 360] width 75 height 105
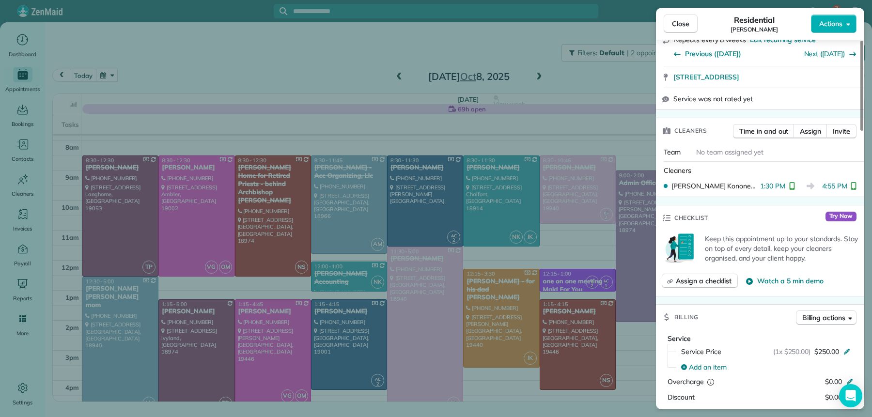
scroll to position [340, 0]
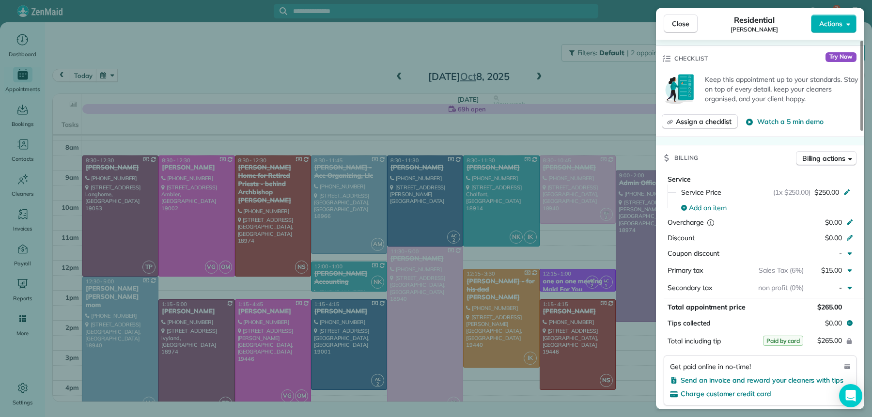
click at [685, 21] on span "Close" at bounding box center [680, 24] width 17 height 10
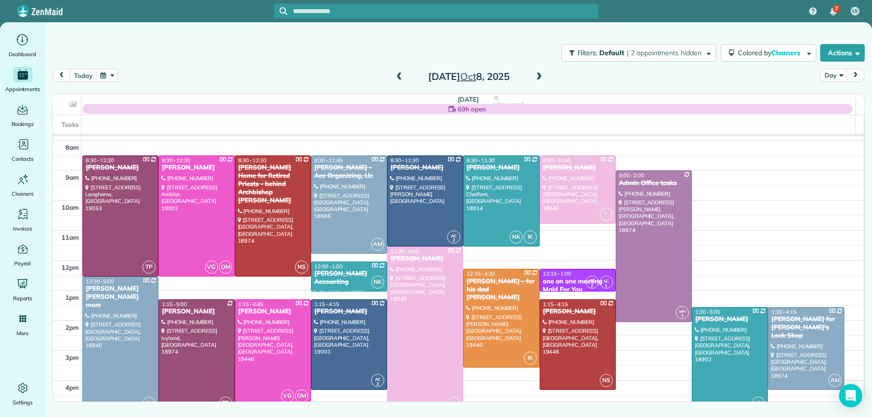
click at [544, 78] on span at bounding box center [539, 77] width 11 height 9
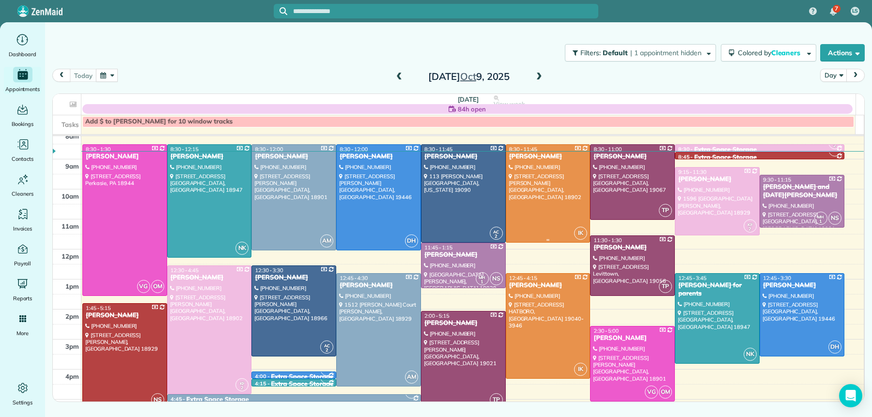
scroll to position [37, 0]
click at [206, 210] on div at bounding box center [210, 200] width 84 height 112
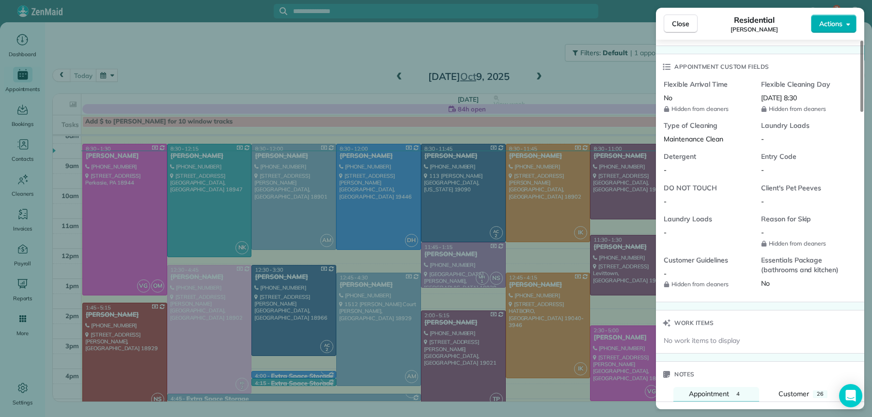
scroll to position [192, 0]
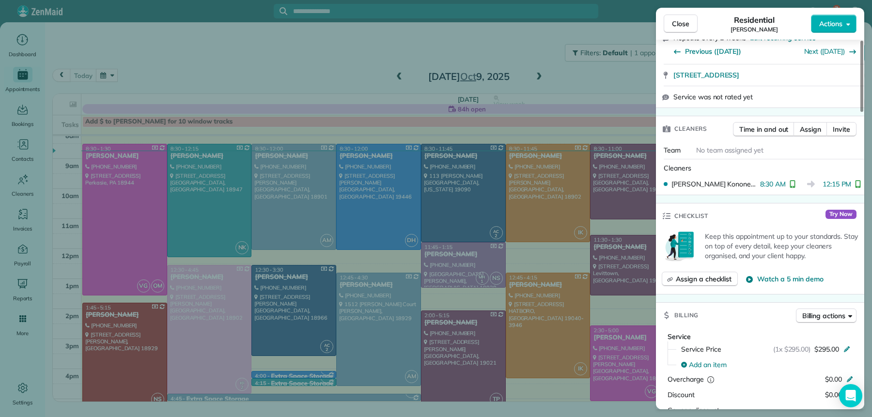
click at [687, 12] on div "Close Residential [PERSON_NAME] Actions" at bounding box center [760, 24] width 208 height 32
click at [686, 21] on span "Close" at bounding box center [680, 24] width 17 height 10
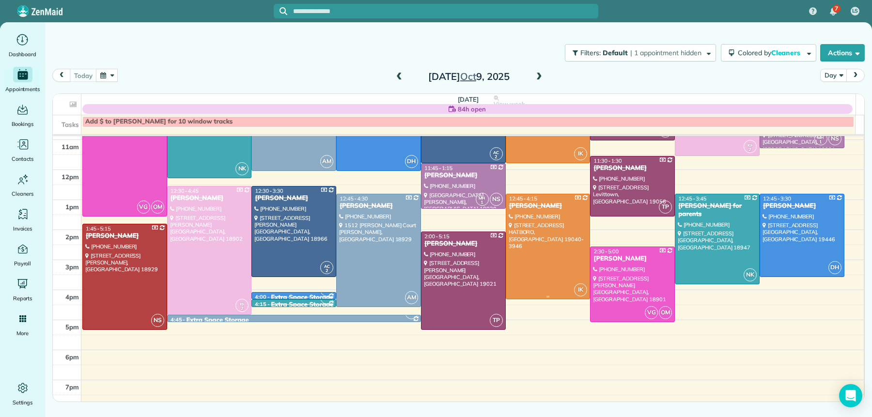
scroll to position [126, 0]
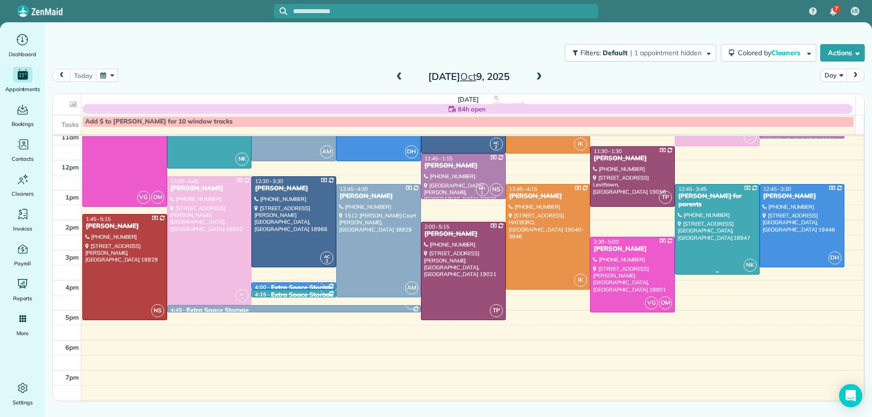
click at [693, 204] on div "[PERSON_NAME] for parents" at bounding box center [717, 200] width 79 height 16
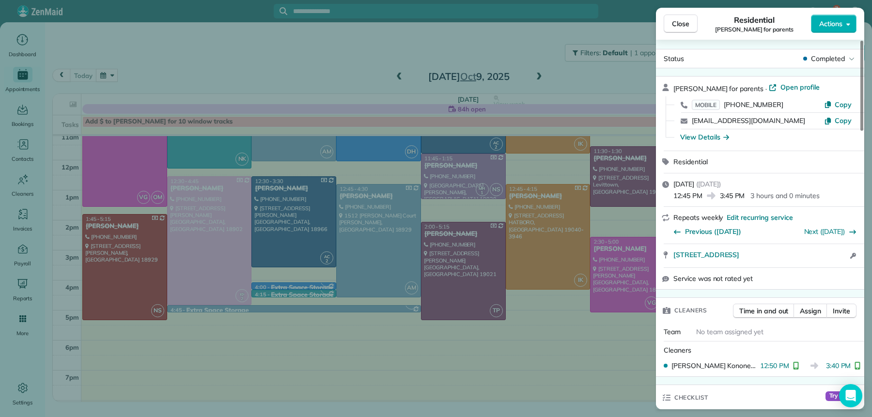
scroll to position [189, 0]
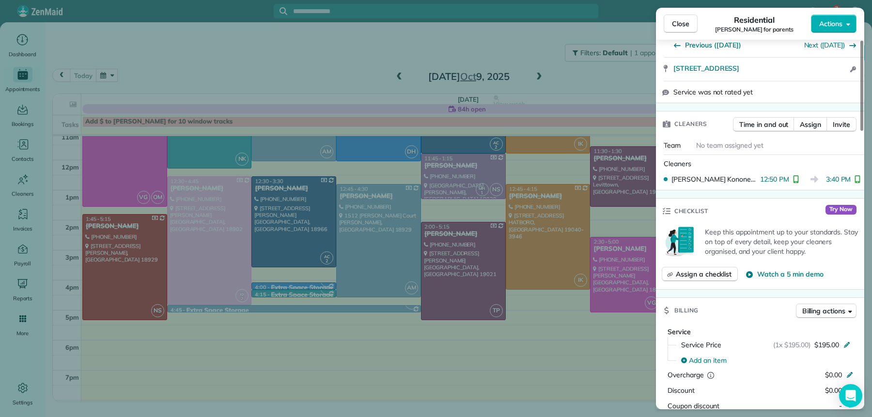
drag, startPoint x: 674, startPoint y: 30, endPoint x: 641, endPoint y: 63, distance: 46.2
click at [673, 31] on button "Close" at bounding box center [681, 24] width 34 height 18
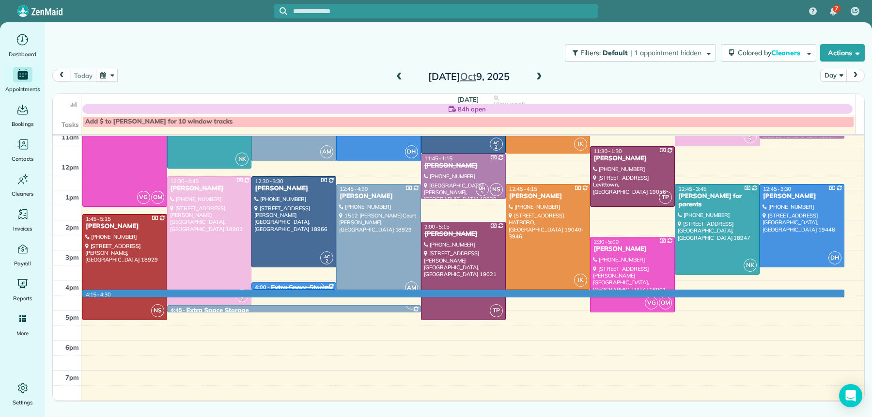
click at [284, 298] on td at bounding box center [472, 302] width 783 height 15
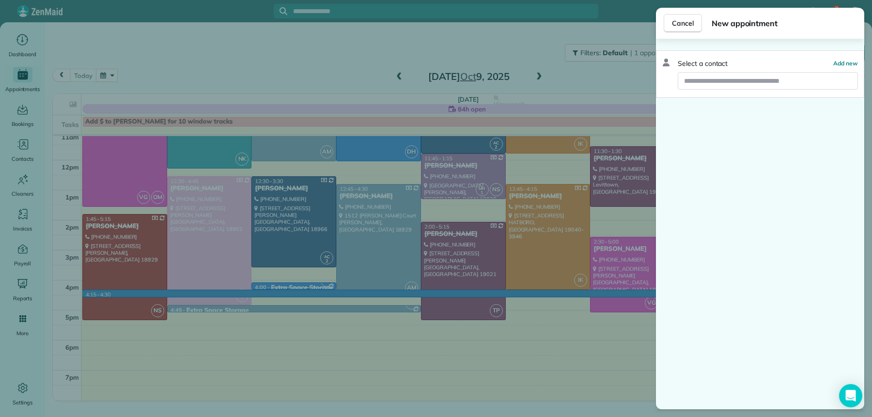
click at [681, 23] on span "Cancel" at bounding box center [683, 23] width 22 height 10
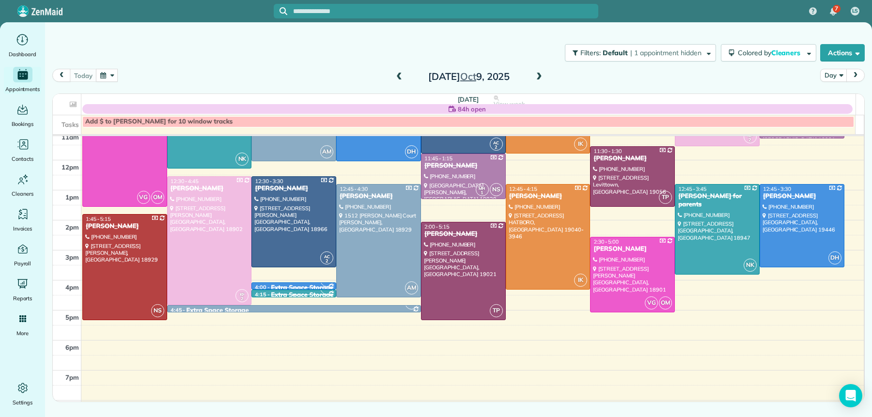
click at [307, 293] on div at bounding box center [294, 295] width 84 height 4
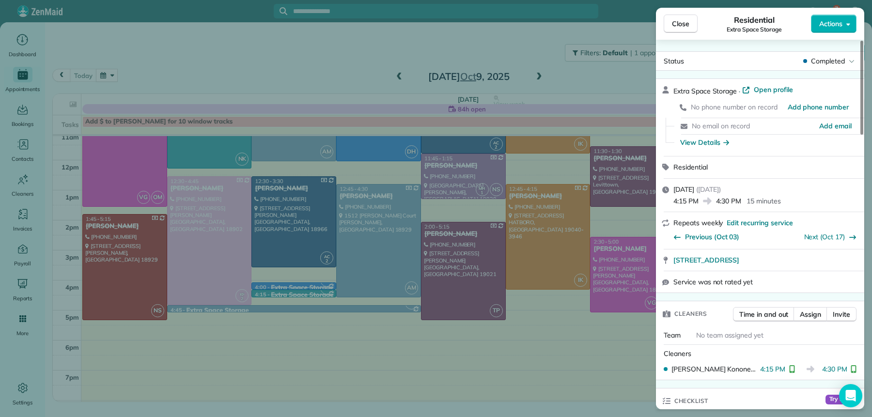
drag, startPoint x: 690, startPoint y: 27, endPoint x: 676, endPoint y: 66, distance: 41.5
click at [690, 27] on button "Close" at bounding box center [681, 24] width 34 height 18
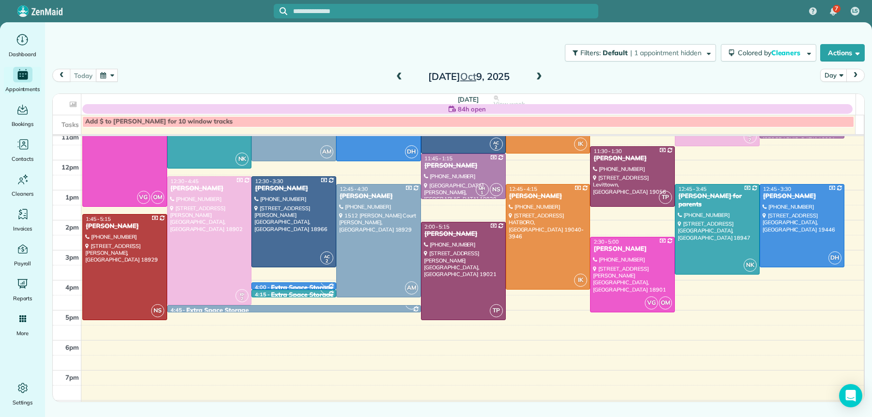
click at [542, 70] on div "[DATE]" at bounding box center [468, 76] width 155 height 15
click at [540, 74] on span at bounding box center [539, 77] width 11 height 9
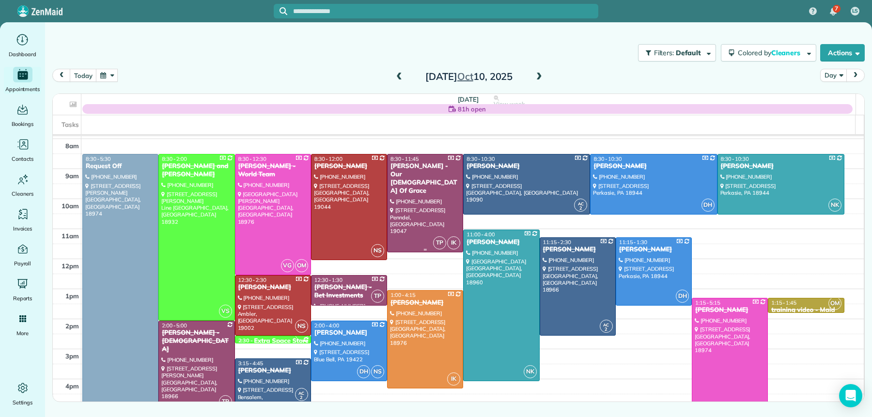
scroll to position [30, 0]
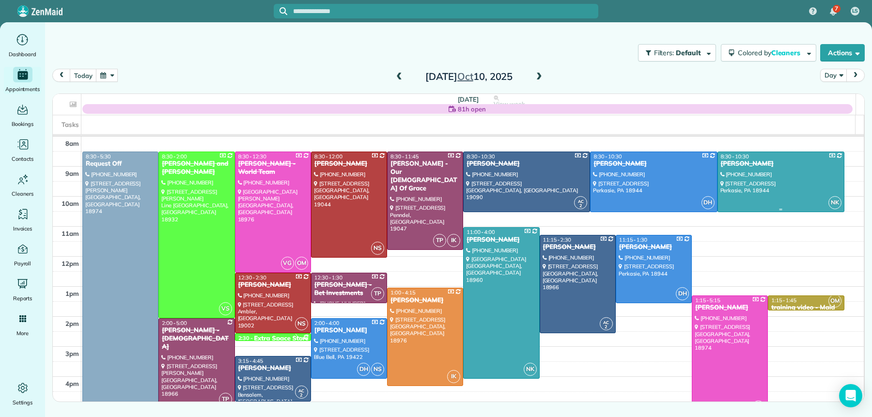
click at [735, 182] on div at bounding box center [781, 182] width 126 height 60
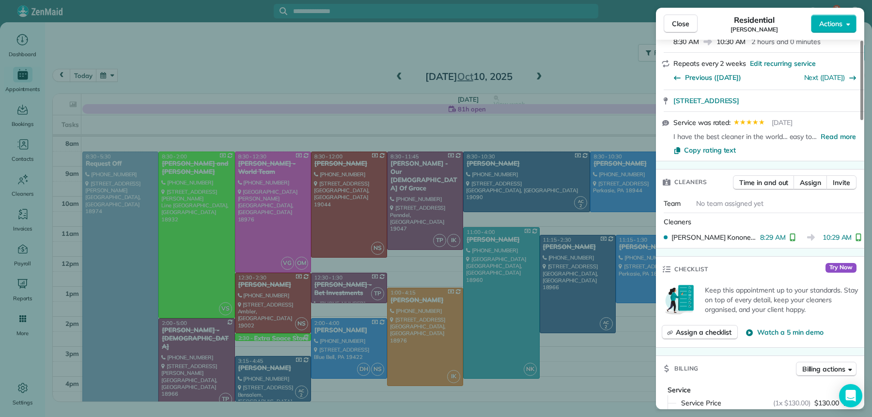
scroll to position [253, 0]
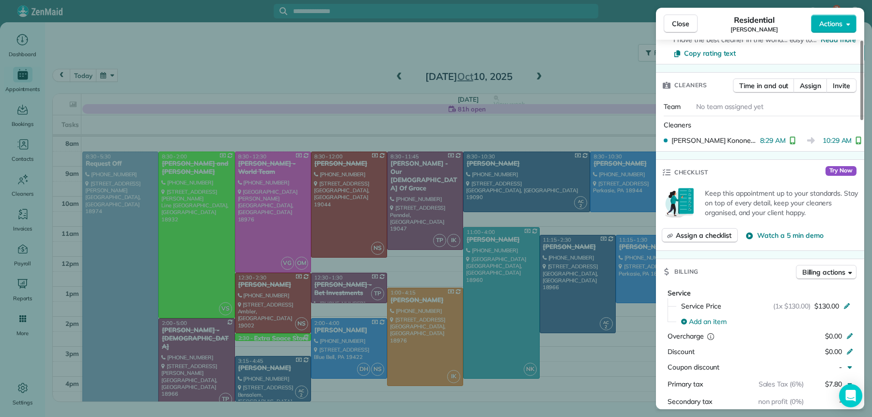
click at [672, 26] on span "Close" at bounding box center [680, 24] width 17 height 10
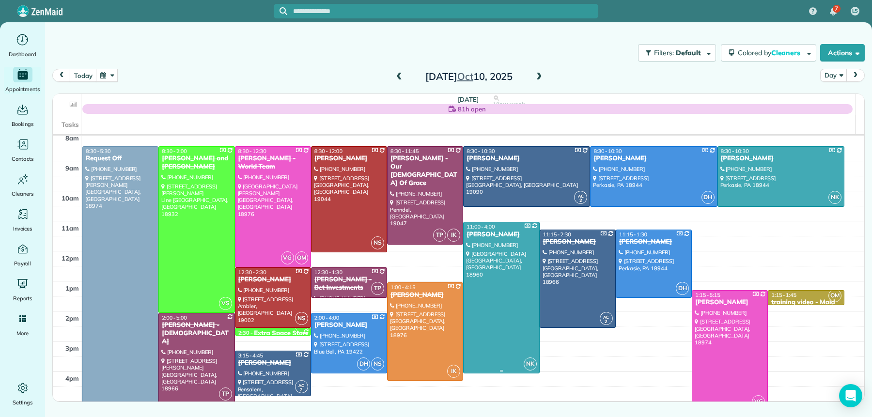
scroll to position [48, 0]
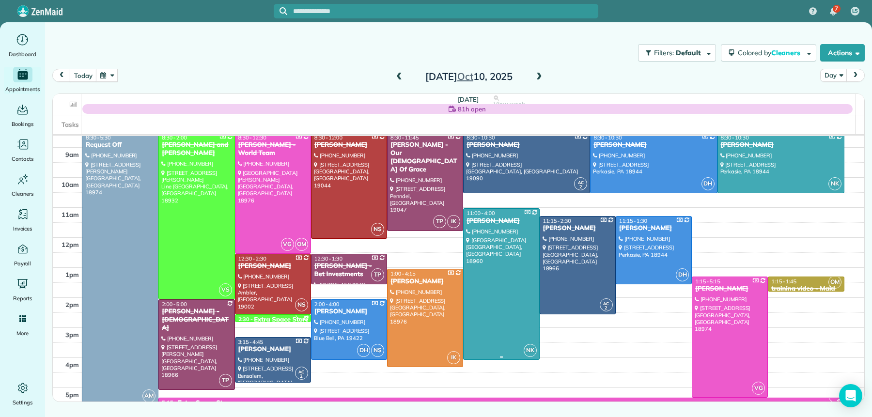
click at [493, 295] on div at bounding box center [501, 284] width 75 height 151
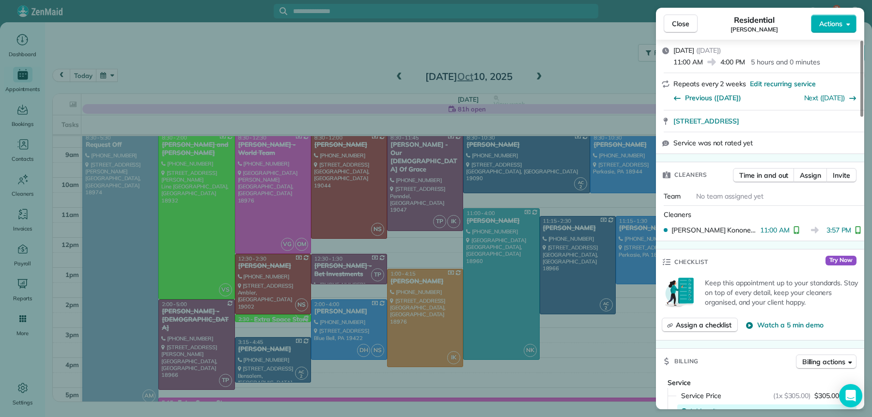
scroll to position [275, 0]
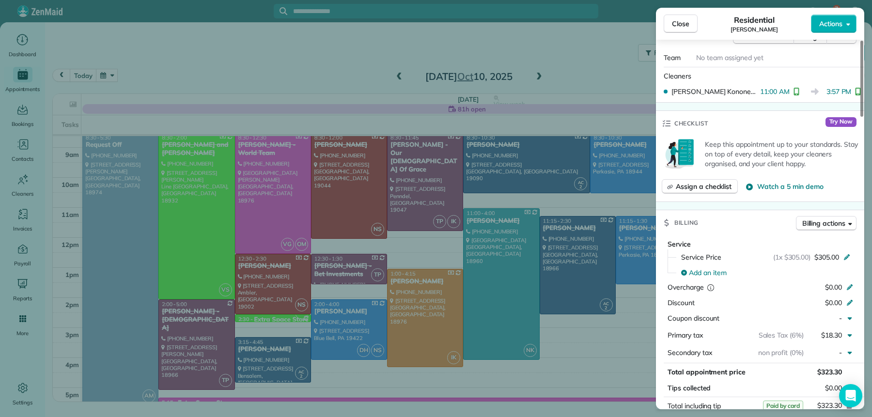
click at [685, 29] on button "Close" at bounding box center [681, 24] width 34 height 18
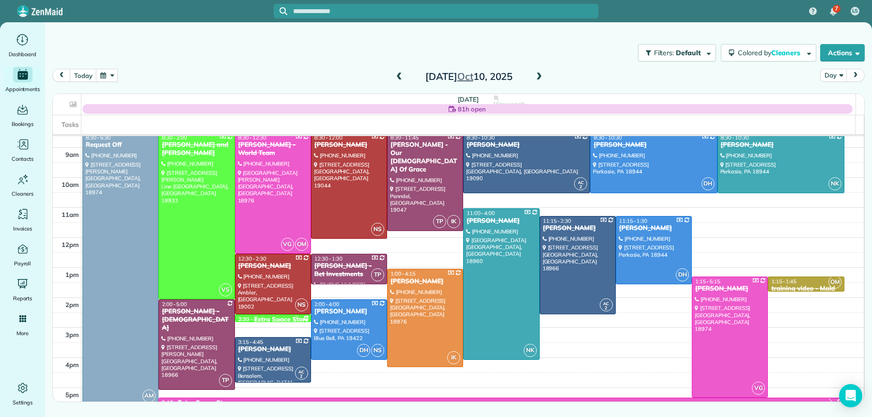
click at [398, 74] on span at bounding box center [399, 77] width 11 height 9
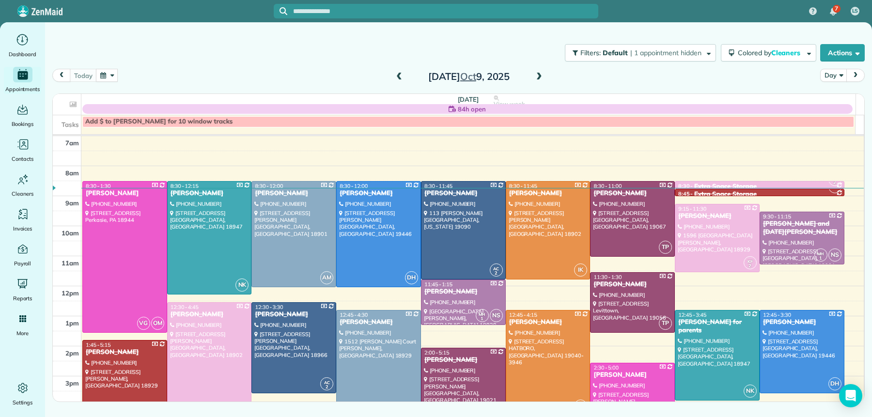
click at [398, 74] on span at bounding box center [399, 77] width 11 height 9
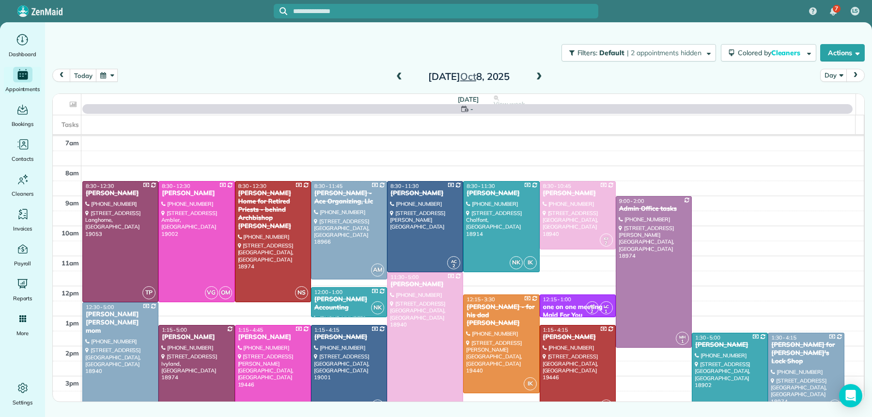
click at [398, 74] on span at bounding box center [399, 77] width 11 height 9
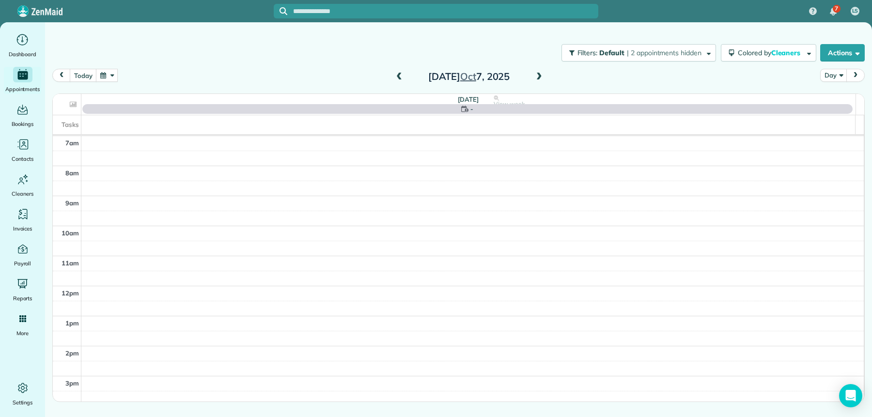
click at [399, 76] on span at bounding box center [399, 77] width 11 height 9
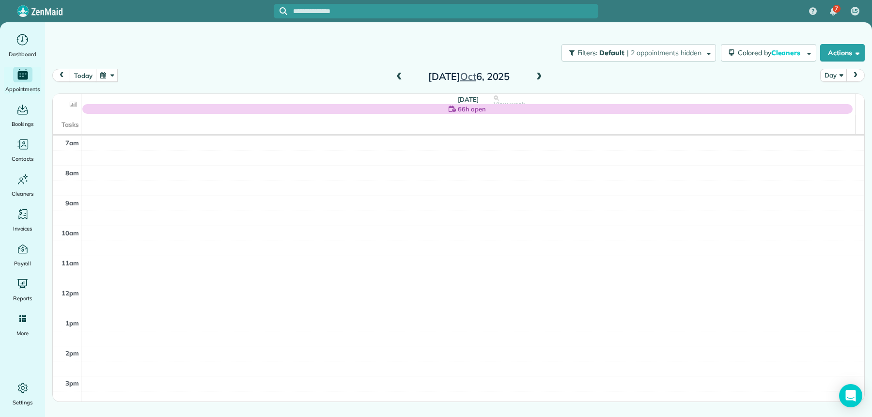
drag, startPoint x: 541, startPoint y: 76, endPoint x: 423, endPoint y: 65, distance: 118.7
click at [541, 76] on span at bounding box center [539, 77] width 11 height 9
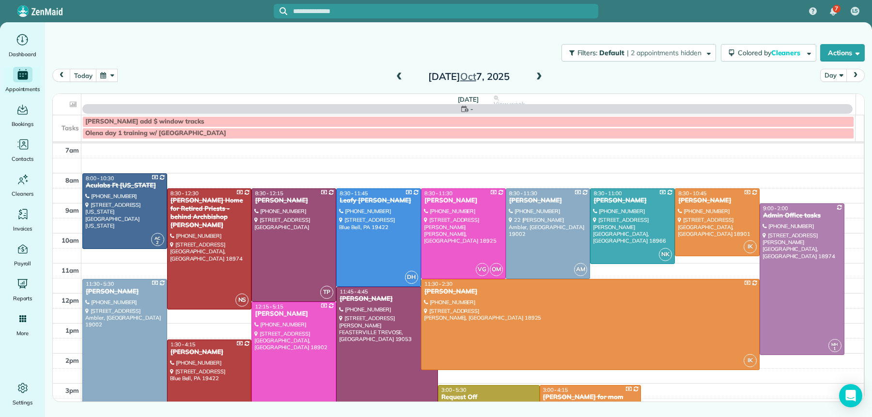
click at [396, 77] on span at bounding box center [399, 77] width 11 height 9
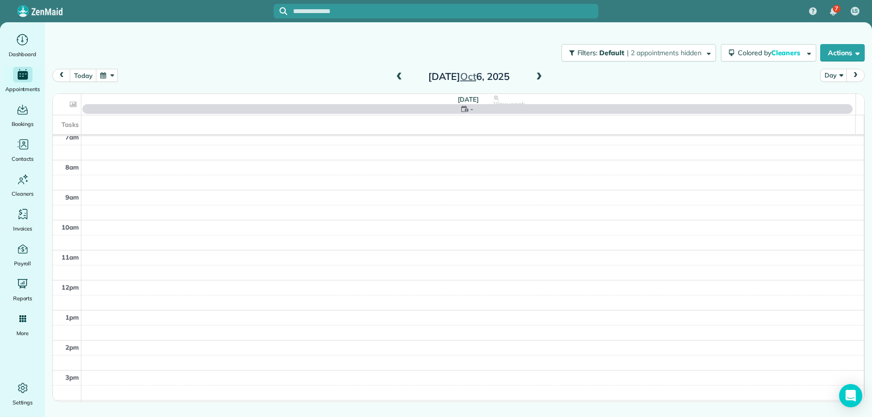
scroll to position [6, 0]
click at [575, 81] on div "[DATE] Day [DATE]" at bounding box center [458, 78] width 812 height 18
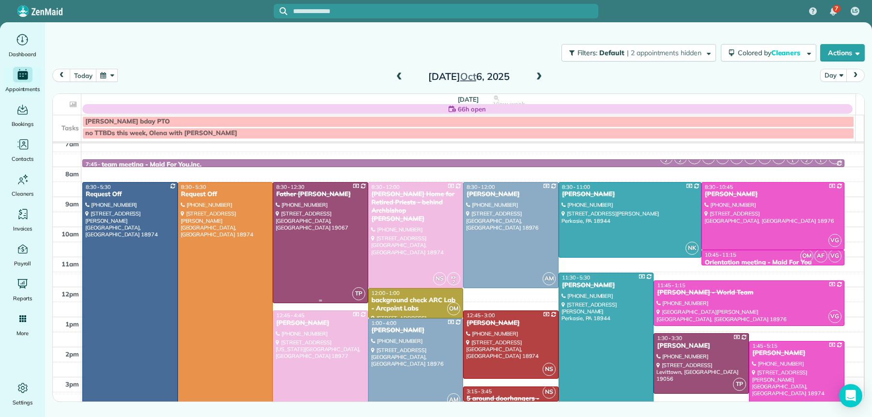
click at [309, 264] on div at bounding box center [320, 243] width 94 height 120
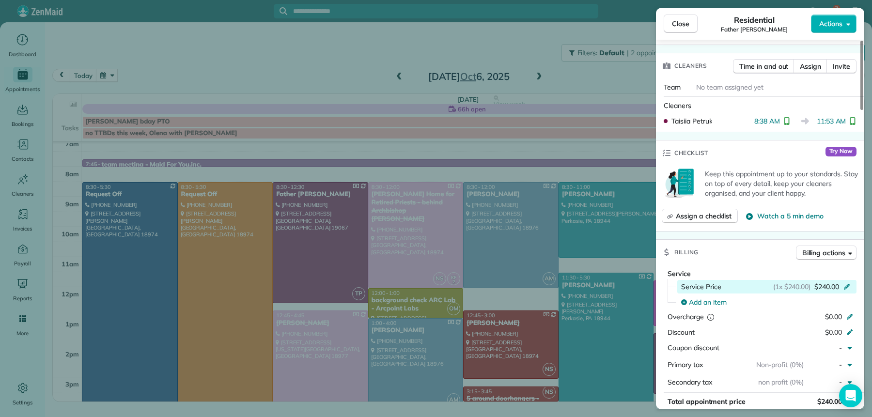
scroll to position [399, 0]
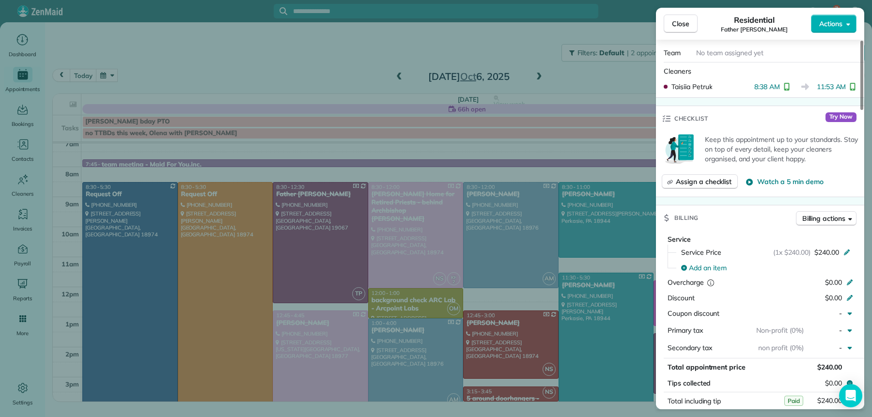
click at [678, 19] on span "Close" at bounding box center [680, 24] width 17 height 10
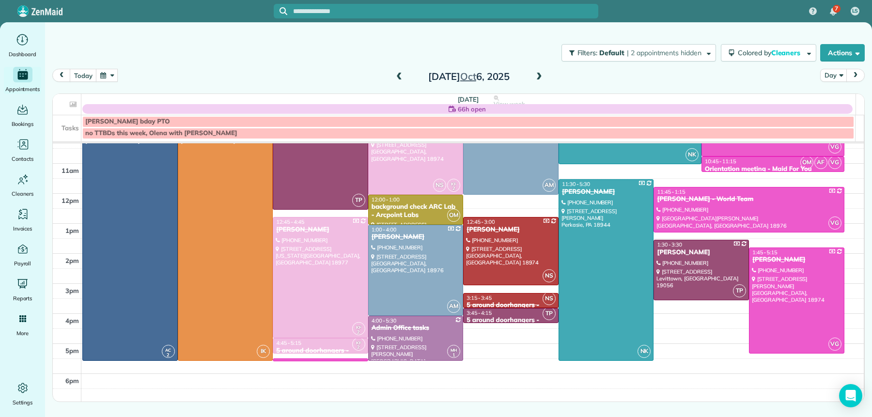
scroll to position [107, 0]
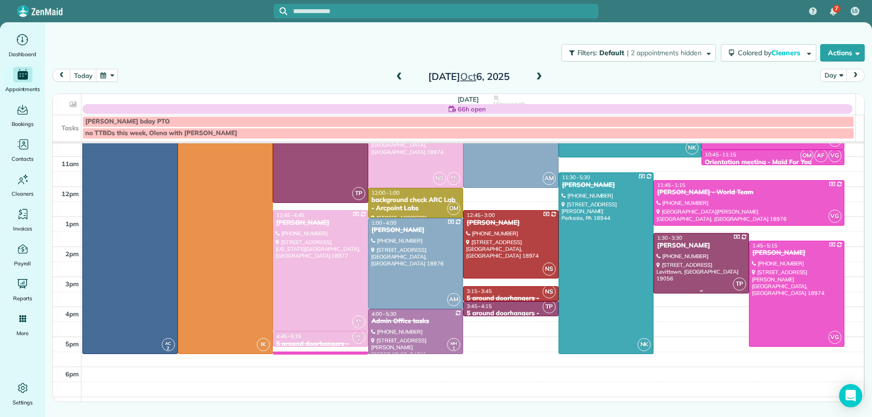
click at [682, 268] on div at bounding box center [701, 263] width 94 height 60
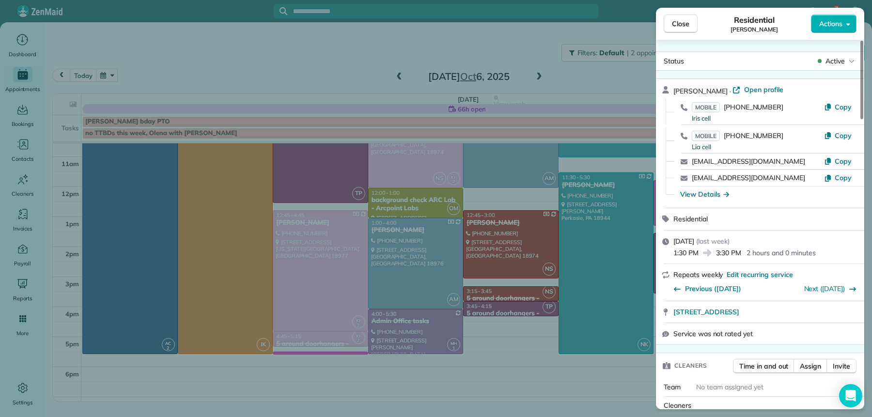
scroll to position [359, 0]
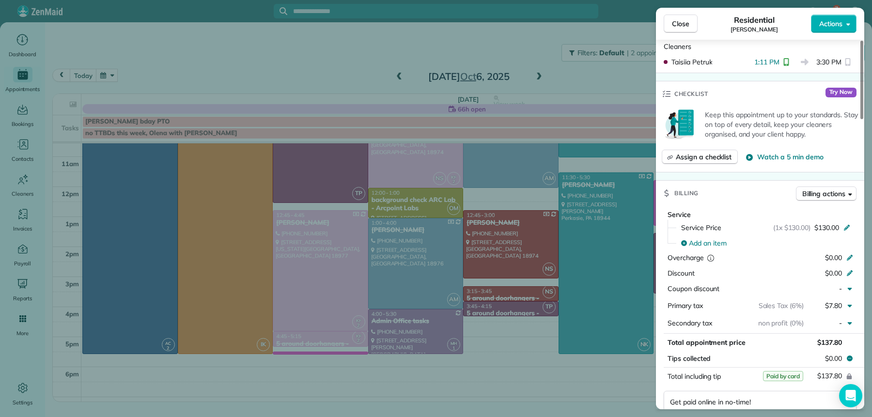
click at [681, 30] on button "Close" at bounding box center [681, 24] width 34 height 18
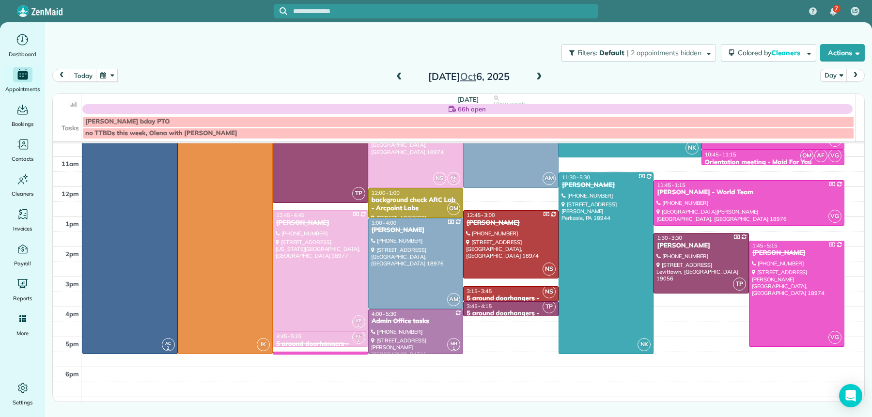
click at [487, 311] on div "5 around doorhangers - Maid For You" at bounding box center [511, 318] width 90 height 16
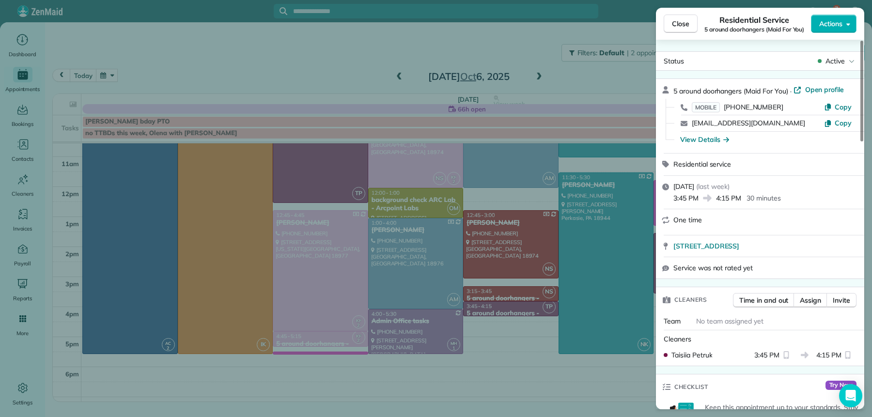
scroll to position [17, 0]
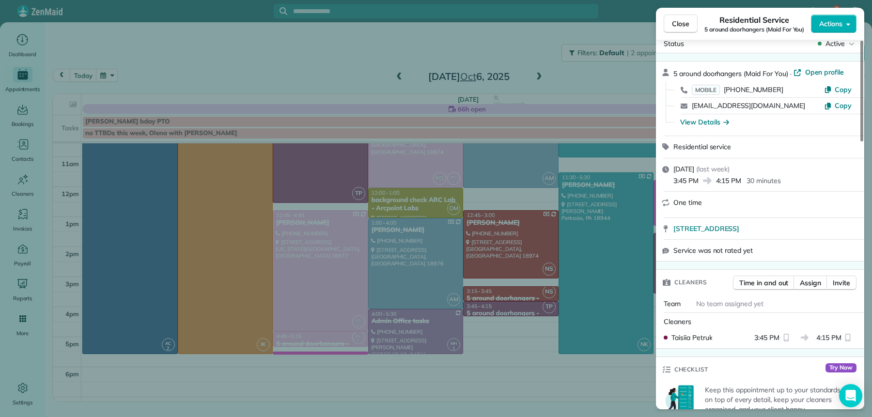
drag, startPoint x: 677, startPoint y: 18, endPoint x: 679, endPoint y: 24, distance: 5.7
click at [677, 19] on span "Close" at bounding box center [680, 24] width 17 height 10
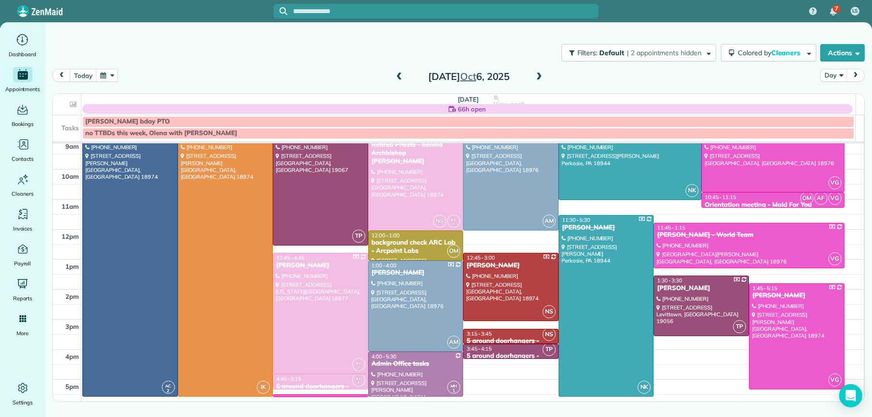
scroll to position [63, 0]
click at [536, 77] on span at bounding box center [539, 77] width 11 height 9
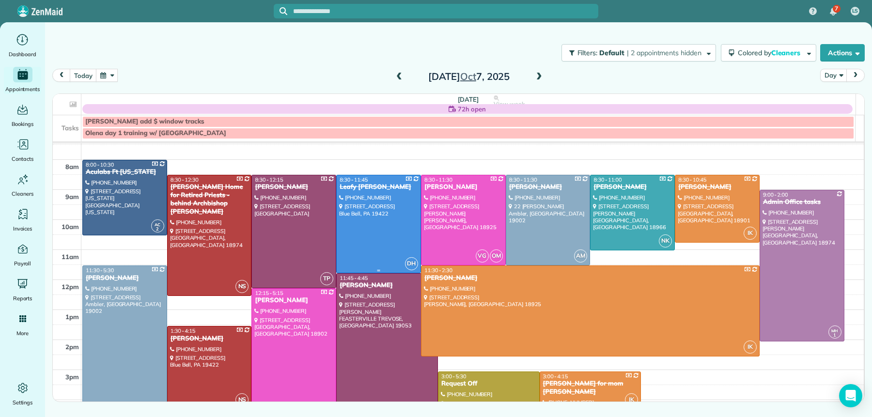
scroll to position [15, 0]
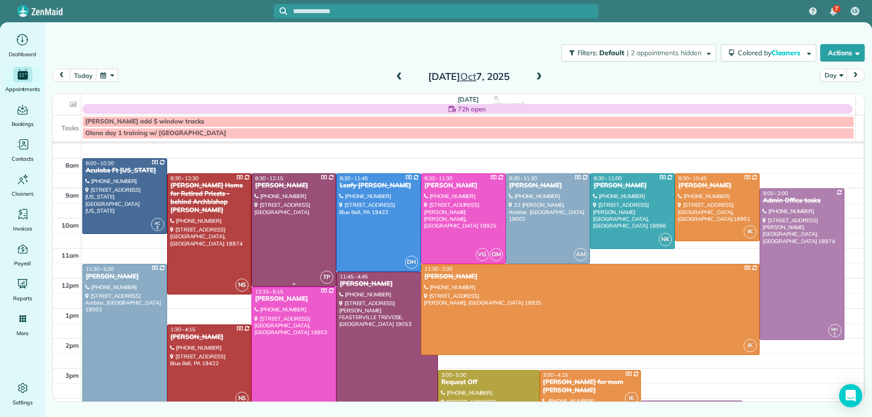
click at [275, 187] on div "[PERSON_NAME]" at bounding box center [293, 186] width 79 height 8
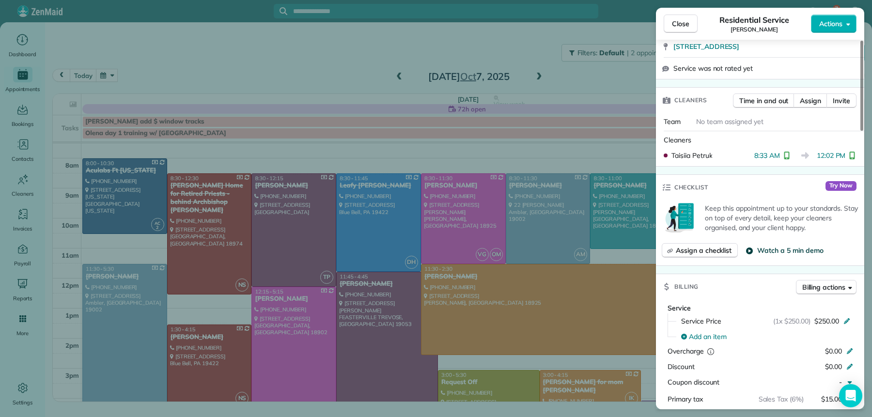
scroll to position [258, 0]
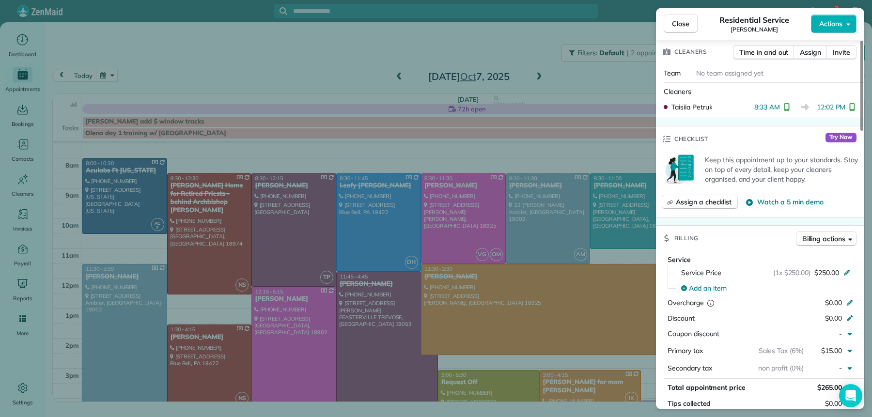
click at [682, 24] on span "Close" at bounding box center [680, 24] width 17 height 10
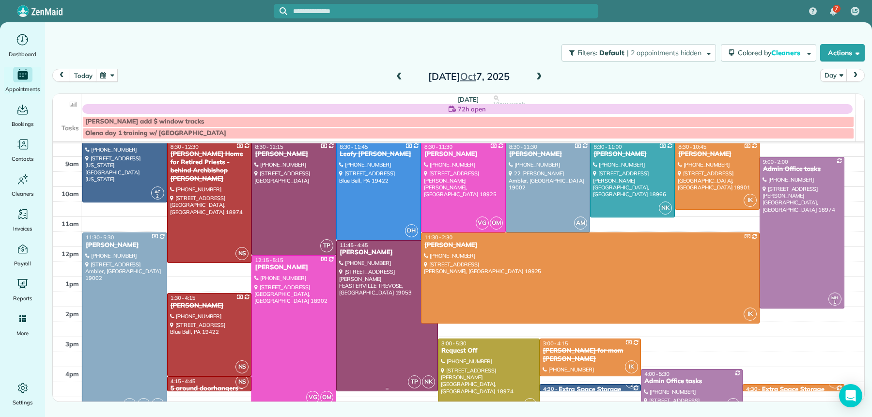
scroll to position [95, 0]
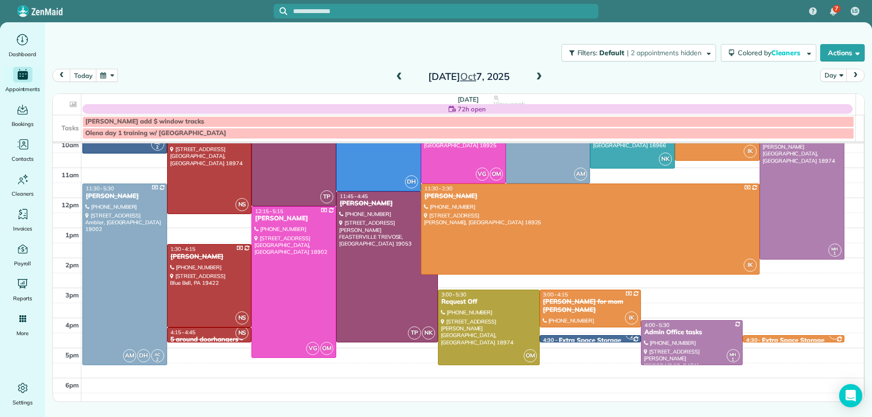
click at [402, 76] on span at bounding box center [399, 77] width 11 height 9
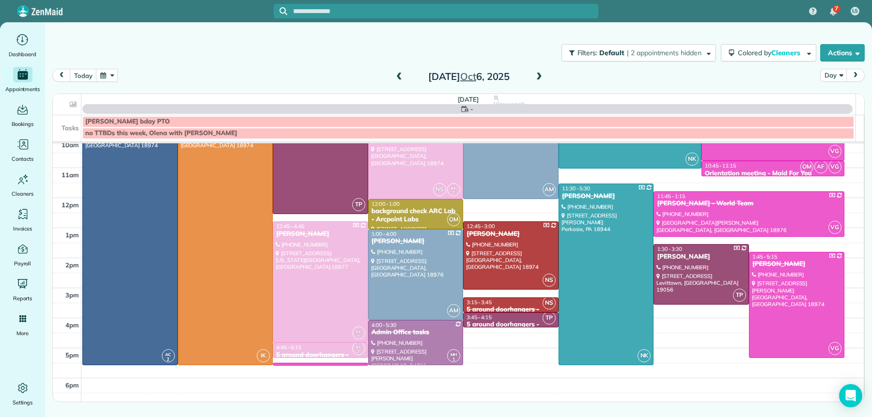
scroll to position [0, 0]
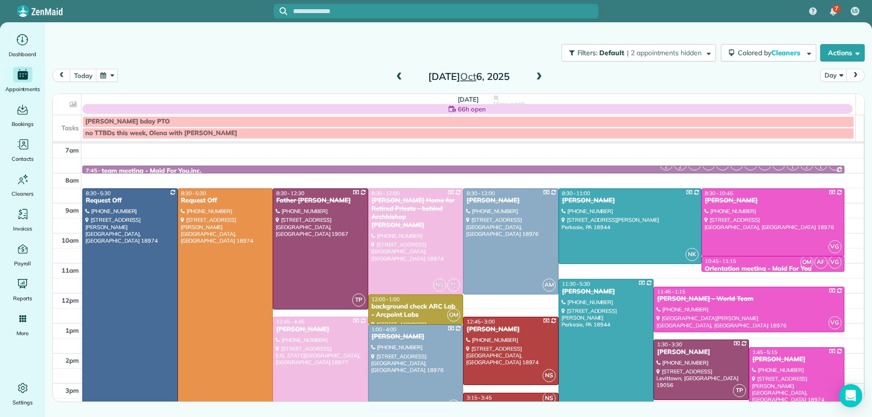
click at [537, 77] on span at bounding box center [539, 77] width 11 height 9
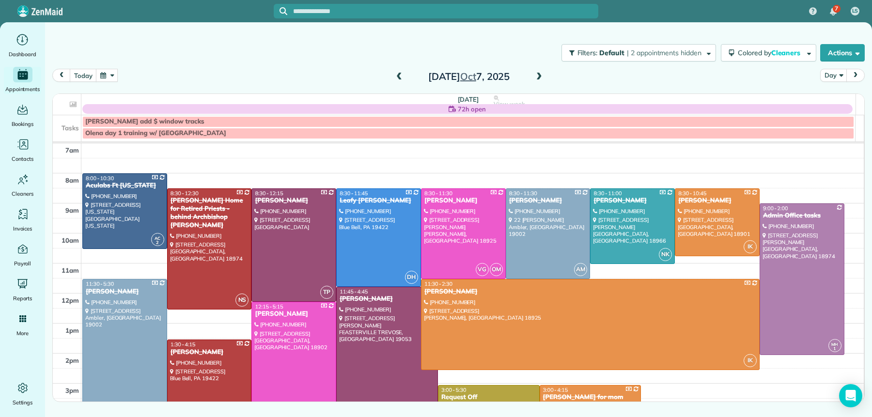
click at [537, 77] on span at bounding box center [539, 77] width 11 height 9
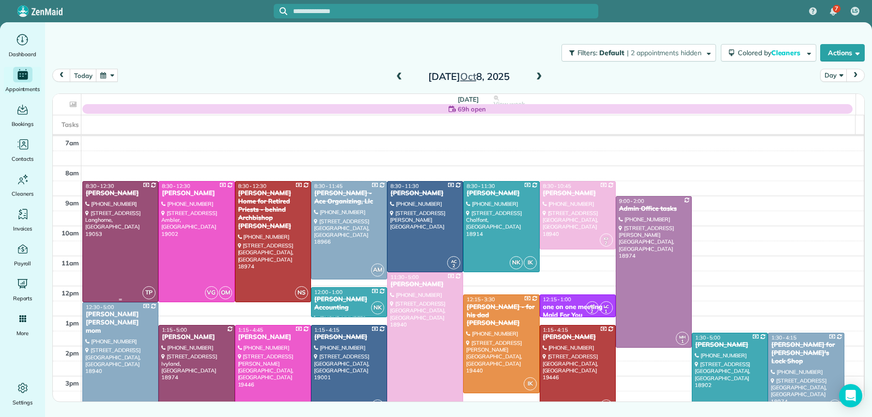
click at [108, 219] on div at bounding box center [120, 242] width 75 height 120
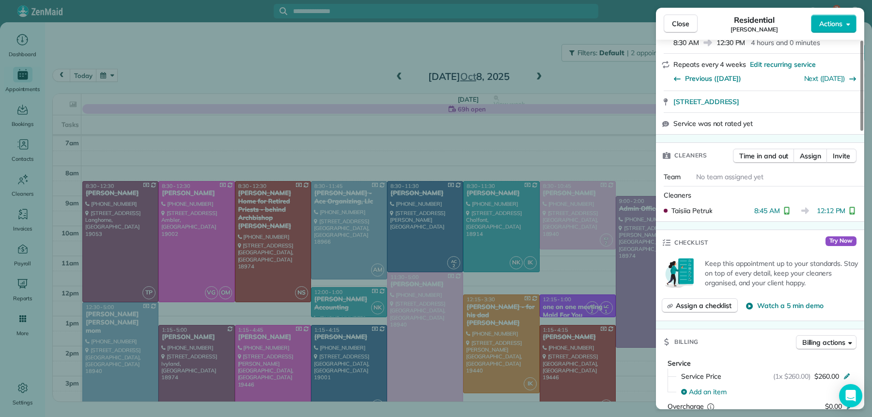
scroll to position [159, 0]
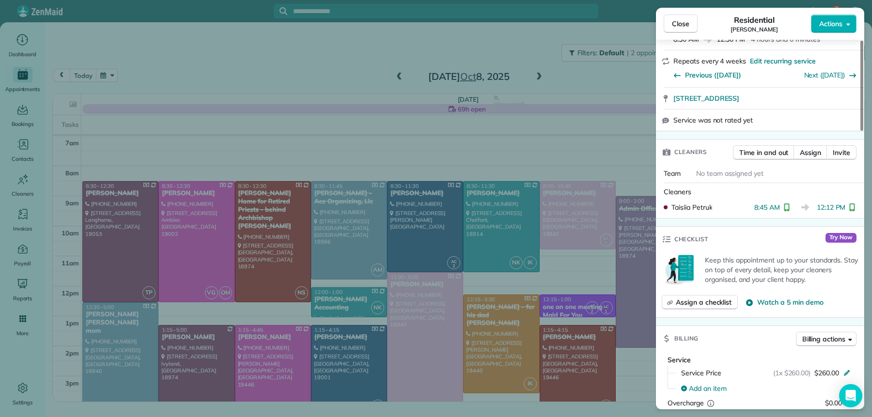
click at [672, 26] on span "Close" at bounding box center [680, 24] width 17 height 10
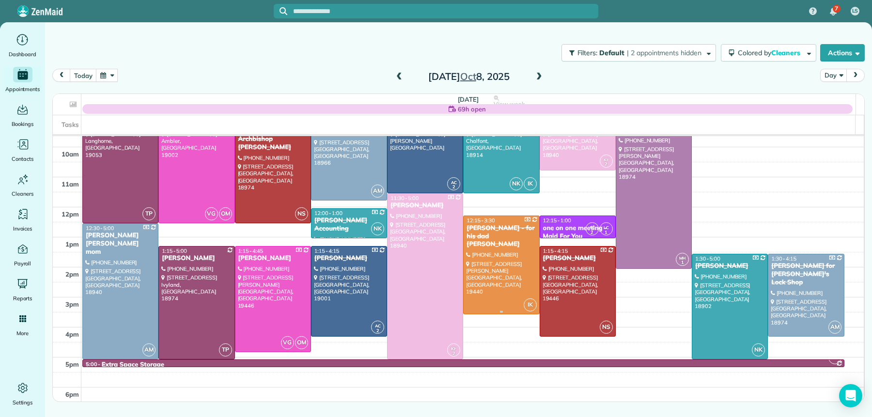
scroll to position [81, 0]
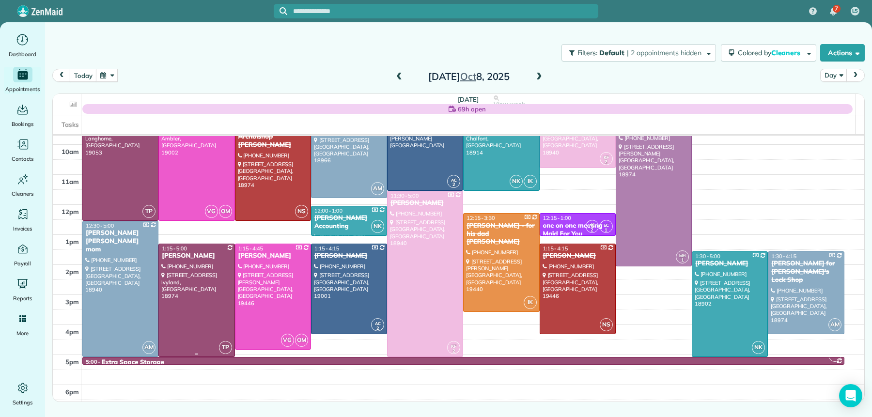
click at [199, 263] on div at bounding box center [196, 300] width 75 height 113
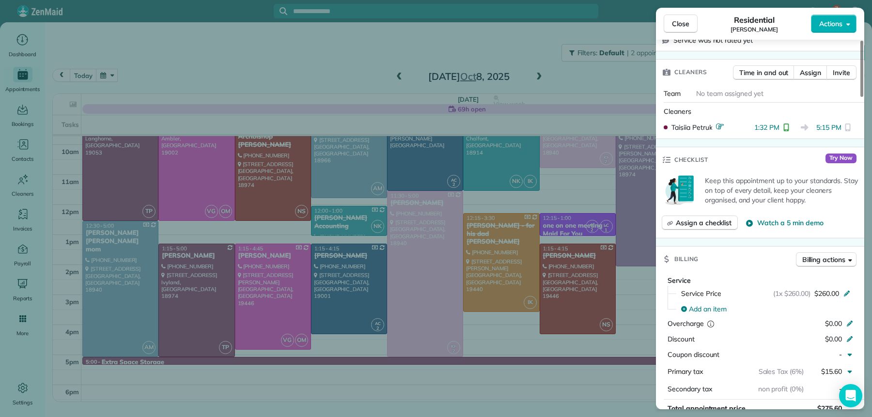
scroll to position [391, 0]
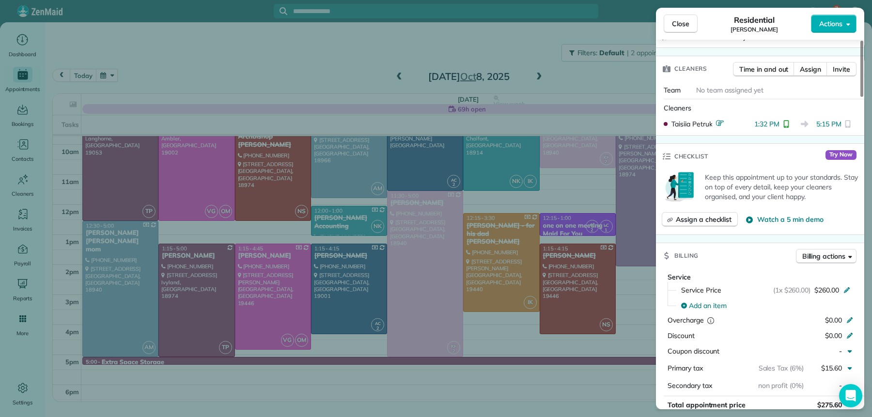
drag, startPoint x: 692, startPoint y: 28, endPoint x: 689, endPoint y: 33, distance: 6.1
click at [692, 28] on button "Close" at bounding box center [681, 24] width 34 height 18
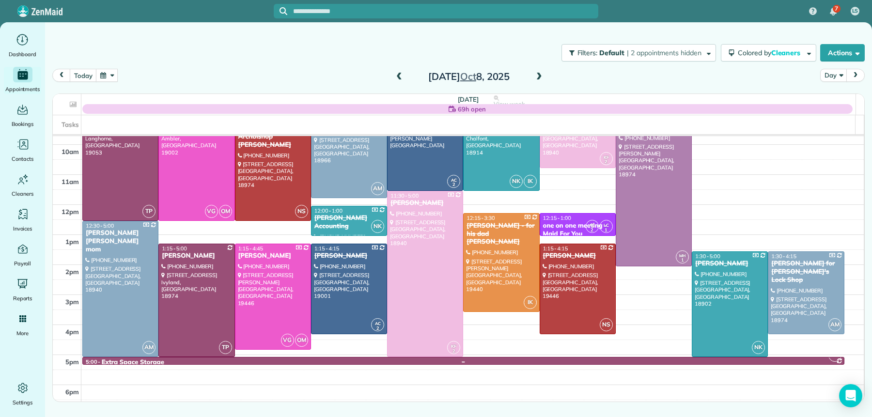
click at [102, 364] on link "TP 5:00 - 5:15 Extra Space Storage [STREET_ADDRESS]" at bounding box center [463, 361] width 762 height 8
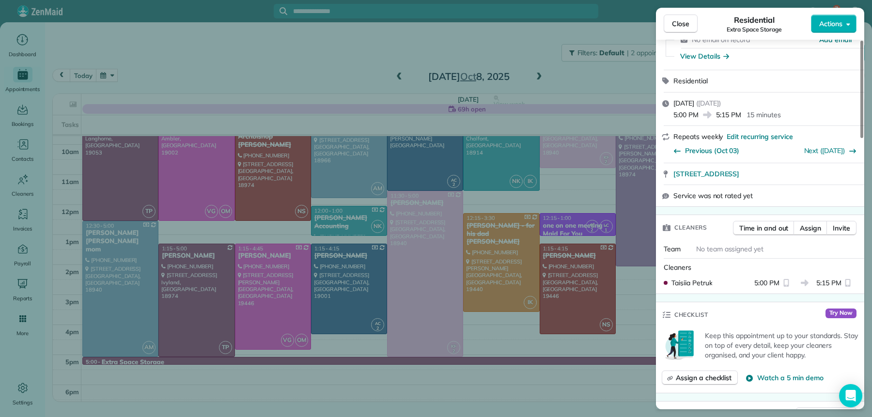
scroll to position [150, 0]
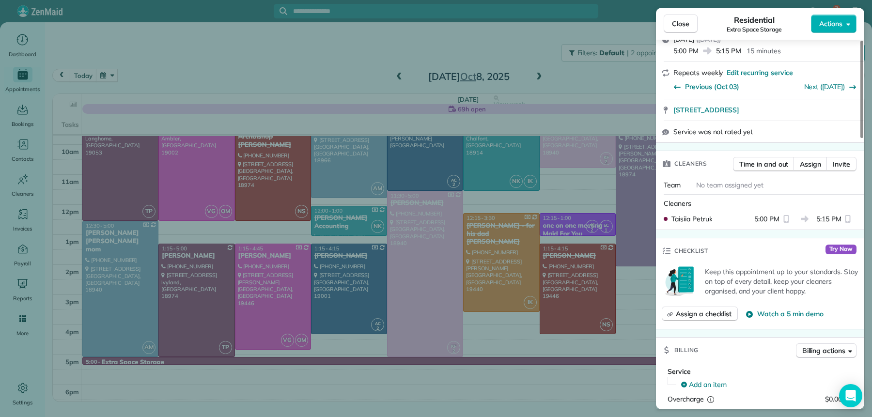
click at [675, 28] on span "Close" at bounding box center [680, 24] width 17 height 10
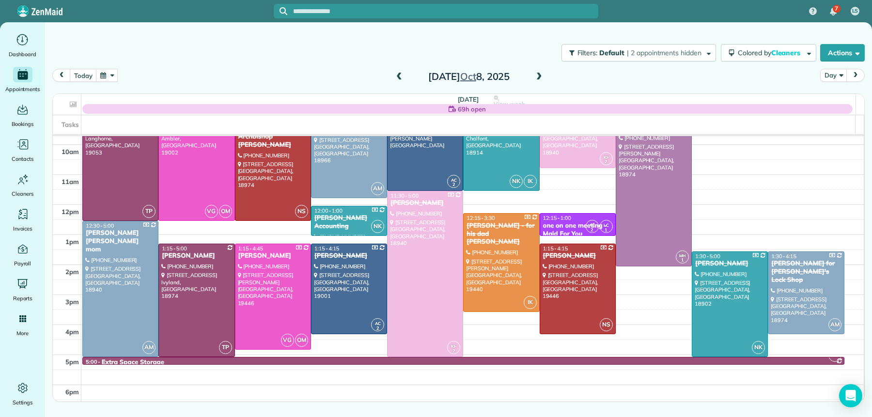
click at [538, 73] on span at bounding box center [539, 77] width 11 height 9
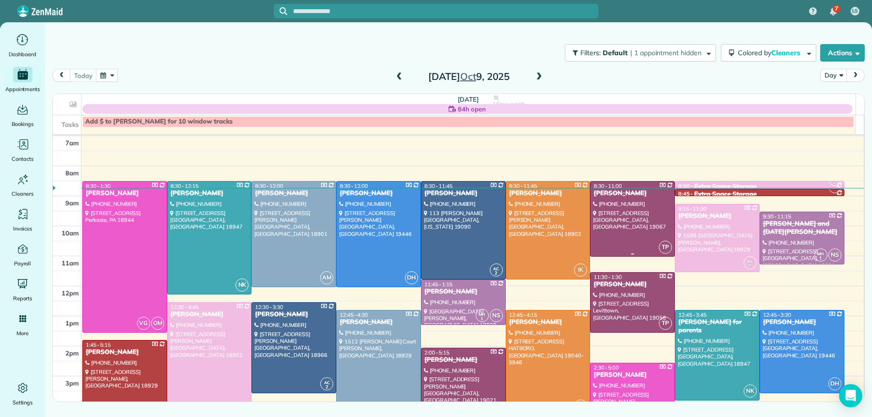
click at [621, 194] on div "[PERSON_NAME]" at bounding box center [632, 193] width 79 height 8
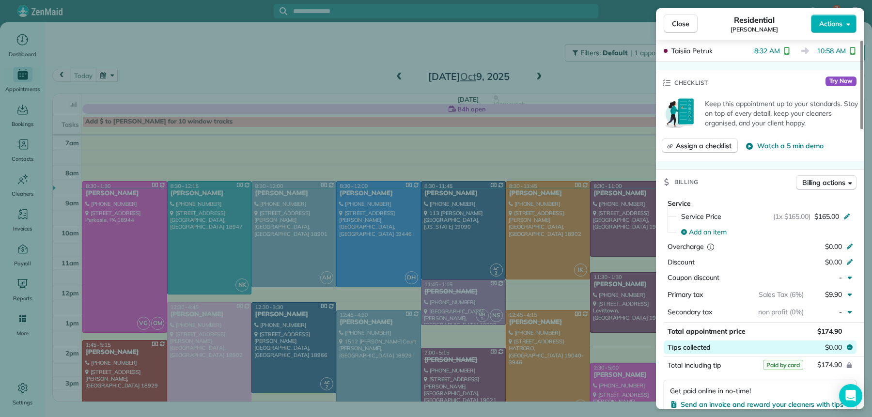
scroll to position [335, 0]
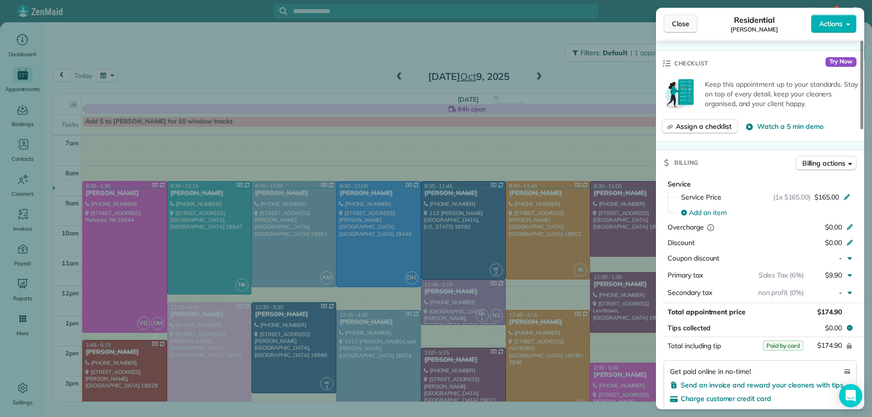
click at [688, 18] on button "Close" at bounding box center [681, 24] width 34 height 18
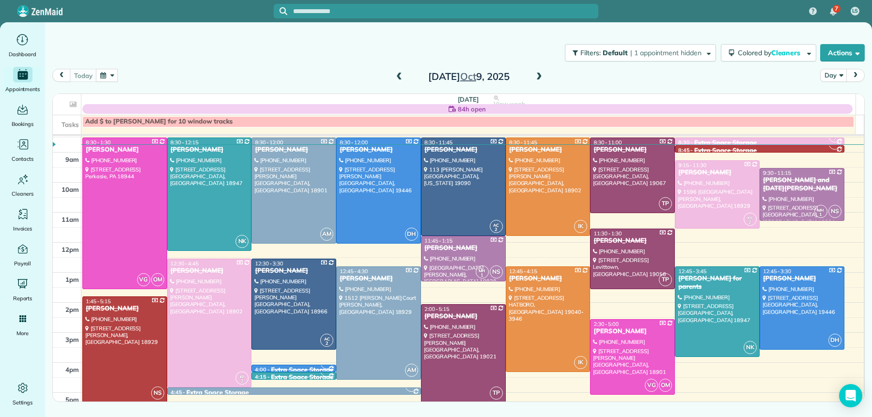
scroll to position [49, 0]
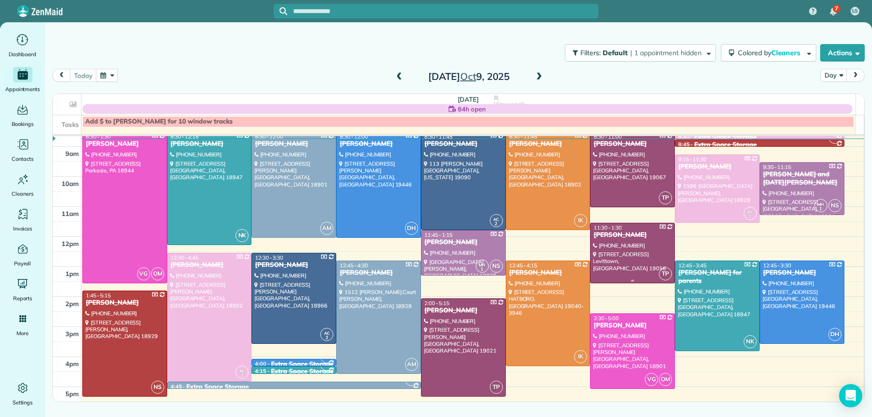
click at [625, 240] on div at bounding box center [632, 253] width 84 height 60
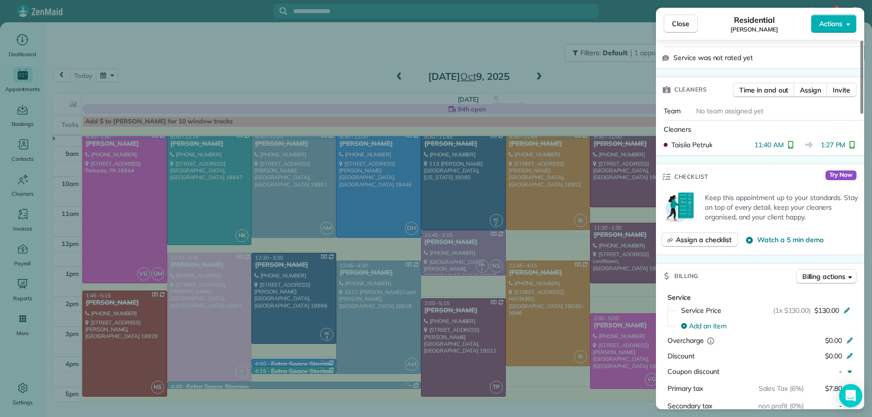
scroll to position [277, 0]
click at [684, 29] on button "Close" at bounding box center [681, 24] width 34 height 18
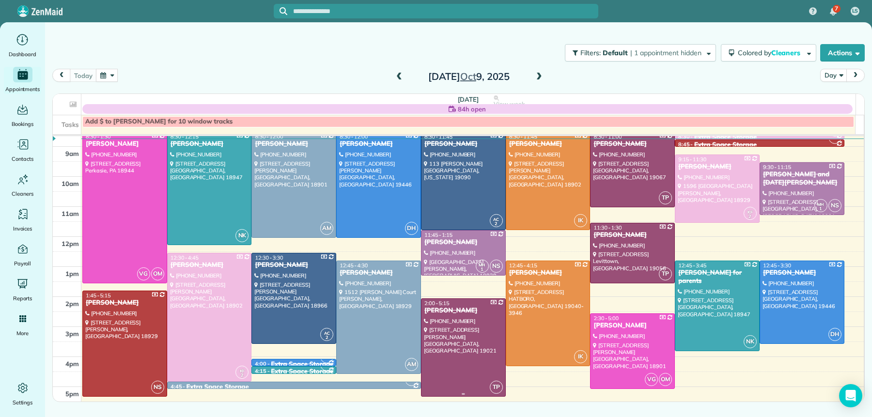
click at [445, 317] on div at bounding box center [463, 347] width 84 height 97
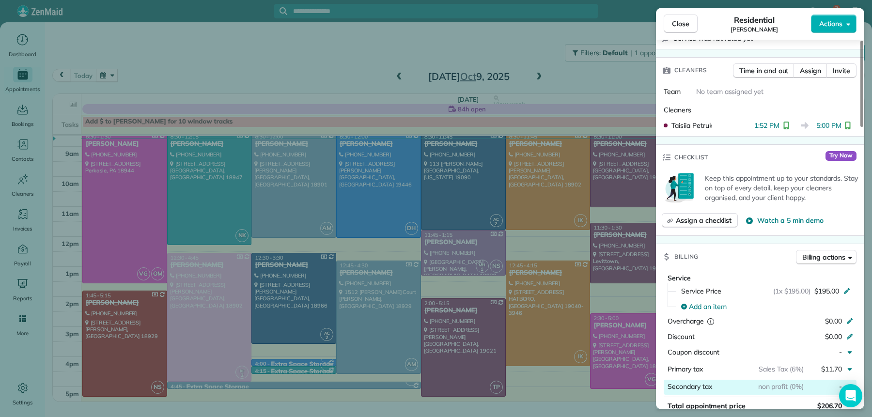
scroll to position [267, 0]
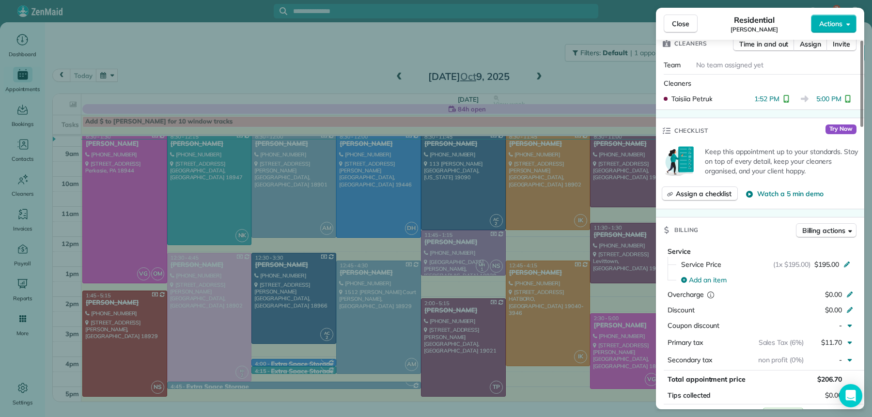
click at [696, 21] on button "Close" at bounding box center [681, 24] width 34 height 18
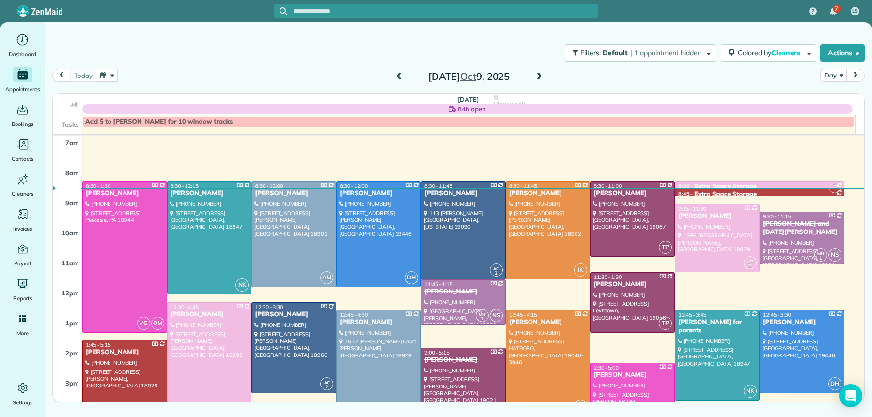
click at [537, 77] on span at bounding box center [539, 77] width 11 height 9
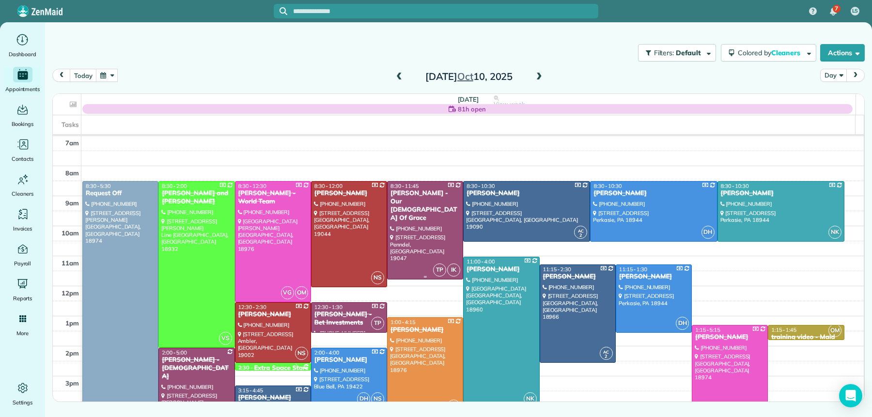
click at [413, 202] on div "[PERSON_NAME] - Our [DEMOGRAPHIC_DATA] Of Grace" at bounding box center [425, 205] width 70 height 33
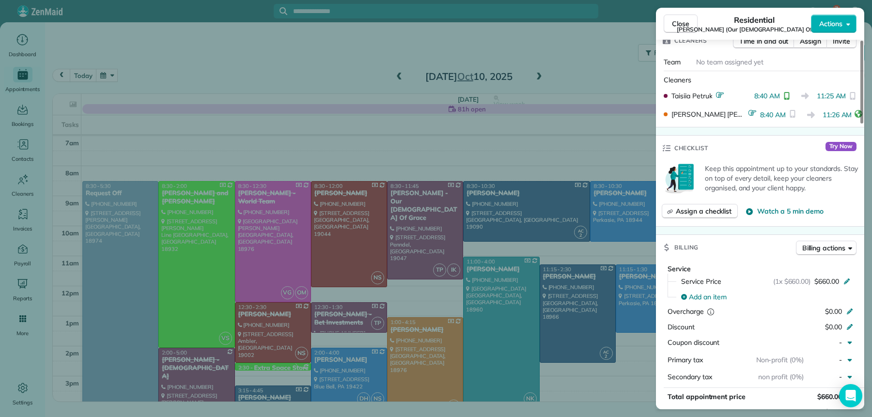
scroll to position [336, 0]
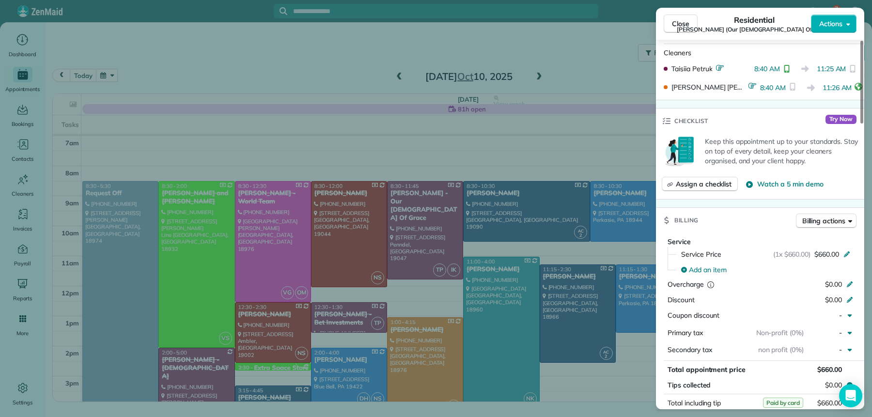
drag, startPoint x: 687, startPoint y: 29, endPoint x: 679, endPoint y: 43, distance: 16.0
click at [687, 29] on button "Close" at bounding box center [681, 24] width 34 height 18
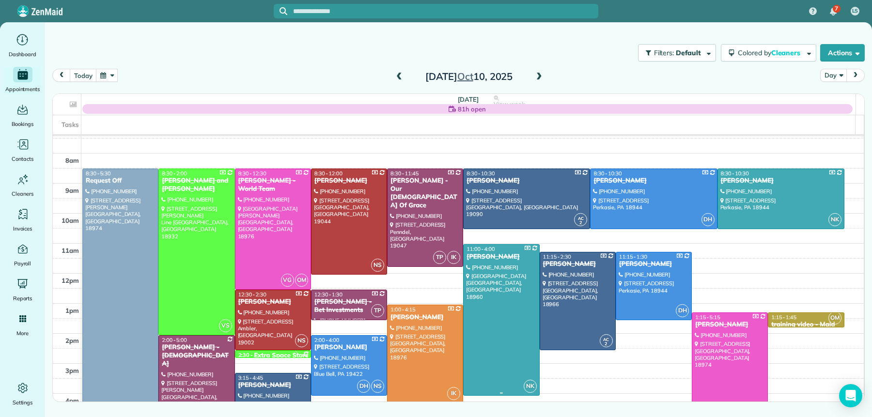
scroll to position [46, 0]
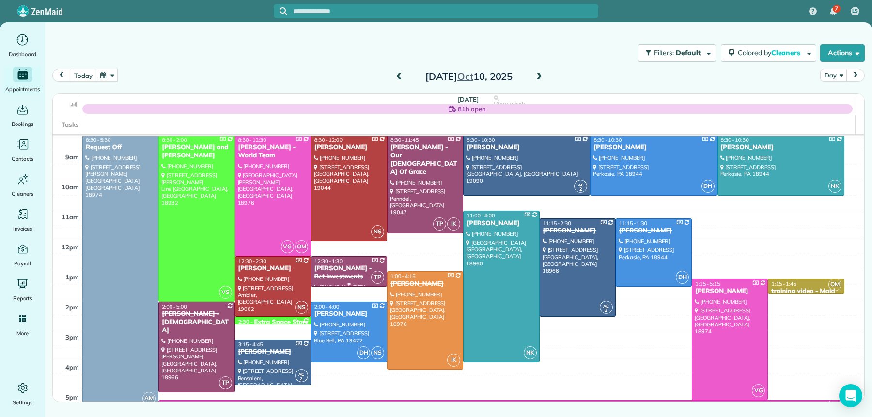
click at [335, 275] on div "[PERSON_NAME] - Bet Investments" at bounding box center [349, 272] width 70 height 16
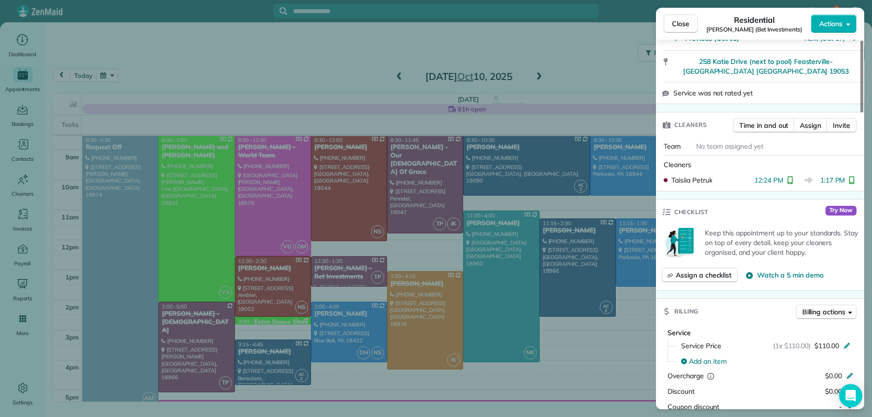
scroll to position [305, 0]
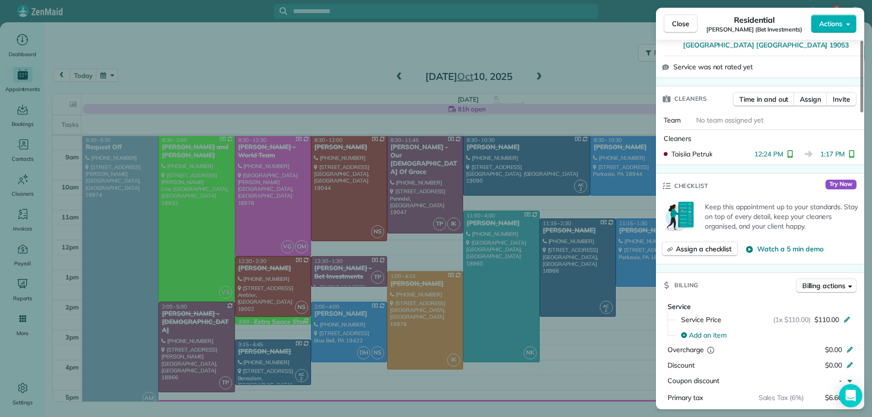
click at [668, 35] on div "Close Residential Julie Sulpizio (Bet Investments) Actions" at bounding box center [760, 24] width 208 height 32
click at [686, 20] on span "Close" at bounding box center [680, 24] width 17 height 10
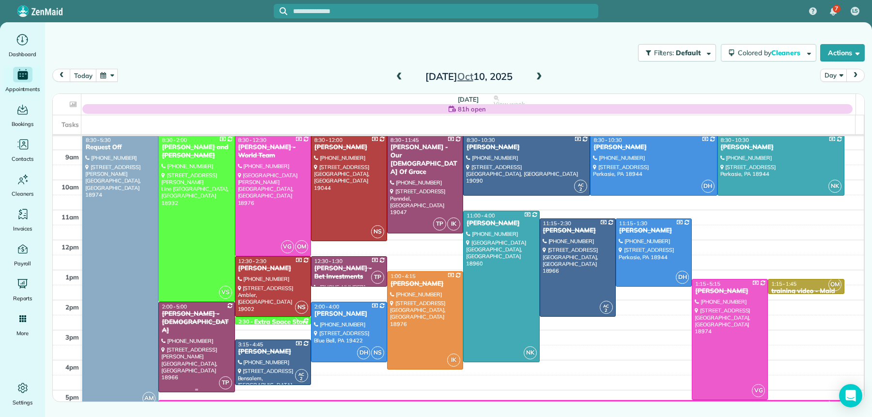
click at [197, 330] on div "[PERSON_NAME] - [DEMOGRAPHIC_DATA]" at bounding box center [196, 322] width 70 height 25
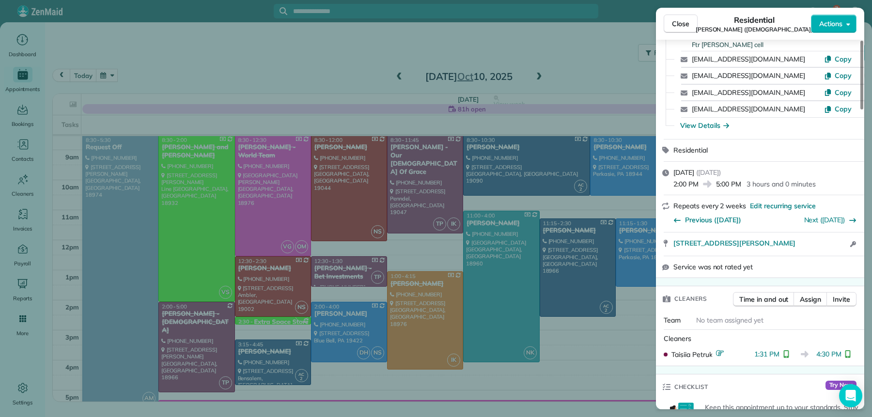
scroll to position [395, 0]
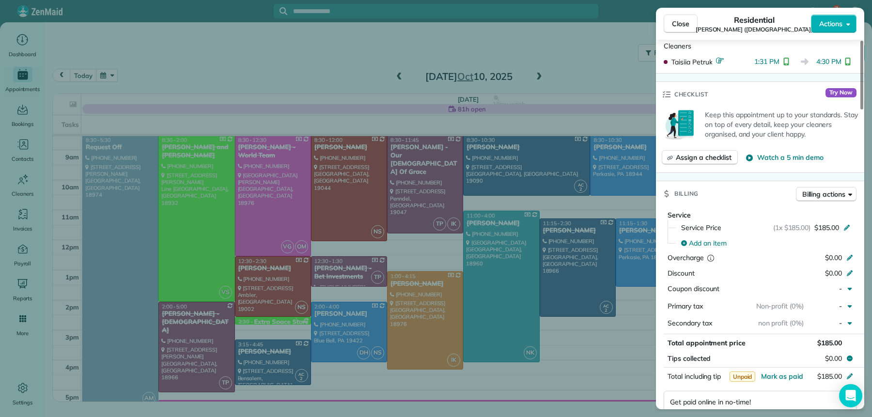
click at [696, 28] on span "[PERSON_NAME] ([DEMOGRAPHIC_DATA])" at bounding box center [755, 30] width 118 height 8
drag, startPoint x: 682, startPoint y: 24, endPoint x: 681, endPoint y: 35, distance: 11.2
click at [682, 24] on span "Close" at bounding box center [680, 24] width 17 height 10
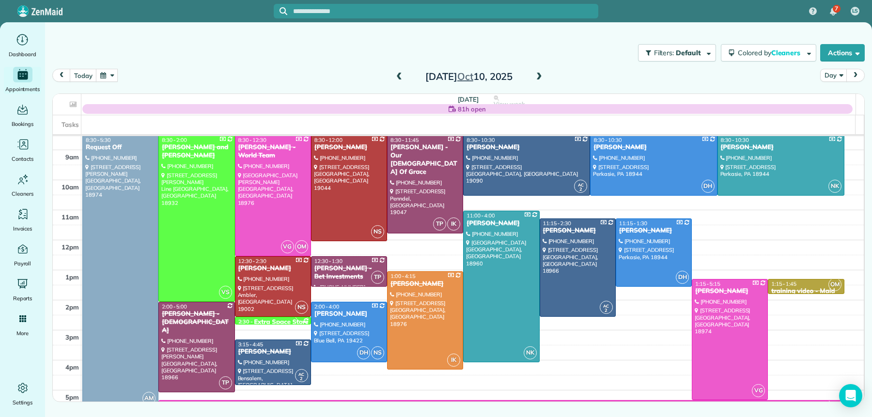
click at [399, 77] on span at bounding box center [399, 77] width 11 height 9
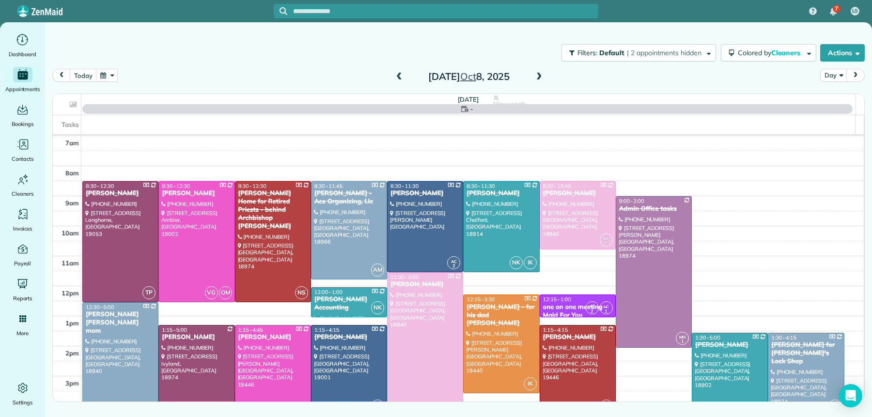
click at [399, 77] on span at bounding box center [399, 77] width 11 height 9
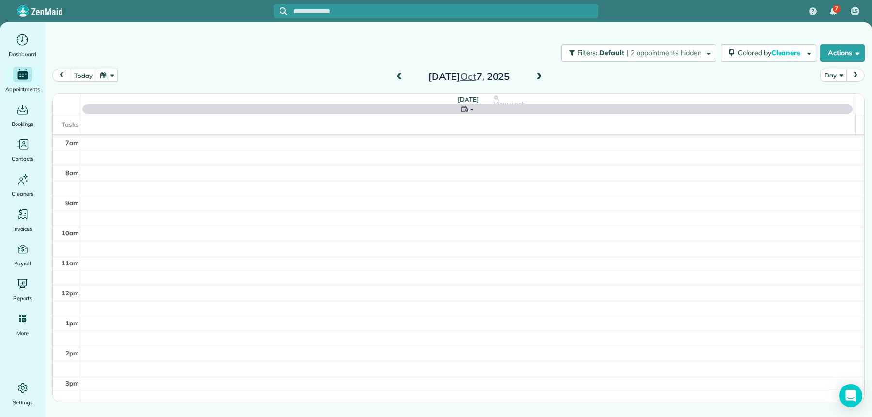
click at [401, 77] on span at bounding box center [399, 77] width 11 height 9
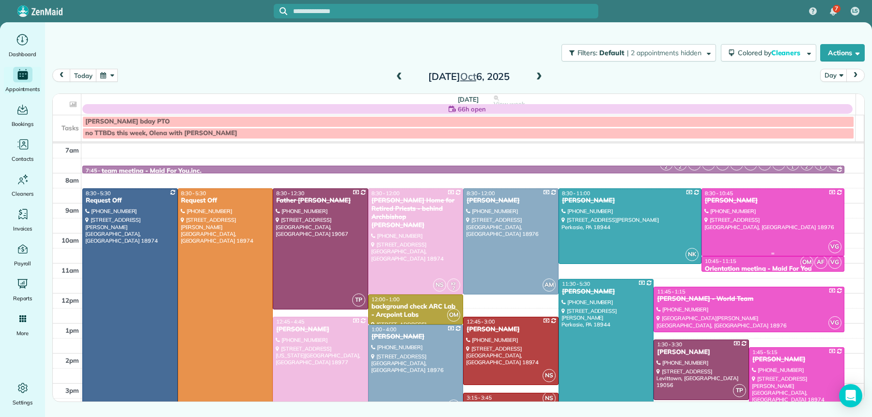
click at [742, 213] on div at bounding box center [773, 222] width 142 height 67
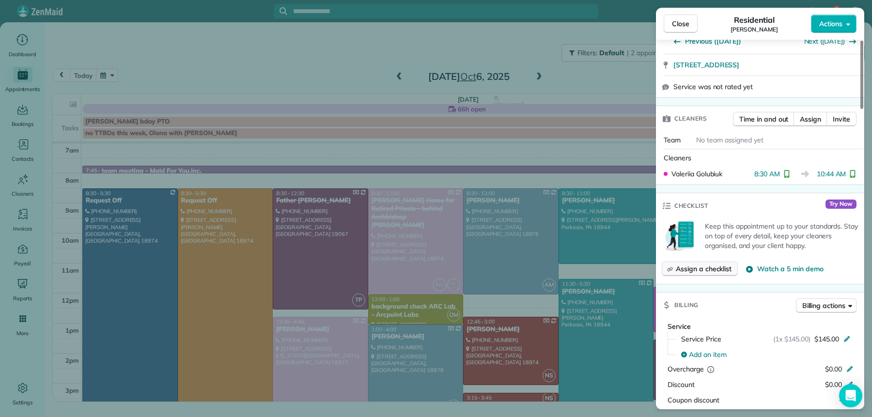
scroll to position [340, 0]
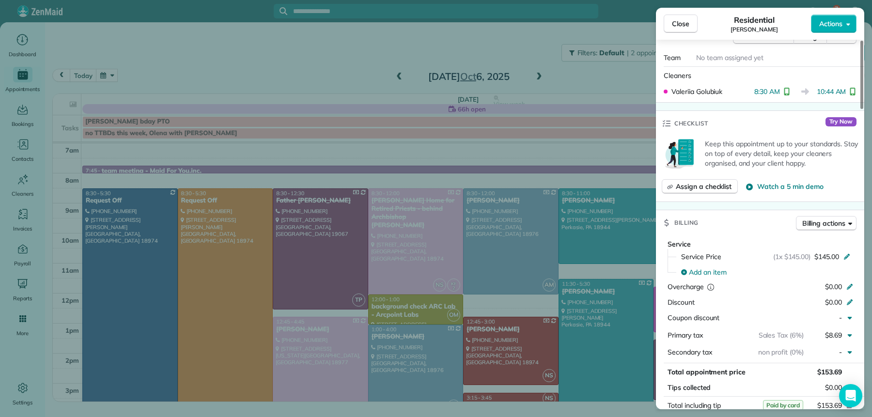
drag, startPoint x: 682, startPoint y: 20, endPoint x: 684, endPoint y: 39, distance: 19.1
click at [682, 21] on span "Close" at bounding box center [680, 24] width 17 height 10
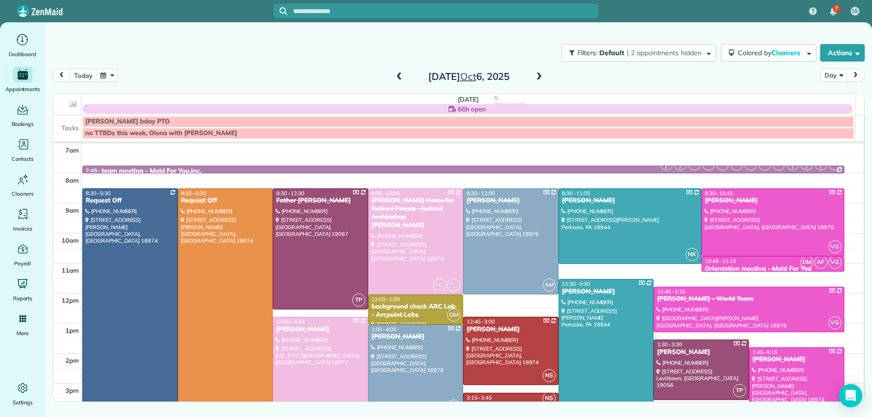
click at [748, 267] on div "Orientation meeting - Maid For You" at bounding box center [772, 269] width 137 height 8
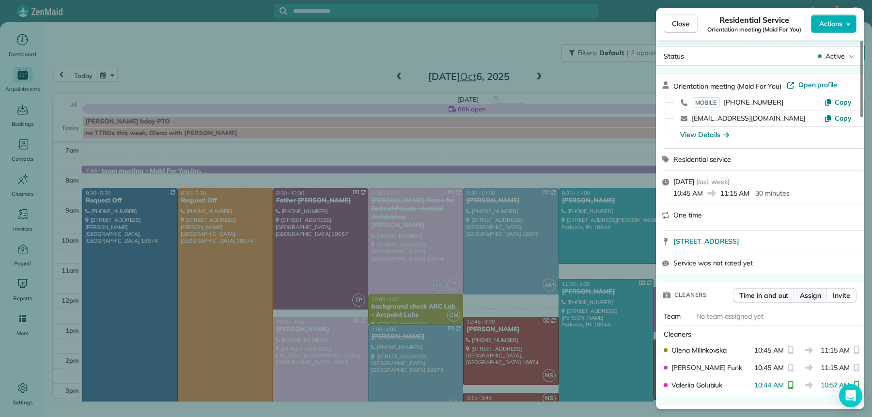
scroll to position [12, 0]
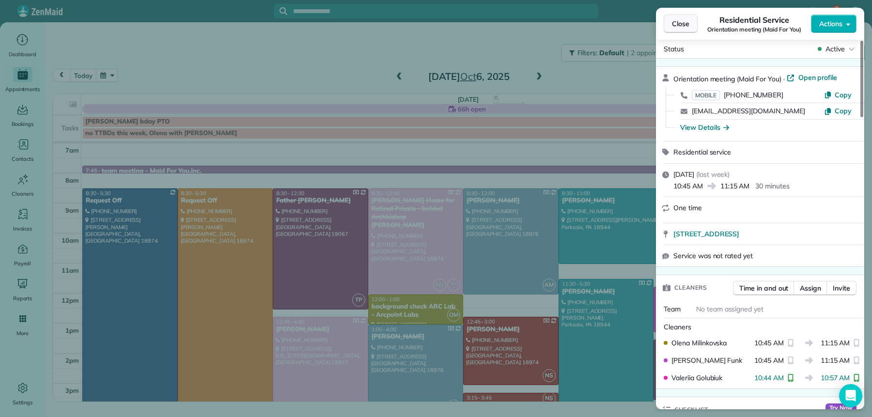
click at [681, 26] on span "Close" at bounding box center [680, 24] width 17 height 10
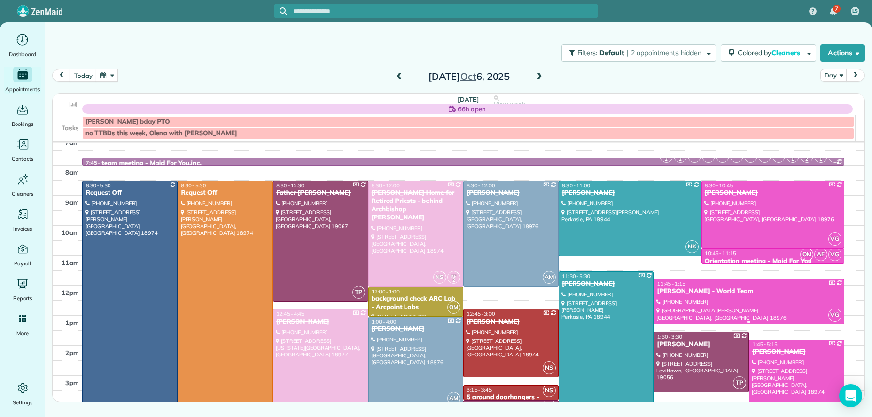
scroll to position [8, 0]
click at [785, 198] on link "VG 8:30 - 10:45 Autumn Ciliberto (267) 614-8173 317 Jasper Court Warrington, PA…" at bounding box center [772, 214] width 143 height 68
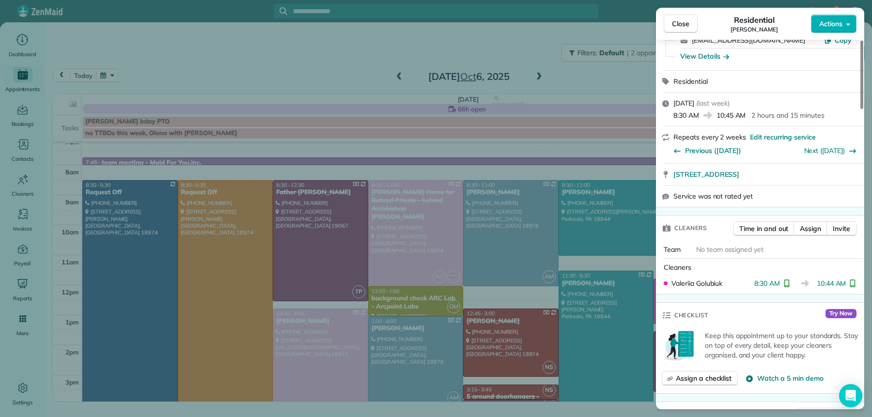
scroll to position [236, 0]
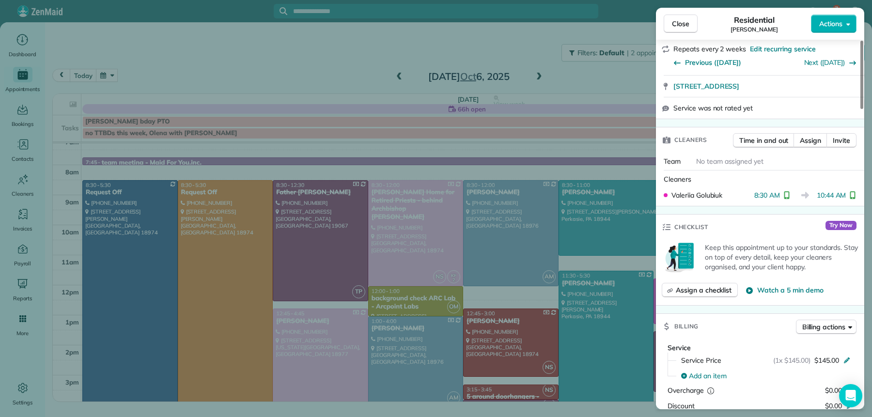
click at [676, 24] on span "Close" at bounding box center [680, 24] width 17 height 10
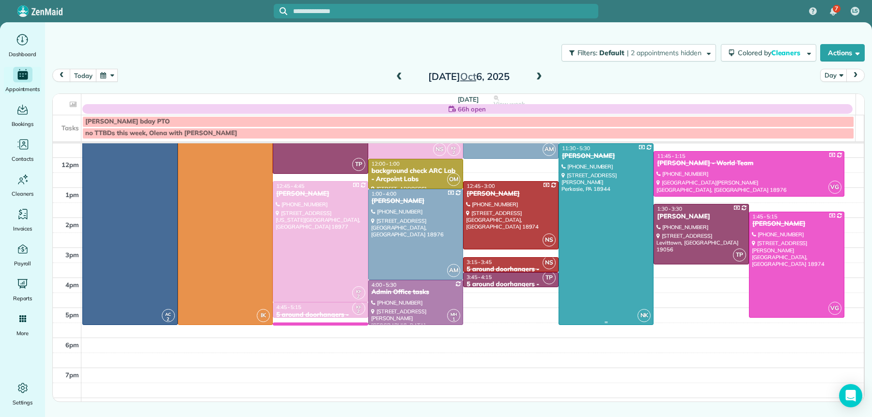
scroll to position [141, 0]
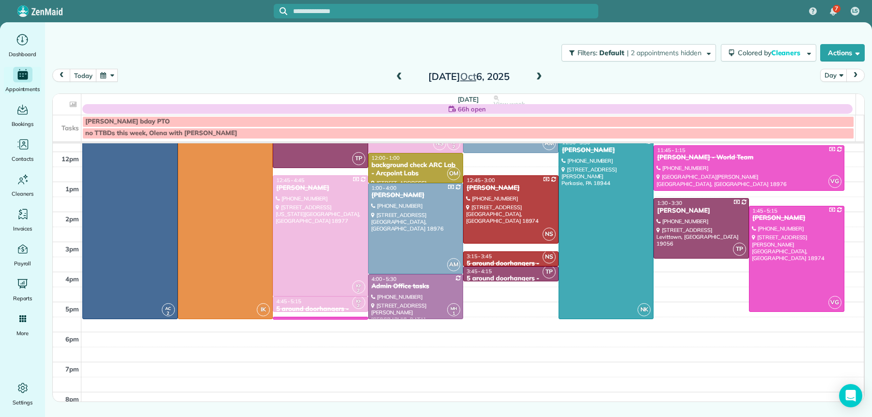
click at [308, 321] on div "7am 8am 9am 10am 11am 12pm 1pm 2pm 3pm 4pm 5pm 6pm 7pm 8pm AC 2 KF 2 NS VG DH T…" at bounding box center [458, 212] width 811 height 420
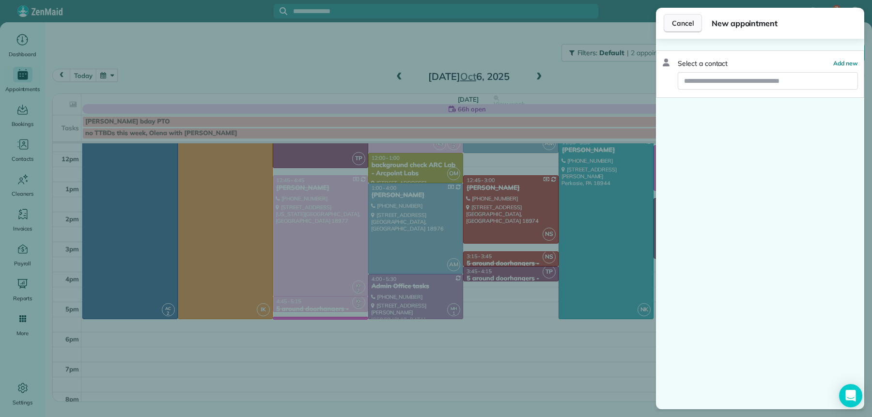
click at [673, 23] on span "Cancel" at bounding box center [683, 23] width 22 height 10
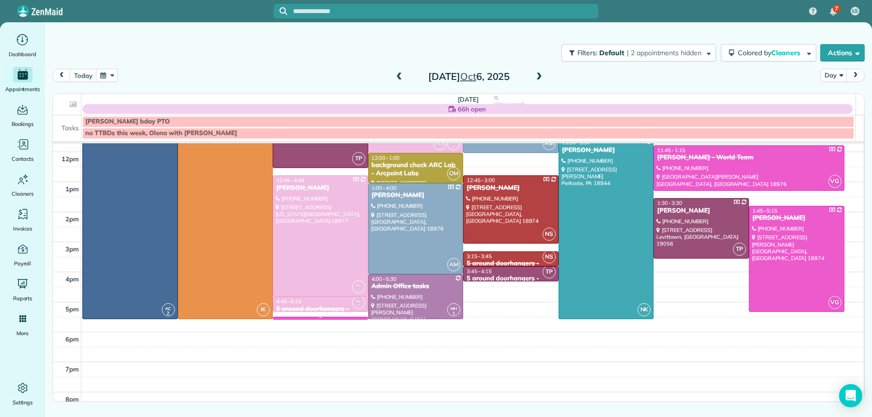
click at [332, 320] on link "VG 5:25 - 5:30 Lisa Ciao (215) 370-7993 1560 Russett Drive Warminster, PA 18974" at bounding box center [320, 318] width 95 height 3
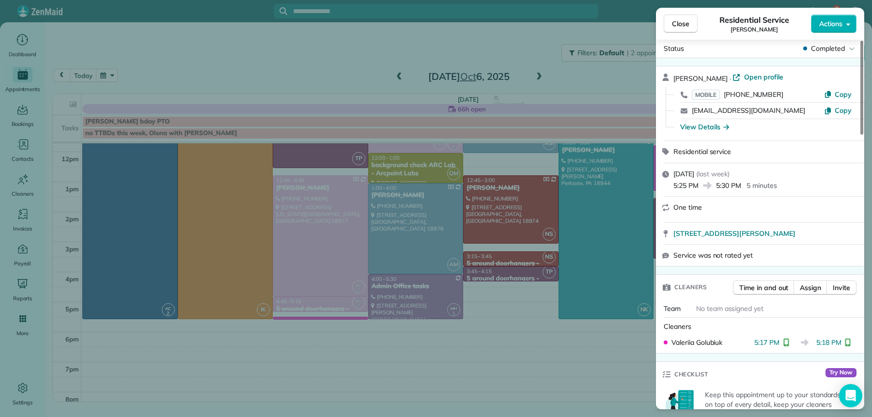
scroll to position [74, 0]
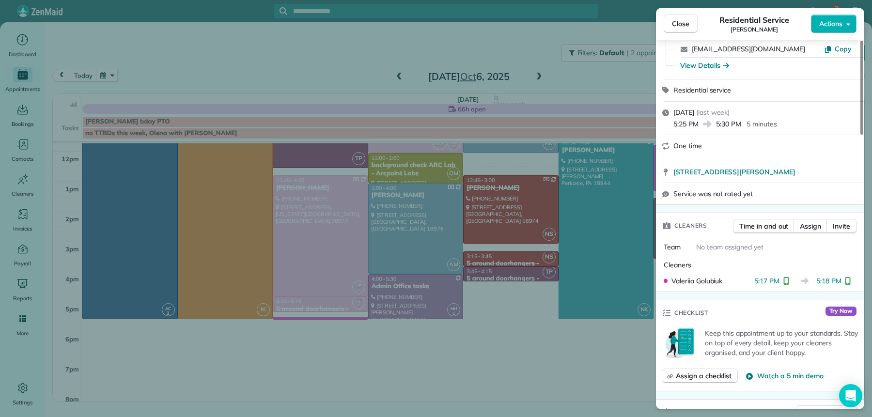
drag, startPoint x: 682, startPoint y: 18, endPoint x: 701, endPoint y: 70, distance: 55.0
click at [682, 18] on button "Close" at bounding box center [681, 24] width 34 height 18
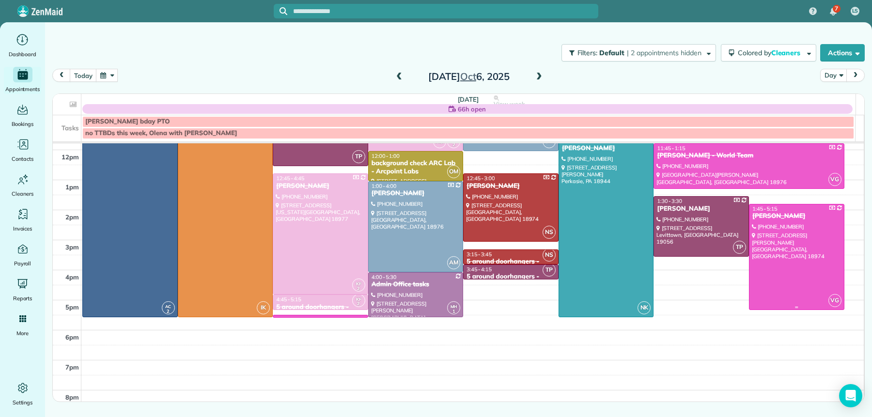
scroll to position [144, 0]
click at [733, 175] on div at bounding box center [748, 165] width 189 height 45
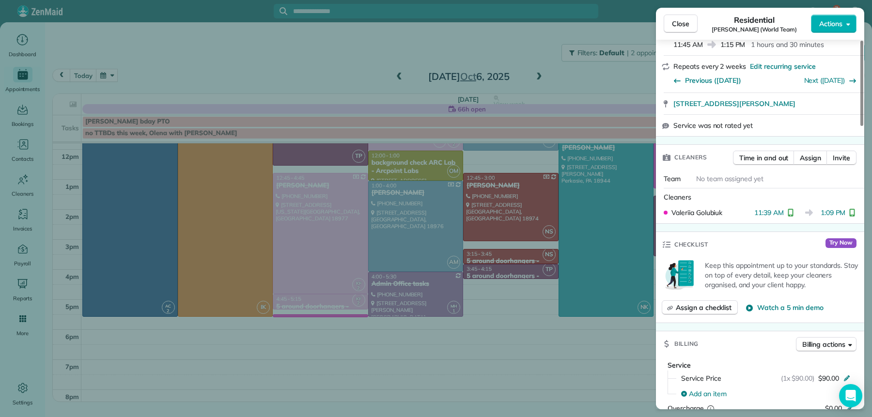
scroll to position [241, 0]
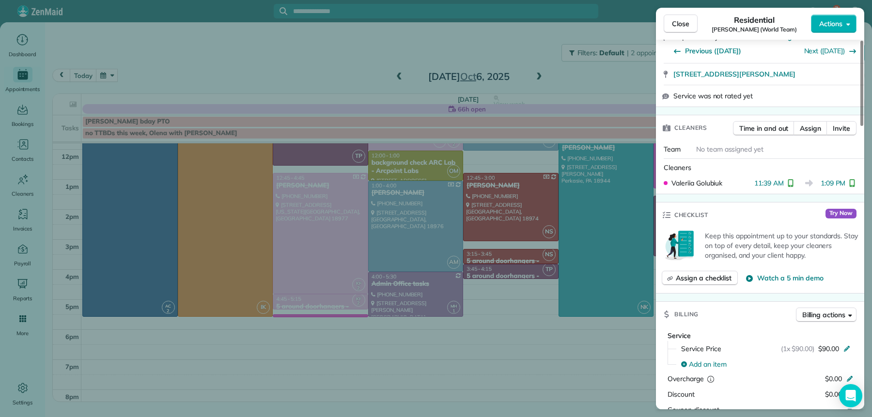
click at [679, 27] on span "Close" at bounding box center [680, 24] width 17 height 10
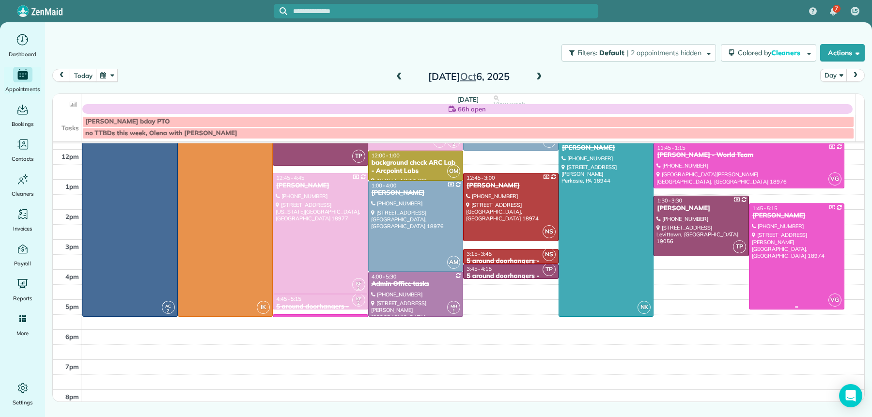
click at [814, 284] on div at bounding box center [796, 256] width 94 height 105
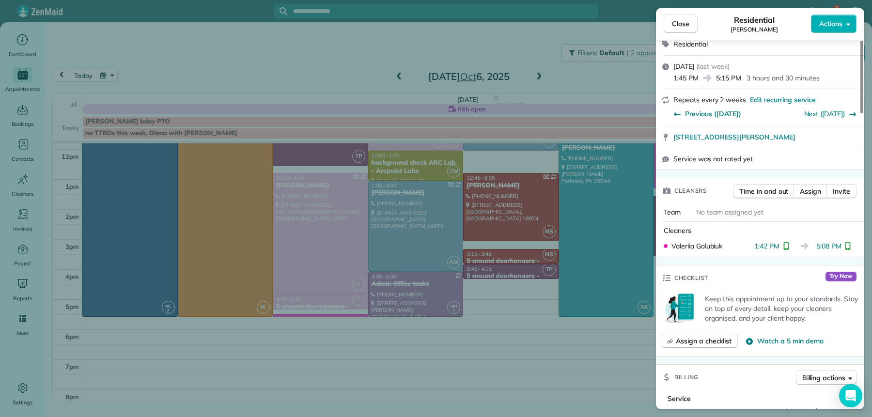
scroll to position [264, 0]
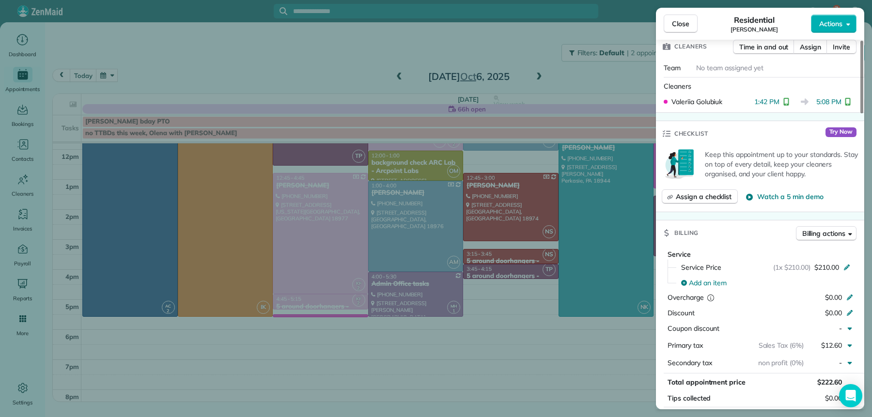
click at [672, 22] on span "Close" at bounding box center [680, 24] width 17 height 10
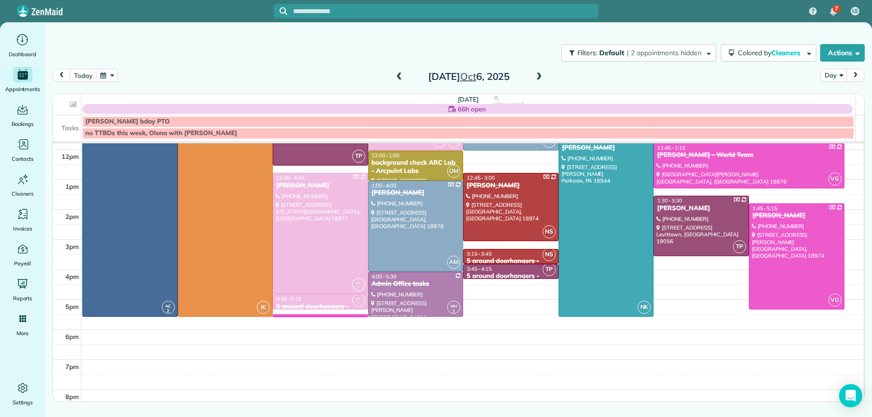
click at [536, 76] on span at bounding box center [539, 77] width 11 height 9
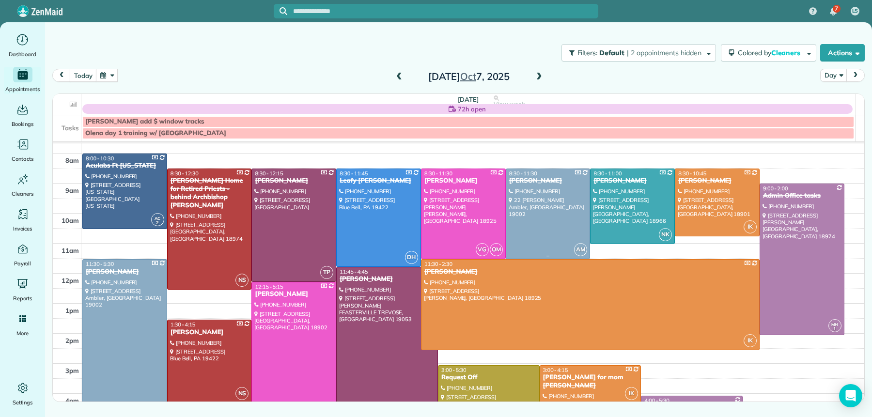
scroll to position [20, 0]
click at [438, 187] on div at bounding box center [463, 214] width 84 height 90
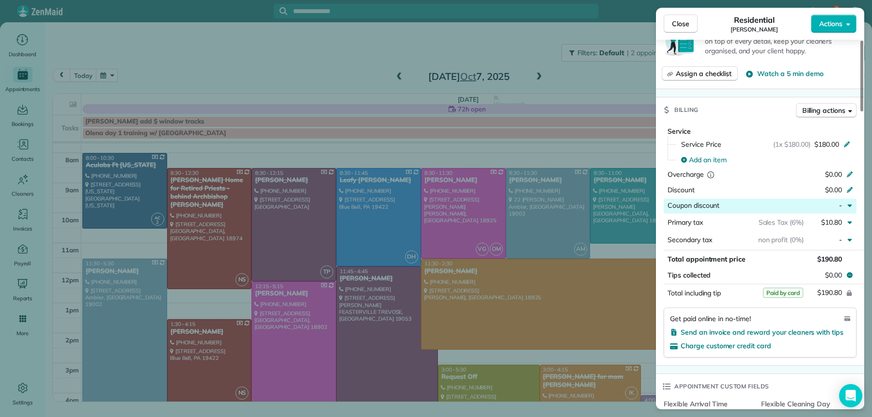
scroll to position [419, 0]
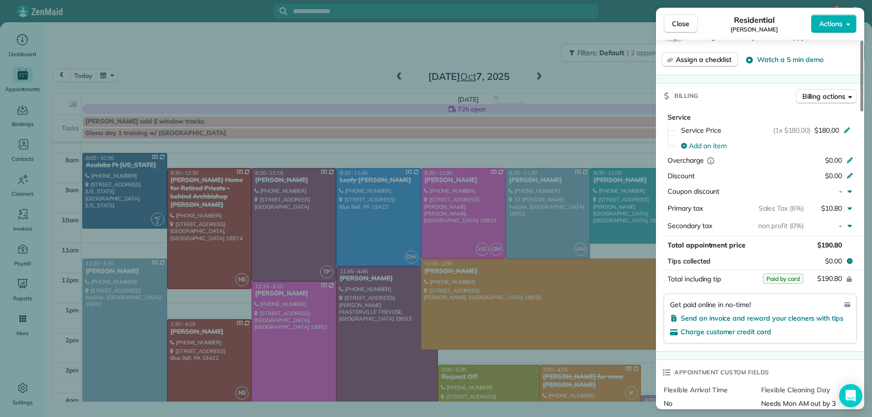
drag, startPoint x: 683, startPoint y: 31, endPoint x: 688, endPoint y: 41, distance: 11.3
click at [683, 31] on button "Close" at bounding box center [681, 24] width 34 height 18
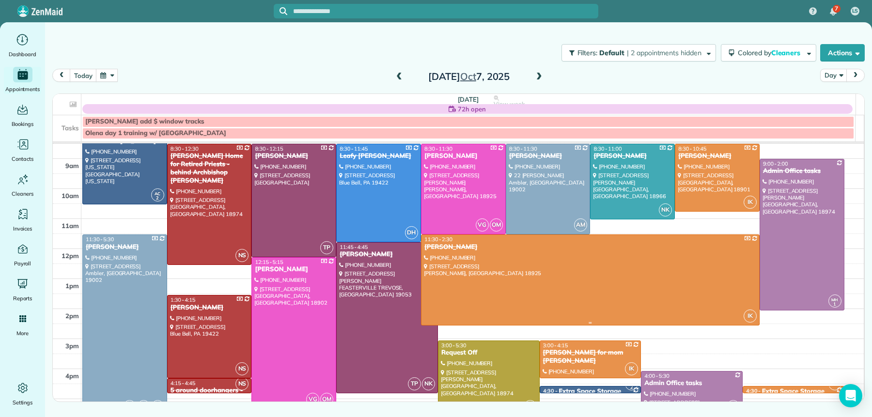
scroll to position [77, 0]
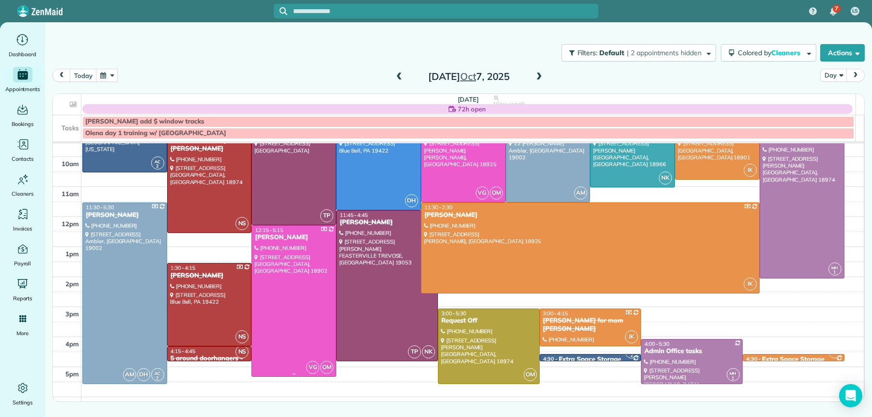
click at [291, 241] on div "[PERSON_NAME]" at bounding box center [293, 237] width 79 height 8
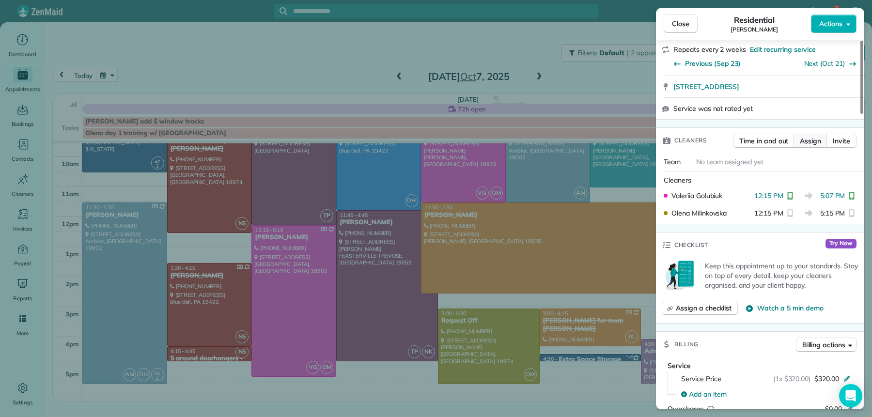
scroll to position [219, 0]
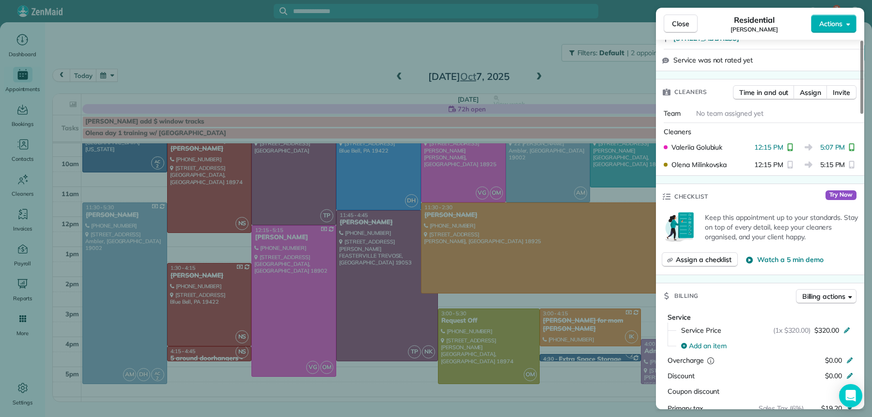
click at [679, 19] on span "Close" at bounding box center [680, 24] width 17 height 10
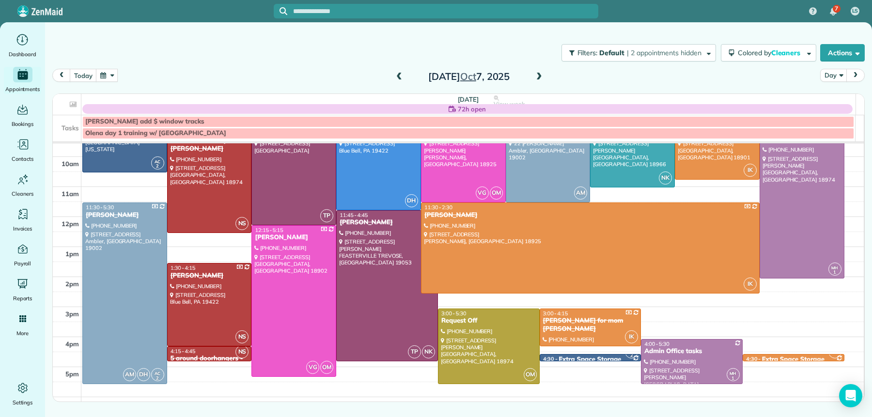
click at [543, 72] on span at bounding box center [539, 77] width 11 height 15
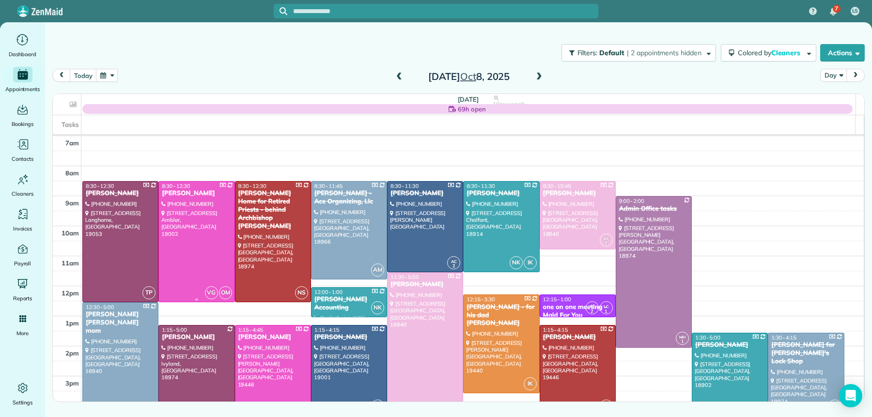
click at [174, 198] on div "[PERSON_NAME]" at bounding box center [196, 193] width 70 height 8
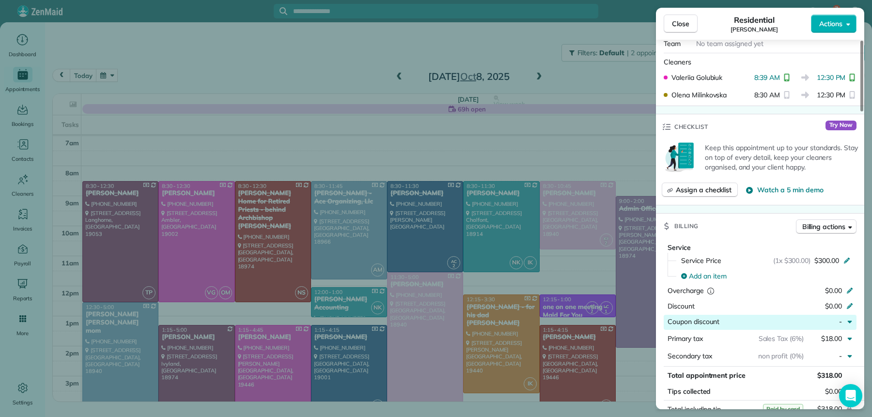
scroll to position [290, 0]
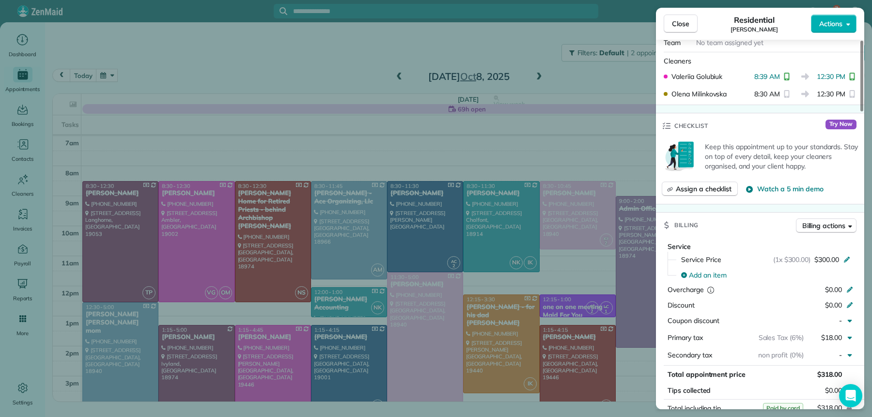
click at [688, 25] on span "Close" at bounding box center [680, 24] width 17 height 10
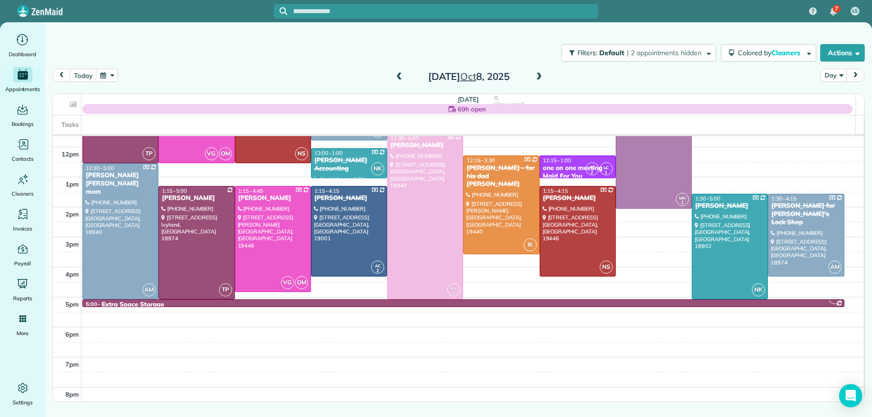
scroll to position [143, 0]
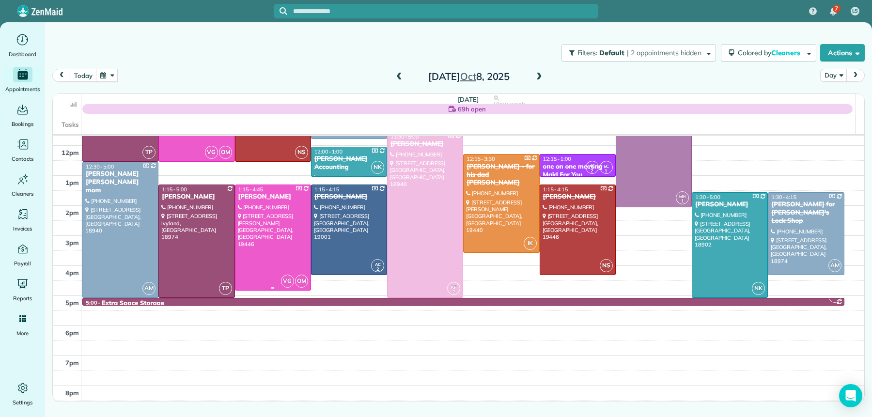
click at [247, 197] on div "[PERSON_NAME]" at bounding box center [273, 197] width 70 height 8
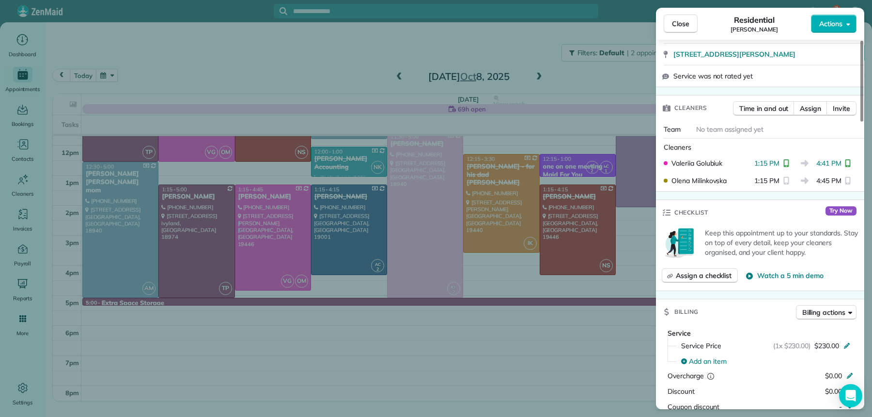
scroll to position [217, 0]
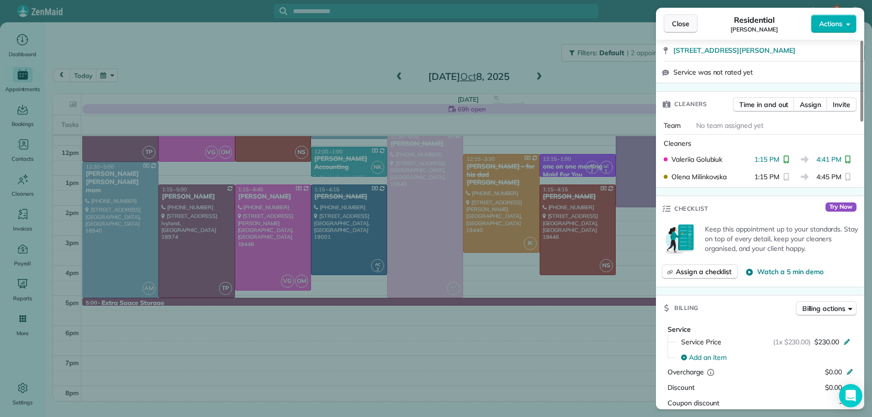
click at [687, 21] on span "Close" at bounding box center [680, 24] width 17 height 10
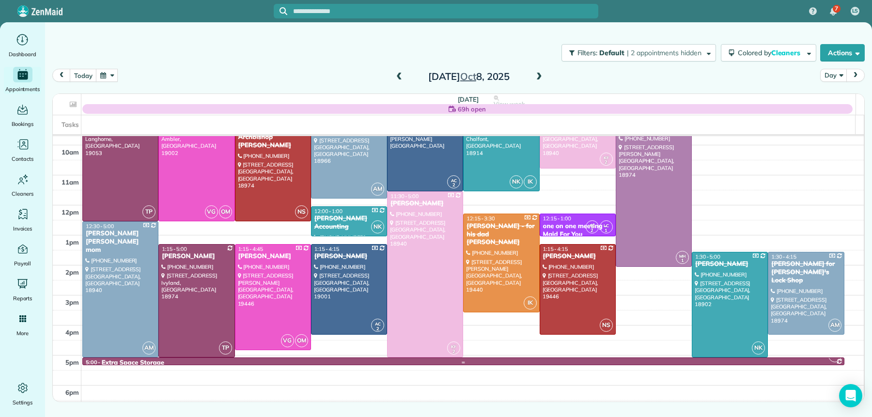
scroll to position [27, 0]
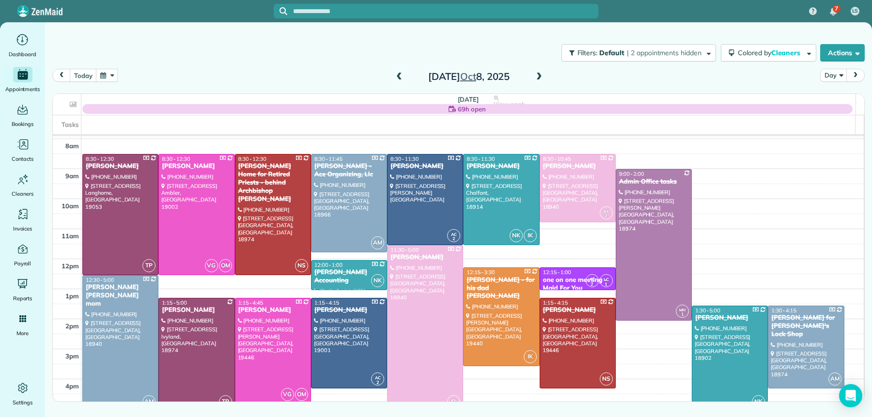
click at [539, 73] on span at bounding box center [539, 77] width 11 height 9
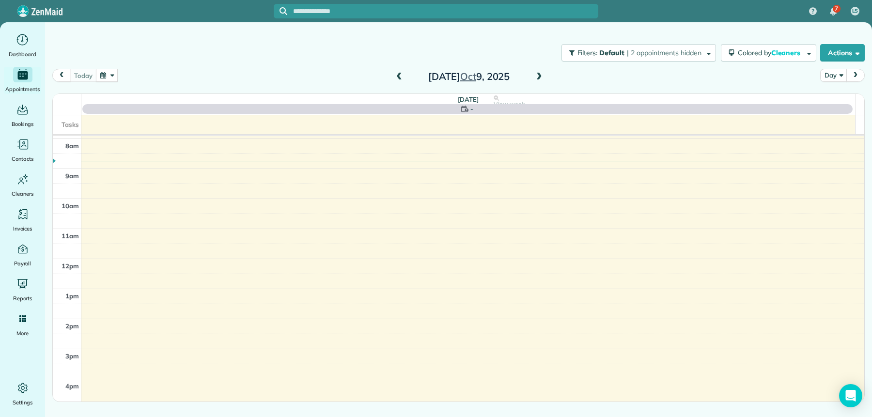
scroll to position [0, 0]
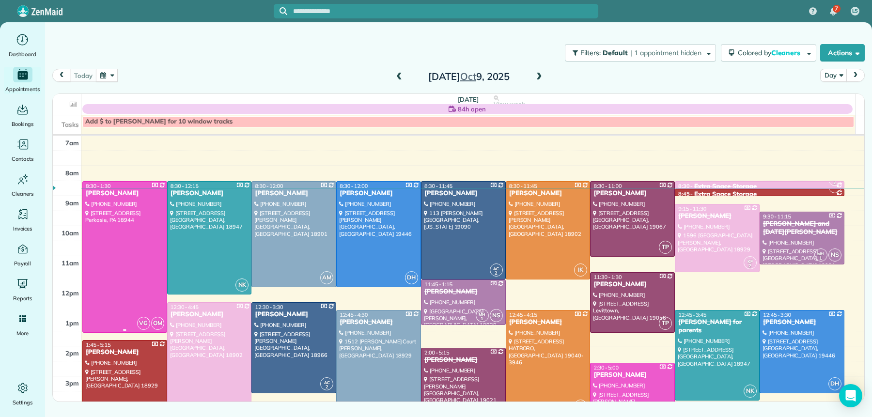
click at [97, 194] on div "[PERSON_NAME]" at bounding box center [124, 193] width 79 height 8
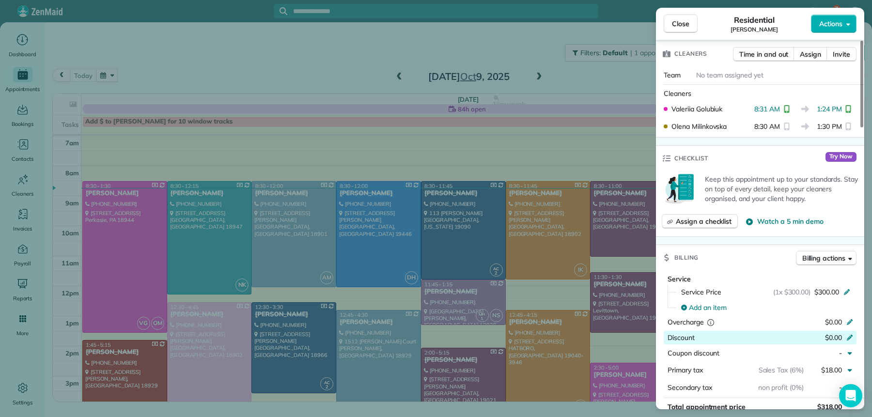
scroll to position [281, 0]
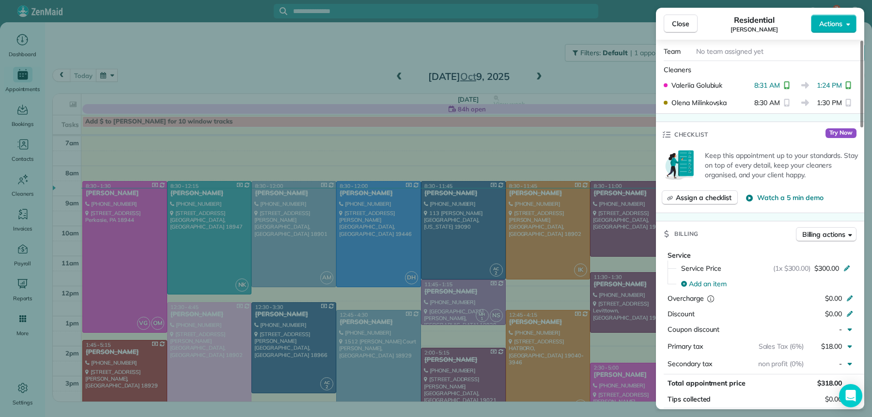
drag, startPoint x: 667, startPoint y: 27, endPoint x: 655, endPoint y: 51, distance: 27.1
click at [667, 27] on button "Close" at bounding box center [681, 24] width 34 height 18
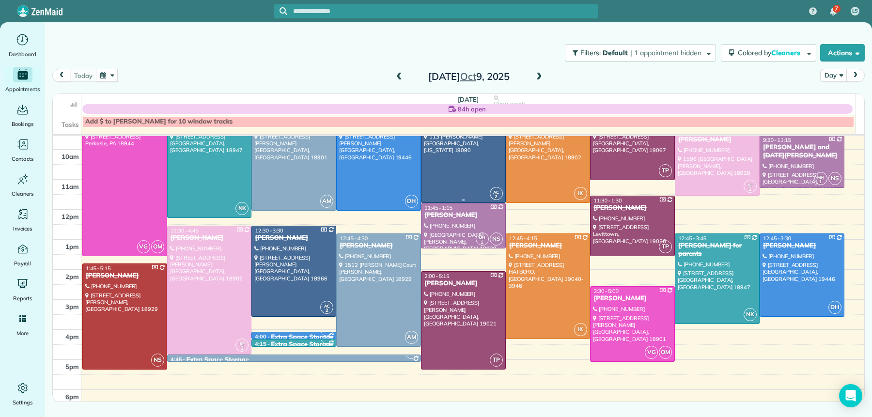
scroll to position [81, 0]
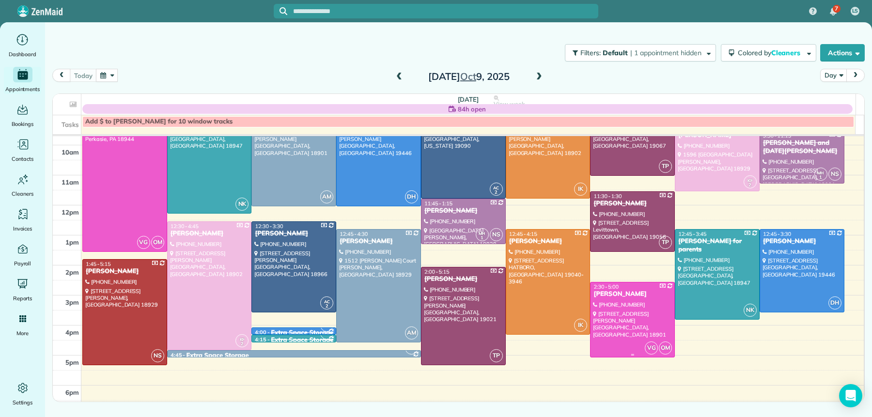
click at [622, 319] on div at bounding box center [632, 319] width 84 height 75
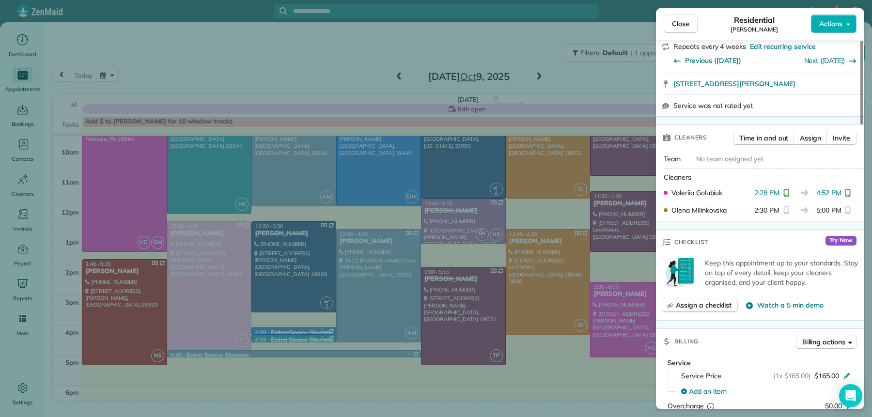
scroll to position [175, 0]
click at [688, 21] on span "Close" at bounding box center [680, 24] width 17 height 10
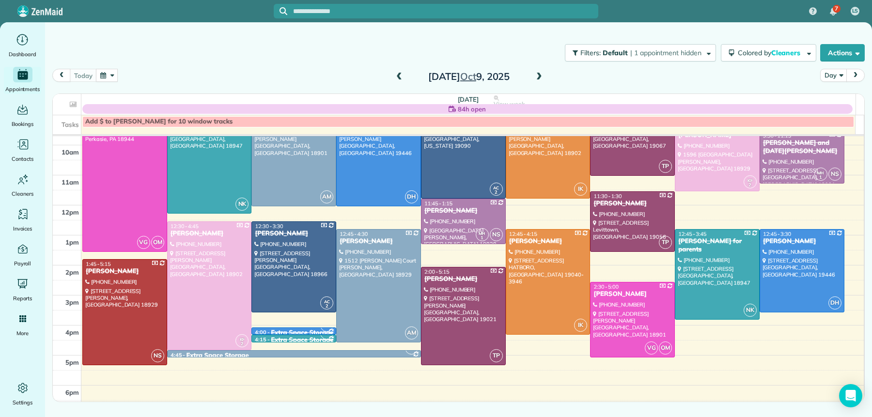
click at [536, 76] on span at bounding box center [539, 77] width 11 height 9
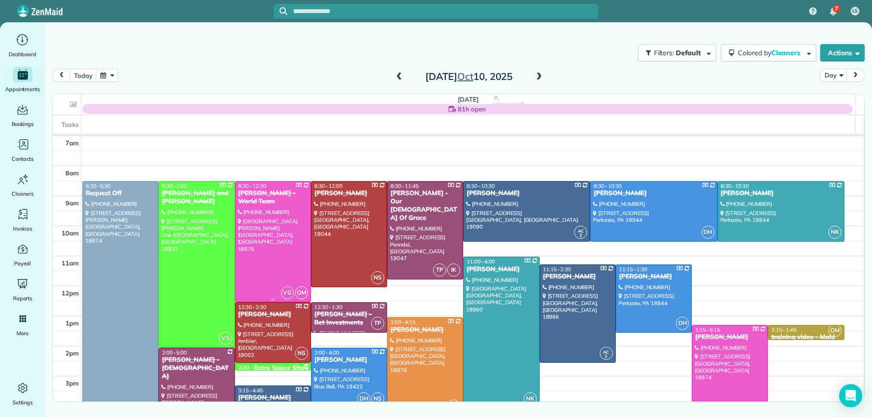
click at [256, 210] on div at bounding box center [272, 242] width 75 height 120
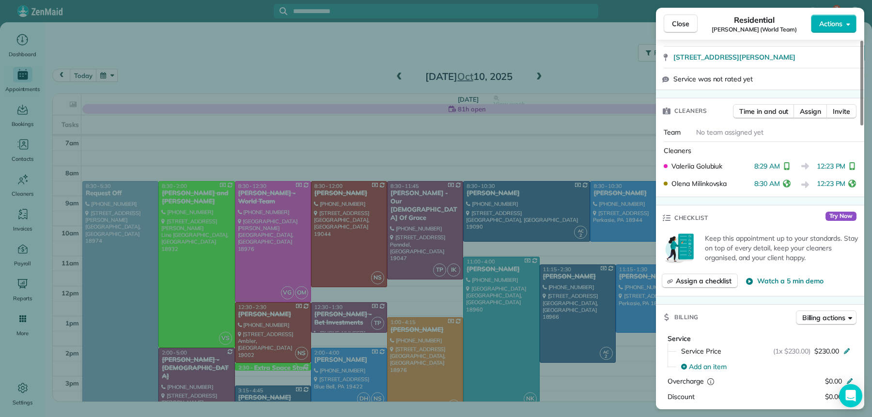
scroll to position [260, 0]
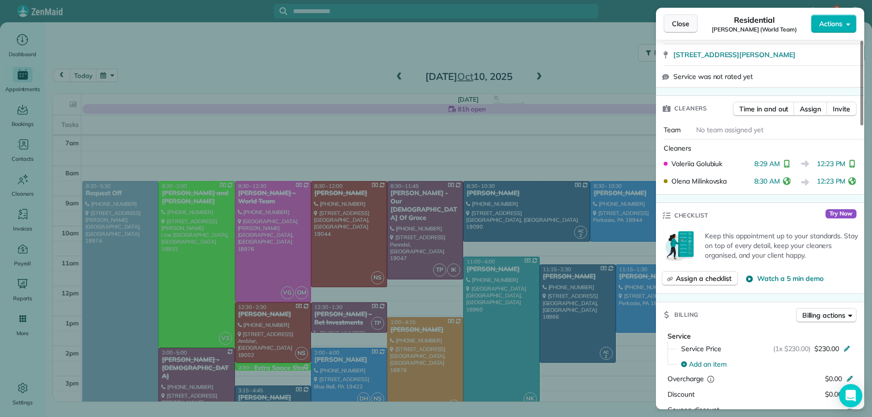
click at [676, 21] on span "Close" at bounding box center [680, 24] width 17 height 10
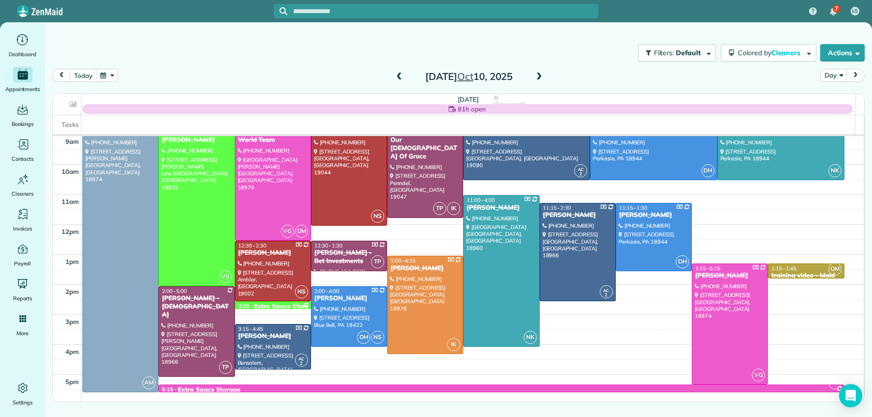
scroll to position [73, 0]
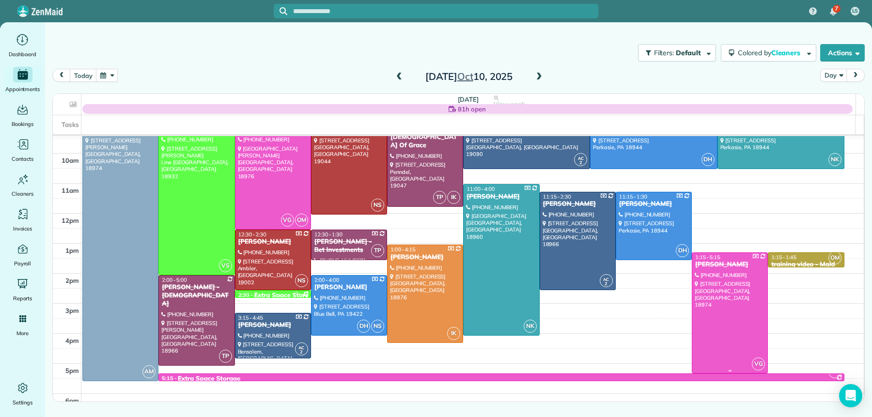
click at [711, 263] on div "[PERSON_NAME]" at bounding box center [730, 265] width 70 height 8
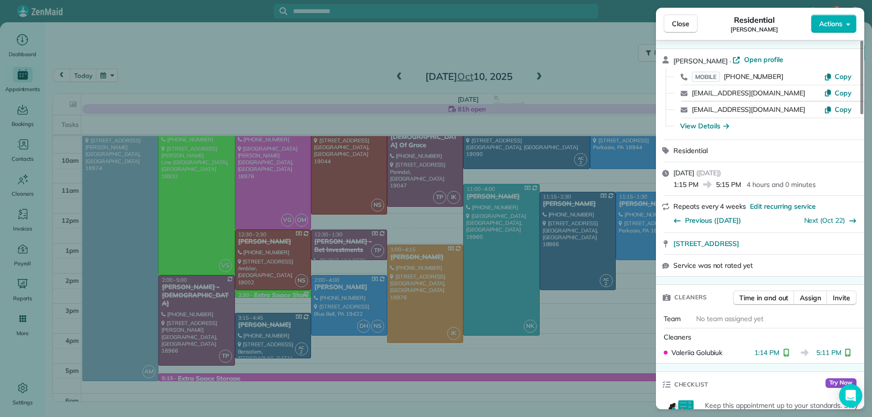
scroll to position [352, 0]
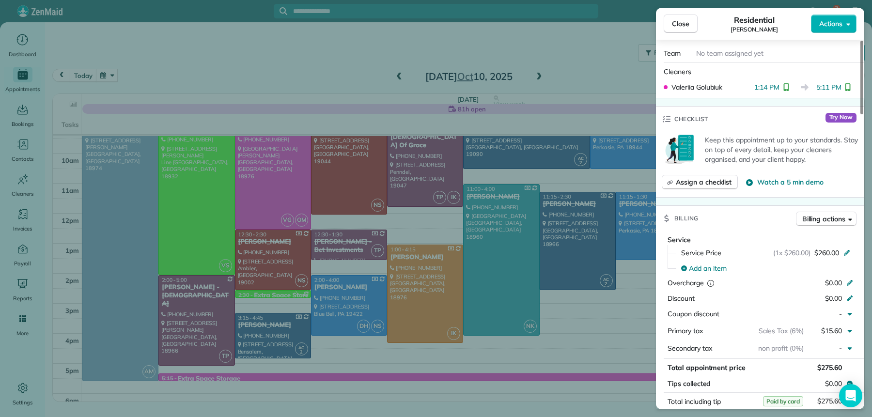
drag, startPoint x: 688, startPoint y: 20, endPoint x: 679, endPoint y: 66, distance: 47.4
click at [688, 20] on span "Close" at bounding box center [680, 24] width 17 height 10
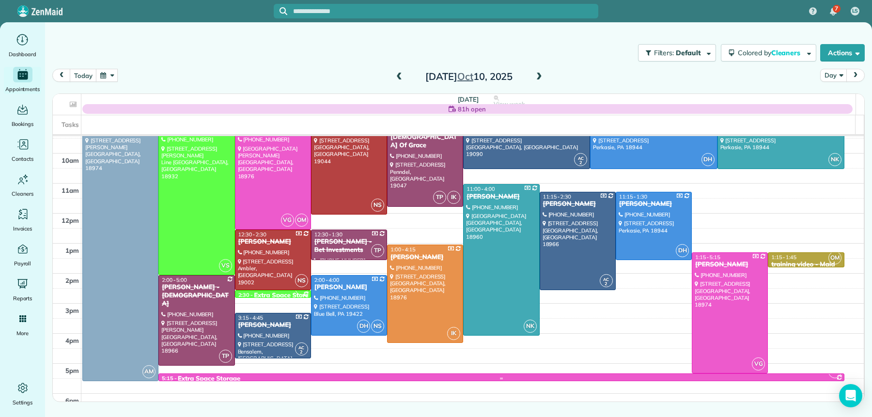
click at [197, 381] on link "VG 5:15 - 5:30 Extra Space Storage 994 Easton Road Warrington, PA 18976" at bounding box center [500, 377] width 685 height 8
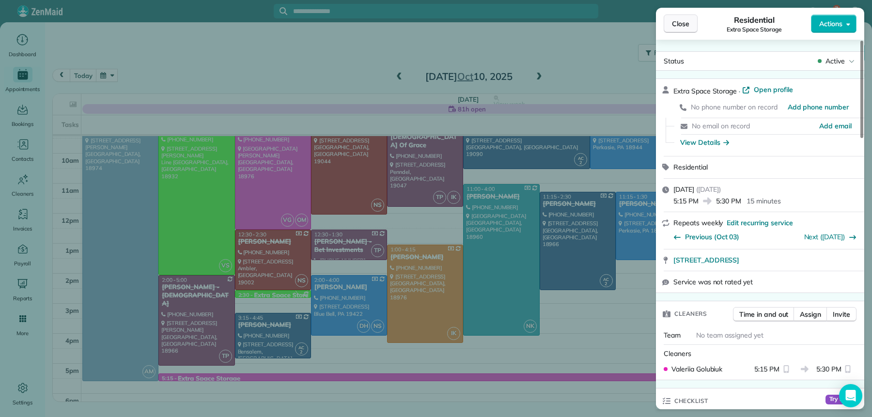
click at [691, 23] on button "Close" at bounding box center [681, 24] width 34 height 18
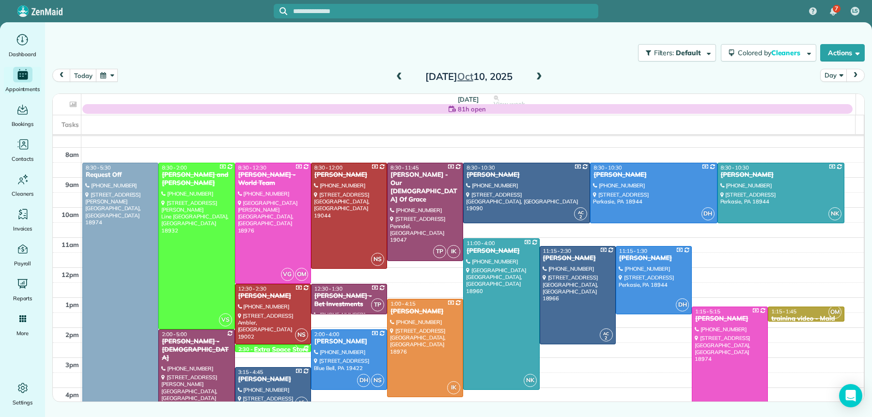
scroll to position [7, 0]
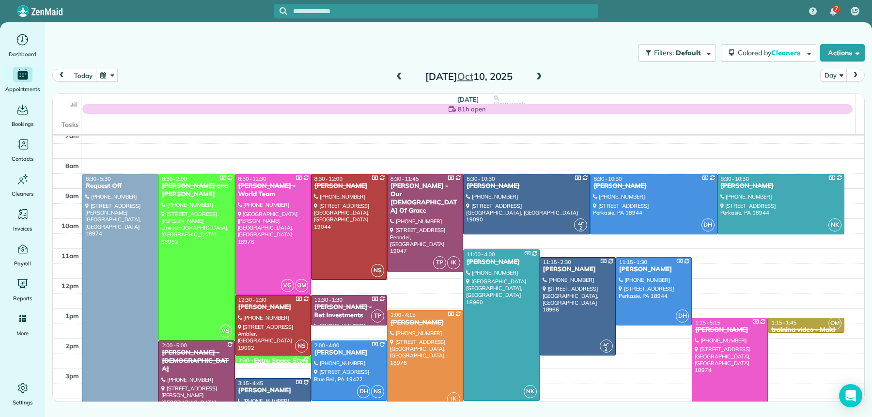
click at [397, 76] on span at bounding box center [399, 77] width 11 height 9
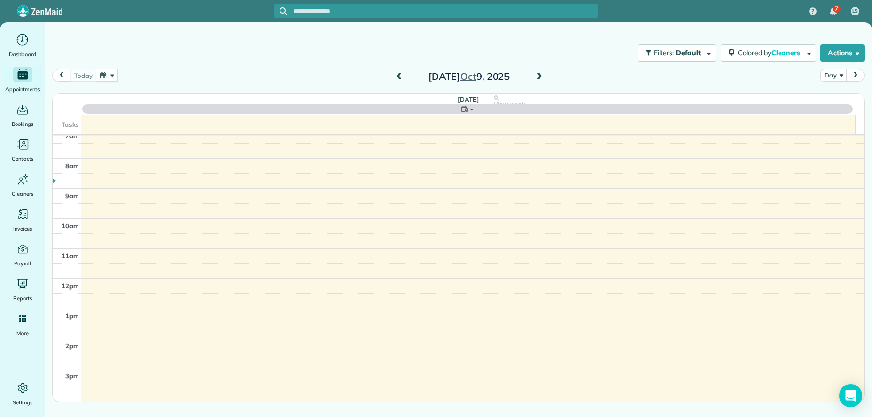
scroll to position [0, 0]
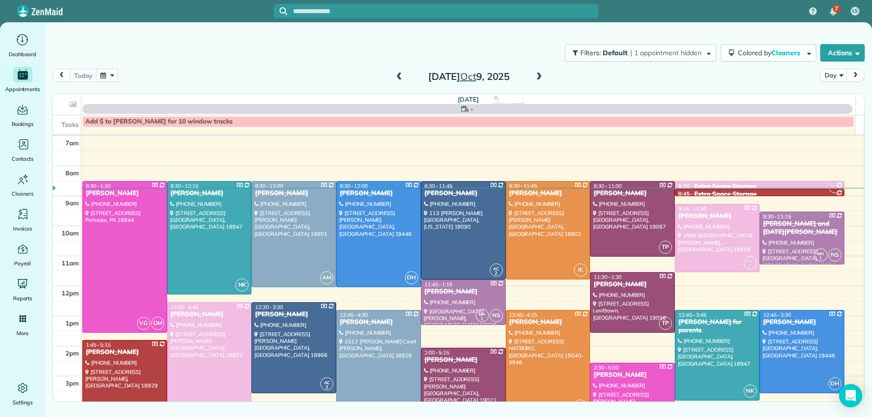
click at [397, 76] on span at bounding box center [399, 77] width 11 height 9
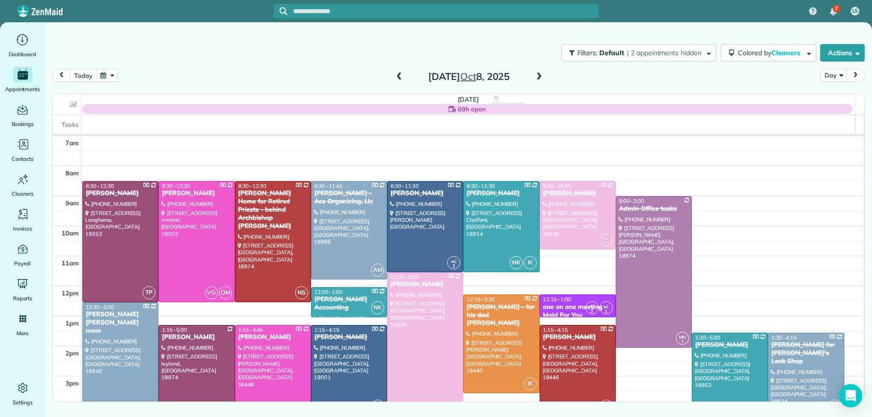
click at [397, 77] on span at bounding box center [399, 77] width 11 height 9
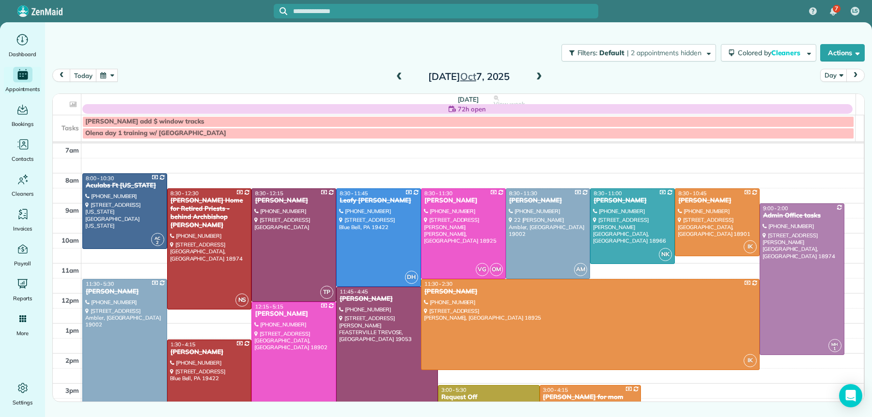
click at [397, 78] on span at bounding box center [399, 77] width 11 height 9
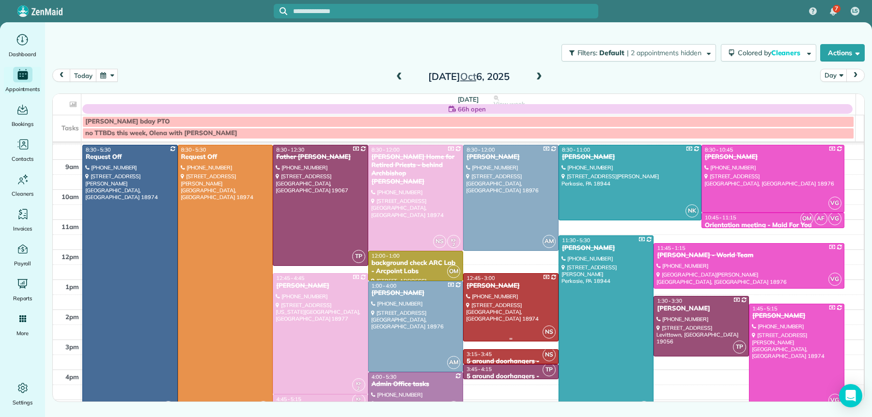
scroll to position [35, 0]
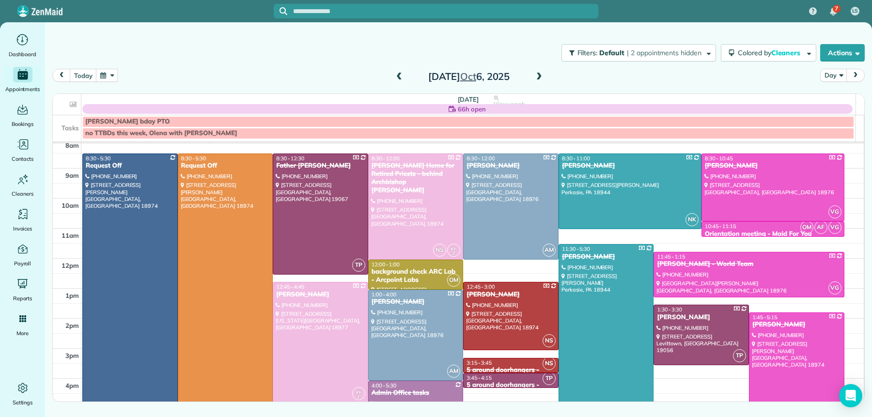
click at [541, 73] on span at bounding box center [539, 77] width 11 height 9
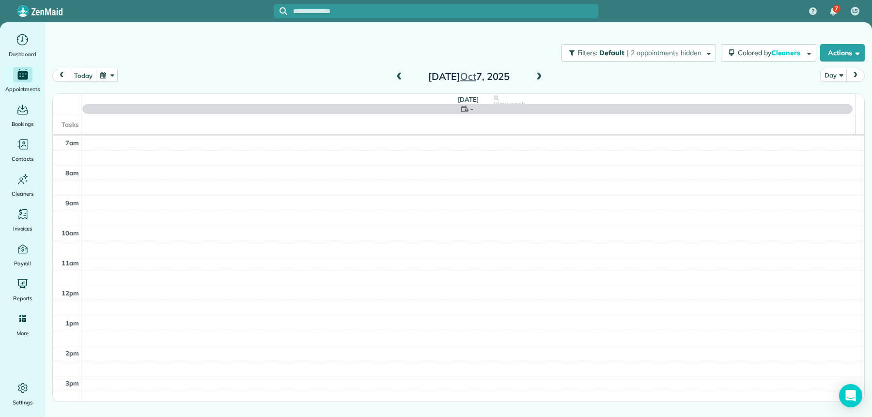
click at [541, 73] on span at bounding box center [539, 77] width 11 height 9
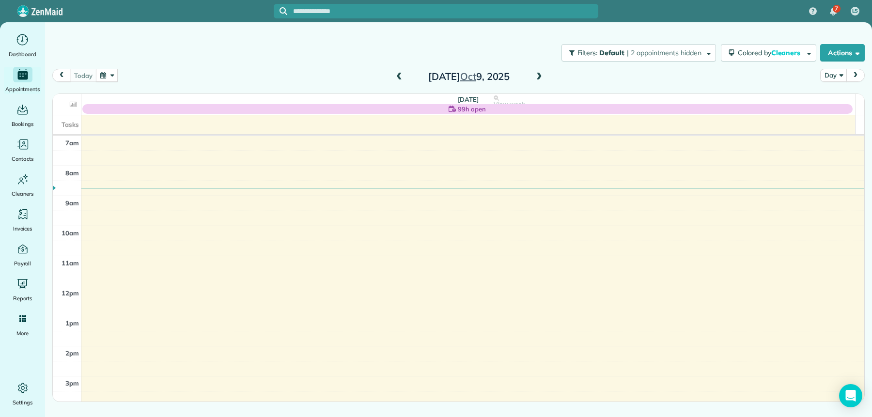
click at [541, 73] on span at bounding box center [539, 77] width 11 height 9
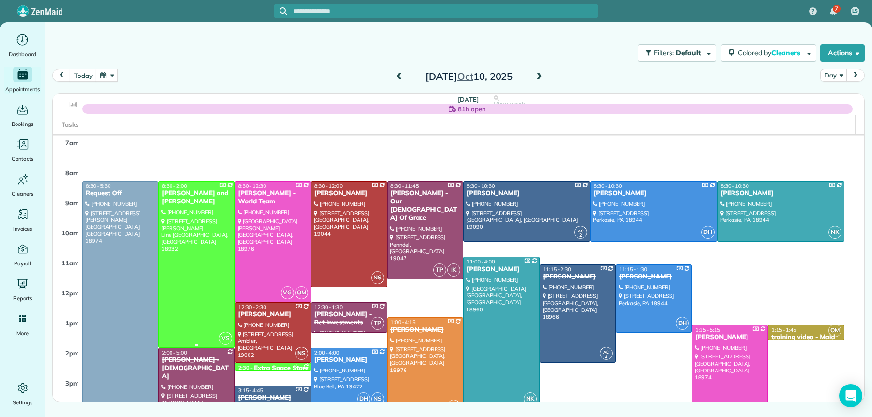
click at [187, 245] on div at bounding box center [196, 265] width 75 height 166
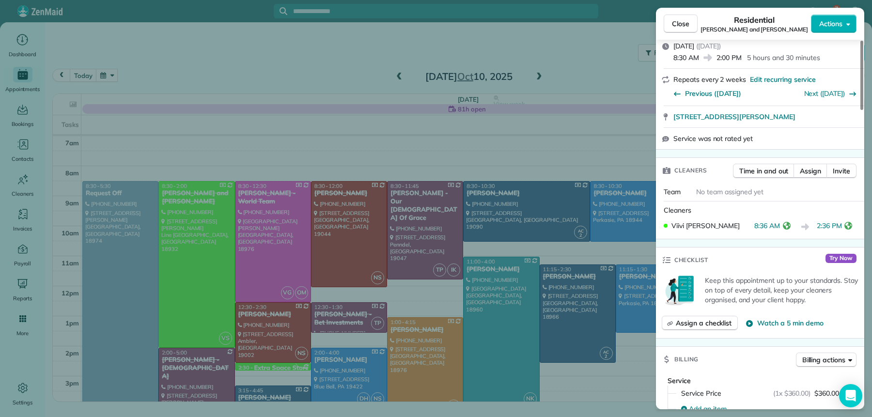
scroll to position [214, 0]
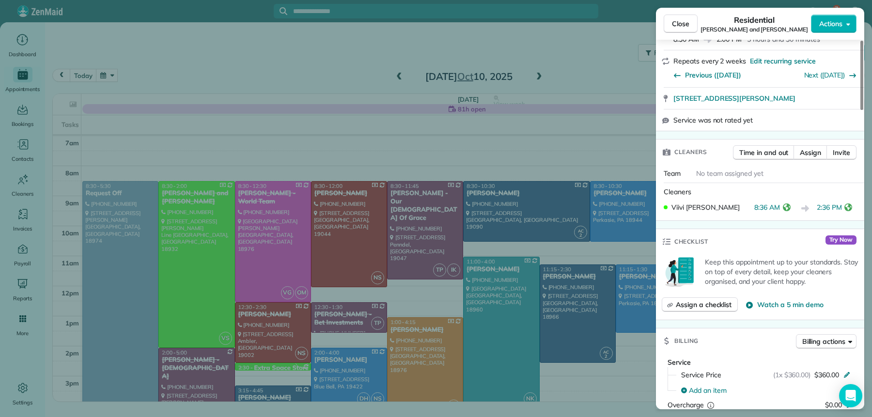
click at [673, 23] on span "Close" at bounding box center [680, 24] width 17 height 10
